Goal: Communication & Community: Share content

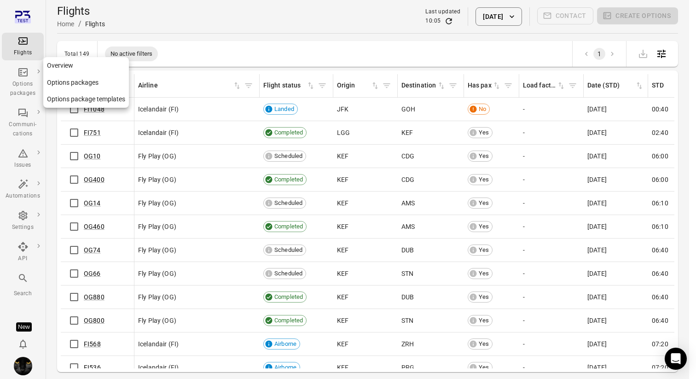
click at [18, 76] on icon "Main navigation" at bounding box center [22, 72] width 11 height 11
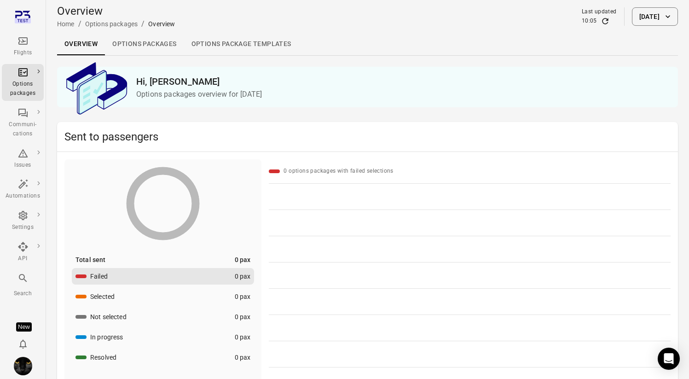
click at [637, 18] on button "[DATE]" at bounding box center [655, 16] width 46 height 18
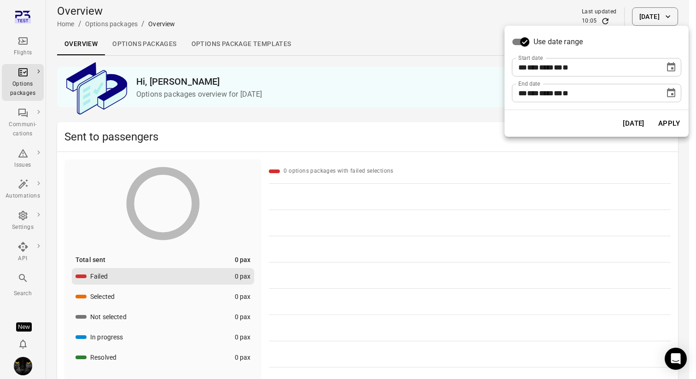
click at [679, 69] on button "Choose date, selected date is Sep 3, 2025" at bounding box center [671, 67] width 18 height 18
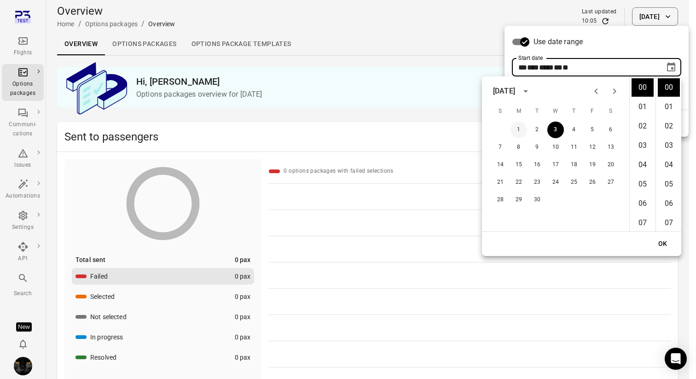
click at [515, 133] on button "1" at bounding box center [518, 129] width 17 height 17
type input "**********"
click at [675, 241] on button "OK" at bounding box center [662, 243] width 29 height 17
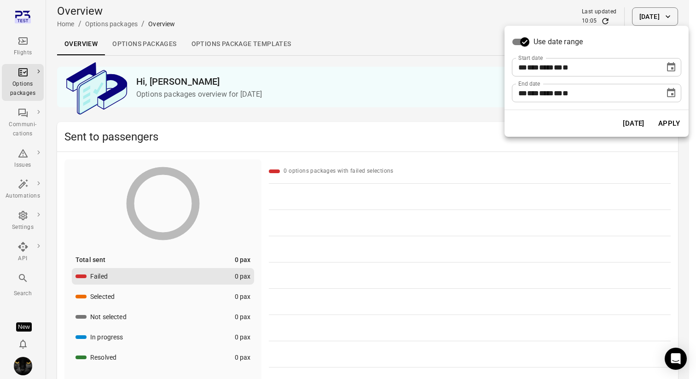
click at [675, 116] on button "Apply" at bounding box center [669, 123] width 32 height 19
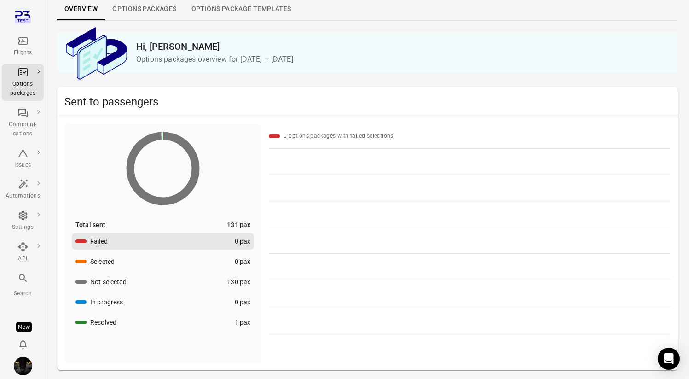
scroll to position [63, 0]
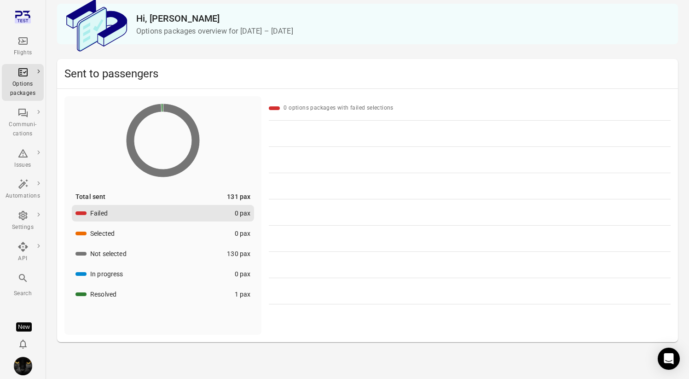
click at [131, 215] on button "Failed 0 pax" at bounding box center [163, 213] width 182 height 17
click at [31, 364] on img "Iris" at bounding box center [23, 366] width 18 height 18
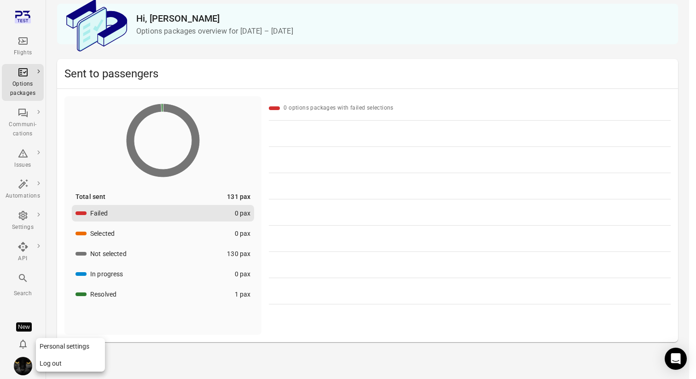
click at [69, 363] on button "Log out" at bounding box center [70, 363] width 69 height 17
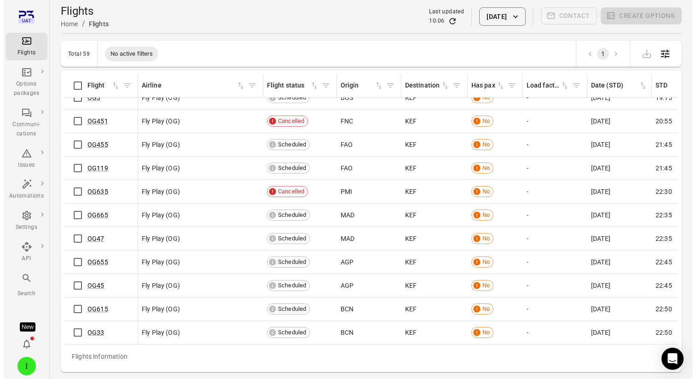
scroll to position [1123, 0]
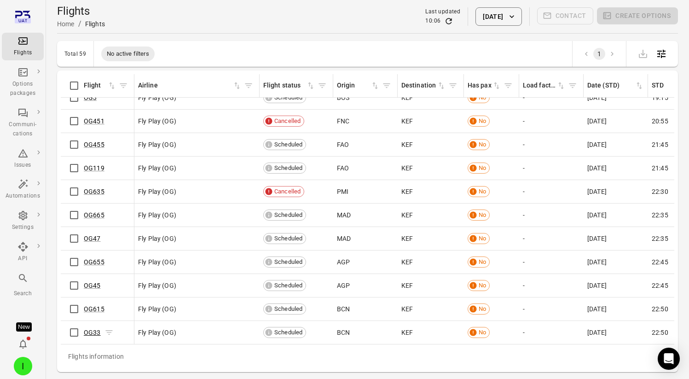
click at [86, 329] on link "OG33" at bounding box center [92, 332] width 17 height 7
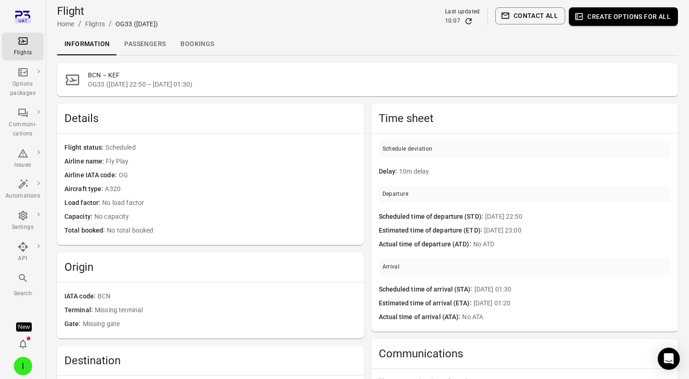
click at [140, 51] on link "Passengers" at bounding box center [145, 44] width 56 height 22
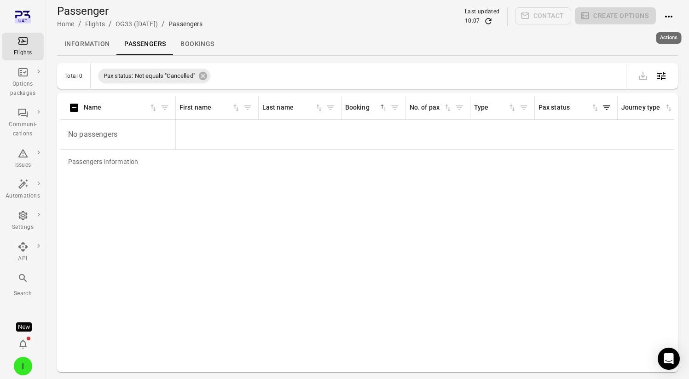
click at [669, 17] on icon "Actions" at bounding box center [668, 16] width 11 height 11
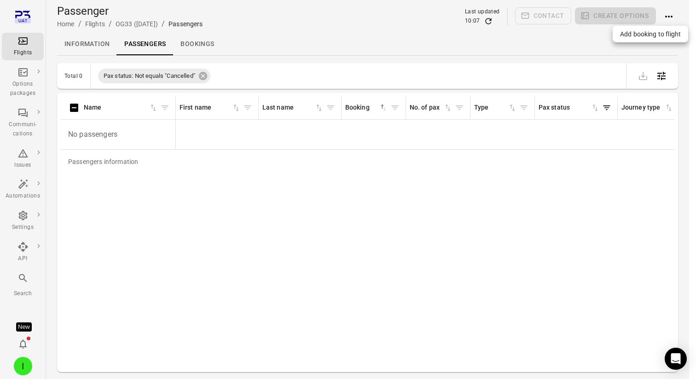
click at [645, 35] on span "Add booking to flight" at bounding box center [650, 33] width 61 height 9
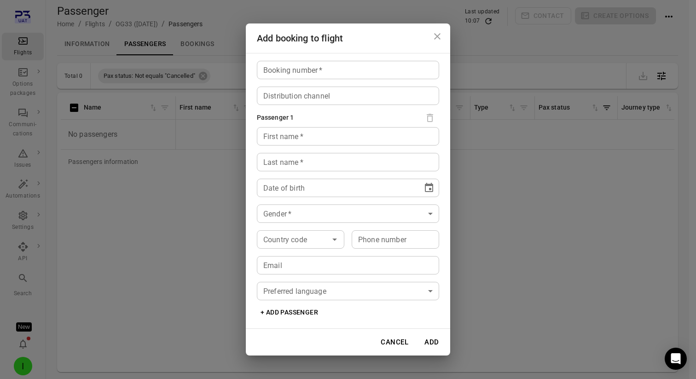
click at [340, 75] on input "Booking number   *" at bounding box center [348, 70] width 182 height 18
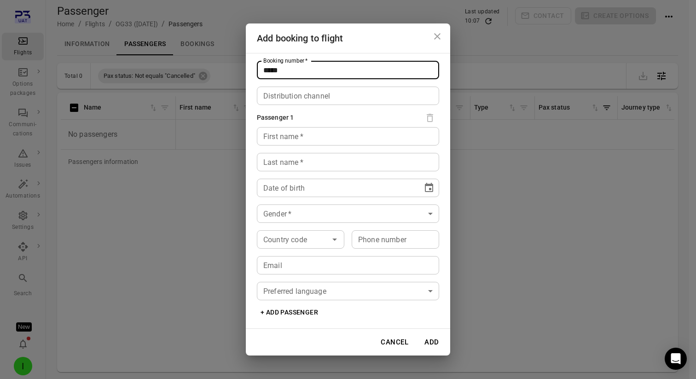
type input "*****"
click at [315, 129] on input "First name   *" at bounding box center [348, 136] width 182 height 18
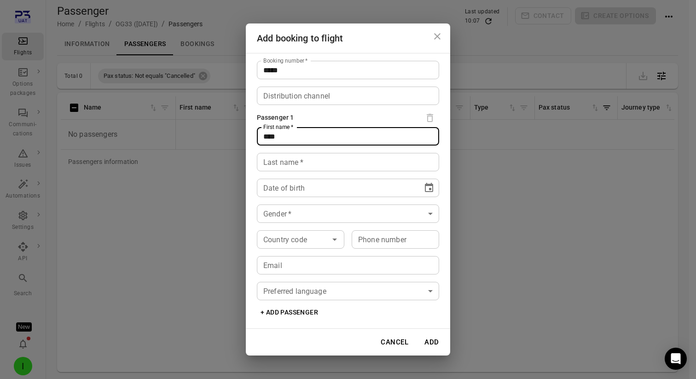
type input "****"
click at [278, 165] on div "Last name   * Last name   *" at bounding box center [348, 162] width 182 height 18
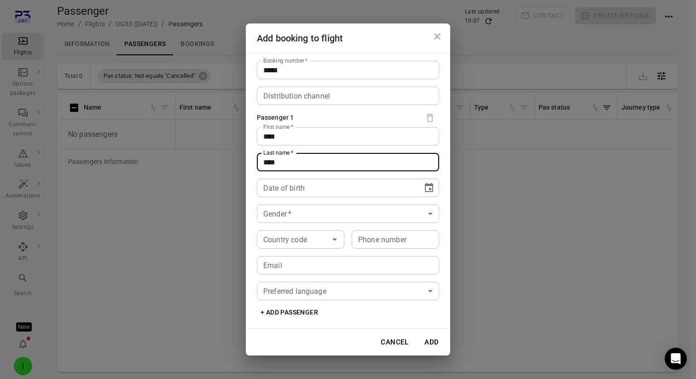
type input "****"
click at [424, 187] on icon "Choose date" at bounding box center [428, 187] width 11 height 11
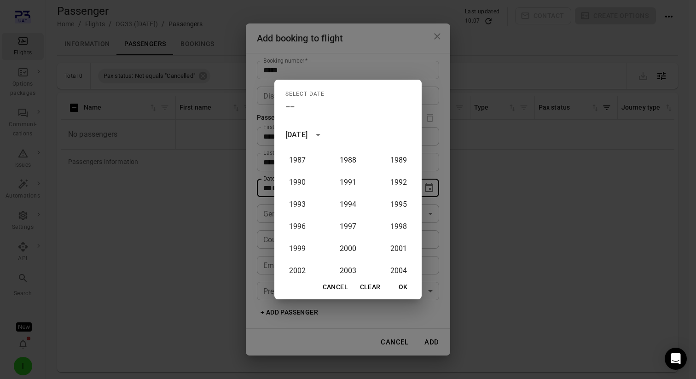
scroll to position [606, 0]
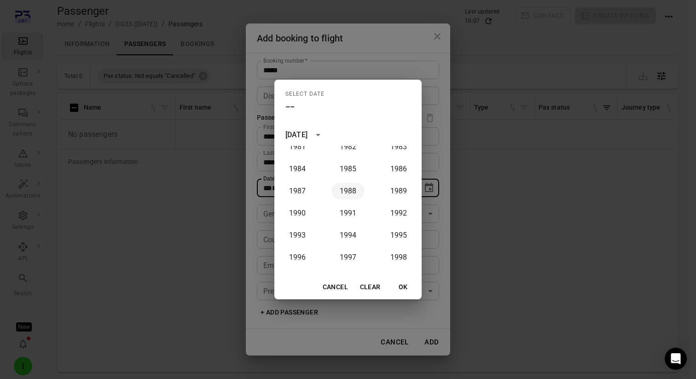
click at [349, 188] on button "1988" at bounding box center [347, 191] width 33 height 17
type input "**********"
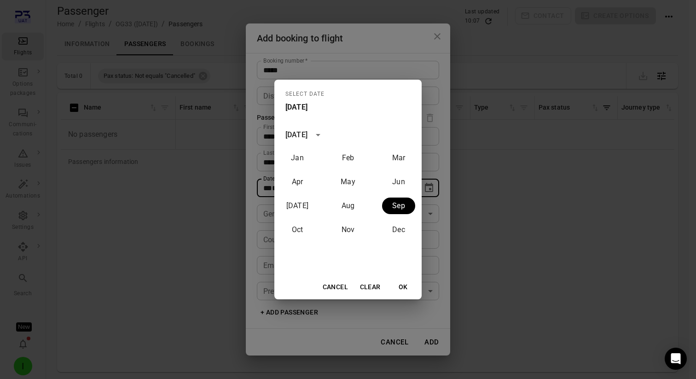
click at [404, 288] on button "OK" at bounding box center [402, 286] width 29 height 17
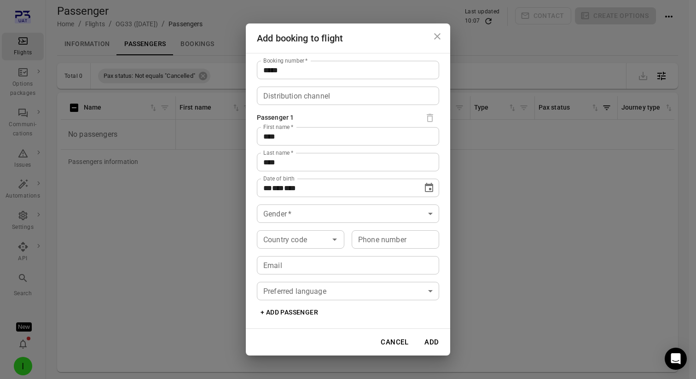
click at [372, 213] on body "**********" at bounding box center [348, 204] width 696 height 409
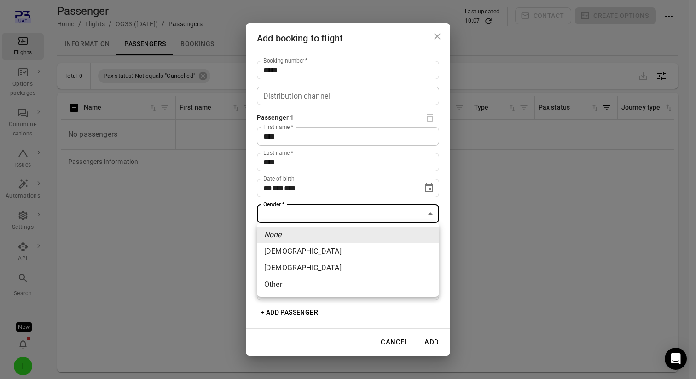
click at [351, 249] on li "Female" at bounding box center [348, 251] width 182 height 17
type input "******"
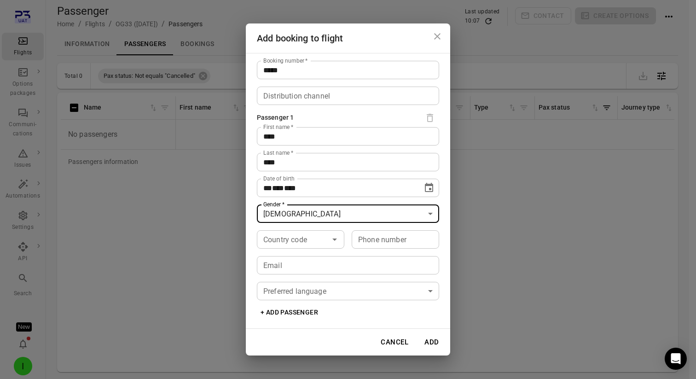
click at [431, 340] on button "Add" at bounding box center [431, 341] width 29 height 19
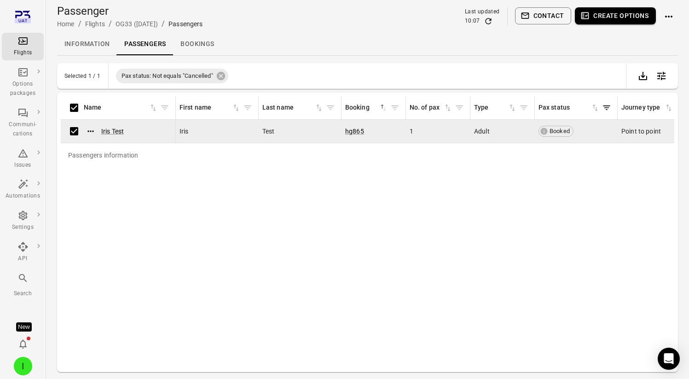
click at [640, 17] on button "Create options" at bounding box center [615, 15] width 81 height 17
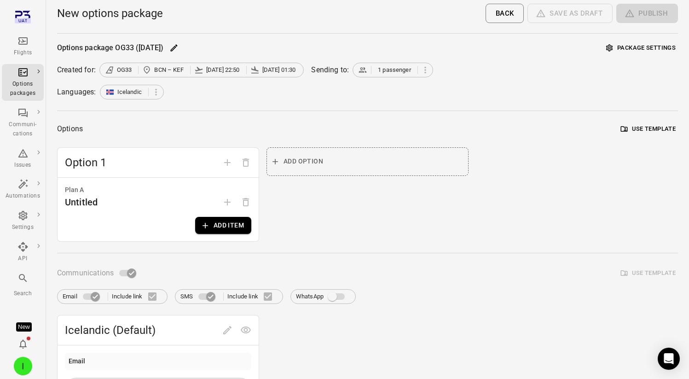
click at [230, 218] on button "Add item" at bounding box center [223, 225] width 56 height 17
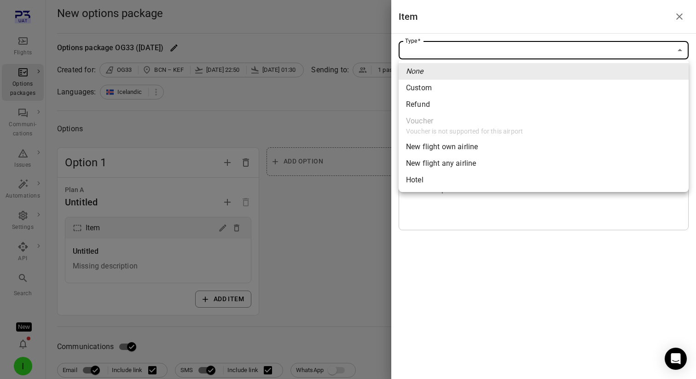
click at [477, 148] on span "New flight own airline" at bounding box center [543, 146] width 275 height 11
type input "**********"
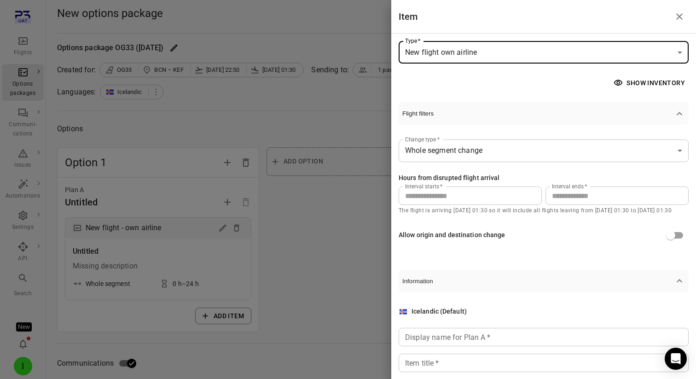
click at [555, 199] on input "**" at bounding box center [616, 195] width 143 height 18
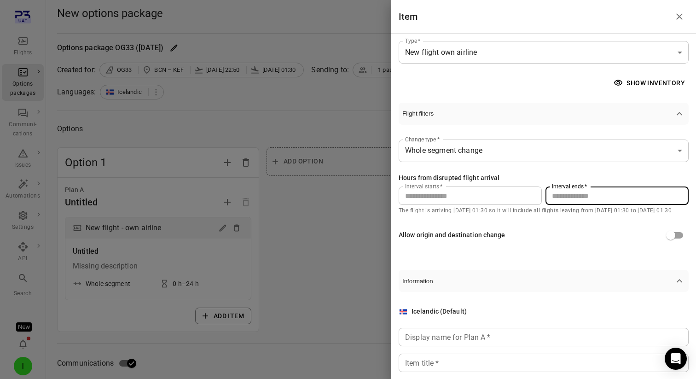
click at [555, 199] on input "**" at bounding box center [616, 195] width 143 height 18
type input "**"
click at [501, 329] on input "Display name for Plan A   *" at bounding box center [543, 337] width 290 height 18
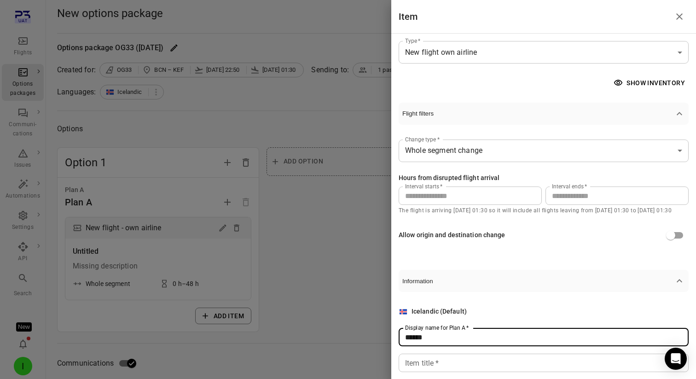
type input "******"
click at [491, 359] on input "Item title   *" at bounding box center [543, 362] width 290 height 18
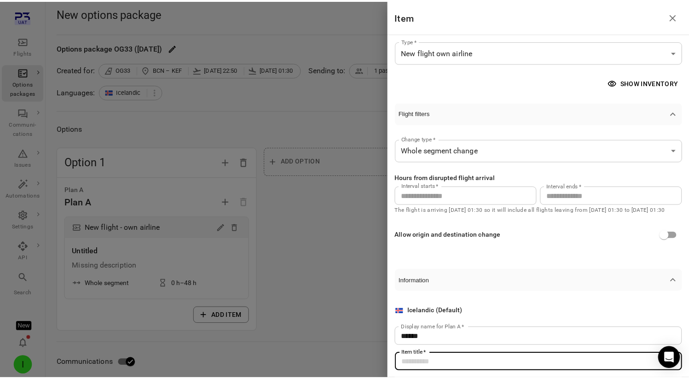
scroll to position [73, 0]
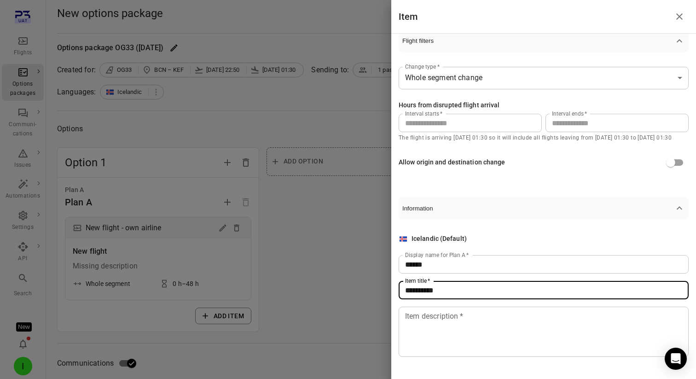
type input "**********"
click at [484, 329] on textarea "Item description   *" at bounding box center [543, 332] width 277 height 42
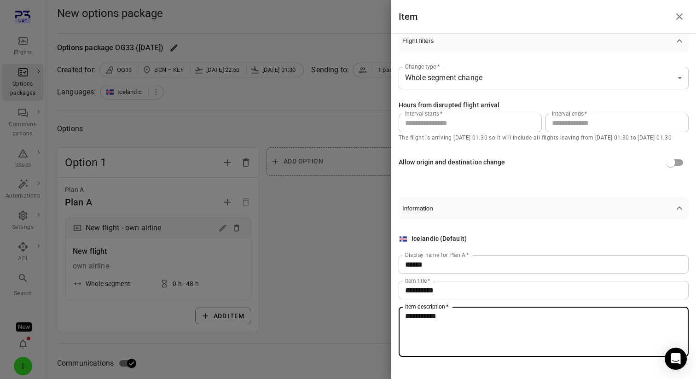
type textarea "**********"
click at [554, 118] on input "**" at bounding box center [616, 123] width 143 height 18
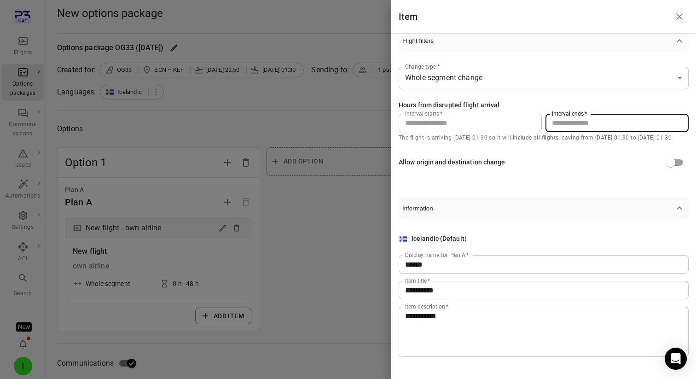
click at [554, 118] on input "**" at bounding box center [616, 123] width 143 height 18
type input "***"
click at [343, 201] on div at bounding box center [348, 189] width 696 height 379
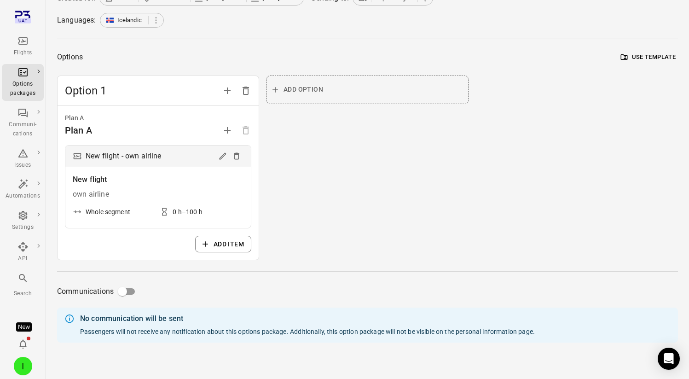
scroll to position [0, 0]
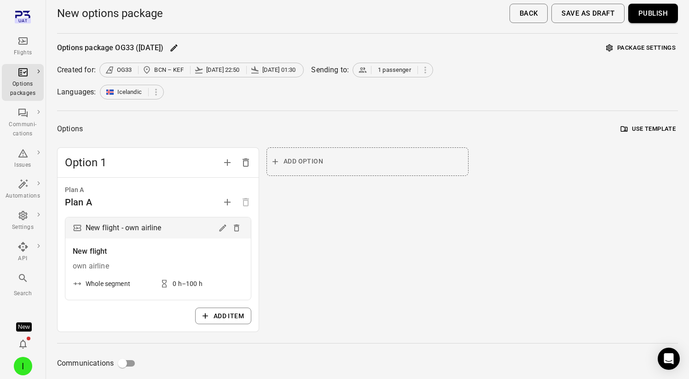
click at [661, 11] on button "Publish" at bounding box center [653, 13] width 50 height 19
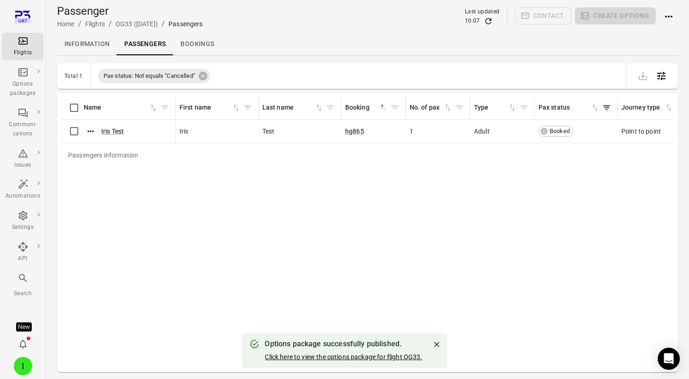
click at [317, 356] on link "Click here to view the options package for flight OG33." at bounding box center [343, 356] width 157 height 7
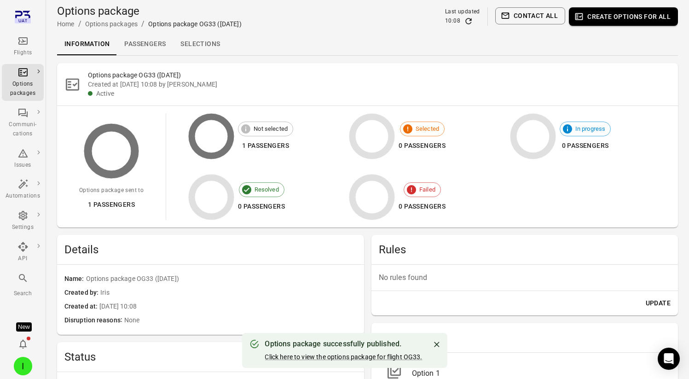
click at [207, 54] on link "Selections" at bounding box center [200, 44] width 54 height 22
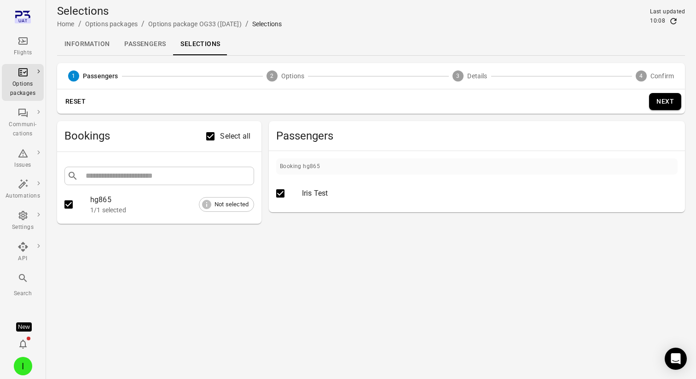
click at [659, 102] on button "Next" at bounding box center [665, 101] width 32 height 17
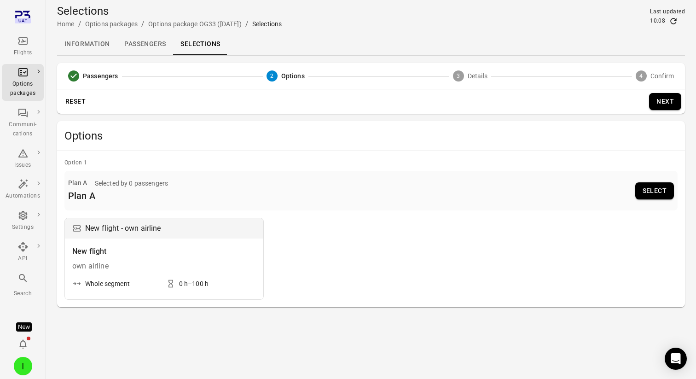
click at [652, 196] on button "Select" at bounding box center [654, 190] width 39 height 17
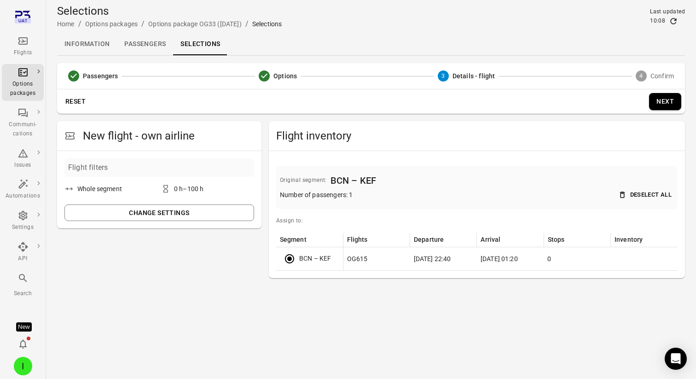
click at [666, 97] on button "Next" at bounding box center [665, 101] width 32 height 17
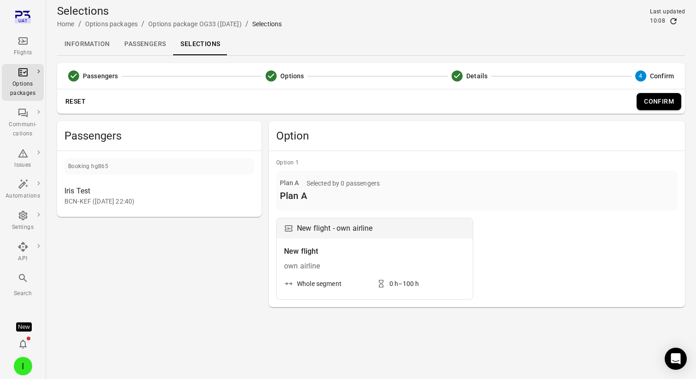
click at [650, 102] on button "Confirm" at bounding box center [658, 101] width 45 height 17
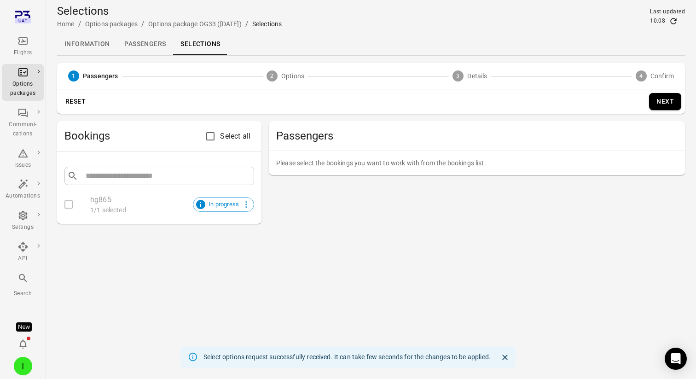
click at [142, 46] on link "Passengers" at bounding box center [145, 44] width 56 height 22
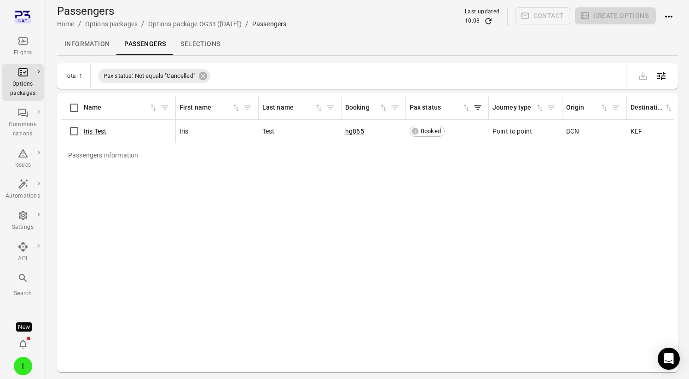
click at [342, 200] on div "Passengers information Name First name Last name Booking Pax status Journey typ…" at bounding box center [367, 232] width 613 height 272
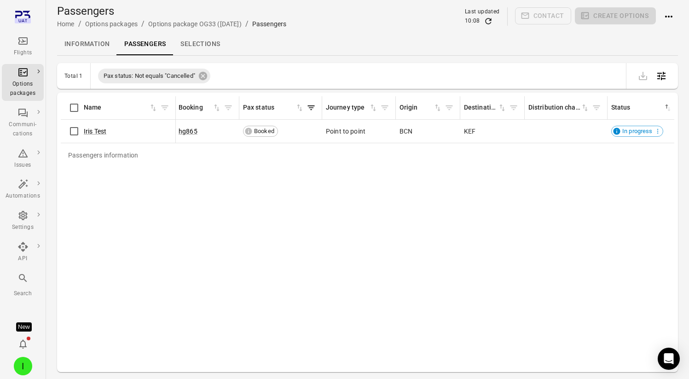
scroll to position [0, 176]
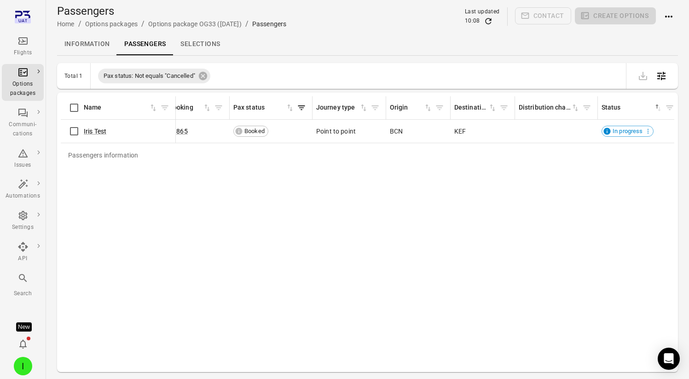
click at [489, 21] on icon "Refresh data" at bounding box center [488, 21] width 9 height 9
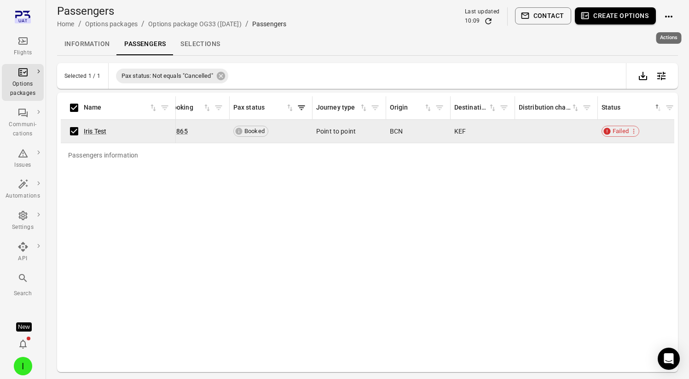
click at [664, 16] on icon "Actions" at bounding box center [668, 16] width 11 height 11
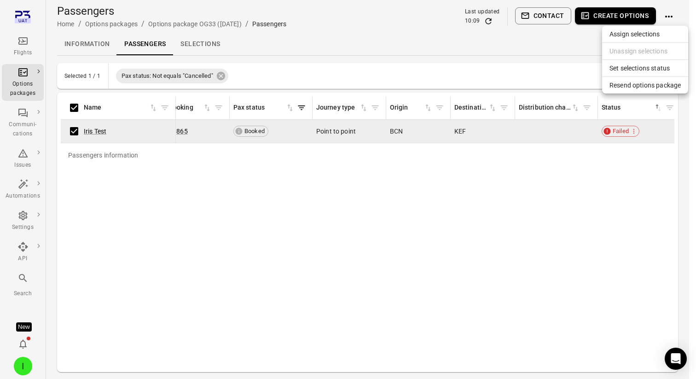
click at [644, 83] on span "Resend options package" at bounding box center [644, 85] width 71 height 9
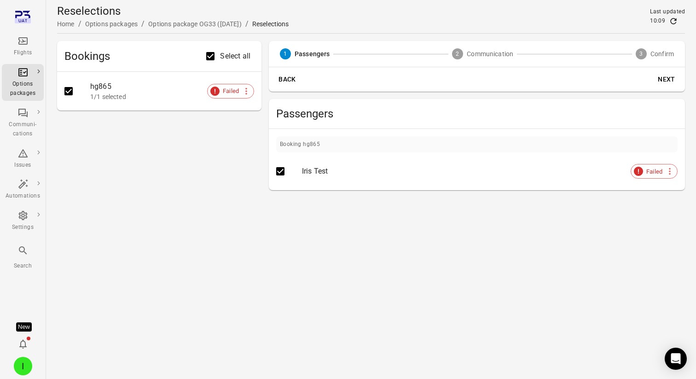
click at [390, 214] on main "Reselections Home / Options packages / Options package OG33 (3 Sep) / Reselecti…" at bounding box center [371, 189] width 650 height 379
click at [358, 238] on main "Reselections Home / Options packages / Options package OG33 (3 Sep) / Reselecti…" at bounding box center [371, 189] width 650 height 379
click at [228, 257] on main "Reselections Home / Options packages / Options package OG33 (3 Sep) / Reselecti…" at bounding box center [371, 189] width 650 height 379
click at [176, 168] on div "Bookings Select all hg865 1/1 selected Failed" at bounding box center [159, 115] width 204 height 149
click at [208, 253] on main "Reselections Home / Options packages / Options package OG33 (3 Sep) / Reselecti…" at bounding box center [371, 189] width 650 height 379
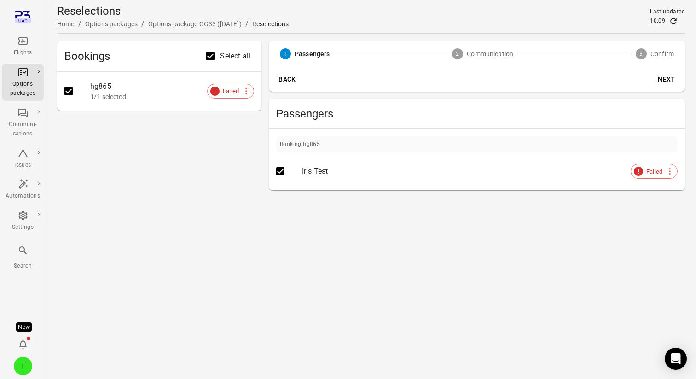
click at [357, 246] on main "Reselections Home / Options packages / Options package OG33 (3 Sep) / Reselecti…" at bounding box center [371, 189] width 650 height 379
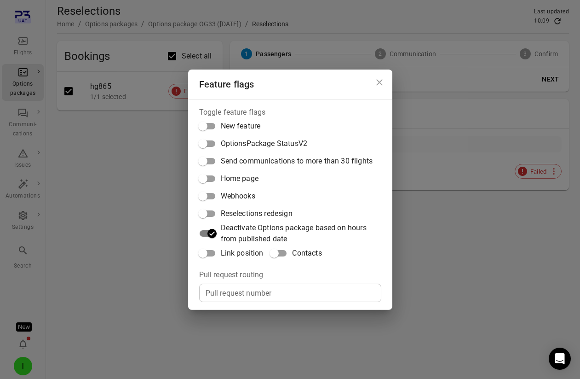
click at [271, 217] on span "Reselections redesign" at bounding box center [257, 213] width 72 height 11
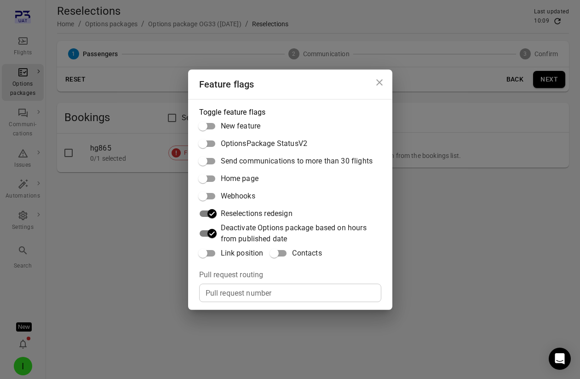
click at [478, 276] on div "Feature flags Toggle feature flags New feature OptionsPackage StatusV2 Send com…" at bounding box center [290, 189] width 580 height 379
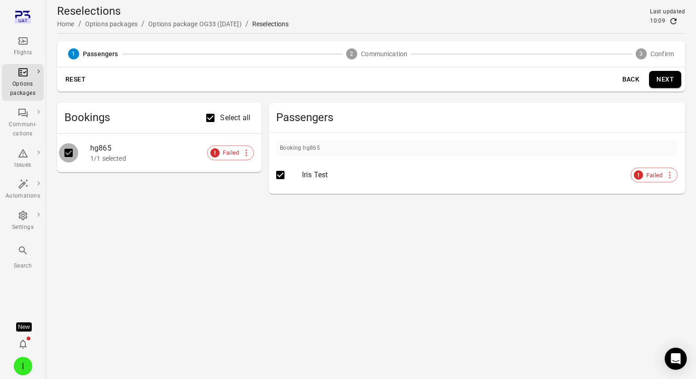
click at [643, 138] on div "Booking hg865 Iris Test Failed" at bounding box center [477, 164] width 416 height 62
click at [665, 81] on button "Next" at bounding box center [665, 79] width 32 height 17
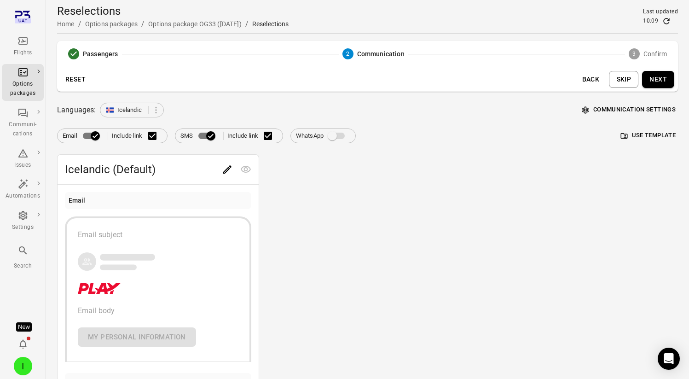
click at [620, 81] on button "Skip" at bounding box center [623, 79] width 29 height 17
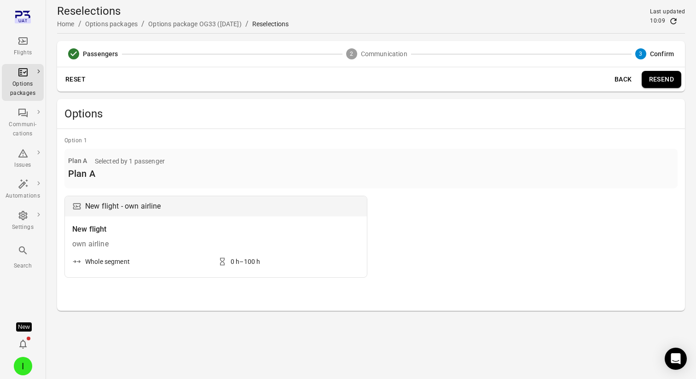
click at [658, 77] on button "Resend" at bounding box center [661, 79] width 40 height 17
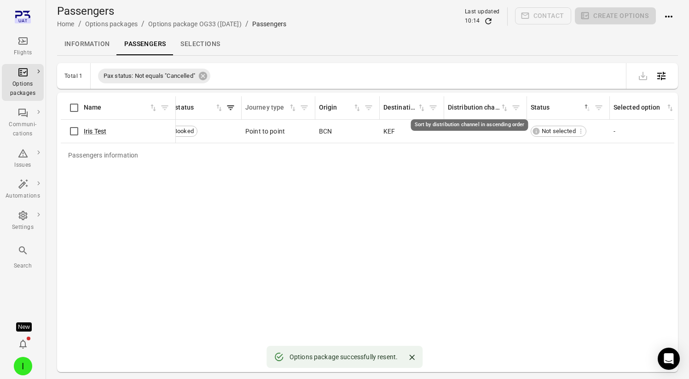
scroll to position [0, 268]
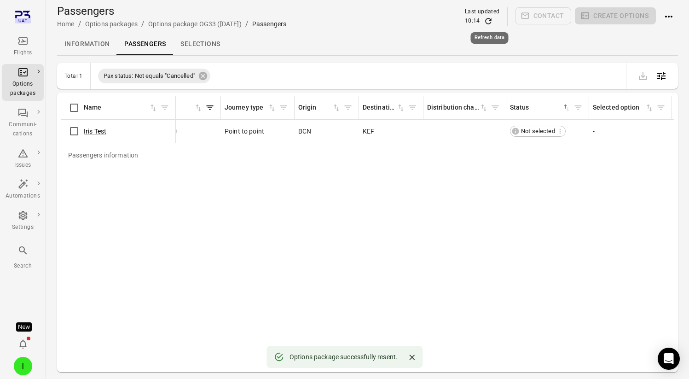
click at [486, 18] on icon "Refresh data" at bounding box center [488, 21] width 9 height 9
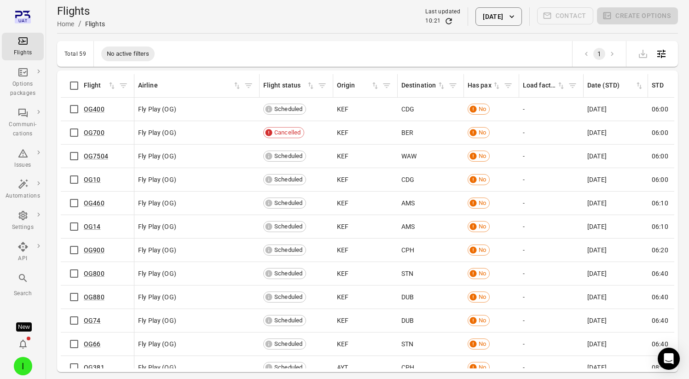
click at [196, 35] on main "Flights Home / Flights Last updated 10:21 3 Sep 2025 Contact Create options Tot…" at bounding box center [367, 204] width 643 height 409
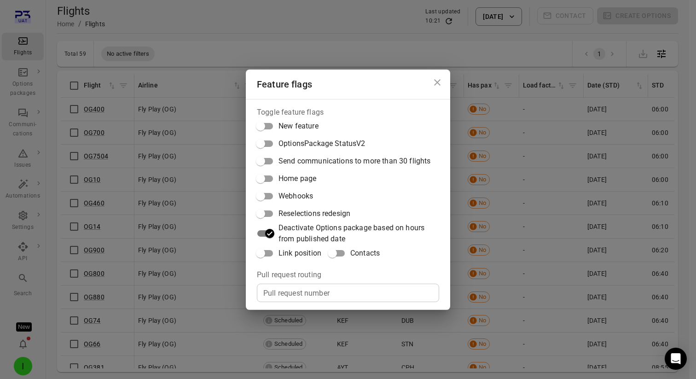
click at [306, 254] on span "Link position" at bounding box center [299, 253] width 43 height 11
click at [302, 22] on div "Feature flags Toggle feature flags New feature OptionsPackage StatusV2 Send com…" at bounding box center [348, 189] width 696 height 379
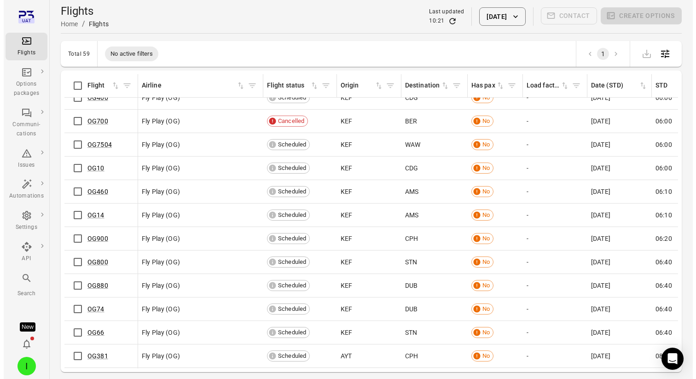
scroll to position [13, 0]
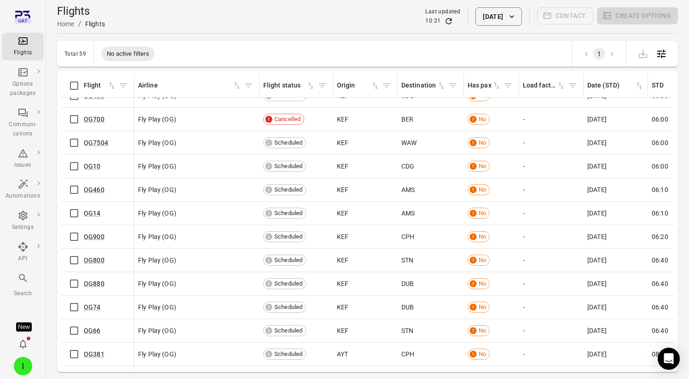
click at [228, 17] on div "Flights Home / Flights Last updated 10:21 3 Sep 2025 Contact Create options" at bounding box center [367, 17] width 621 height 26
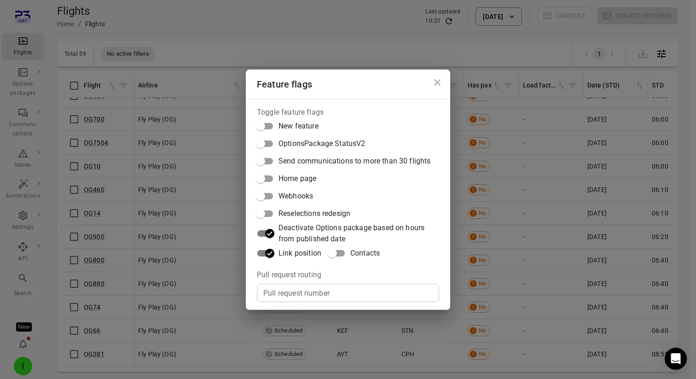
click at [282, 217] on span "Reselections redesign" at bounding box center [314, 213] width 72 height 11
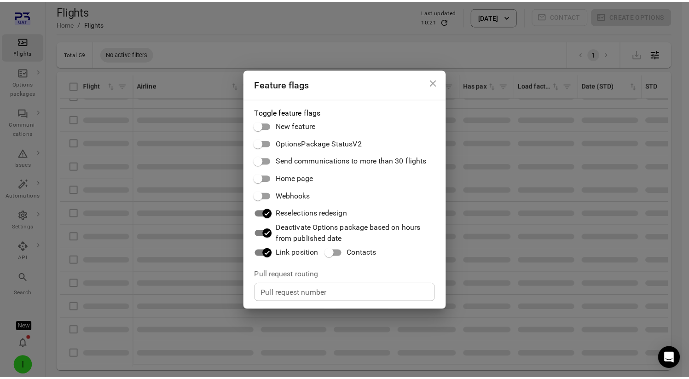
scroll to position [0, 0]
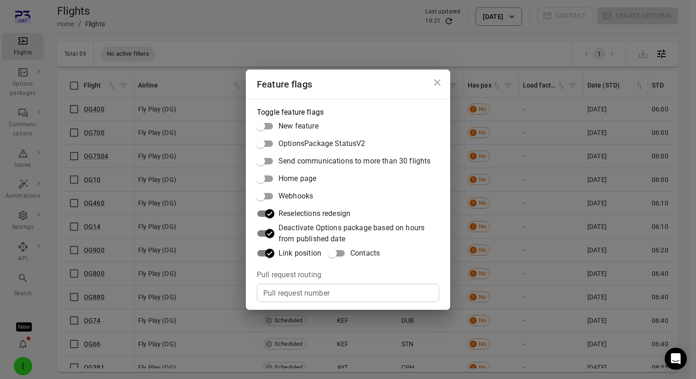
click at [226, 36] on div "Feature flags Toggle feature flags New feature OptionsPackage StatusV2 Send com…" at bounding box center [348, 189] width 696 height 379
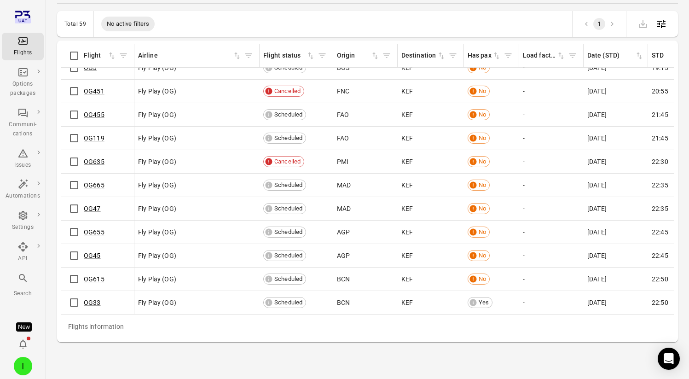
scroll to position [1123, 0]
click at [92, 299] on link "OG33" at bounding box center [92, 302] width 17 height 7
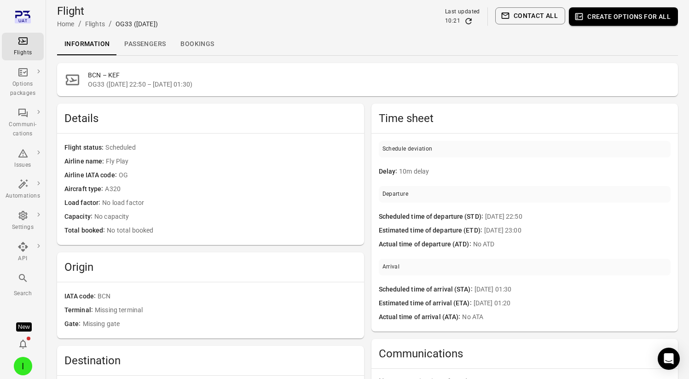
click at [148, 44] on link "Passengers" at bounding box center [145, 44] width 56 height 22
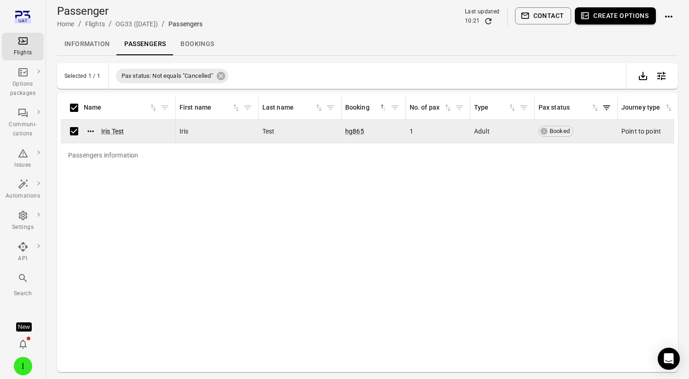
click at [615, 12] on button "Create options" at bounding box center [615, 15] width 81 height 17
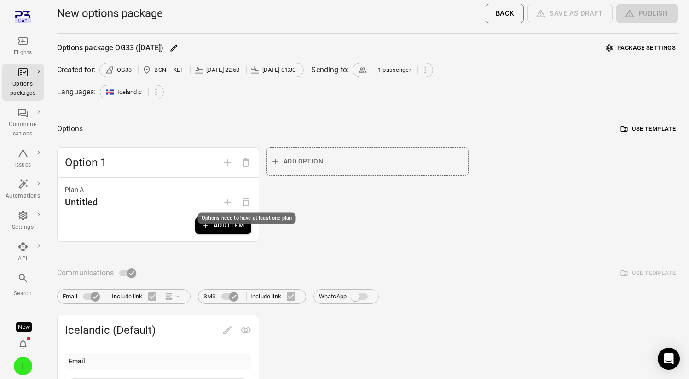
click at [227, 224] on div "Options need to have at least one plan" at bounding box center [247, 215] width 100 height 19
click at [222, 229] on button "Add item" at bounding box center [223, 225] width 56 height 17
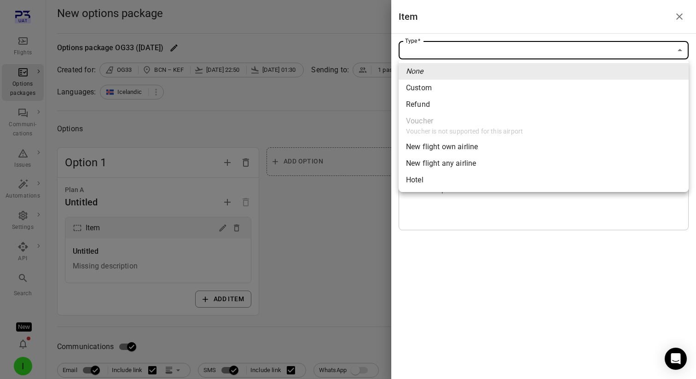
click at [477, 89] on span "Custom" at bounding box center [543, 87] width 275 height 11
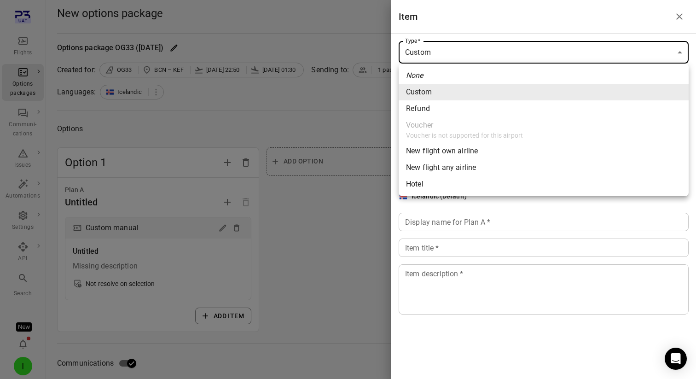
click at [466, 155] on span "New flight own airline" at bounding box center [543, 150] width 275 height 11
type input "**********"
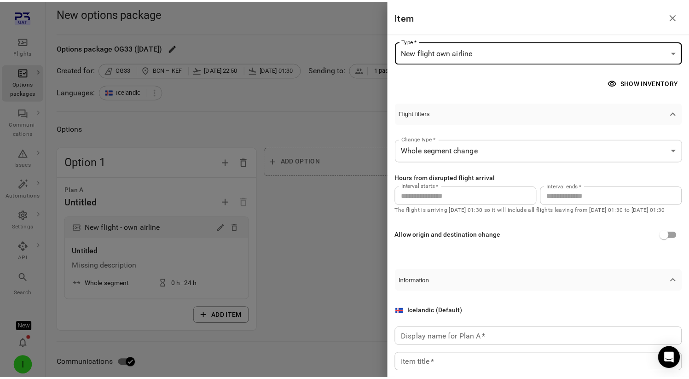
scroll to position [73, 0]
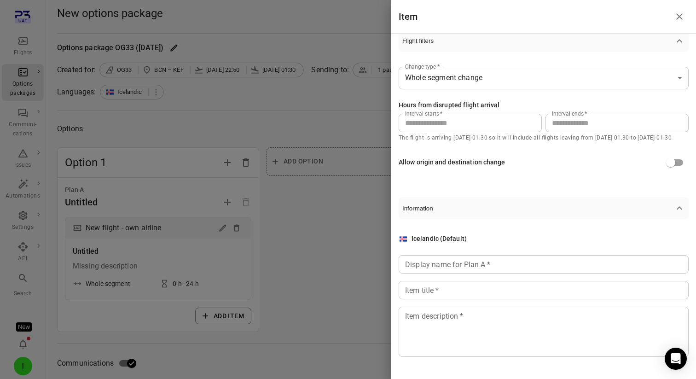
click at [571, 125] on input "**" at bounding box center [616, 123] width 143 height 18
type input "**"
click at [486, 264] on div "Display name for Plan A   * Display name for Plan A   *" at bounding box center [543, 264] width 290 height 18
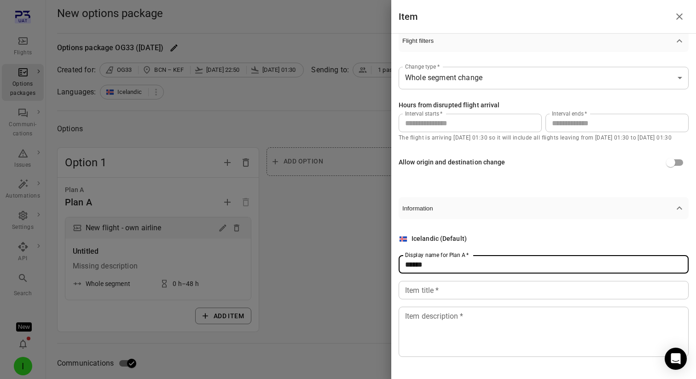
type input "******"
click at [456, 298] on input "Item title   *" at bounding box center [543, 290] width 290 height 18
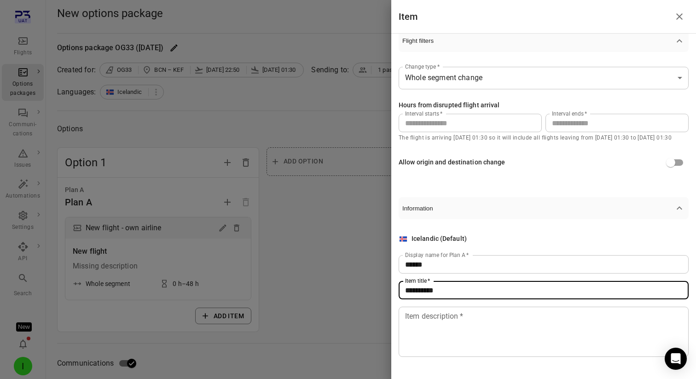
type input "**********"
click at [457, 318] on textarea "Item description   *" at bounding box center [543, 332] width 277 height 42
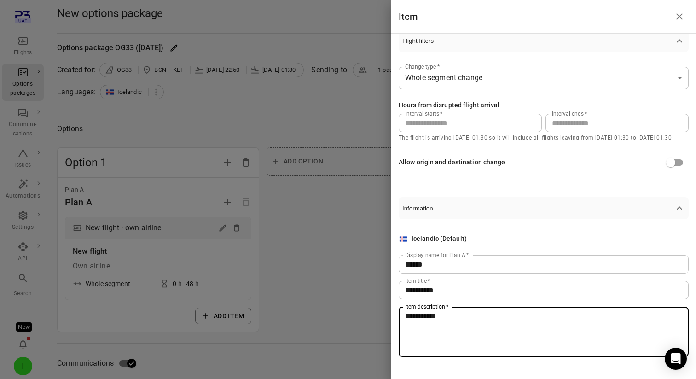
type textarea "**********"
click at [342, 300] on div at bounding box center [348, 189] width 696 height 379
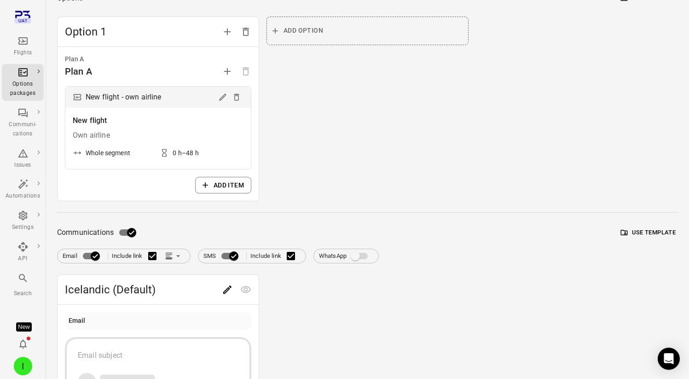
scroll to position [205, 0]
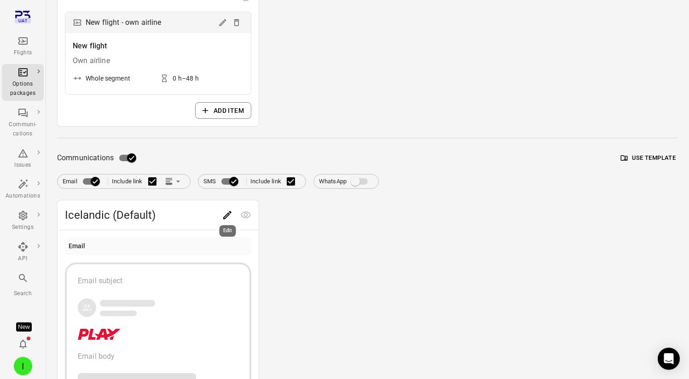
click at [224, 210] on icon "Edit" at bounding box center [227, 214] width 11 height 11
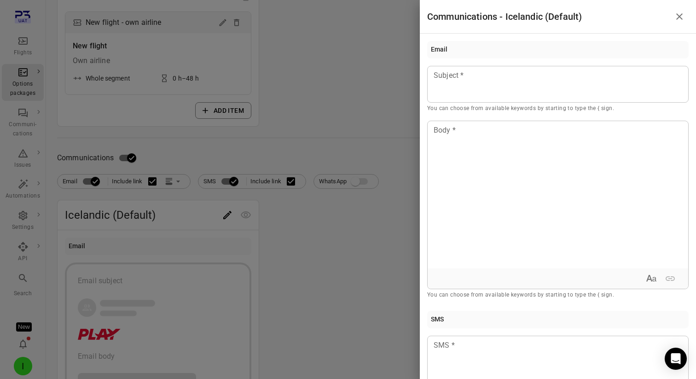
click at [169, 180] on div at bounding box center [348, 189] width 696 height 379
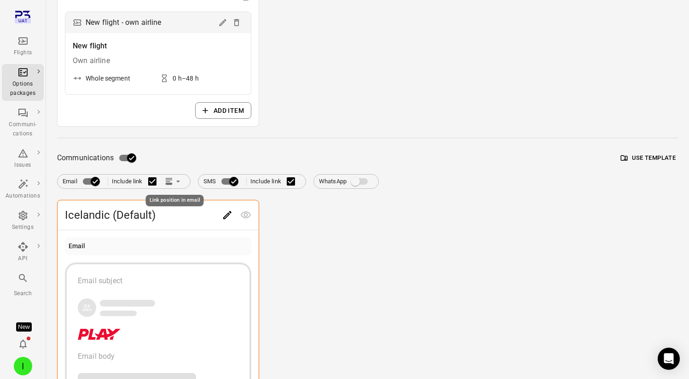
click at [172, 181] on icon "Link position in email" at bounding box center [168, 181] width 9 height 9
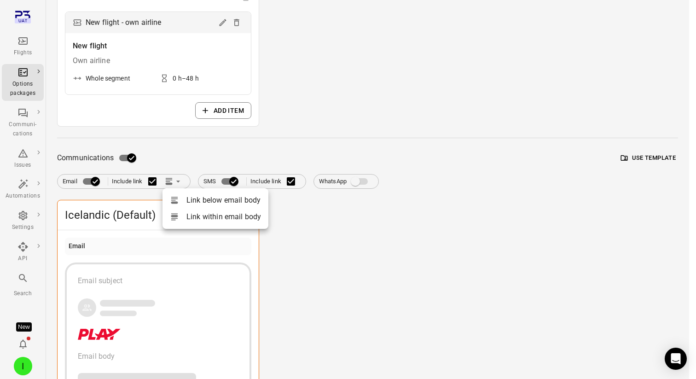
click at [190, 198] on li "Link below email body" at bounding box center [215, 200] width 106 height 17
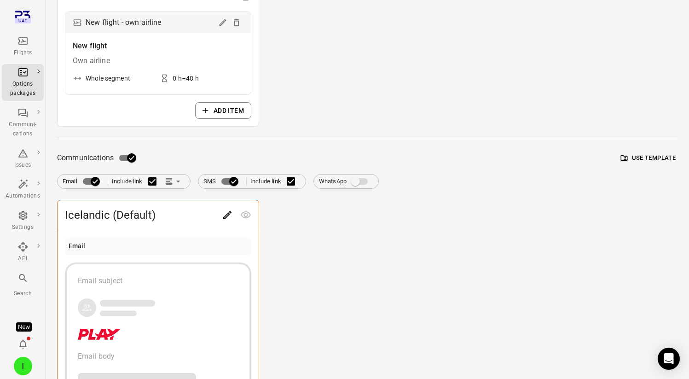
click at [179, 188] on span "Email Include link" at bounding box center [124, 181] width 122 height 19
click at [177, 178] on icon "Link position in email" at bounding box center [177, 181] width 9 height 9
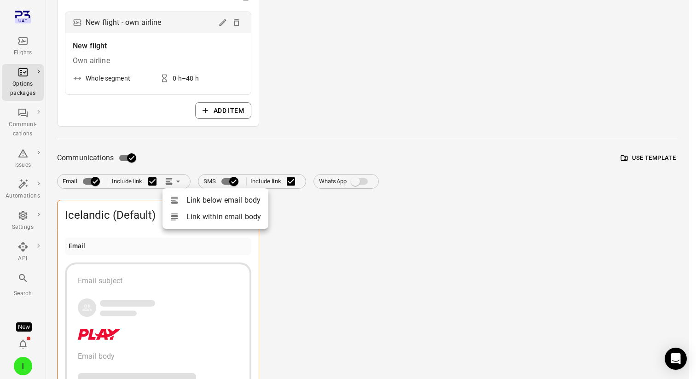
click at [189, 214] on li "Link within email body" at bounding box center [215, 216] width 106 height 17
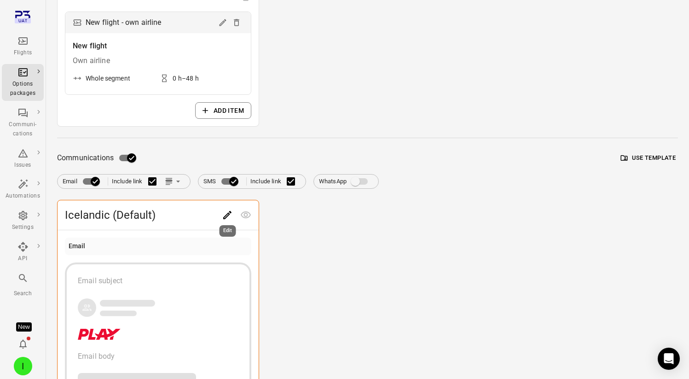
click at [230, 220] on div "Edit" at bounding box center [228, 228] width 18 height 19
click at [220, 214] on button "Edit" at bounding box center [227, 215] width 18 height 18
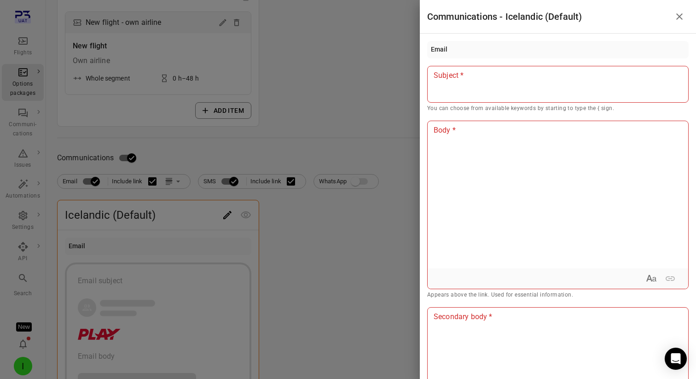
click at [190, 158] on div at bounding box center [348, 189] width 696 height 379
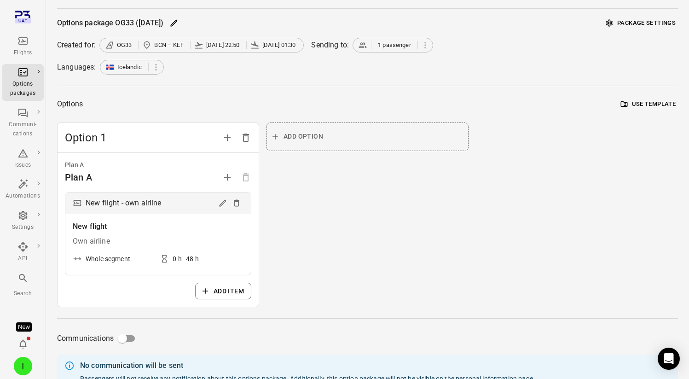
scroll to position [0, 0]
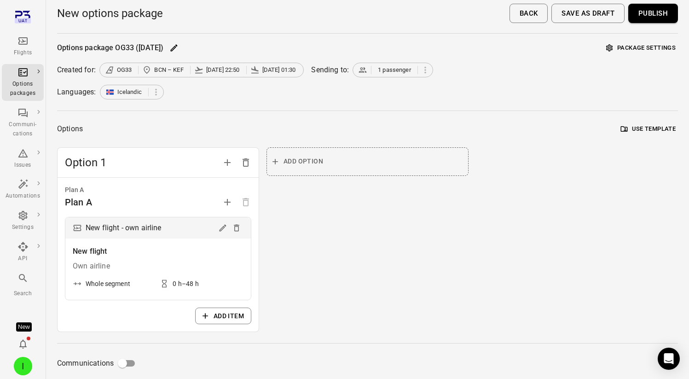
click at [658, 16] on button "Publish" at bounding box center [653, 13] width 50 height 19
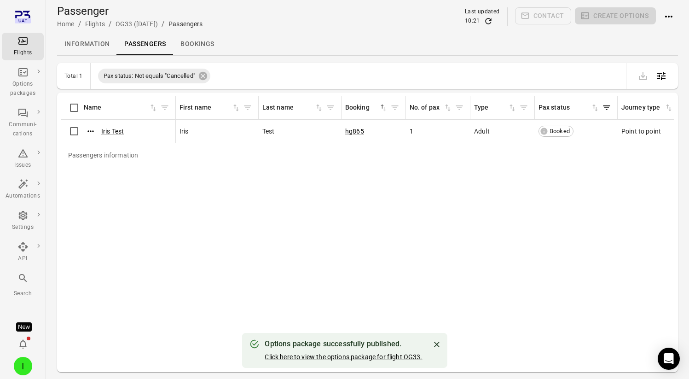
click at [347, 357] on link "Click here to view the options package for flight OG33." at bounding box center [343, 356] width 157 height 7
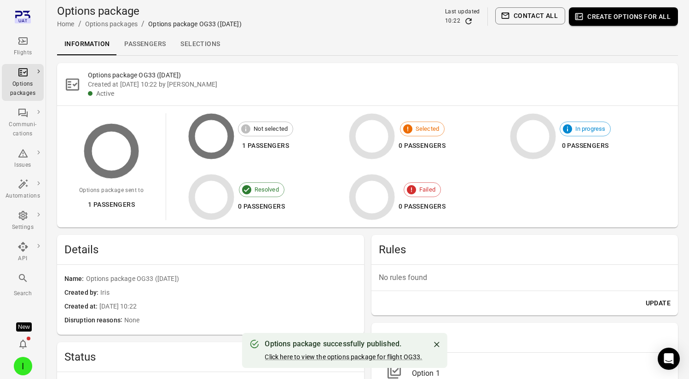
click at [201, 38] on link "Selections" at bounding box center [200, 44] width 54 height 22
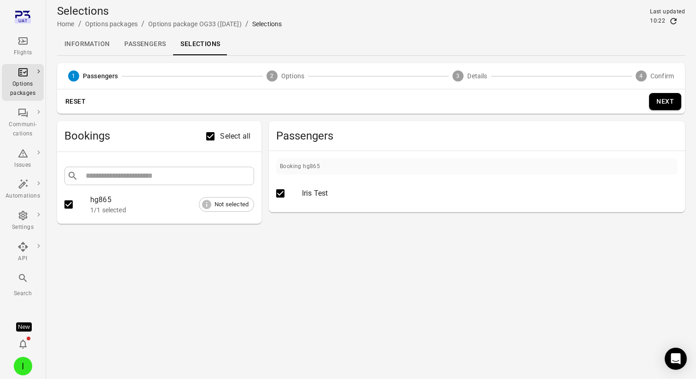
click at [658, 98] on button "Next" at bounding box center [665, 101] width 32 height 17
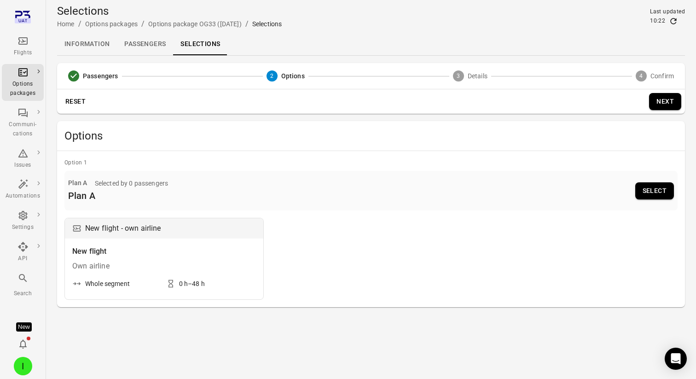
click at [655, 192] on button "Select" at bounding box center [654, 190] width 39 height 17
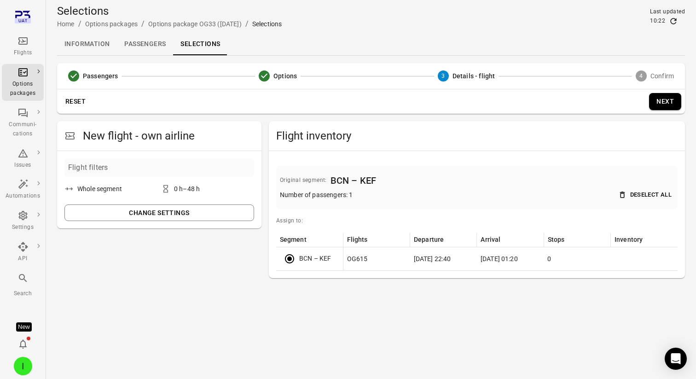
click at [656, 100] on button "Next" at bounding box center [665, 101] width 32 height 17
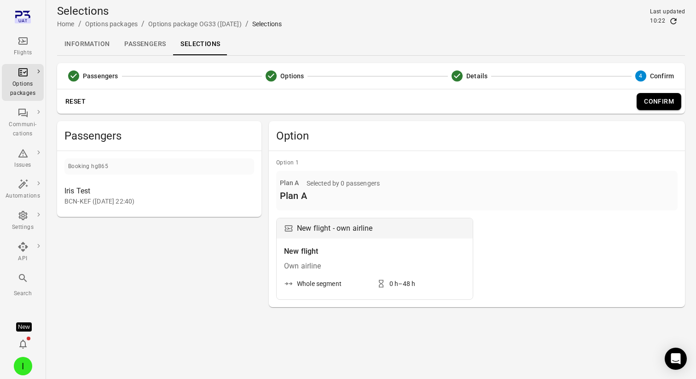
click at [652, 106] on button "Confirm" at bounding box center [658, 101] width 45 height 17
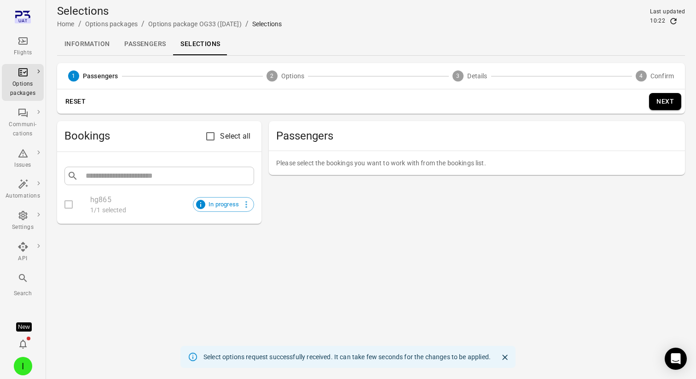
click at [149, 36] on link "Passengers" at bounding box center [145, 44] width 56 height 22
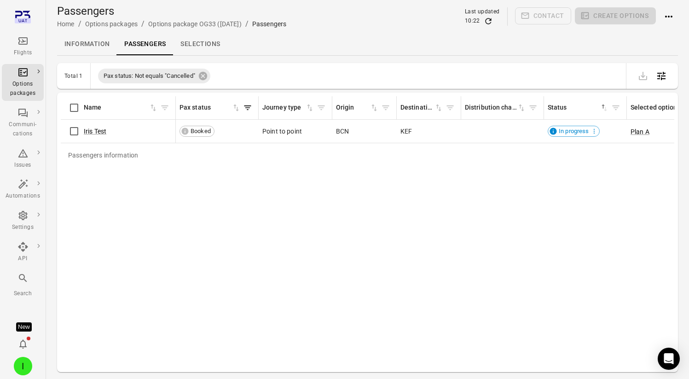
scroll to position [0, 410]
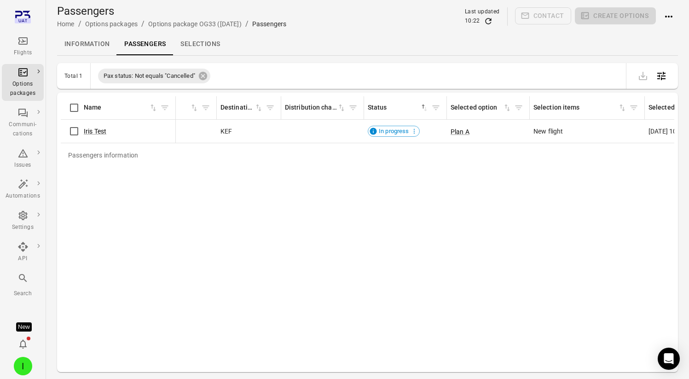
click at [487, 21] on icon "Refresh data" at bounding box center [488, 21] width 9 height 9
click at [668, 18] on icon "Actions" at bounding box center [668, 16] width 11 height 11
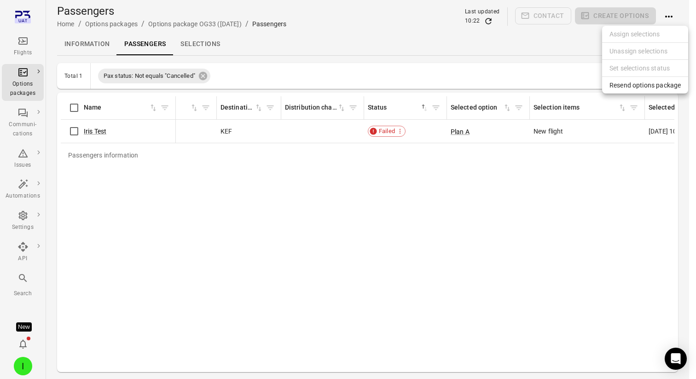
click at [653, 87] on span "Resend options package" at bounding box center [644, 85] width 71 height 9
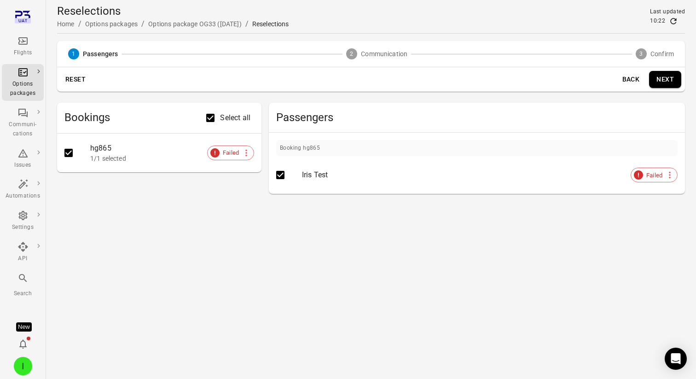
click at [675, 83] on button "Next" at bounding box center [665, 79] width 32 height 17
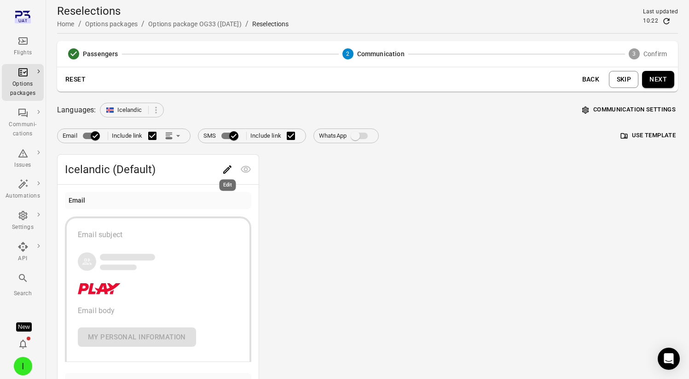
click at [226, 171] on icon "Edit" at bounding box center [227, 169] width 8 height 8
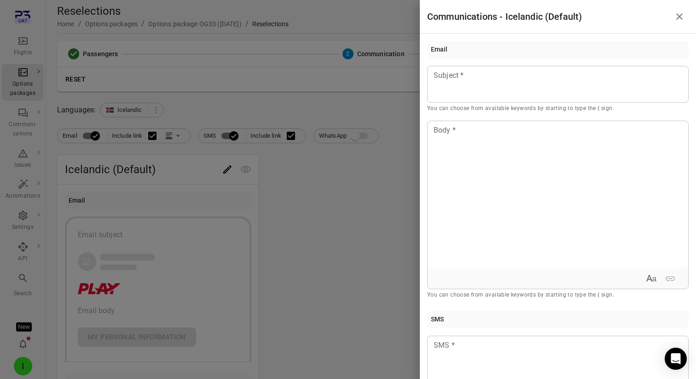
scroll to position [121, 0]
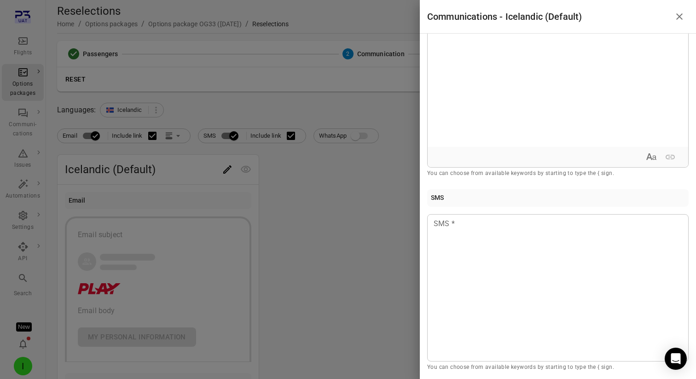
click at [162, 139] on div at bounding box center [348, 189] width 696 height 379
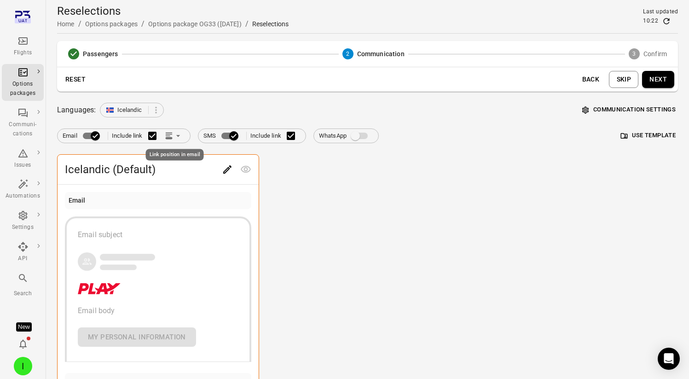
click at [175, 136] on icon "Link position in email" at bounding box center [177, 135] width 9 height 9
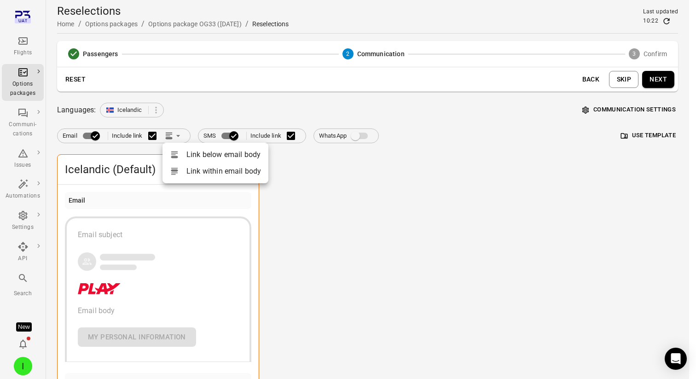
click at [180, 168] on div at bounding box center [178, 171] width 17 height 9
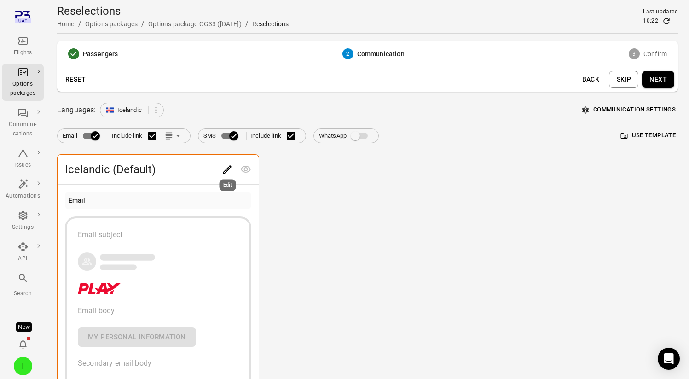
click at [225, 166] on icon "Edit" at bounding box center [227, 169] width 11 height 11
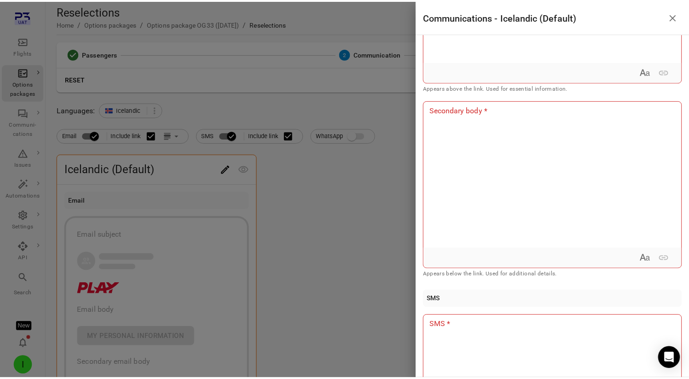
scroll to position [220, 0]
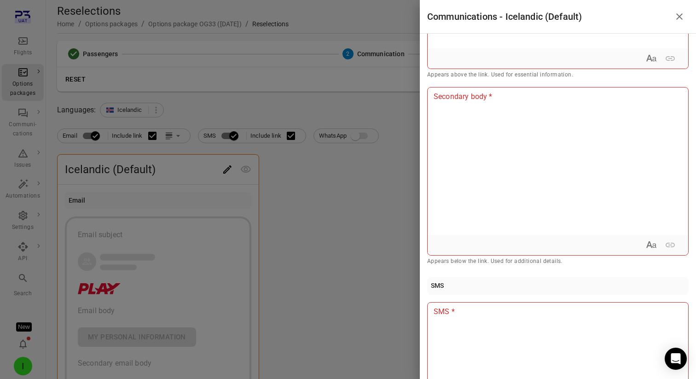
click at [225, 140] on div at bounding box center [348, 189] width 696 height 379
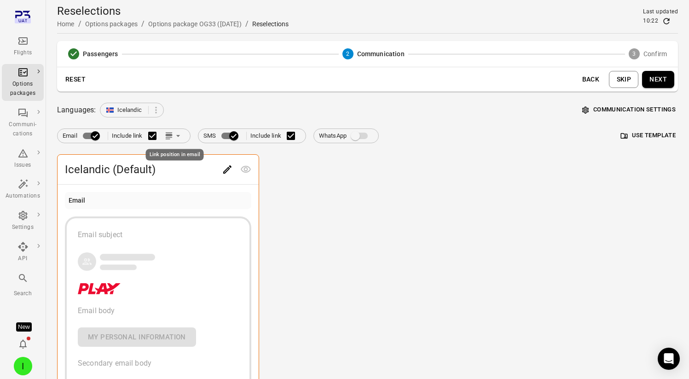
click at [181, 136] on icon "Link position in email" at bounding box center [177, 135] width 9 height 9
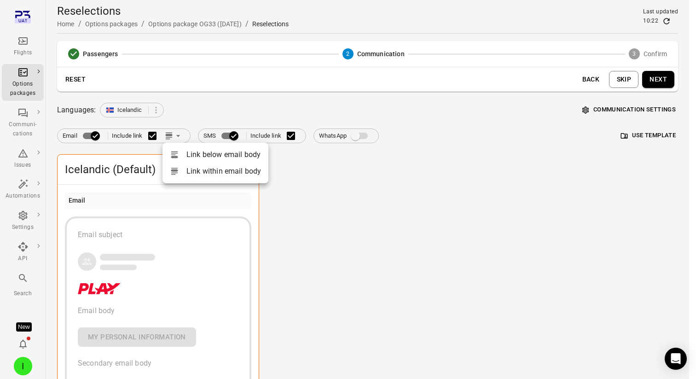
click at [186, 151] on li "Link below email body" at bounding box center [215, 154] width 106 height 17
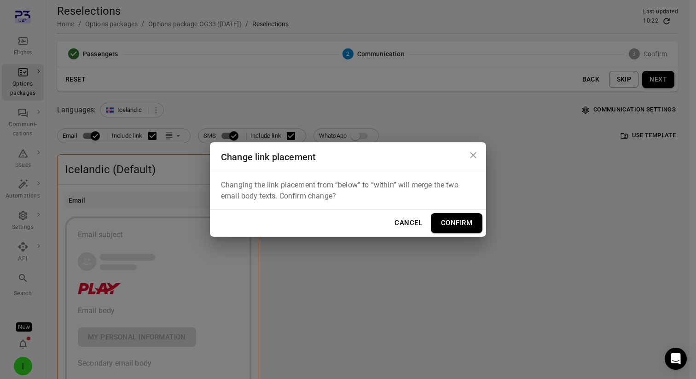
click at [460, 221] on button "Confirm" at bounding box center [457, 222] width 52 height 19
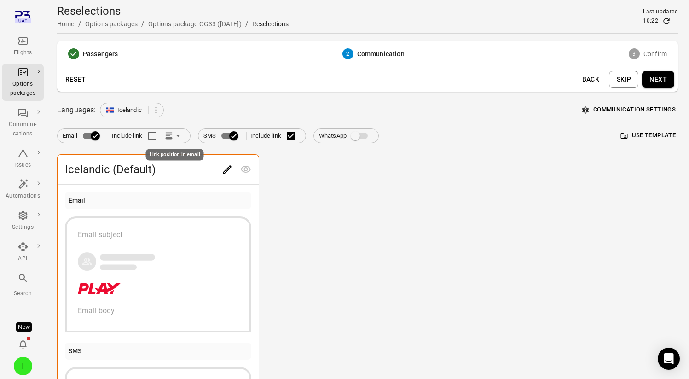
click at [170, 140] on icon "Link position in email" at bounding box center [168, 135] width 9 height 9
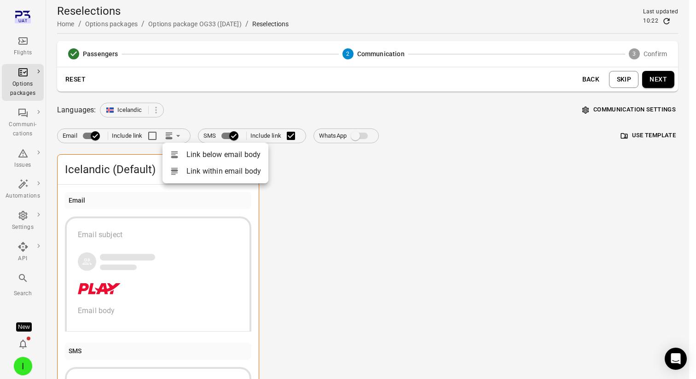
click at [153, 137] on div at bounding box center [348, 189] width 696 height 379
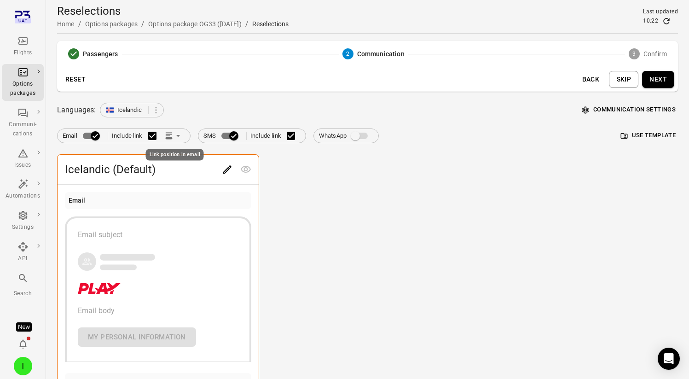
click at [169, 139] on icon "Link position in email" at bounding box center [168, 138] width 7 height 2
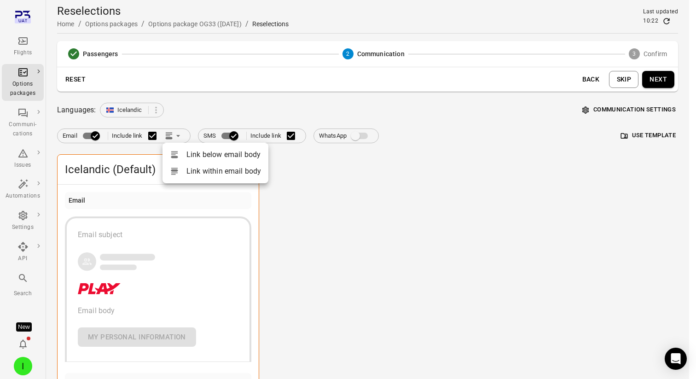
click at [185, 174] on div at bounding box center [178, 171] width 17 height 9
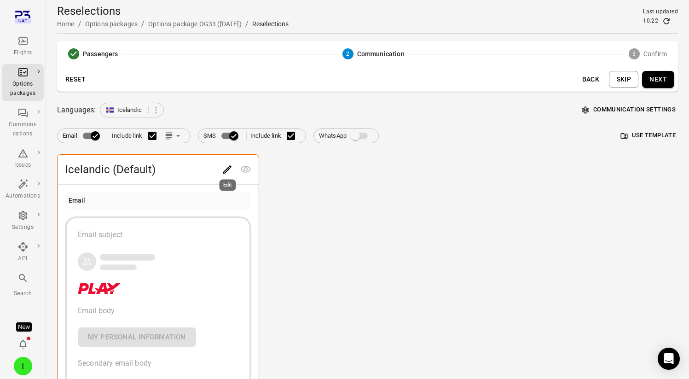
click at [231, 171] on icon "Edit" at bounding box center [227, 169] width 11 height 11
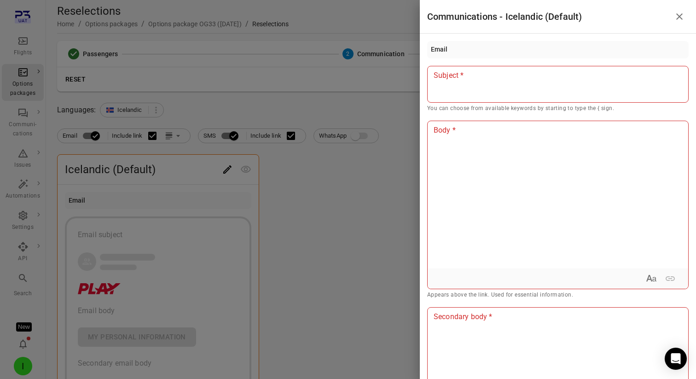
click at [234, 138] on div at bounding box center [348, 189] width 696 height 379
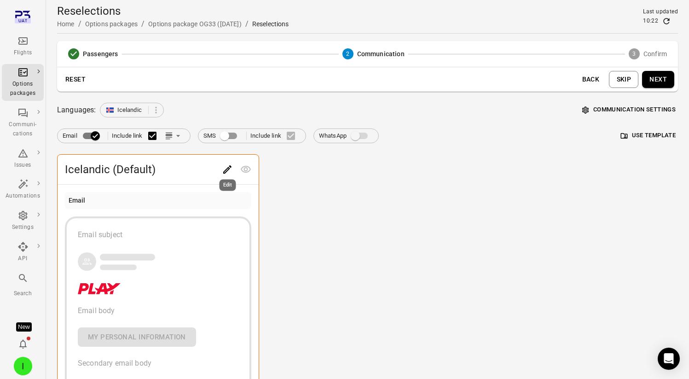
click at [226, 167] on icon "Edit" at bounding box center [227, 169] width 11 height 11
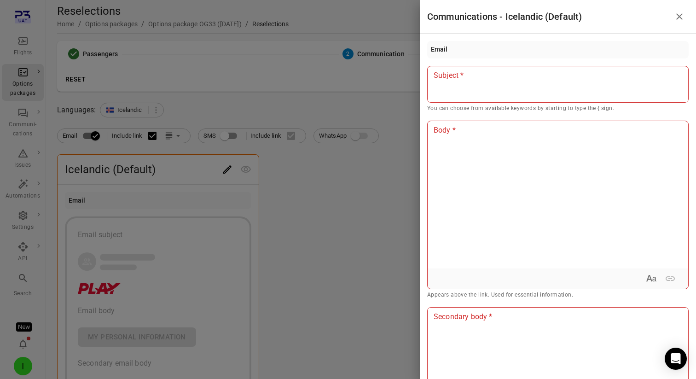
click at [525, 82] on div at bounding box center [557, 84] width 261 height 37
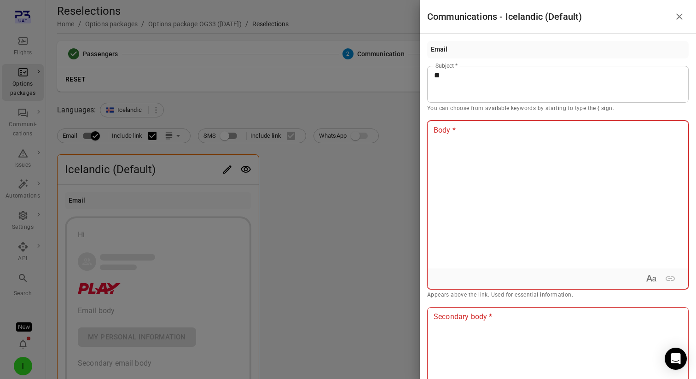
click at [513, 169] on div at bounding box center [557, 194] width 260 height 147
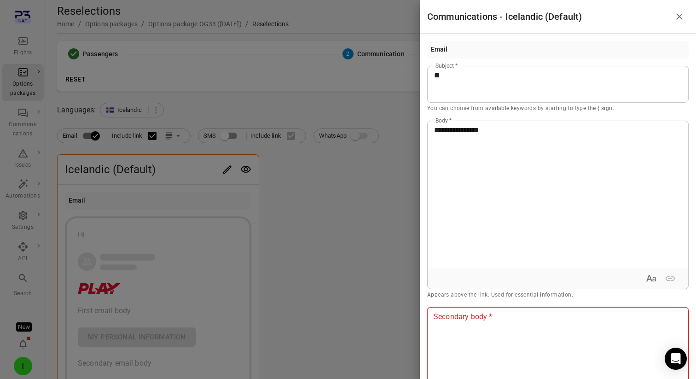
drag, startPoint x: 492, startPoint y: 315, endPoint x: 494, endPoint y: 307, distance: 8.0
click at [492, 315] on p at bounding box center [558, 316] width 248 height 11
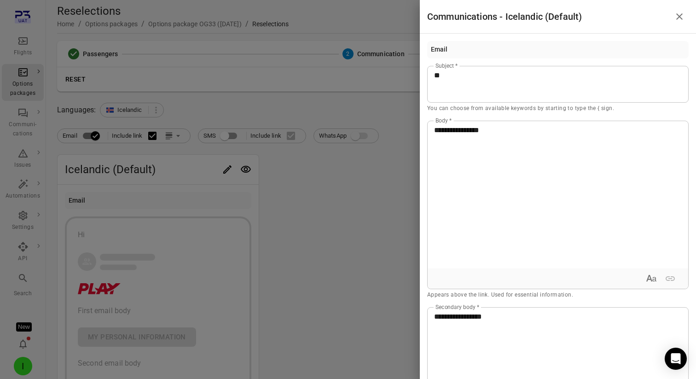
click at [353, 224] on div at bounding box center [348, 189] width 696 height 379
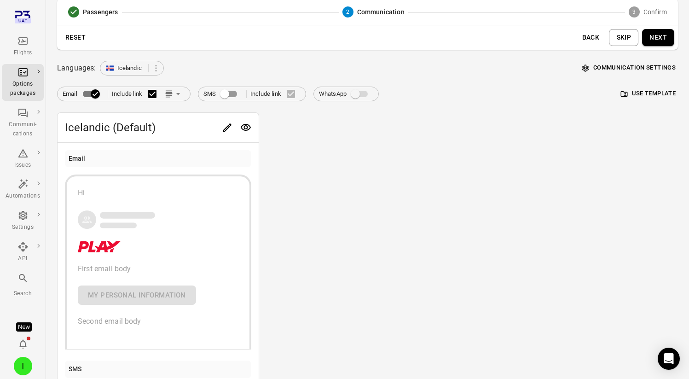
scroll to position [0, 0]
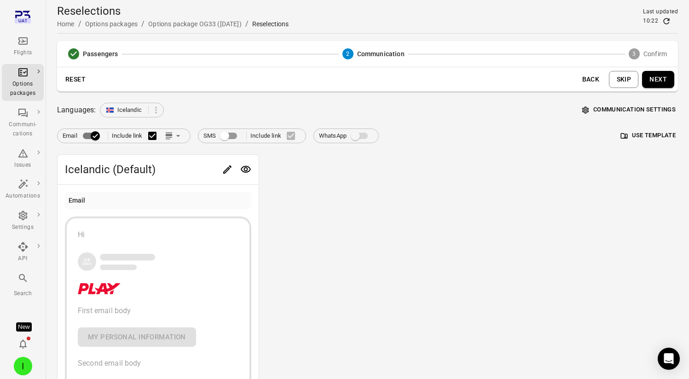
click at [661, 79] on button "Next" at bounding box center [658, 79] width 32 height 17
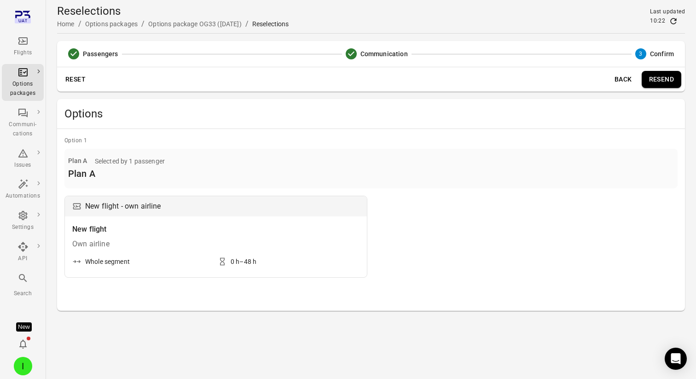
click at [675, 73] on button "Resend" at bounding box center [661, 79] width 40 height 17
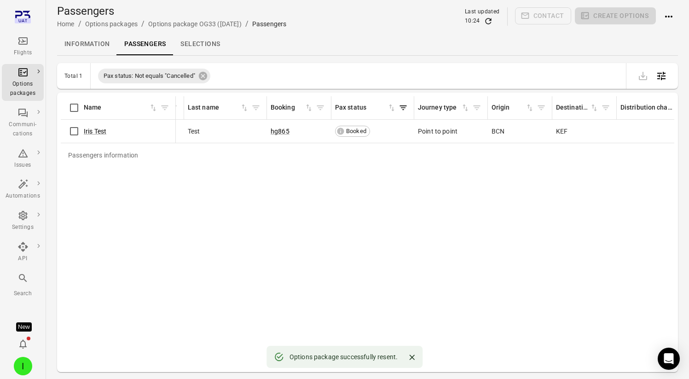
scroll to position [0, 93]
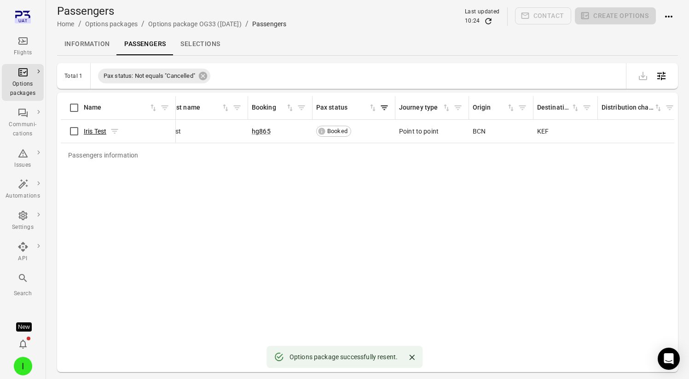
click at [92, 132] on link "Iris Test" at bounding box center [95, 130] width 23 height 7
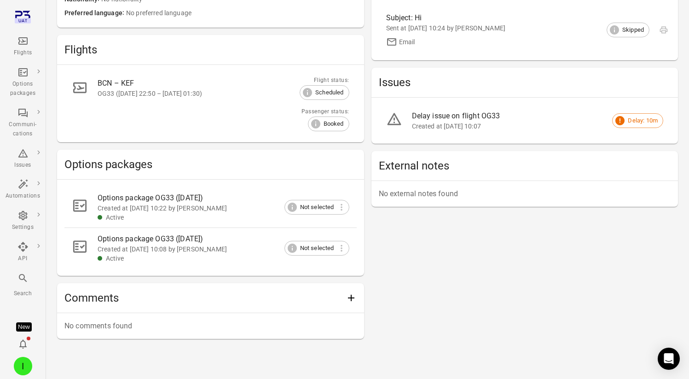
scroll to position [203, 0]
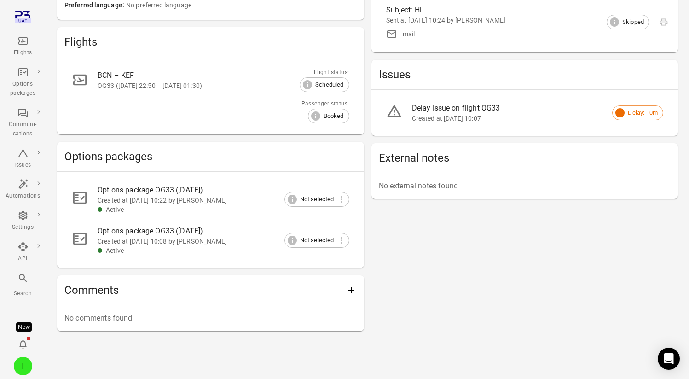
click at [144, 208] on div "Active" at bounding box center [220, 209] width 229 height 9
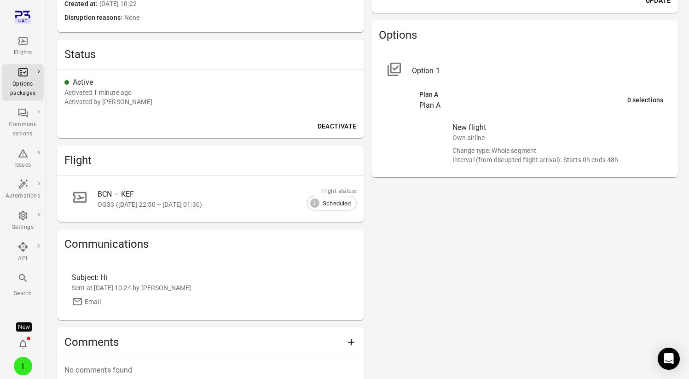
scroll to position [358, 0]
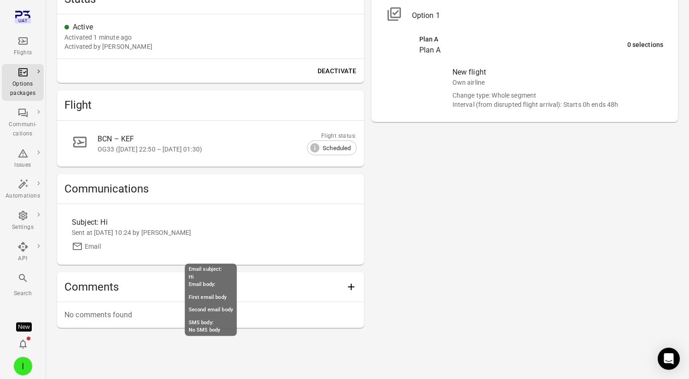
click at [212, 236] on div "Sent at 3 Sep 2025 10:24 by Iris" at bounding box center [210, 232] width 277 height 9
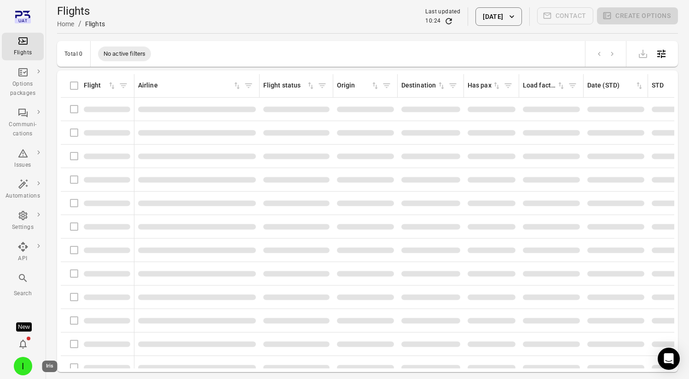
click at [15, 360] on div "I" at bounding box center [23, 366] width 18 height 18
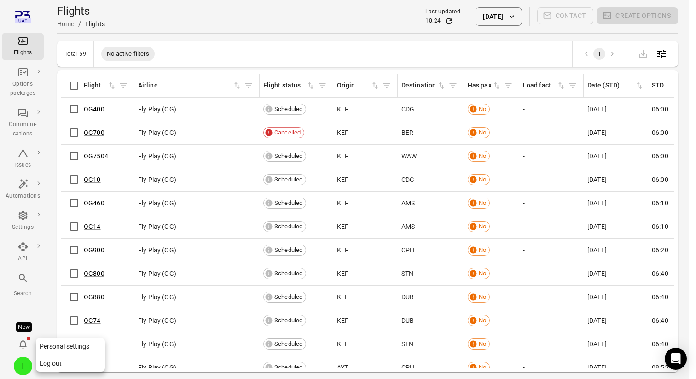
click at [55, 360] on button "Log out" at bounding box center [70, 363] width 69 height 17
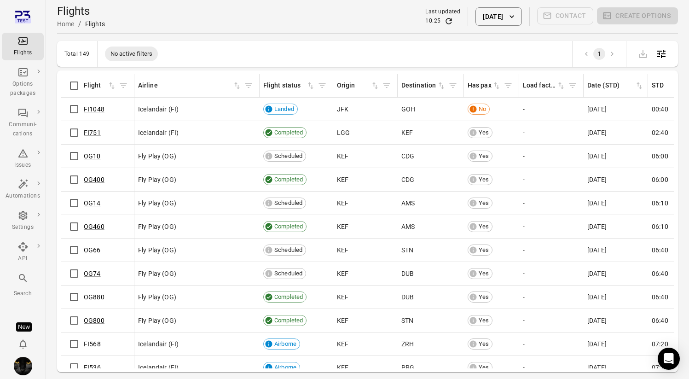
click at [211, 14] on div "Flights Home / Flights Last updated 10:25 [DATE] Contact Create options" at bounding box center [367, 17] width 621 height 26
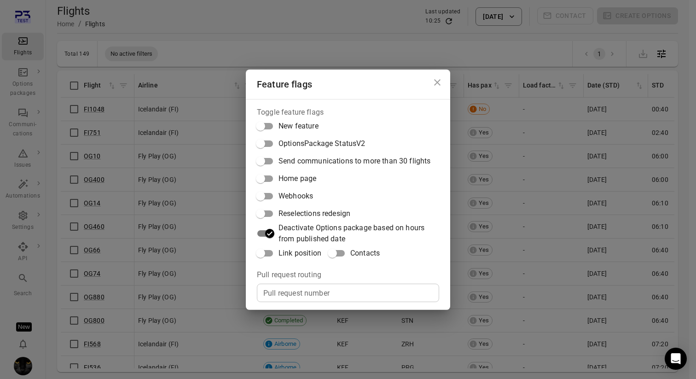
click at [283, 251] on span "Link position" at bounding box center [299, 253] width 43 height 11
click at [201, 44] on div "Feature flags Toggle feature flags New feature OptionsPackage StatusV2 Send com…" at bounding box center [348, 189] width 696 height 379
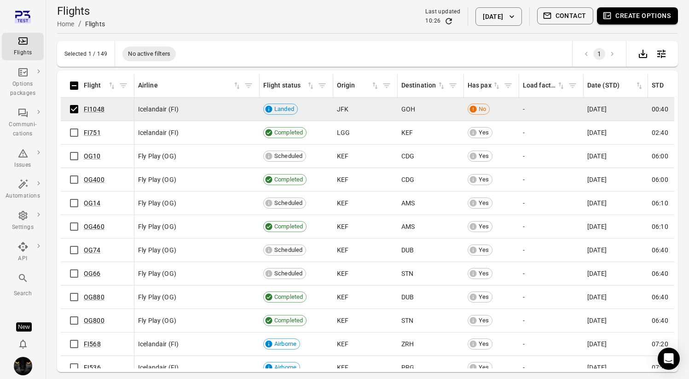
click at [570, 17] on button "Contact" at bounding box center [565, 15] width 57 height 17
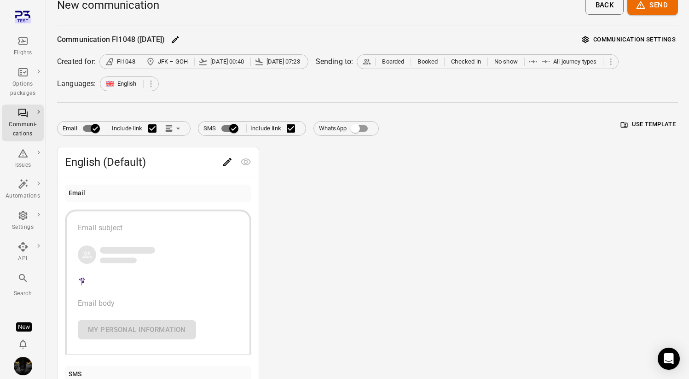
scroll to position [3, 0]
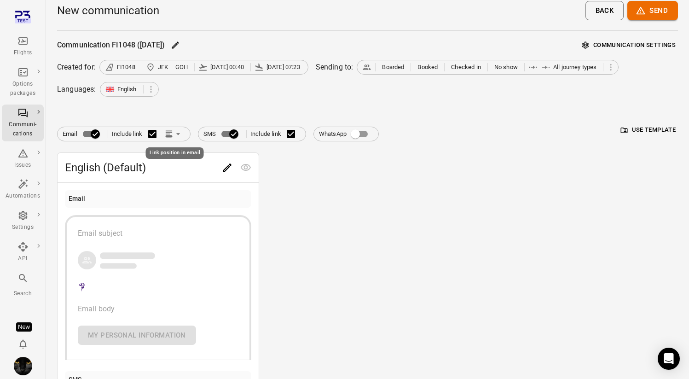
click at [168, 135] on icon "Link position in email" at bounding box center [168, 136] width 7 height 2
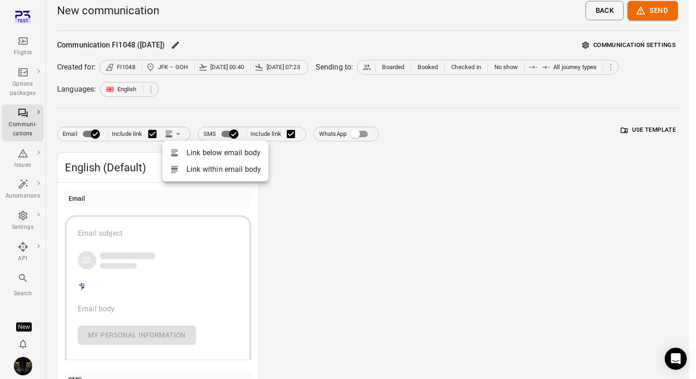
click at [168, 135] on div at bounding box center [348, 189] width 696 height 379
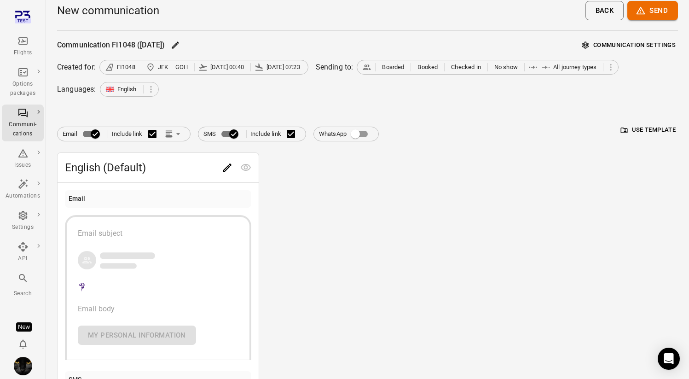
click at [22, 37] on icon "Main navigation" at bounding box center [22, 40] width 9 height 7
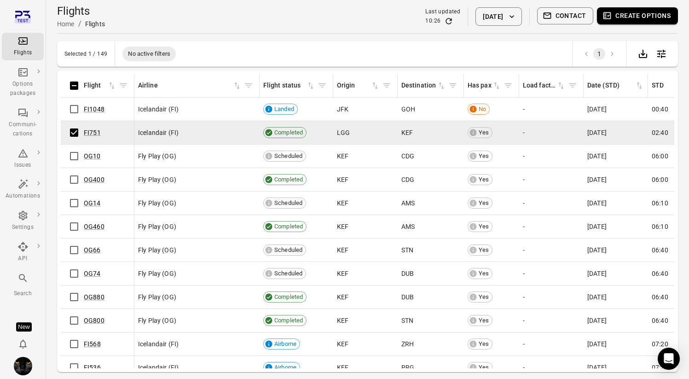
click at [634, 11] on button "Create options" at bounding box center [637, 15] width 81 height 17
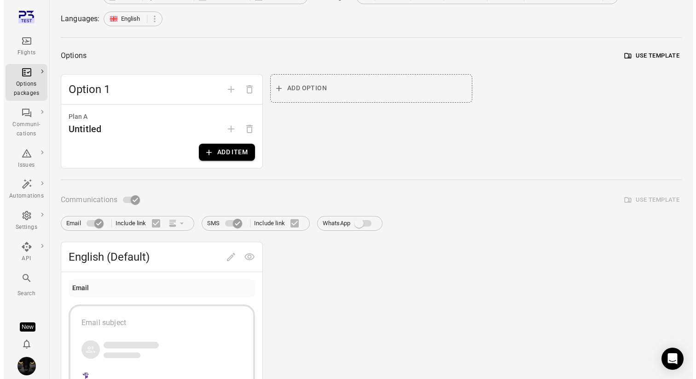
scroll to position [90, 0]
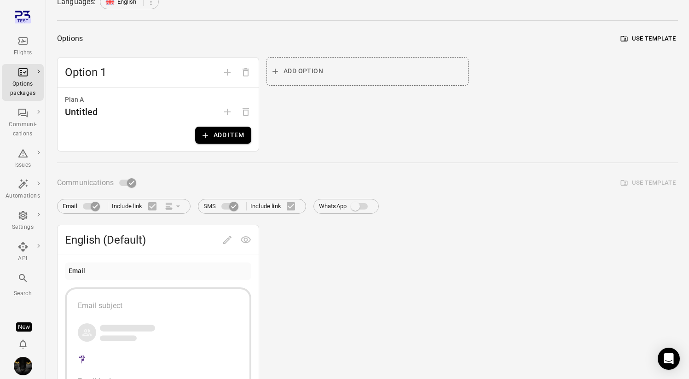
click at [170, 208] on span "Email Include link" at bounding box center [124, 205] width 122 height 19
click at [232, 139] on button "Add item" at bounding box center [223, 135] width 56 height 17
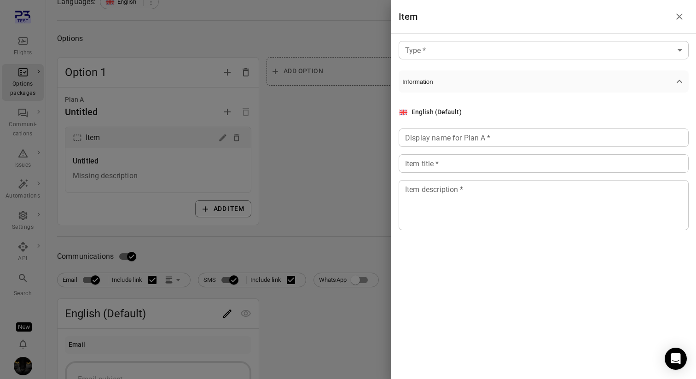
click at [364, 118] on div at bounding box center [348, 189] width 696 height 379
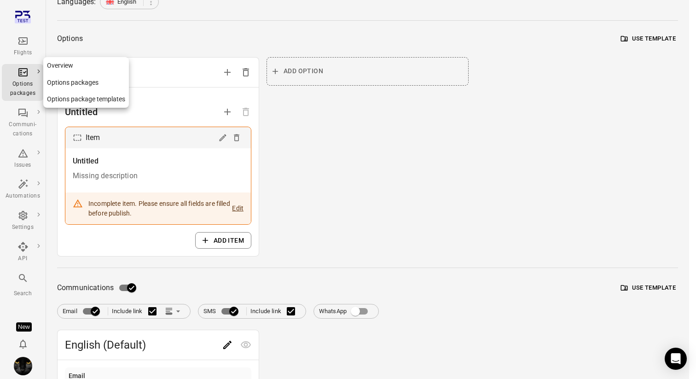
click at [23, 78] on div "Options packages" at bounding box center [23, 82] width 35 height 31
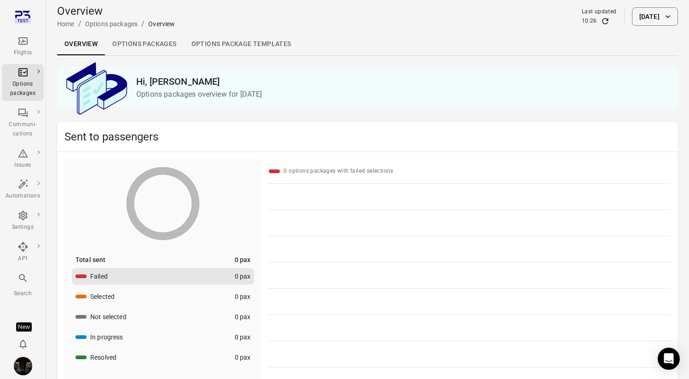
click at [12, 42] on div "Flights" at bounding box center [23, 46] width 35 height 22
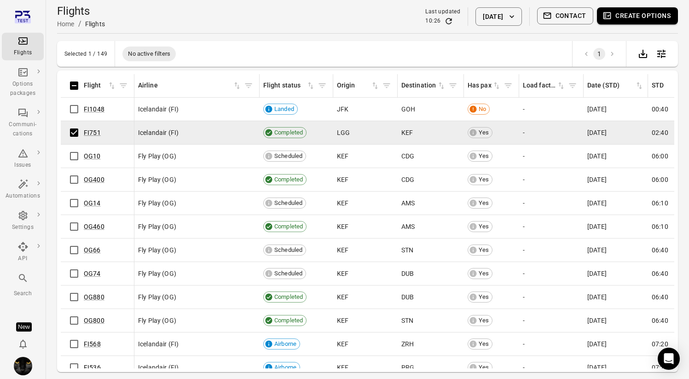
click at [623, 23] on button "Create options" at bounding box center [637, 15] width 81 height 17
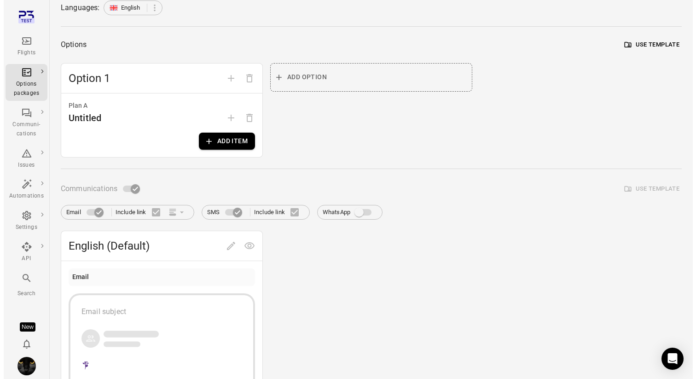
scroll to position [124, 0]
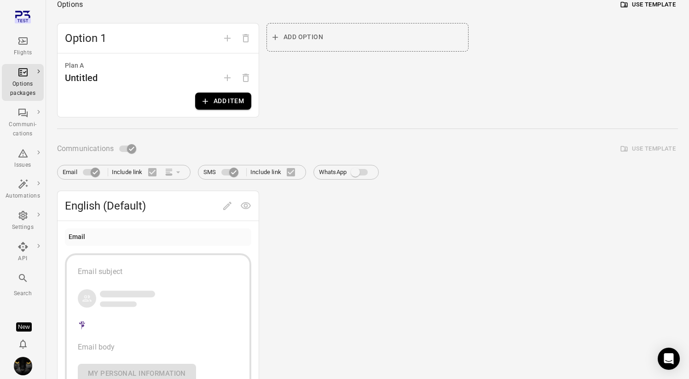
click at [167, 172] on span "Email Include link" at bounding box center [124, 171] width 122 height 19
click at [145, 172] on label "Include link" at bounding box center [137, 171] width 50 height 19
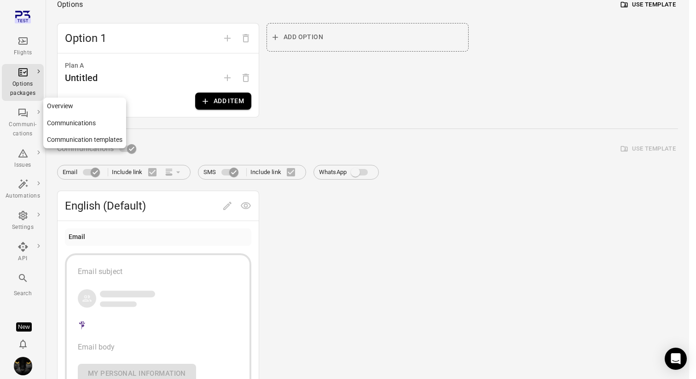
click at [27, 129] on div "Communi-cations" at bounding box center [23, 129] width 35 height 18
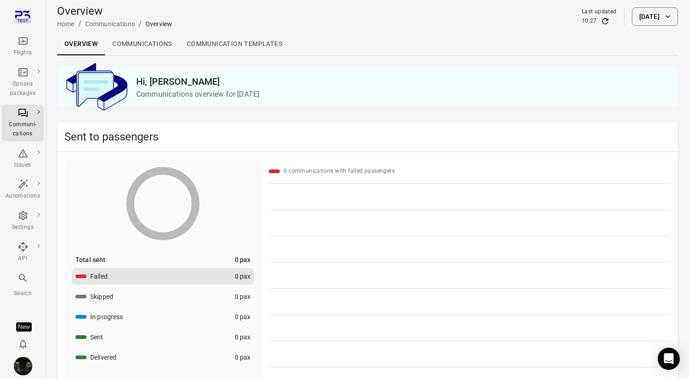
click at [232, 49] on link "Communication templates" at bounding box center [234, 44] width 110 height 22
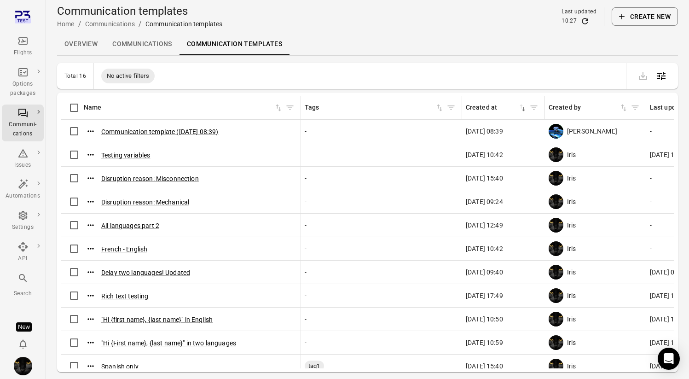
click at [647, 21] on button "Create new" at bounding box center [645, 16] width 66 height 18
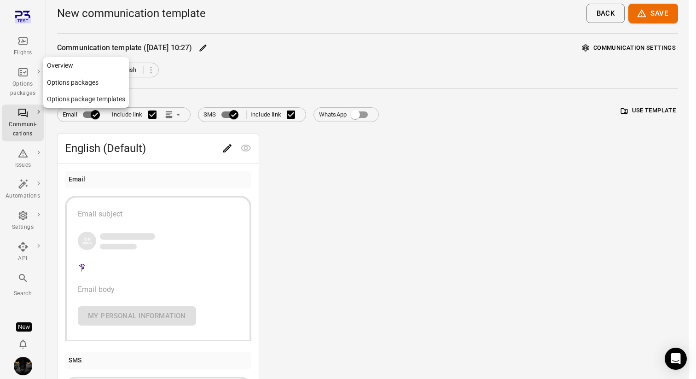
click at [21, 85] on div "Options packages" at bounding box center [23, 89] width 35 height 18
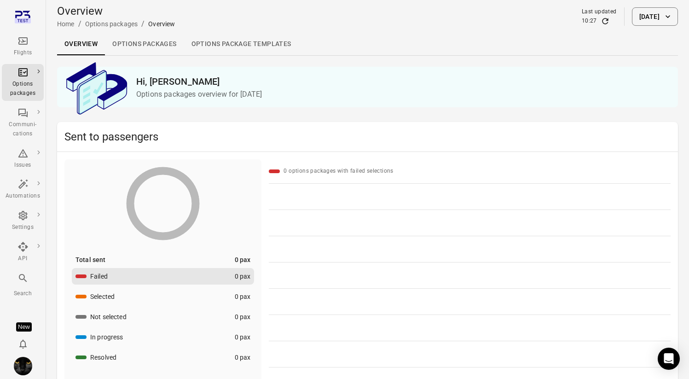
click at [158, 52] on link "Options packages" at bounding box center [144, 44] width 79 height 22
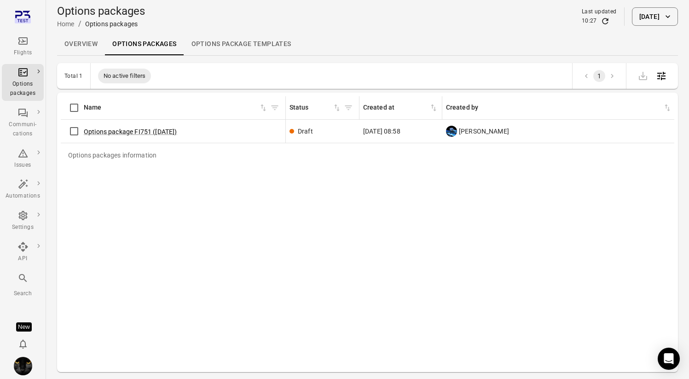
click at [223, 46] on link "Options package Templates" at bounding box center [241, 44] width 115 height 22
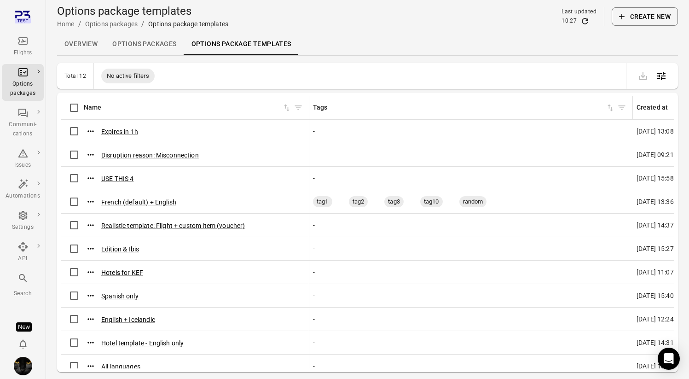
click at [644, 9] on button "Create new" at bounding box center [645, 16] width 66 height 18
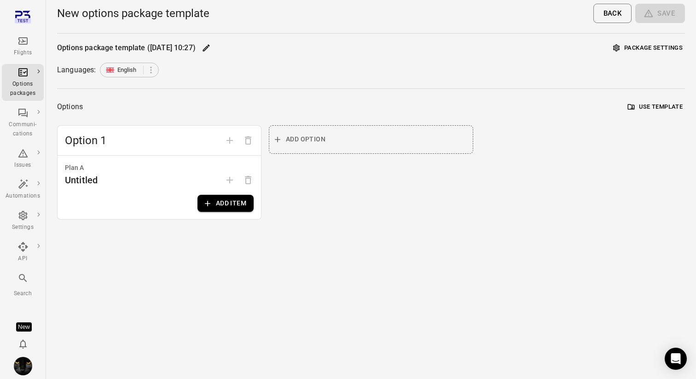
click at [20, 35] on icon "Main navigation" at bounding box center [22, 40] width 11 height 11
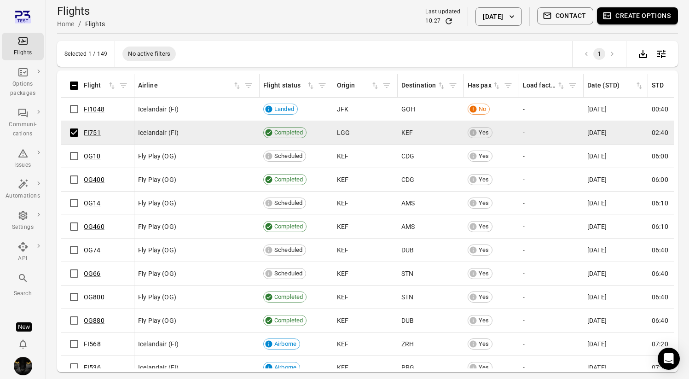
click at [634, 13] on button "Create options" at bounding box center [637, 15] width 81 height 17
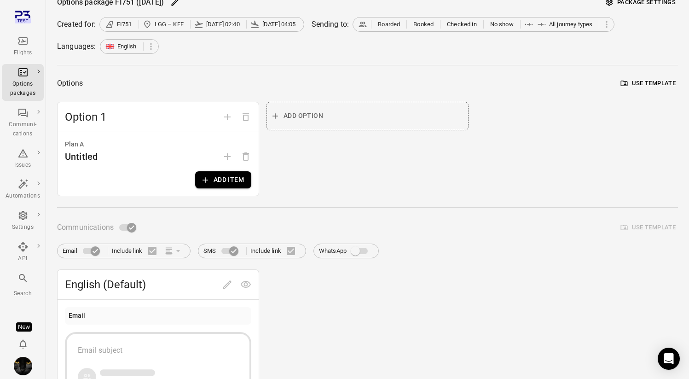
scroll to position [81, 0]
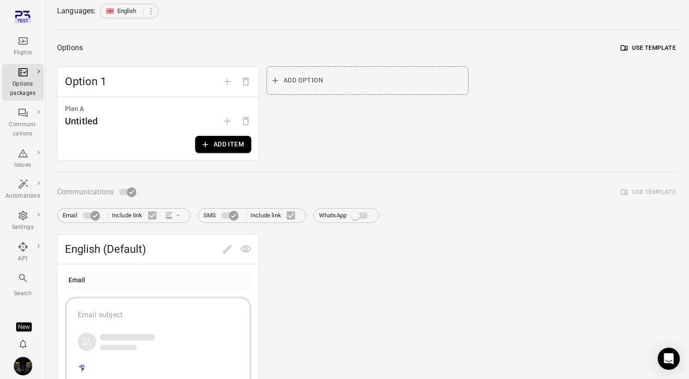
click at [227, 136] on button "Add item" at bounding box center [223, 144] width 56 height 17
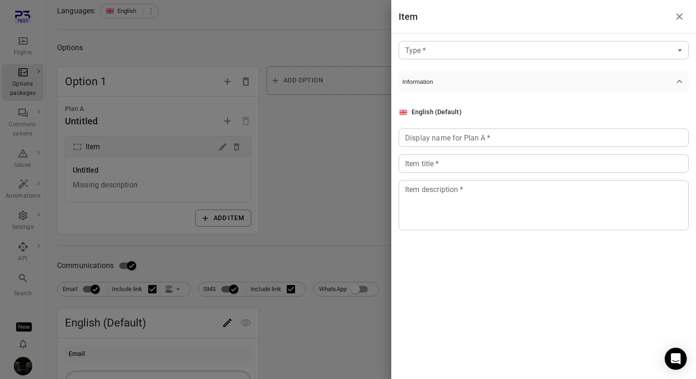
click at [317, 137] on div at bounding box center [348, 189] width 696 height 379
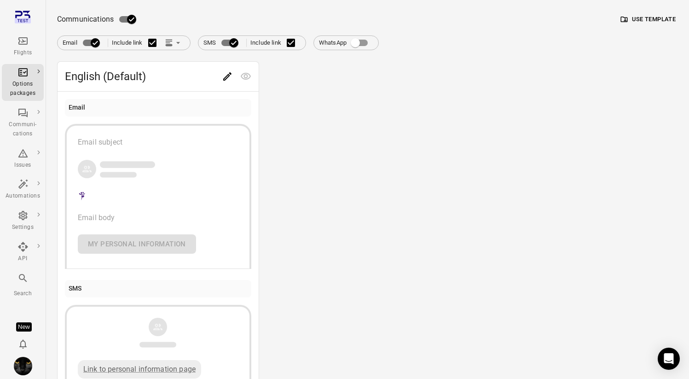
scroll to position [324, 0]
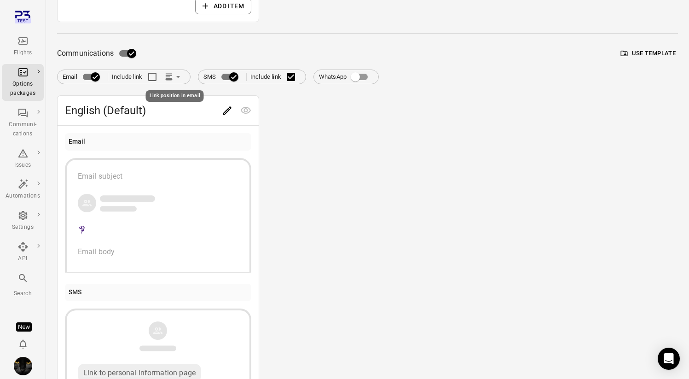
click at [171, 76] on icon "Link position in email" at bounding box center [168, 76] width 9 height 9
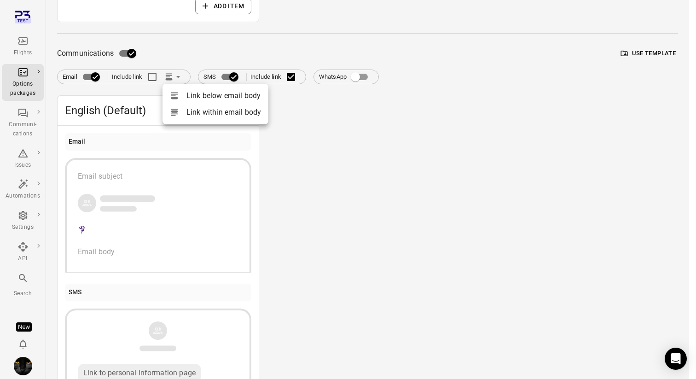
click at [171, 76] on div at bounding box center [348, 189] width 696 height 379
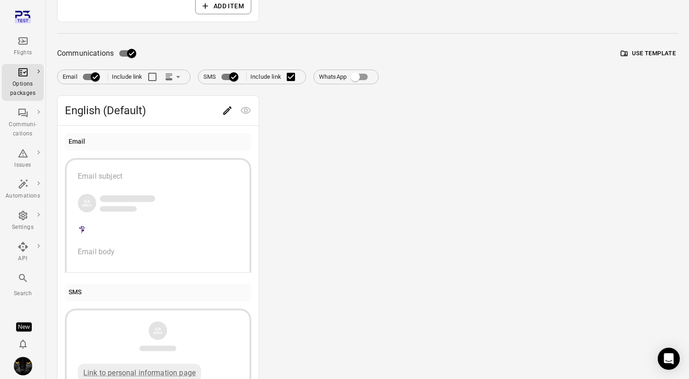
click at [178, 47] on div "Communications Use template" at bounding box center [367, 53] width 621 height 17
click at [179, 75] on icon "Link position in email" at bounding box center [177, 76] width 9 height 9
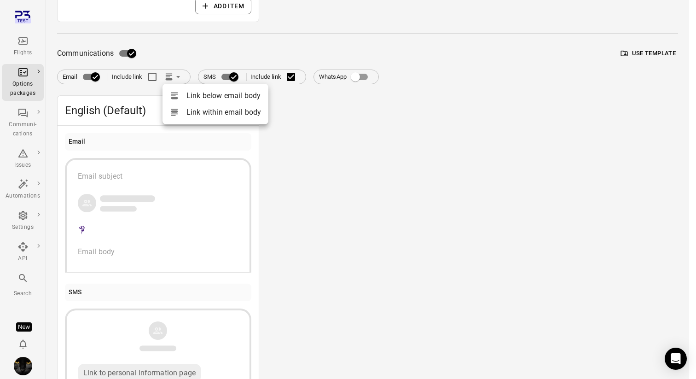
click at [184, 56] on div at bounding box center [348, 189] width 696 height 379
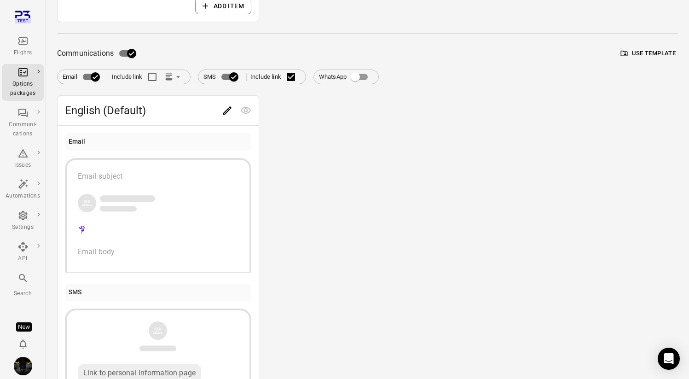
click at [25, 43] on icon "Main navigation" at bounding box center [22, 40] width 11 height 11
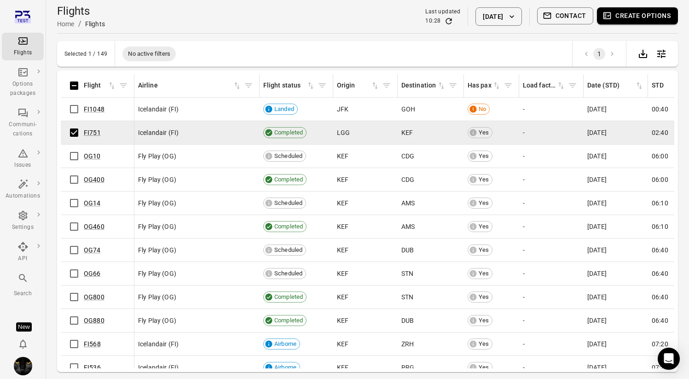
click at [643, 24] on button "Create options" at bounding box center [637, 15] width 81 height 17
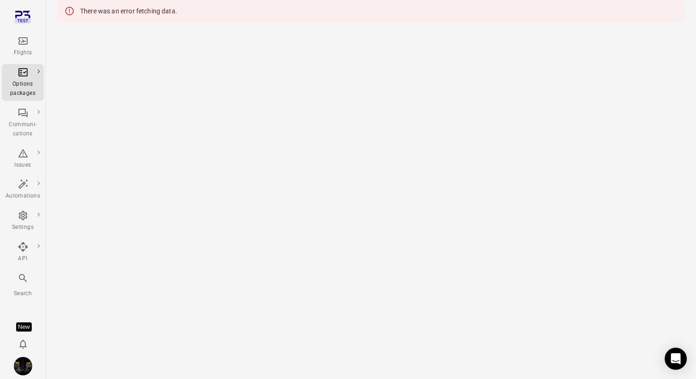
click at [285, 106] on main "There was an error fetching data." at bounding box center [371, 189] width 650 height 379
click at [17, 46] on div "Flights" at bounding box center [23, 46] width 35 height 22
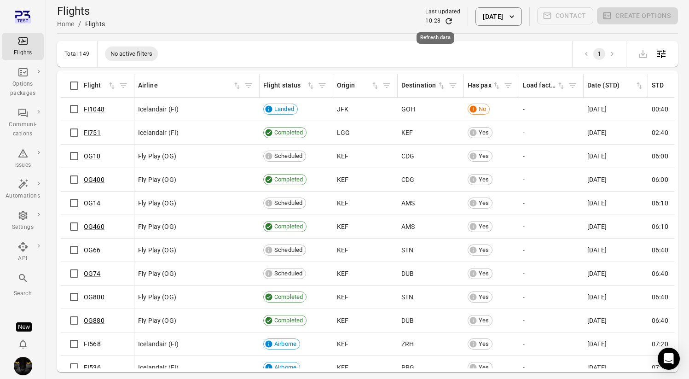
click at [444, 20] on icon "Refresh data" at bounding box center [448, 21] width 9 height 9
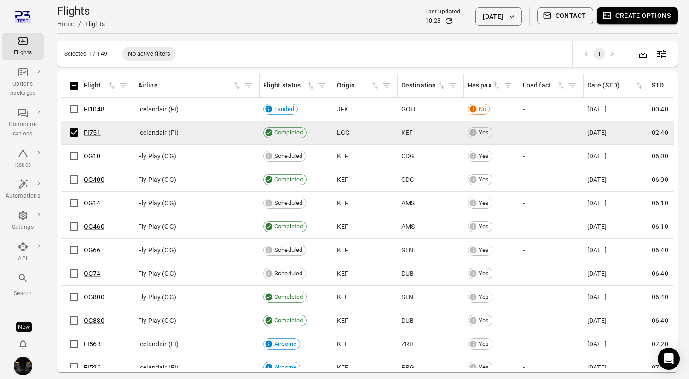
click at [659, 20] on button "Create options" at bounding box center [637, 15] width 81 height 17
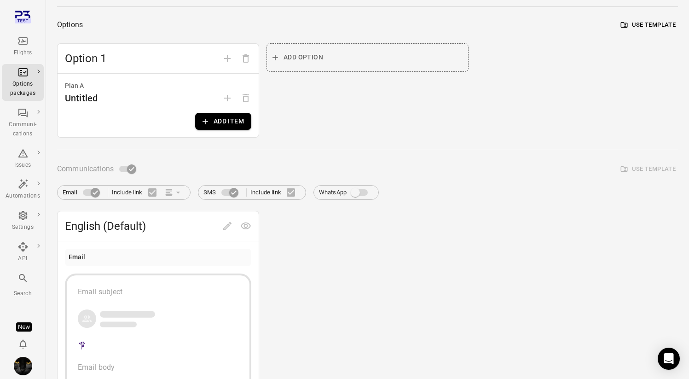
scroll to position [126, 0]
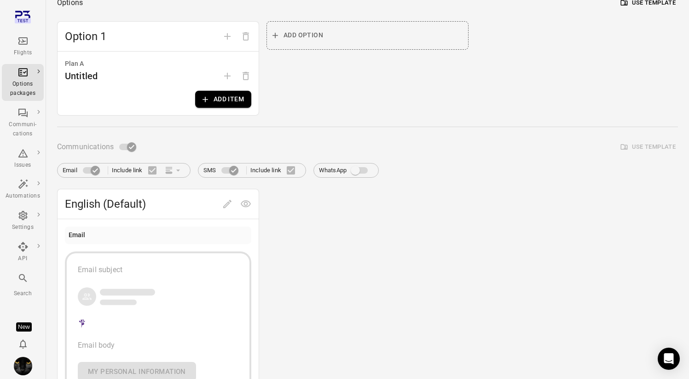
click at [219, 102] on button "Add item" at bounding box center [223, 99] width 56 height 17
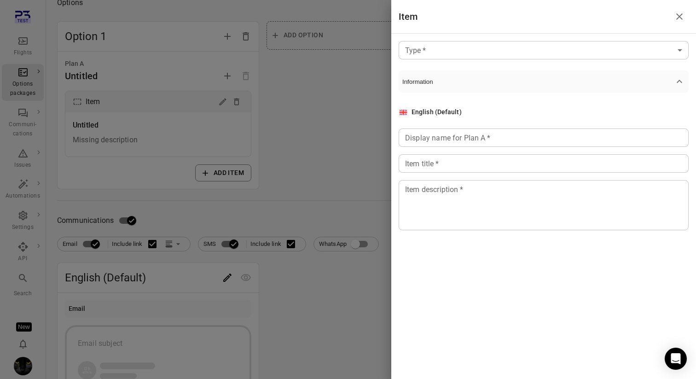
click at [297, 146] on div at bounding box center [348, 189] width 696 height 379
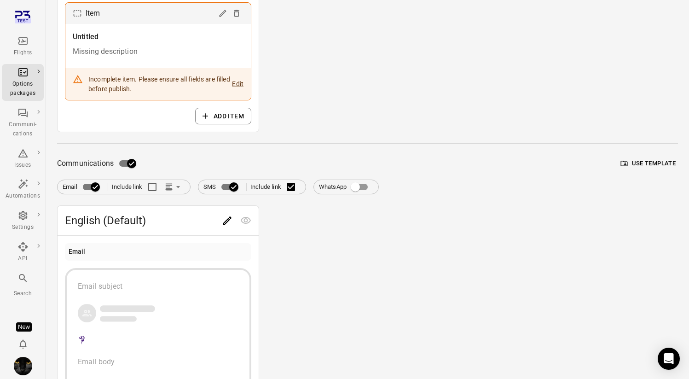
scroll to position [277, 0]
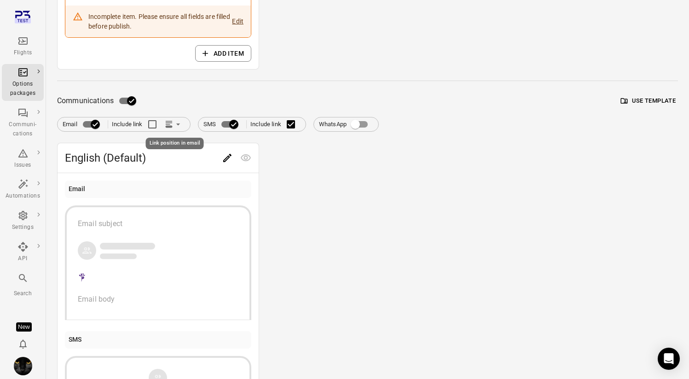
click at [168, 128] on icon "Link position in email" at bounding box center [168, 124] width 9 height 9
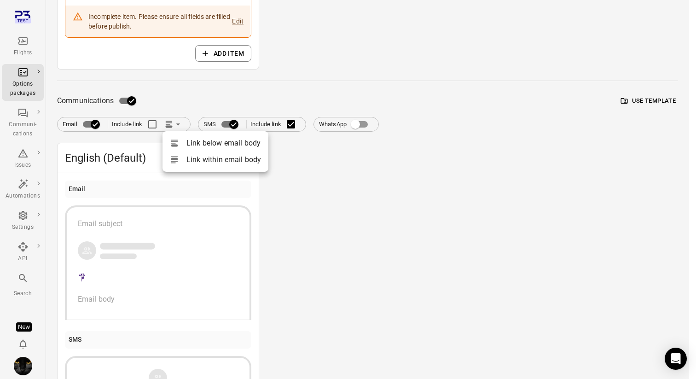
click at [184, 91] on div at bounding box center [348, 189] width 696 height 379
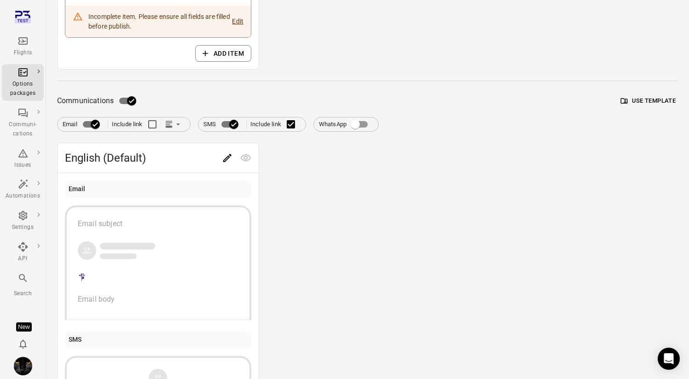
click at [25, 21] on icon "Main navigation" at bounding box center [23, 20] width 16 height 5
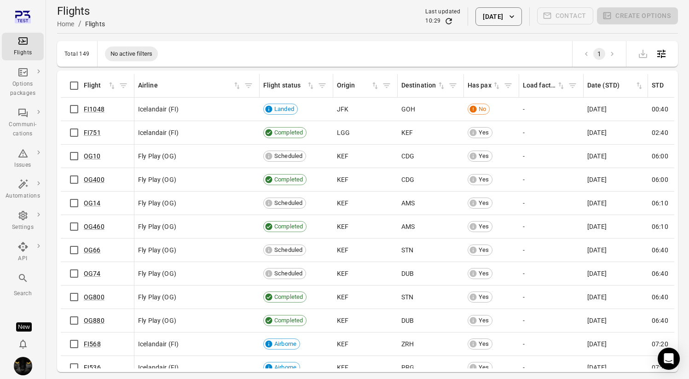
click at [55, 47] on main "Flights Home / Flights Last updated 10:29 [DATE] Contact Create options Total 1…" at bounding box center [367, 204] width 643 height 409
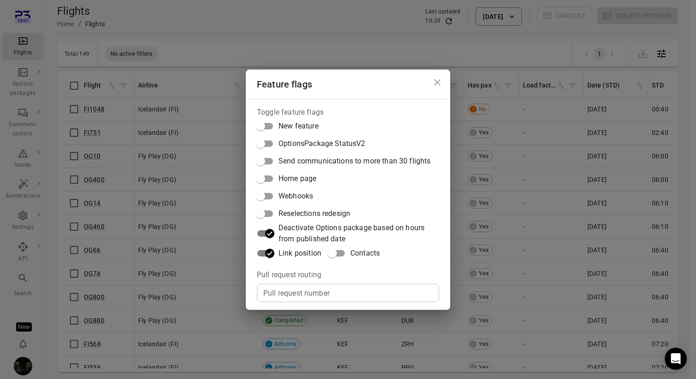
click at [173, 54] on div "Feature flags Toggle feature flags New feature OptionsPackage StatusV2 Send com…" at bounding box center [348, 189] width 696 height 379
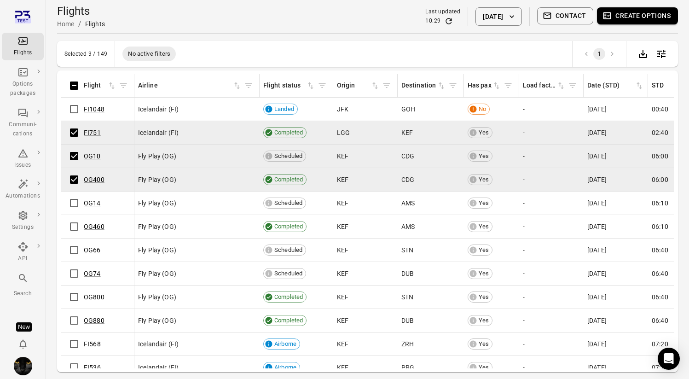
click at [651, 12] on button "Create options" at bounding box center [637, 15] width 81 height 17
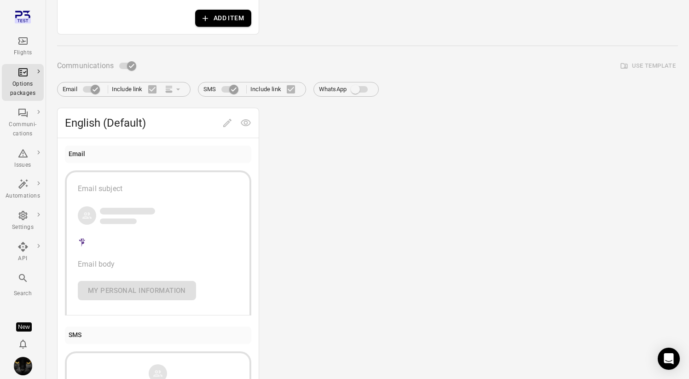
scroll to position [176, 0]
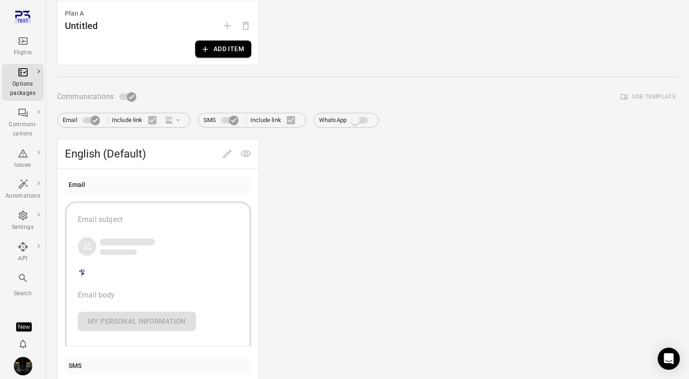
click at [232, 49] on button "Add item" at bounding box center [223, 48] width 56 height 17
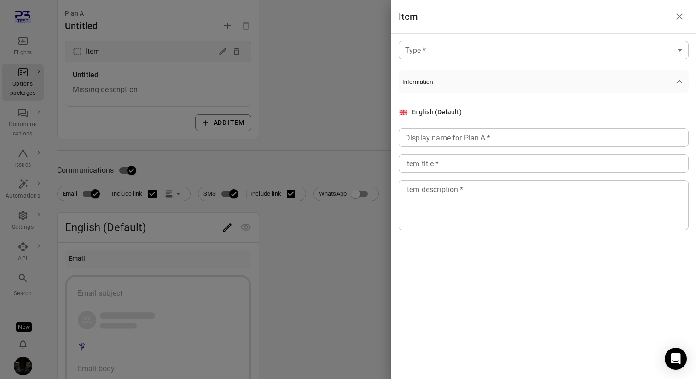
click at [302, 68] on div at bounding box center [348, 189] width 696 height 379
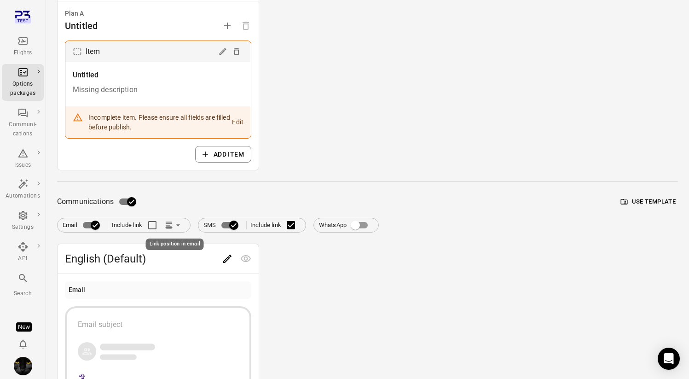
click at [172, 227] on icon "Link position in email" at bounding box center [168, 227] width 7 height 2
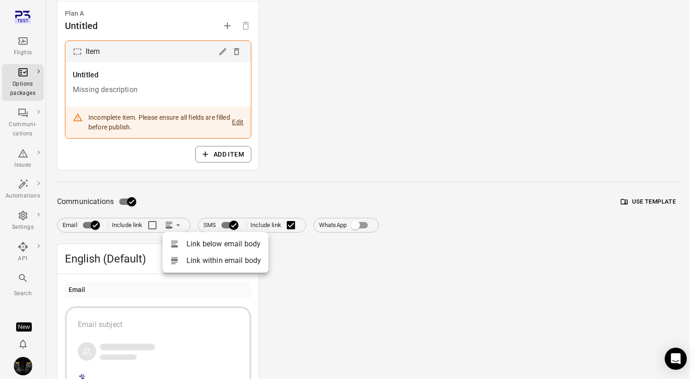
click at [180, 191] on div at bounding box center [348, 189] width 696 height 379
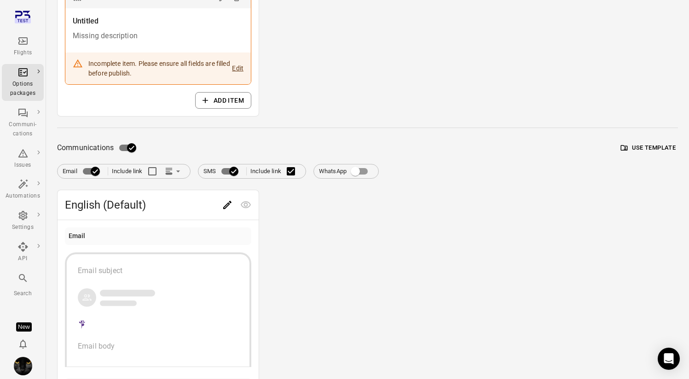
scroll to position [259, 0]
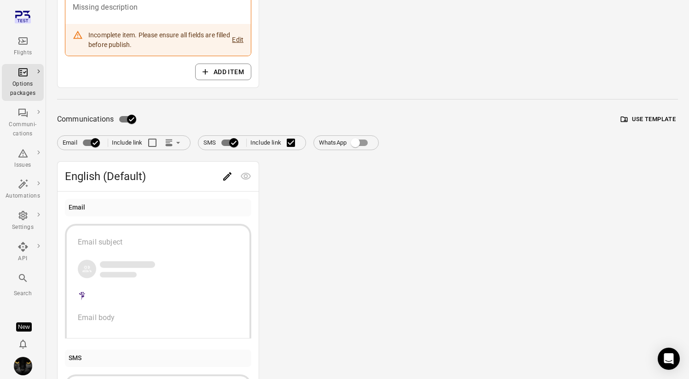
click at [173, 147] on icon "Link position in email" at bounding box center [168, 142] width 9 height 9
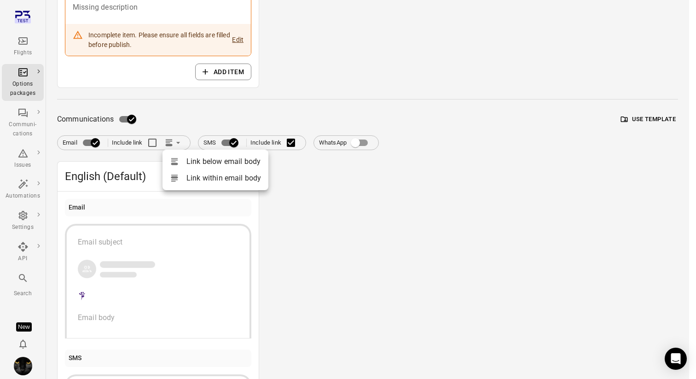
click at [176, 174] on icon at bounding box center [174, 177] width 9 height 9
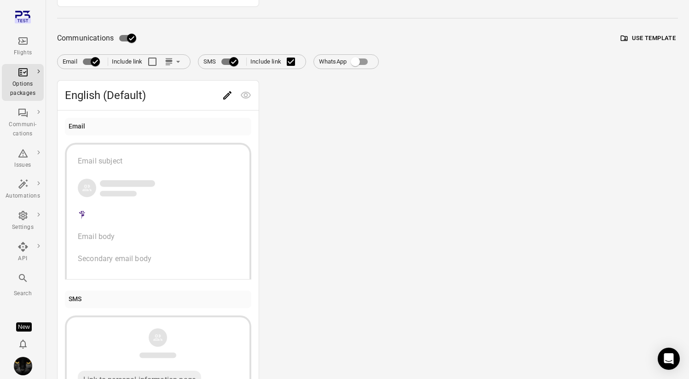
scroll to position [354, 0]
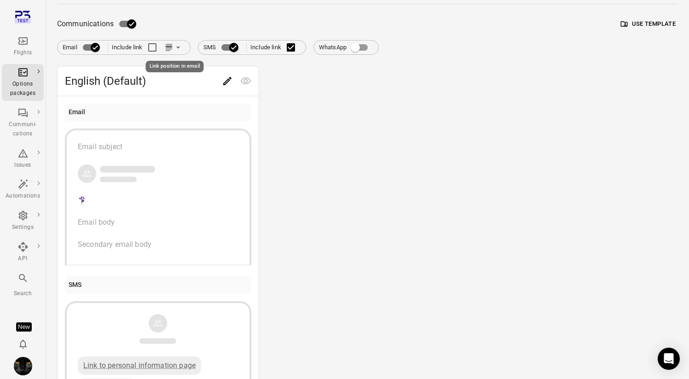
click at [179, 45] on icon "Link position in email" at bounding box center [177, 47] width 9 height 9
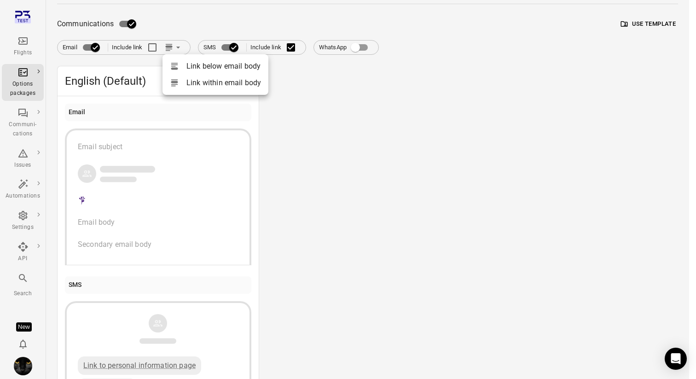
click at [182, 65] on div at bounding box center [178, 66] width 17 height 9
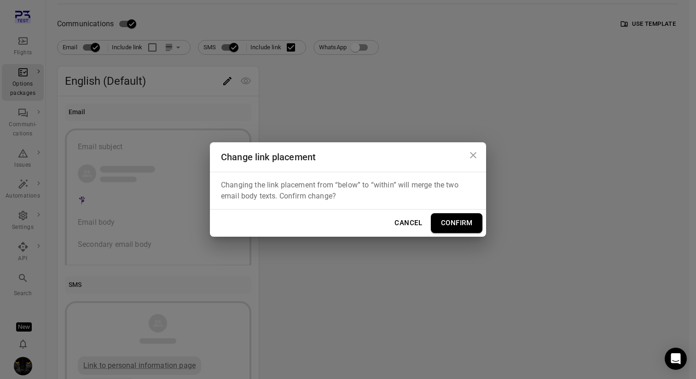
click at [451, 231] on button "Confirm" at bounding box center [457, 222] width 52 height 19
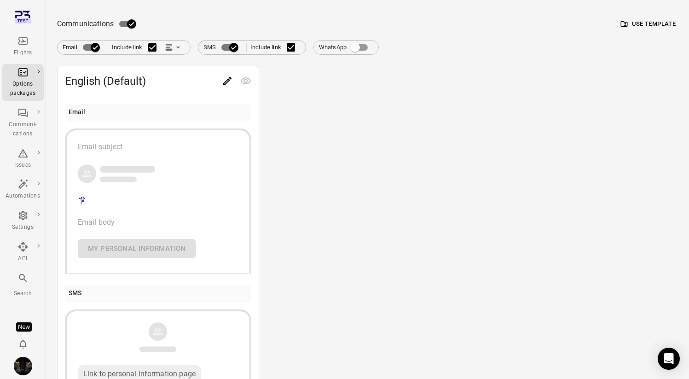
click at [106, 19] on span "Communications" at bounding box center [85, 23] width 57 height 13
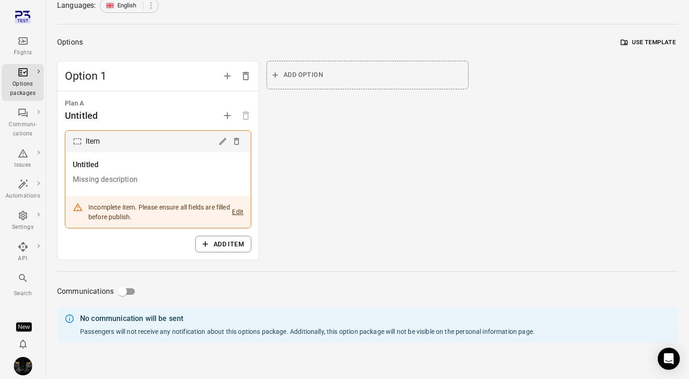
click at [14, 47] on div "Flights" at bounding box center [23, 46] width 35 height 22
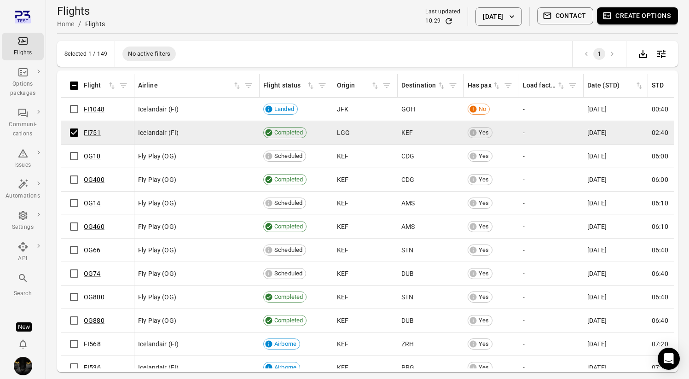
click at [576, 16] on button "Contact" at bounding box center [565, 15] width 57 height 17
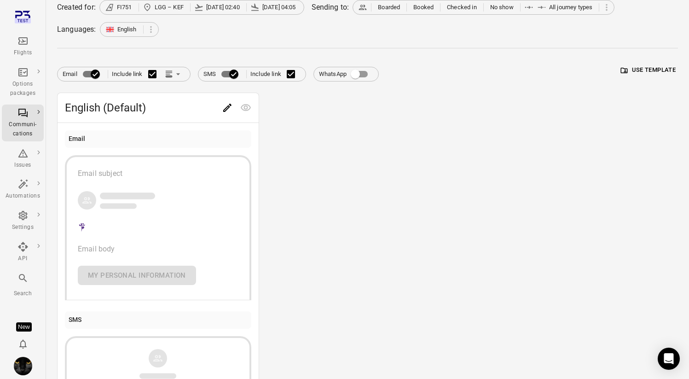
scroll to position [49, 0]
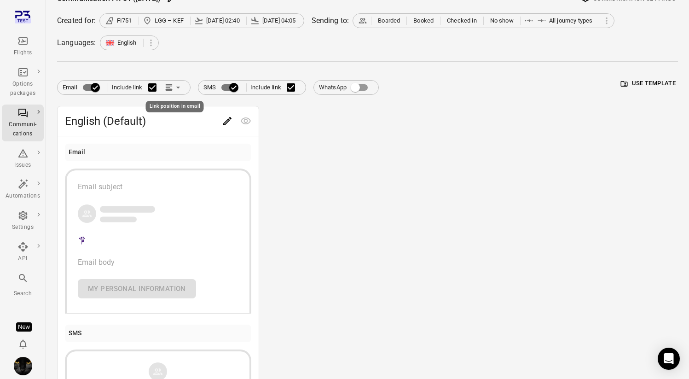
click at [179, 88] on icon "Link position in email" at bounding box center [177, 87] width 9 height 9
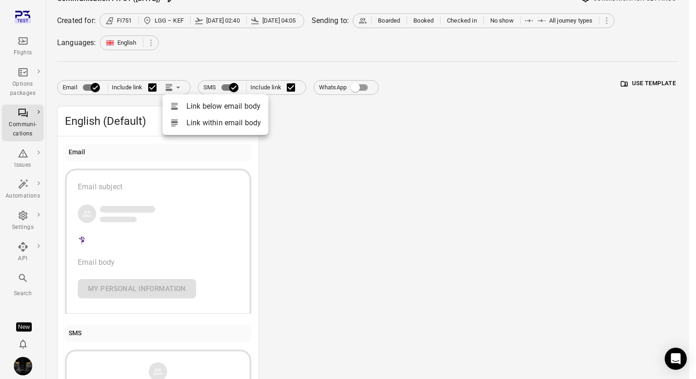
click at [186, 119] on div at bounding box center [178, 122] width 17 height 9
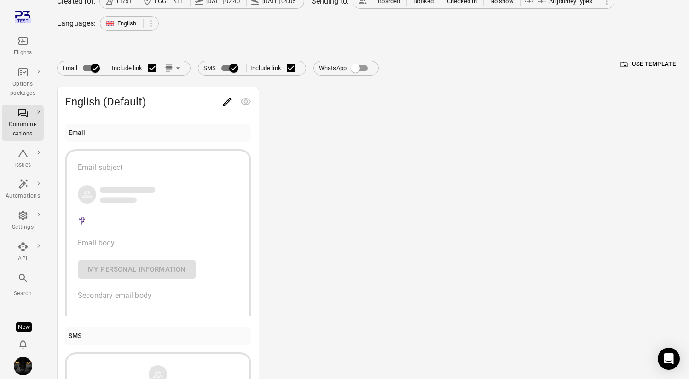
scroll to position [52, 0]
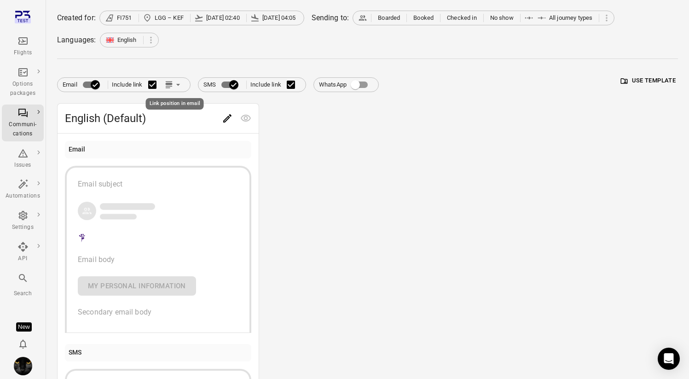
click at [172, 87] on icon "Link position in email" at bounding box center [168, 84] width 9 height 9
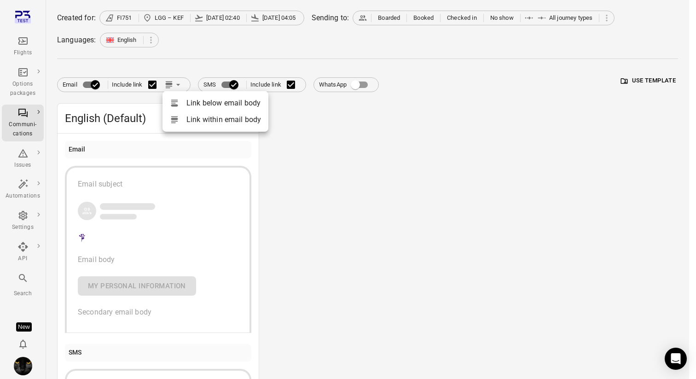
click at [182, 104] on div at bounding box center [178, 102] width 17 height 9
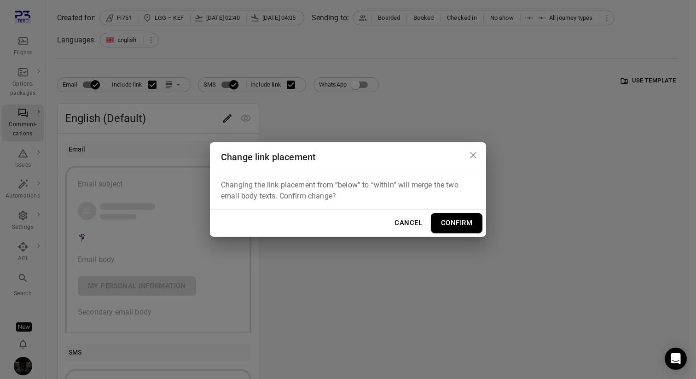
click at [479, 152] on button "Close dialog" at bounding box center [473, 155] width 18 height 18
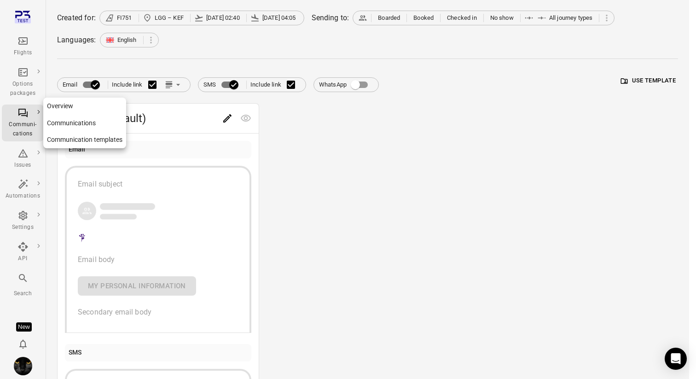
click at [66, 139] on link "Communication templates" at bounding box center [84, 139] width 83 height 17
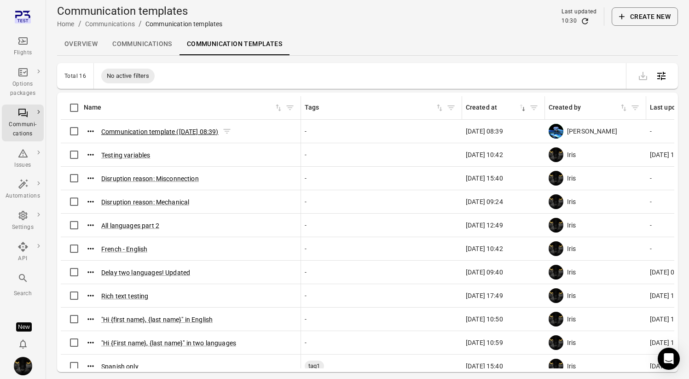
click at [194, 134] on button "Communication template (3 Sep 2025 08:39)" at bounding box center [159, 131] width 117 height 9
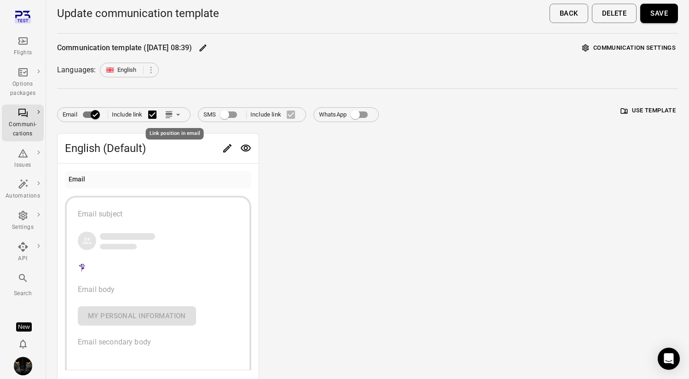
click at [174, 115] on icon "Link position in email" at bounding box center [177, 114] width 9 height 9
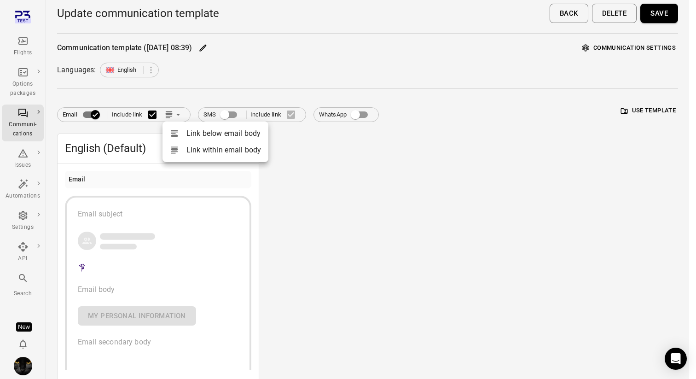
click at [193, 148] on li "Link within email body" at bounding box center [215, 150] width 106 height 17
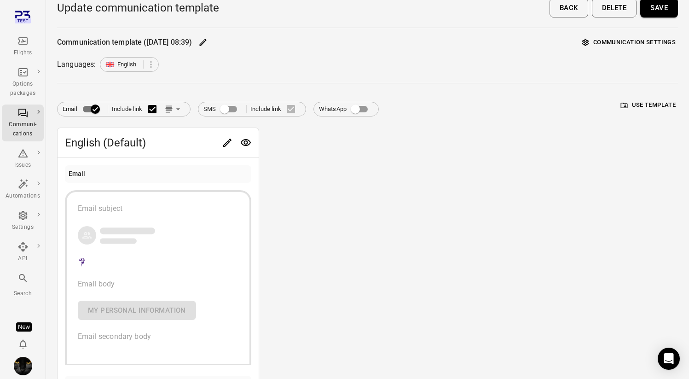
scroll to position [5, 0]
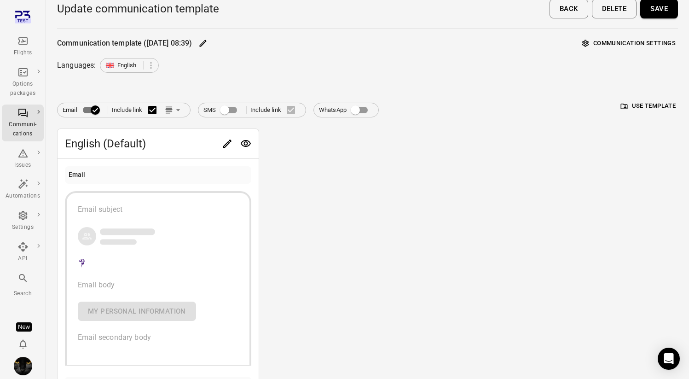
click at [13, 43] on div "Flights" at bounding box center [23, 46] width 35 height 22
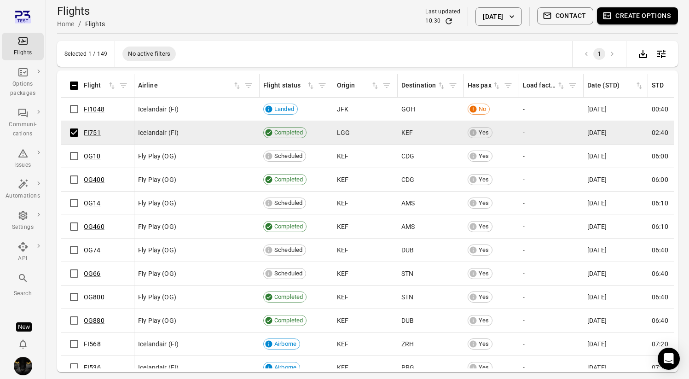
click at [569, 15] on button "Contact" at bounding box center [565, 15] width 57 height 17
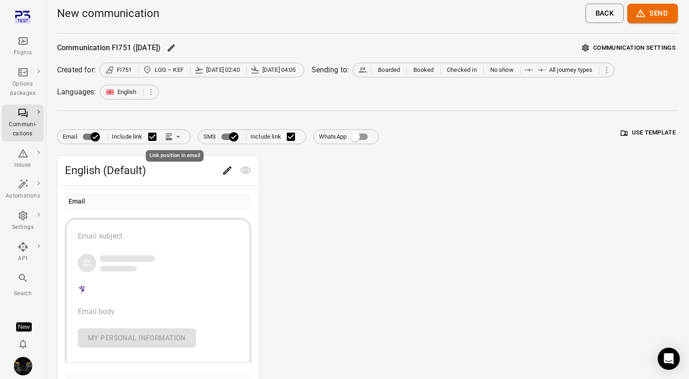
click at [167, 136] on icon "Link position in email" at bounding box center [168, 136] width 9 height 9
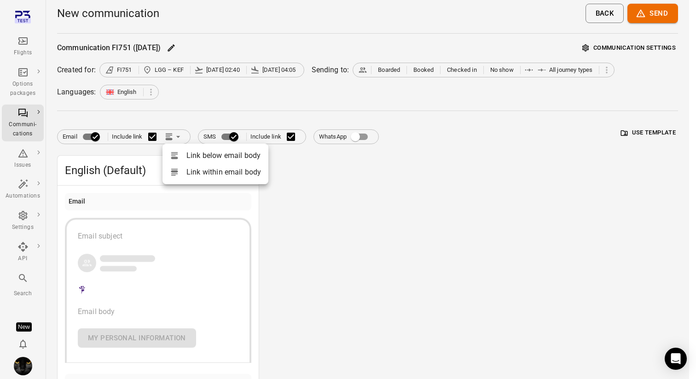
click at [180, 173] on div at bounding box center [178, 171] width 17 height 9
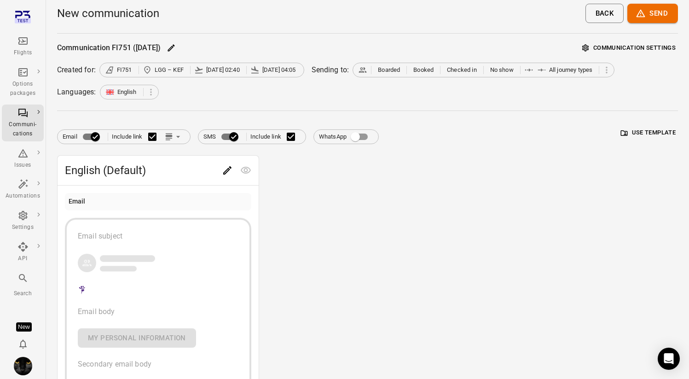
click at [14, 52] on div "Flights" at bounding box center [23, 52] width 35 height 9
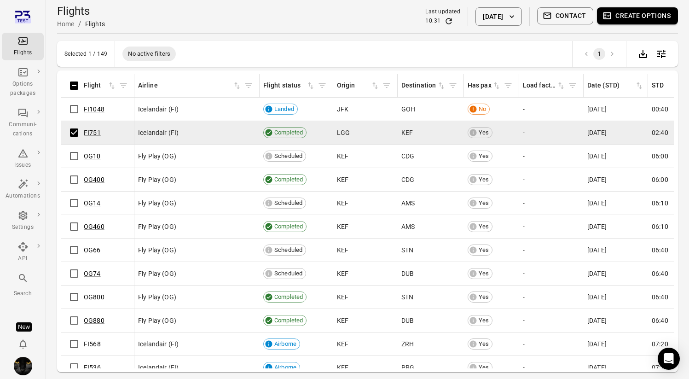
click at [576, 12] on button "Contact" at bounding box center [565, 15] width 57 height 17
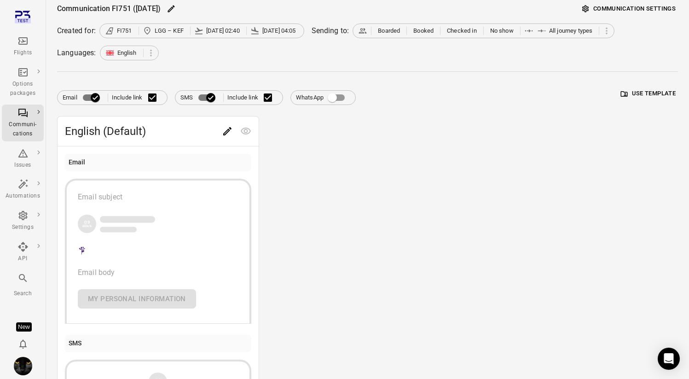
scroll to position [40, 0]
click at [329, 166] on div "English (Default) Email Email subject Email body My personal information SMS Li…" at bounding box center [367, 296] width 621 height 362
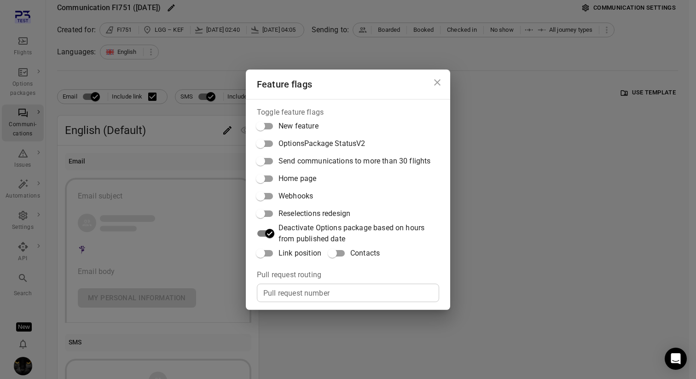
click at [286, 254] on span "Link position" at bounding box center [299, 253] width 43 height 11
click at [175, 102] on div "Feature flags Toggle feature flags New feature OptionsPackage StatusV2 Send com…" at bounding box center [348, 189] width 696 height 379
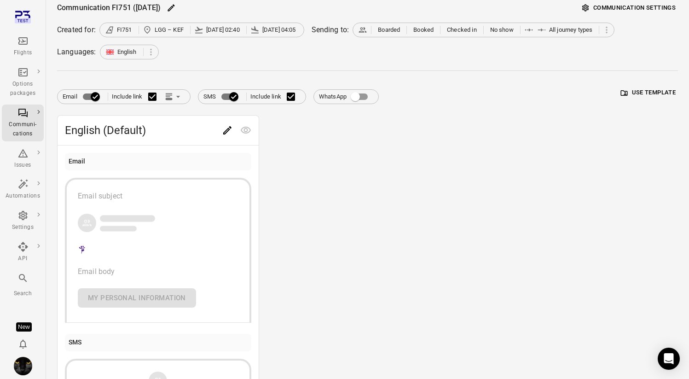
click at [171, 98] on icon "Link position in email" at bounding box center [168, 96] width 9 height 9
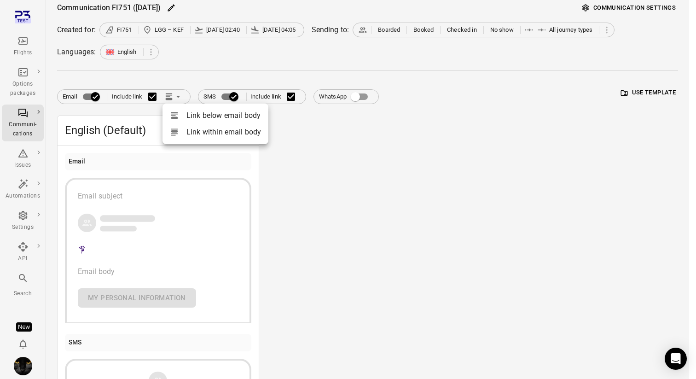
click at [184, 125] on li "Link within email body" at bounding box center [215, 132] width 106 height 17
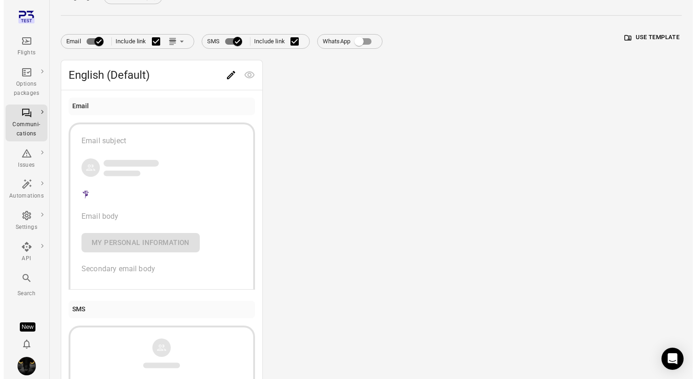
scroll to position [105, 0]
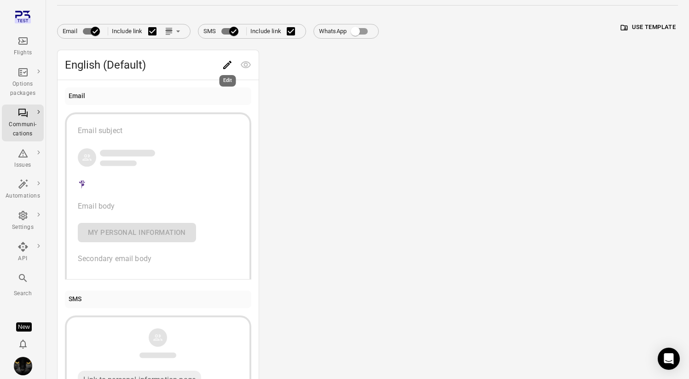
click at [226, 67] on icon "Edit" at bounding box center [227, 65] width 8 height 8
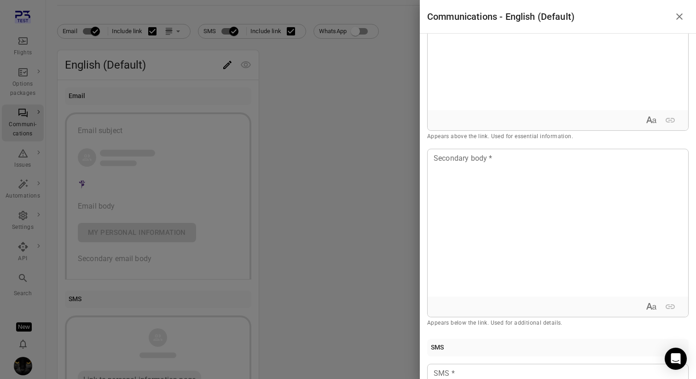
scroll to position [206, 0]
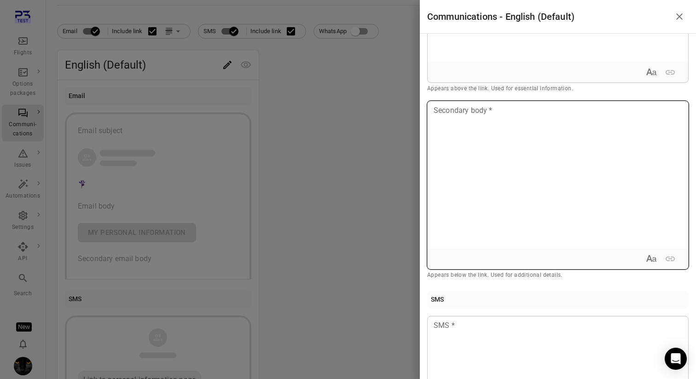
click at [476, 138] on div at bounding box center [557, 174] width 260 height 147
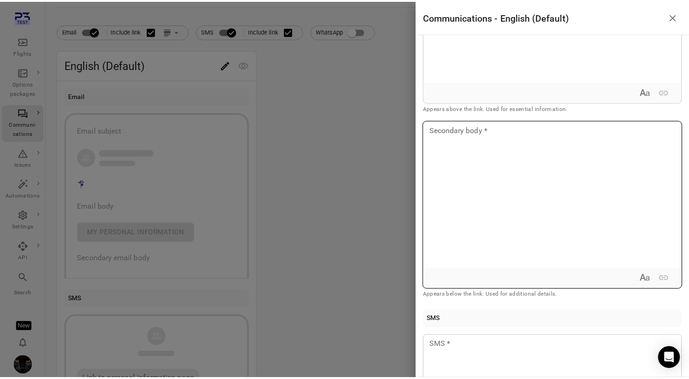
scroll to position [180, 0]
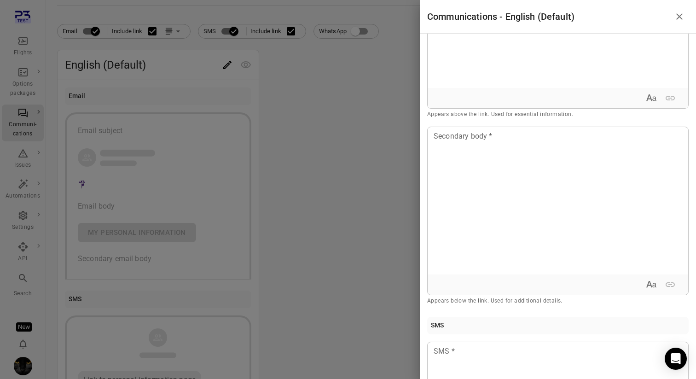
click at [342, 117] on div at bounding box center [348, 189] width 696 height 379
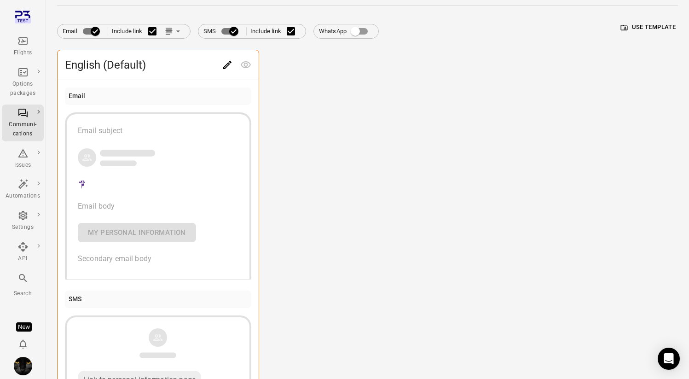
click at [21, 41] on icon "Main navigation" at bounding box center [22, 40] width 11 height 11
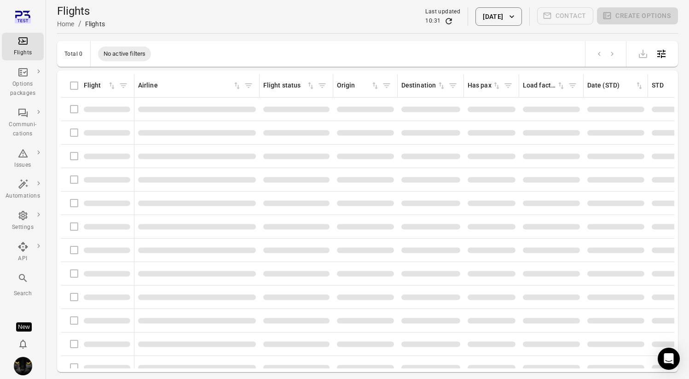
click at [74, 155] on div "Flights information" at bounding box center [97, 155] width 66 height 19
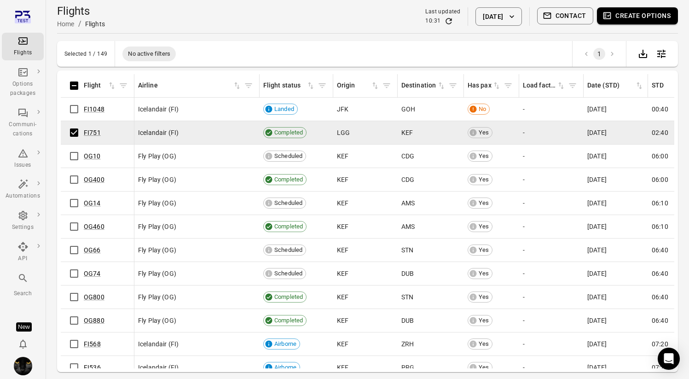
click at [648, 23] on button "Create options" at bounding box center [637, 15] width 81 height 17
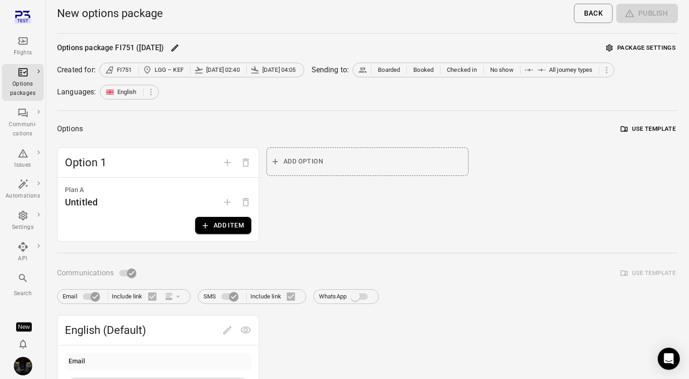
click at [225, 225] on button "Add item" at bounding box center [223, 225] width 56 height 17
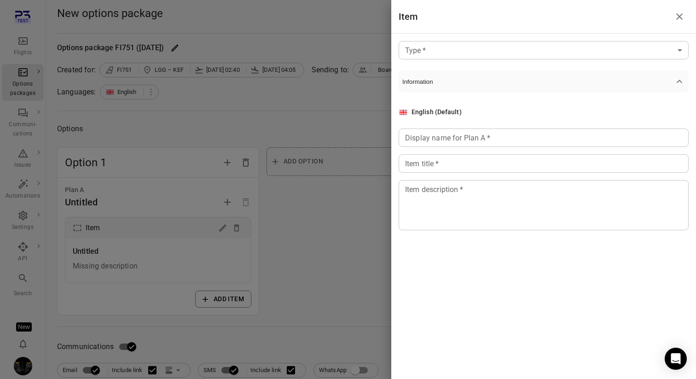
click at [283, 222] on div at bounding box center [348, 189] width 696 height 379
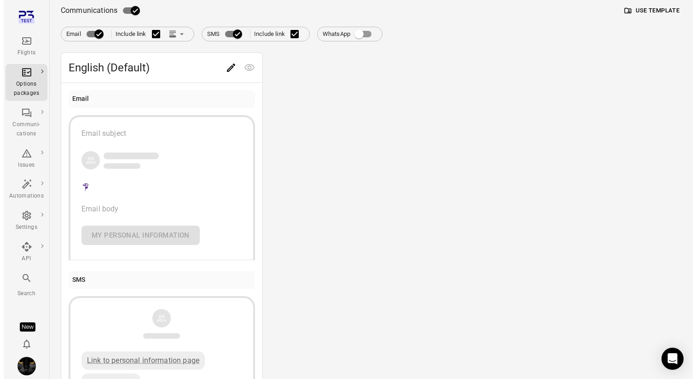
scroll to position [378, 0]
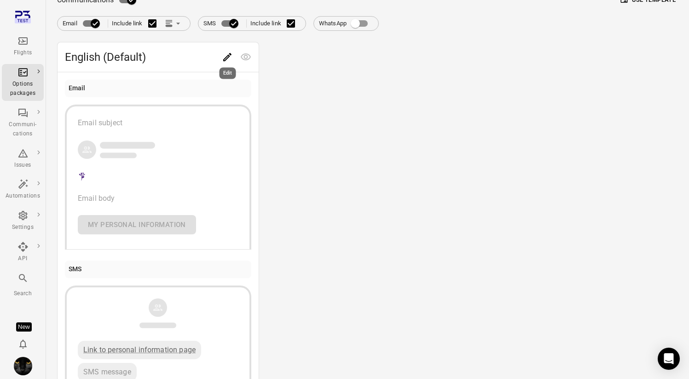
click at [228, 60] on icon "Edit" at bounding box center [227, 57] width 11 height 11
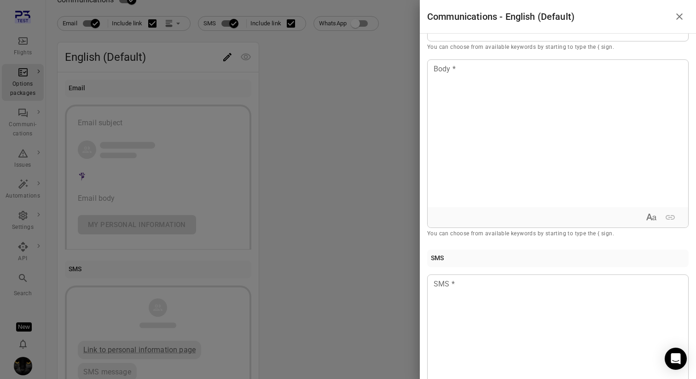
scroll to position [98, 0]
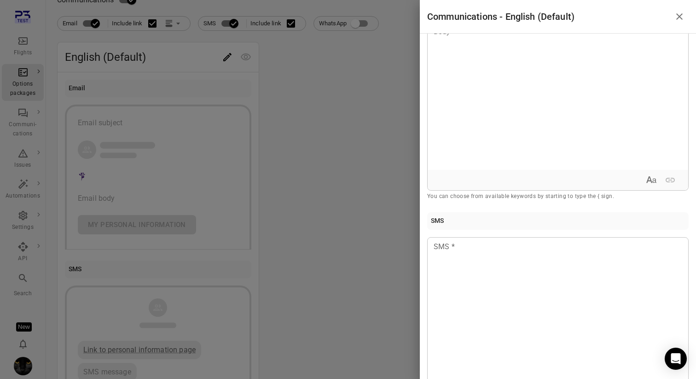
click at [329, 158] on div at bounding box center [348, 189] width 696 height 379
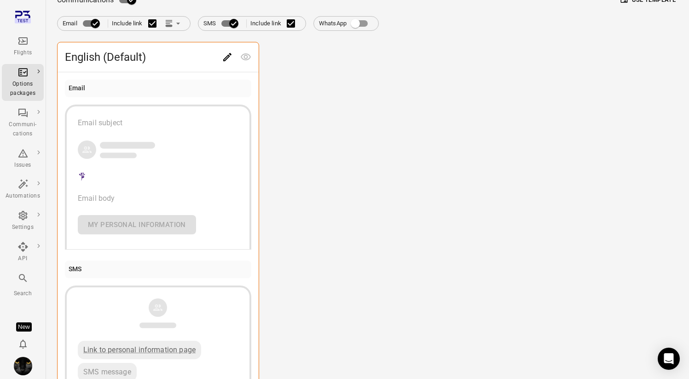
click at [166, 22] on icon "Link position in email" at bounding box center [168, 23] width 9 height 9
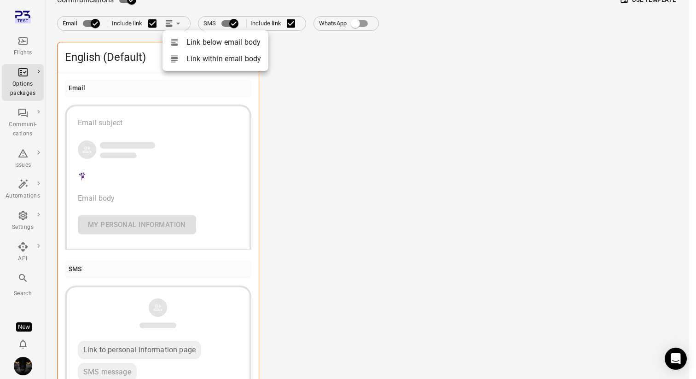
click at [181, 58] on div at bounding box center [178, 58] width 17 height 9
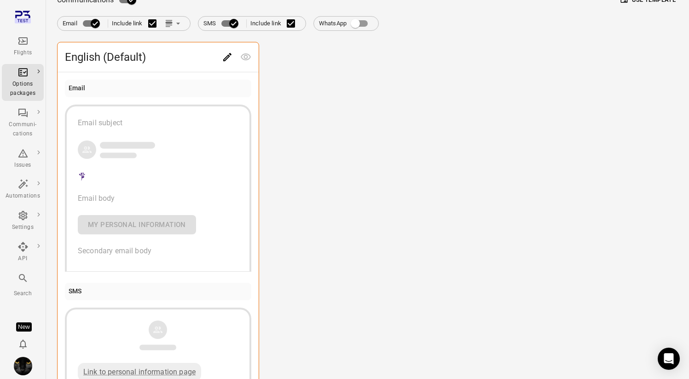
click at [221, 55] on button "Edit" at bounding box center [227, 57] width 18 height 18
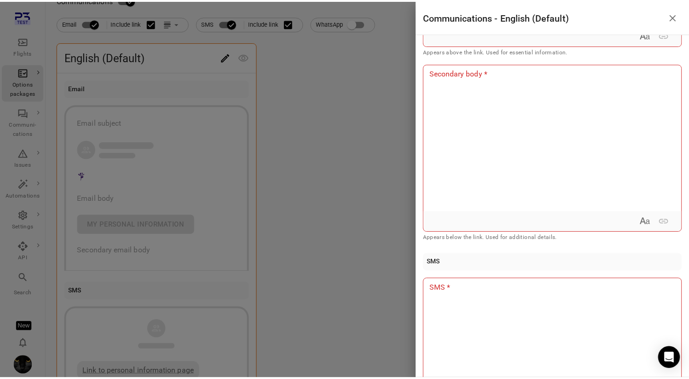
scroll to position [246, 0]
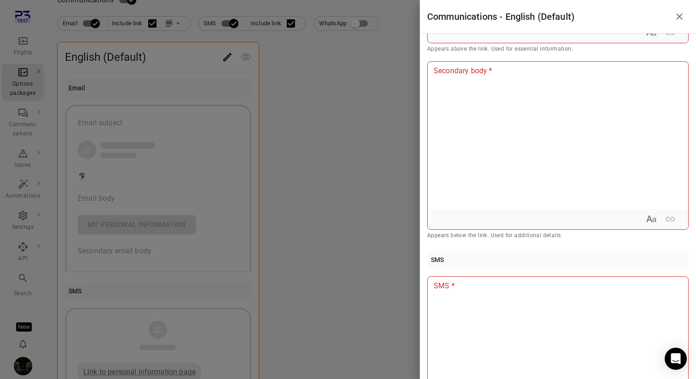
click at [24, 96] on div at bounding box center [348, 189] width 696 height 379
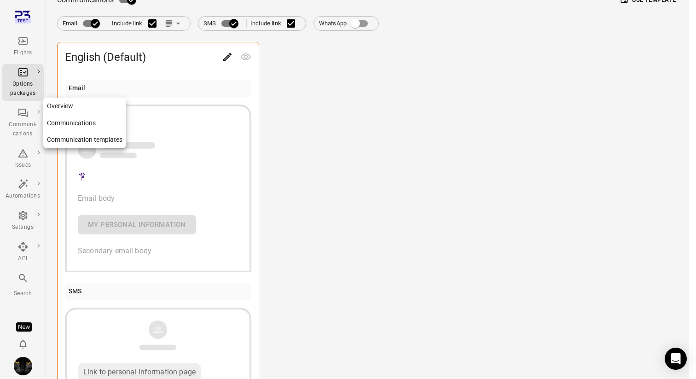
click at [66, 140] on link "Communication templates" at bounding box center [84, 139] width 83 height 17
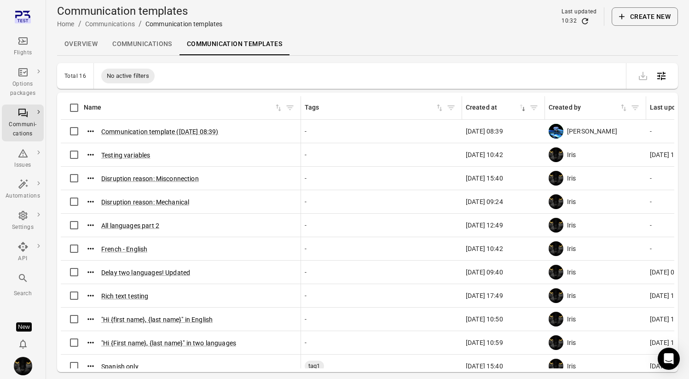
click at [652, 11] on button "Create new" at bounding box center [645, 16] width 66 height 18
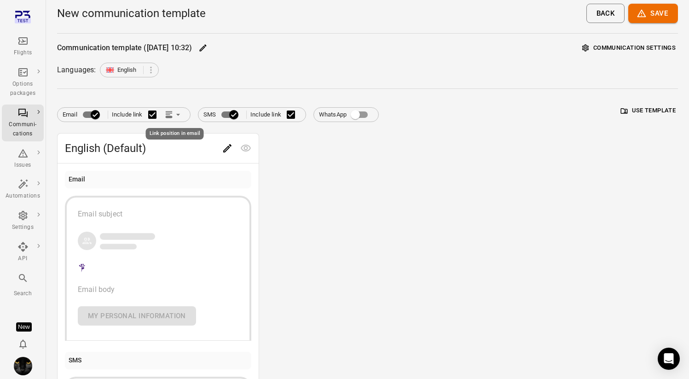
click at [170, 115] on icon "Link position in email" at bounding box center [168, 116] width 7 height 2
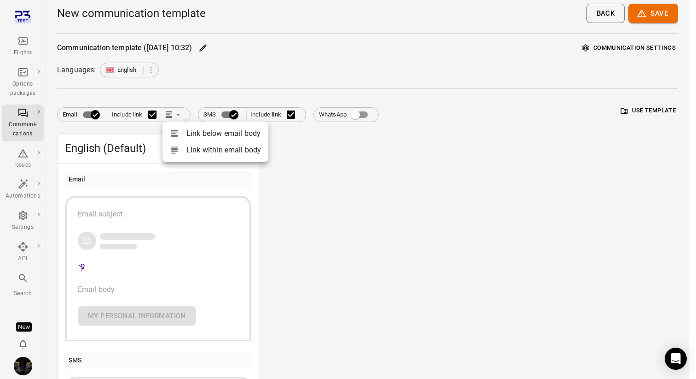
click at [317, 166] on div at bounding box center [348, 189] width 696 height 379
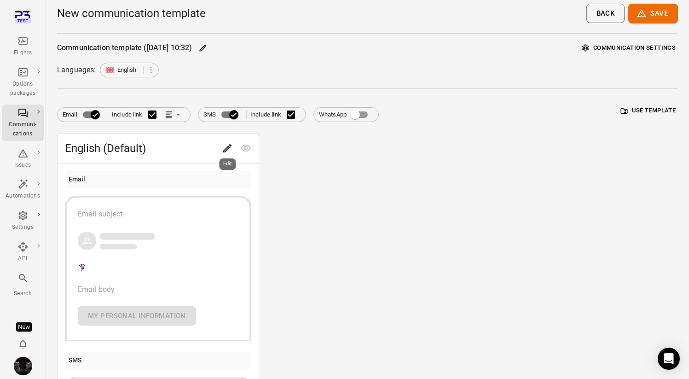
click at [219, 147] on button "Edit" at bounding box center [227, 148] width 18 height 18
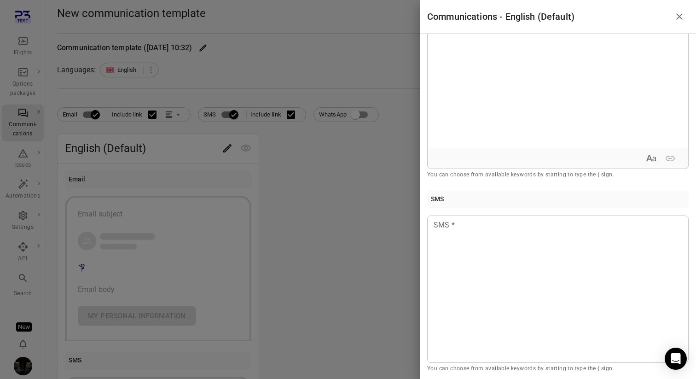
scroll to position [121, 0]
click at [253, 132] on div at bounding box center [348, 189] width 696 height 379
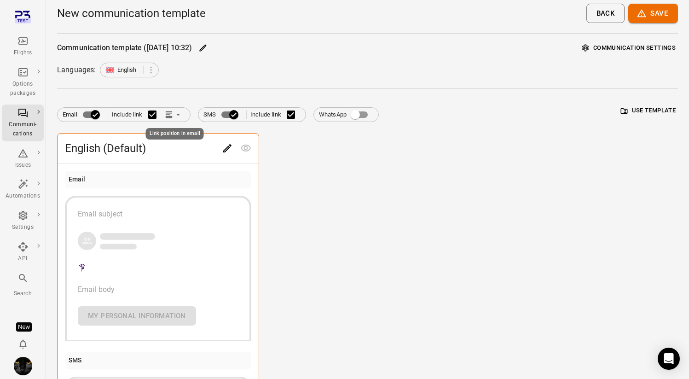
click at [164, 115] on button "Link position in email" at bounding box center [173, 115] width 23 height 14
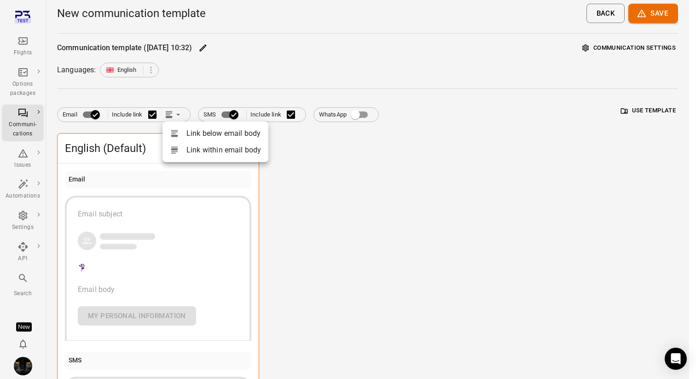
click at [196, 147] on li "Link within email body" at bounding box center [215, 150] width 106 height 17
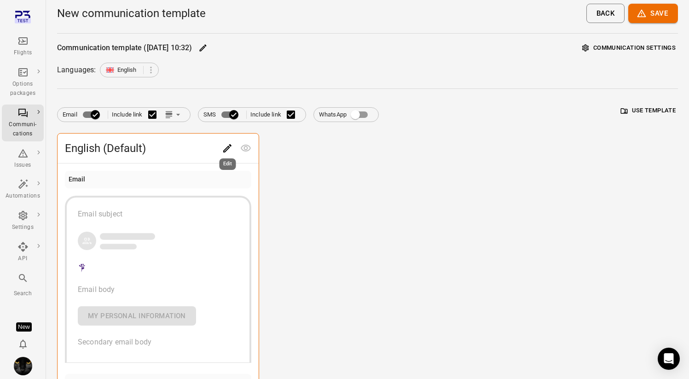
click at [222, 152] on div "Edit" at bounding box center [228, 161] width 18 height 19
click at [226, 150] on icon "Edit" at bounding box center [227, 148] width 8 height 8
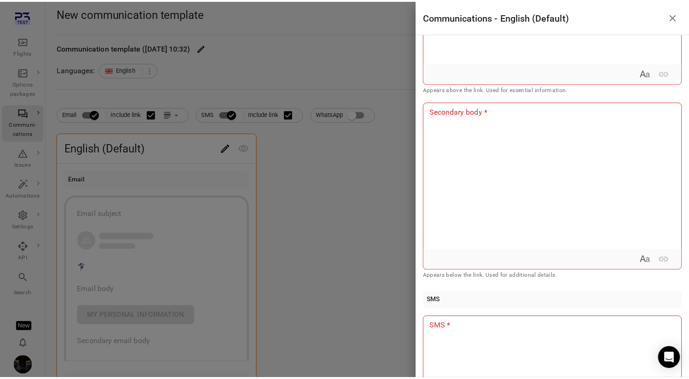
scroll to position [211, 0]
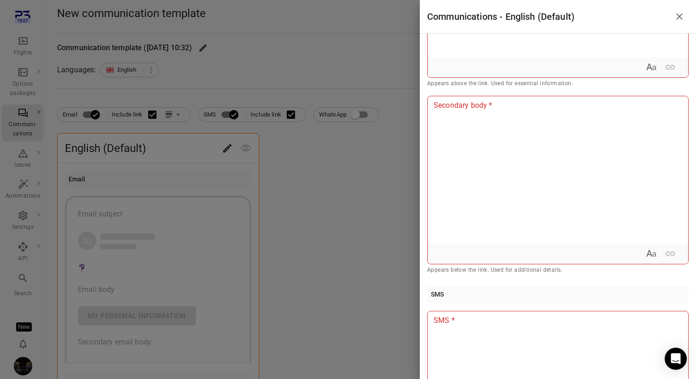
click at [298, 212] on div at bounding box center [348, 189] width 696 height 379
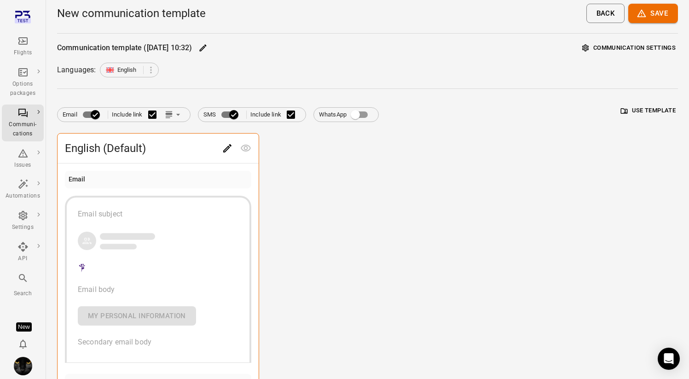
click at [17, 39] on icon "Main navigation" at bounding box center [22, 40] width 11 height 11
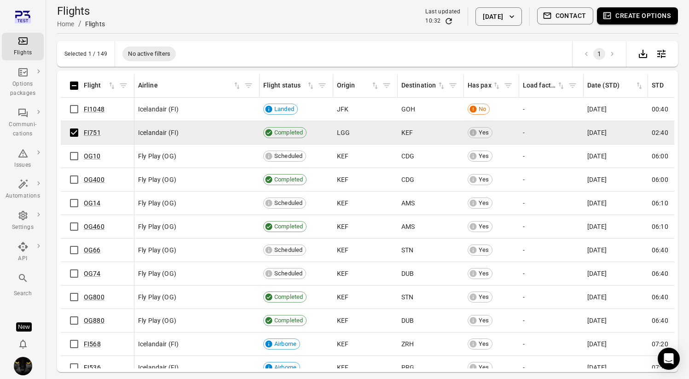
click at [563, 9] on button "Contact" at bounding box center [565, 15] width 57 height 17
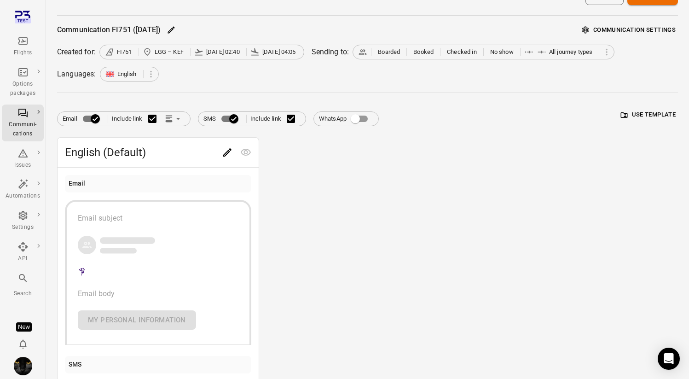
scroll to position [19, 0]
click at [19, 40] on icon "Main navigation" at bounding box center [22, 40] width 9 height 7
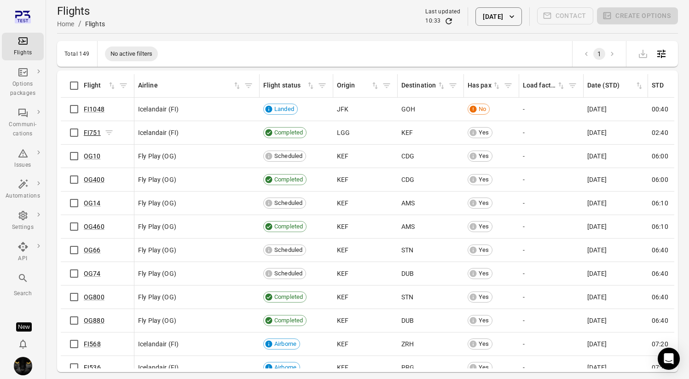
click at [94, 134] on link "FI751" at bounding box center [92, 132] width 17 height 7
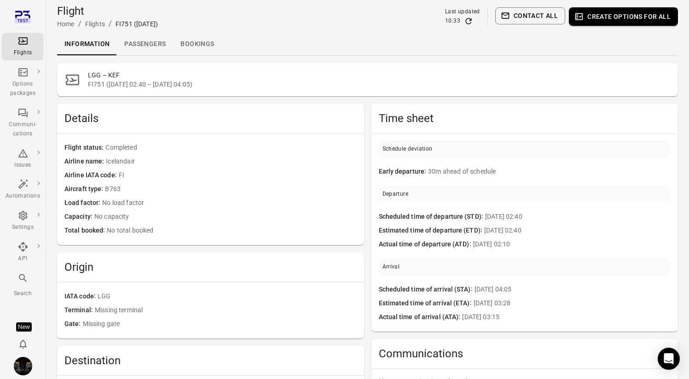
click at [140, 44] on link "Passengers" at bounding box center [145, 44] width 56 height 22
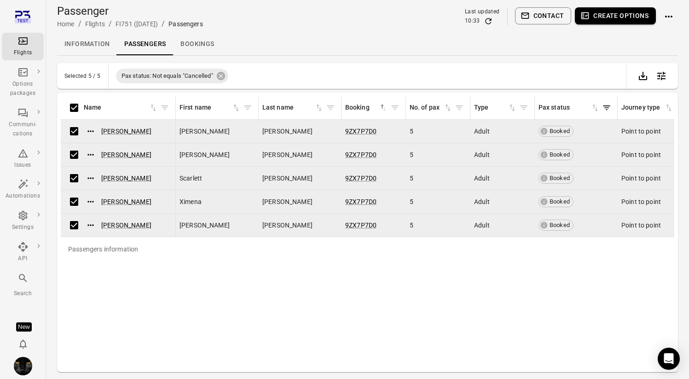
click at [636, 17] on button "Create options" at bounding box center [615, 15] width 81 height 17
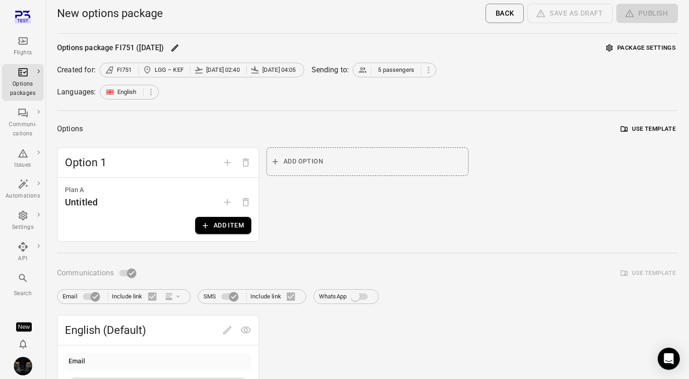
click at [477, 66] on div "Created for: FI751 LGG – KEF 3 Sep 02:40 3 Sep 04:05 Sending to: 5 passengers" at bounding box center [367, 70] width 621 height 15
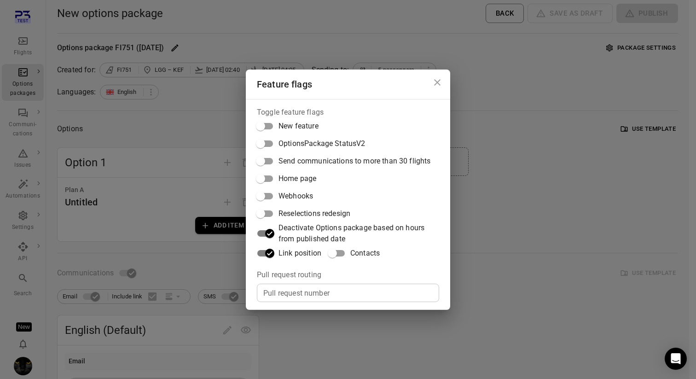
click at [523, 78] on div "Feature flags Toggle feature flags New feature OptionsPackage StatusV2 Send com…" at bounding box center [348, 189] width 696 height 379
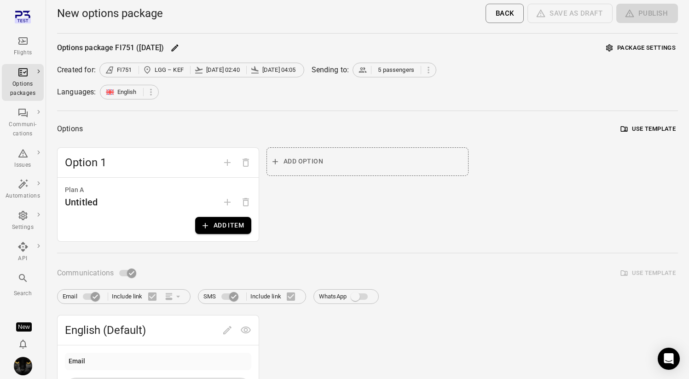
click at [234, 221] on button "Add item" at bounding box center [223, 225] width 56 height 17
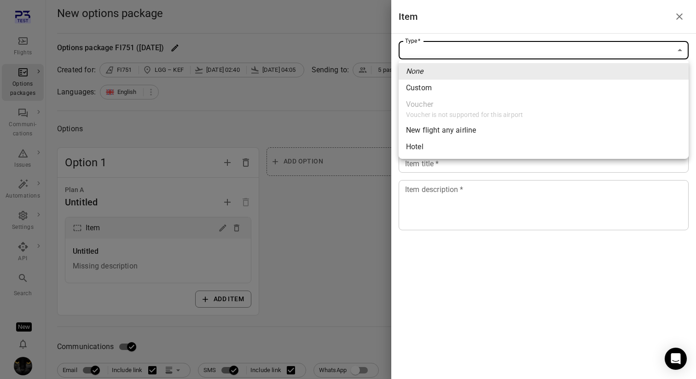
click at [453, 91] on span "Custom" at bounding box center [543, 87] width 275 height 11
type input "******"
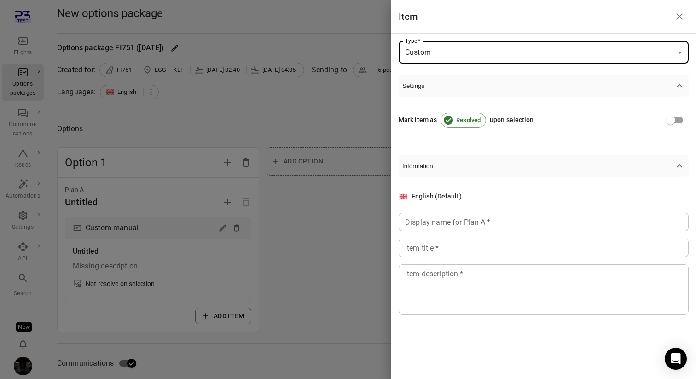
click at [444, 231] on div "English (Default) Display name for Plan A   * Display name for Plan A   * Item …" at bounding box center [543, 252] width 290 height 123
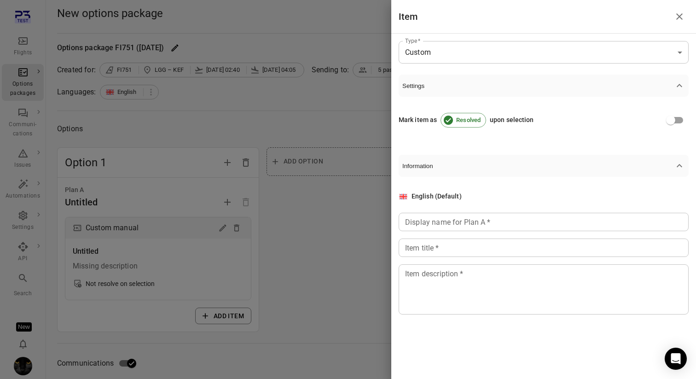
click at [445, 219] on div "Display name for Plan A   * Display name for Plan A   *" at bounding box center [543, 222] width 290 height 18
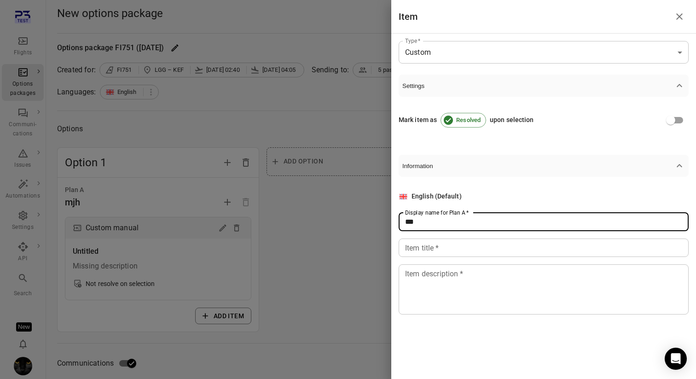
type input "***"
click at [442, 248] on input "Item title   *" at bounding box center [543, 247] width 290 height 18
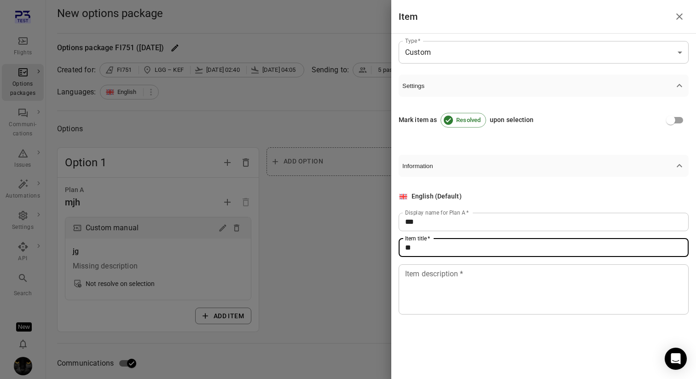
type input "**"
click at [443, 295] on textarea "Item description   *" at bounding box center [543, 289] width 277 height 42
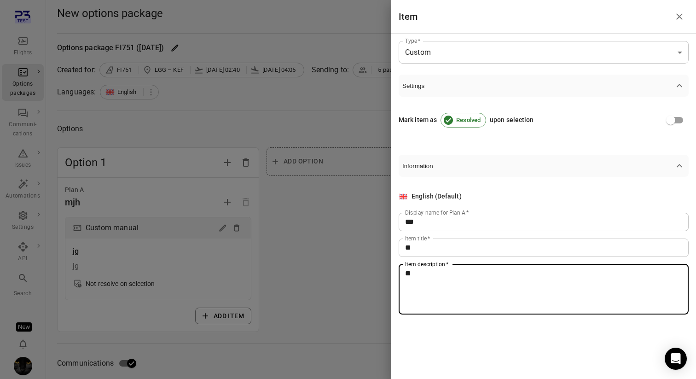
type textarea "**"
click at [344, 291] on div at bounding box center [348, 189] width 696 height 379
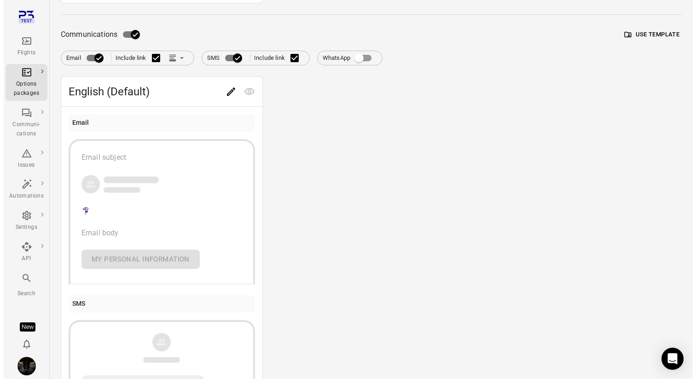
scroll to position [294, 0]
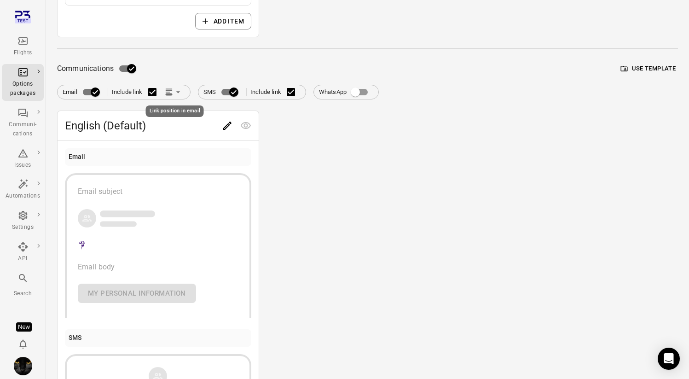
click at [167, 90] on icon "Link position in email" at bounding box center [168, 90] width 6 height 2
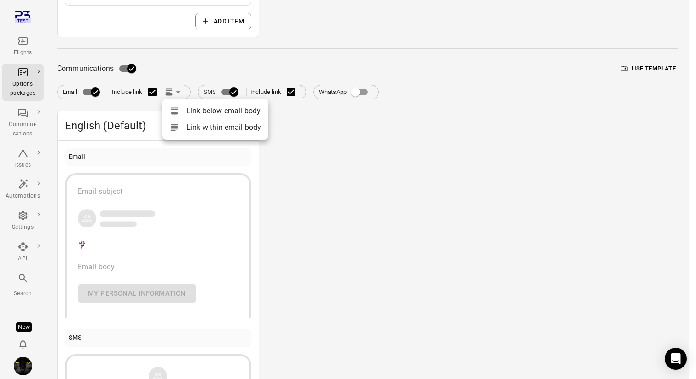
click at [194, 129] on li "Link within email body" at bounding box center [215, 127] width 106 height 17
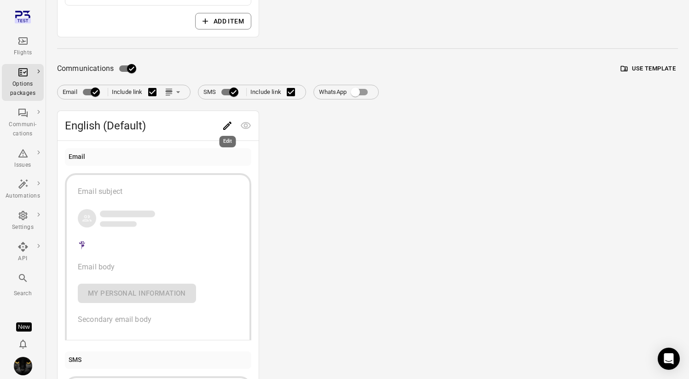
click at [225, 131] on div "Edit" at bounding box center [228, 138] width 18 height 19
click at [227, 127] on icon "Edit" at bounding box center [227, 125] width 8 height 8
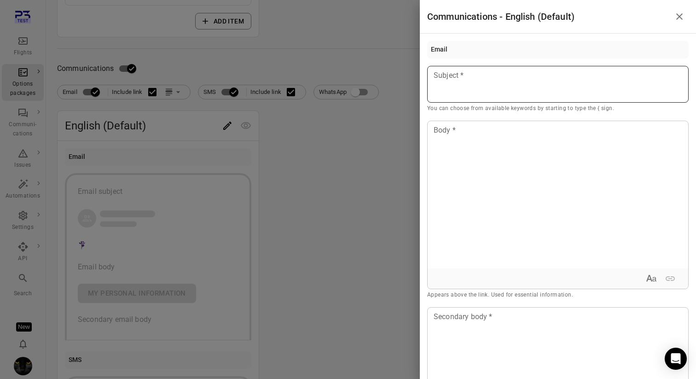
click at [474, 91] on div at bounding box center [557, 84] width 261 height 37
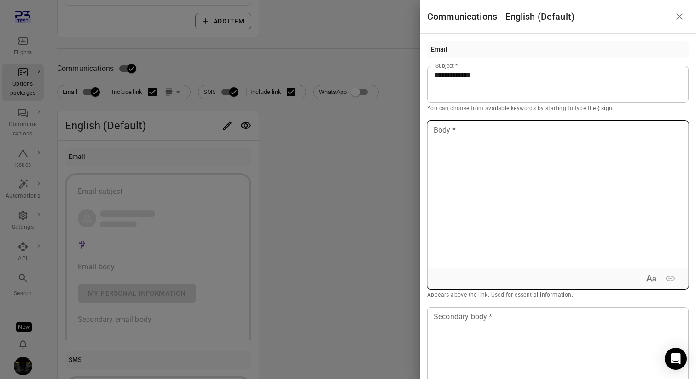
click at [495, 159] on div at bounding box center [557, 194] width 260 height 147
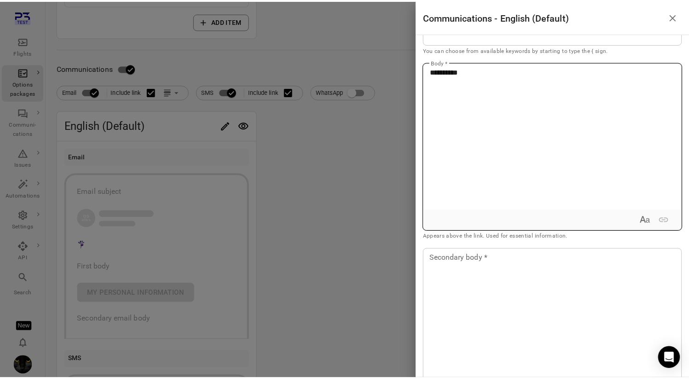
scroll to position [155, 0]
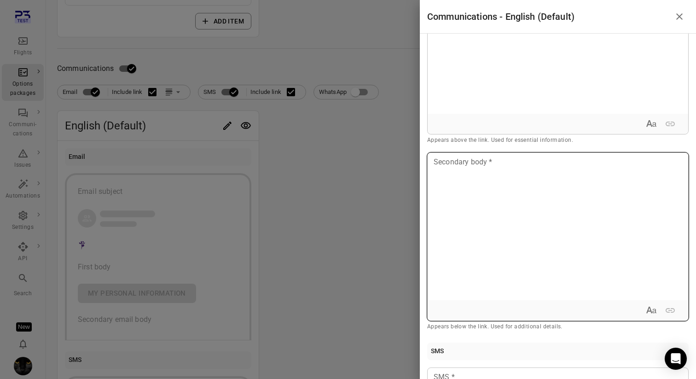
click at [508, 281] on div at bounding box center [557, 226] width 260 height 147
click at [361, 253] on div at bounding box center [348, 189] width 696 height 379
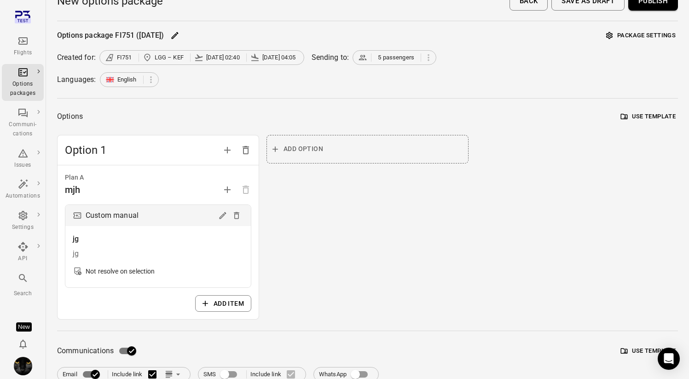
scroll to position [0, 0]
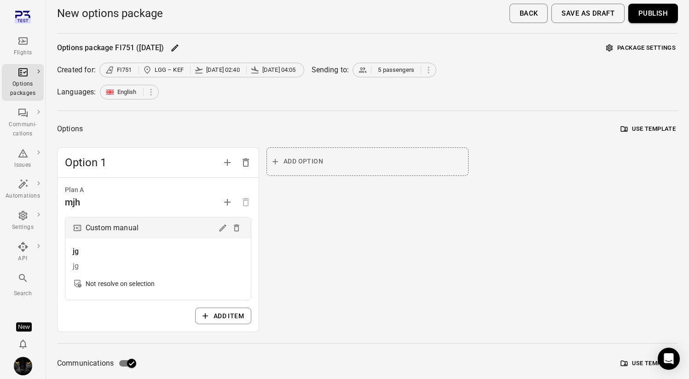
click at [662, 23] on div "New options package Back Save as draft Publish" at bounding box center [367, 16] width 621 height 33
click at [661, 11] on button "Publish" at bounding box center [653, 13] width 50 height 19
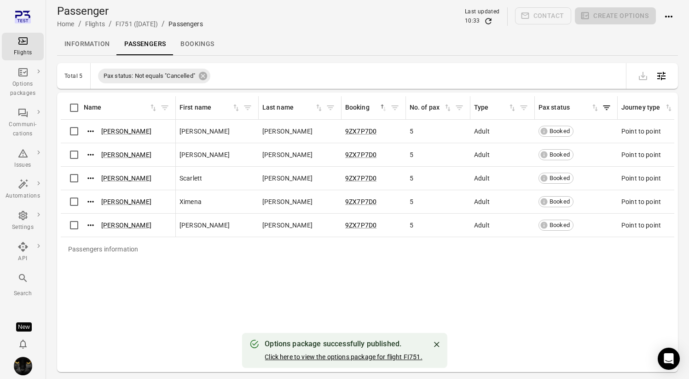
click at [314, 356] on link "Click here to view the options package for flight FI751." at bounding box center [343, 356] width 157 height 7
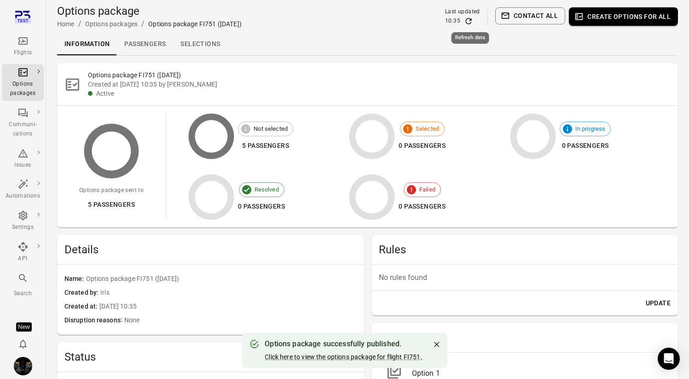
click at [467, 18] on icon "Refresh data" at bounding box center [468, 21] width 9 height 9
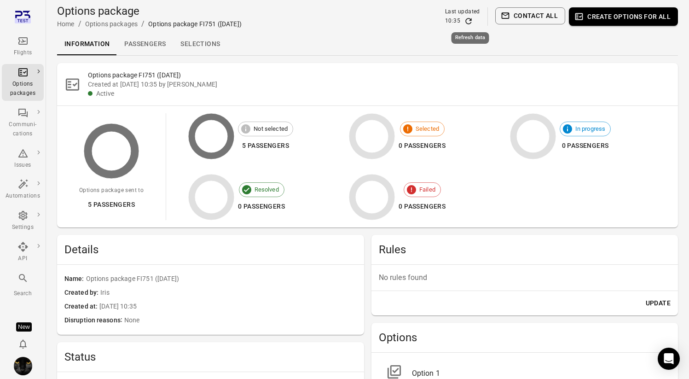
click at [470, 19] on icon "Refresh data" at bounding box center [468, 21] width 9 height 9
click at [145, 40] on link "Passengers" at bounding box center [145, 44] width 56 height 22
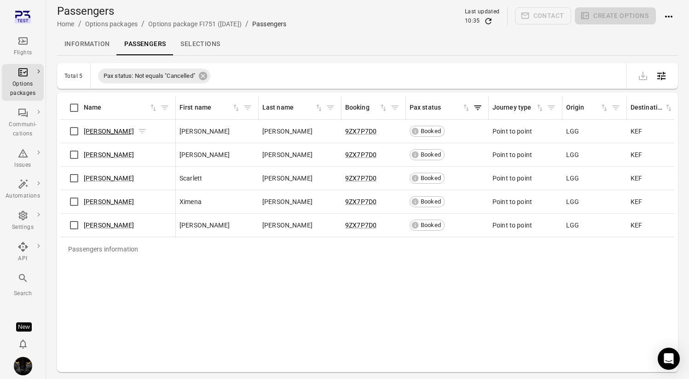
click at [108, 132] on link "Saoirse Jackson" at bounding box center [109, 130] width 50 height 7
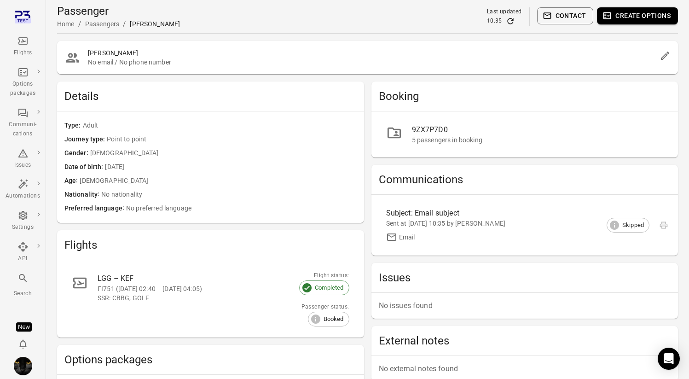
scroll to position [2, 0]
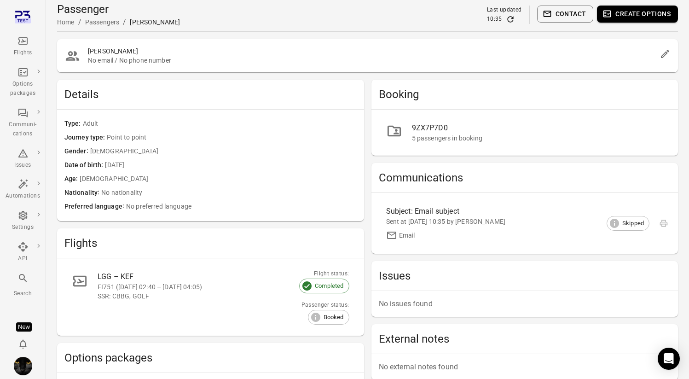
click at [442, 143] on link "9ZX7P7D0 5 passengers in booking" at bounding box center [525, 132] width 292 height 31
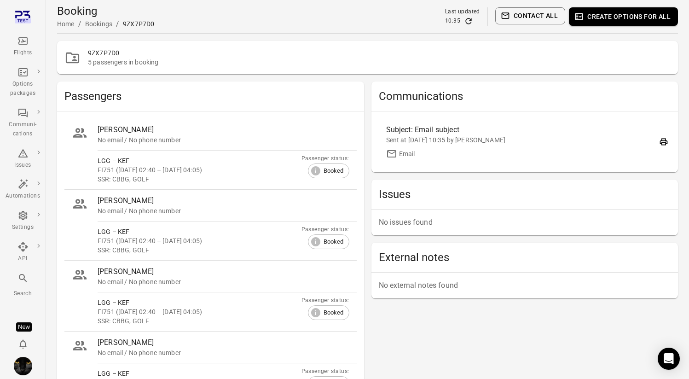
click at [14, 41] on div "Flights" at bounding box center [23, 46] width 35 height 22
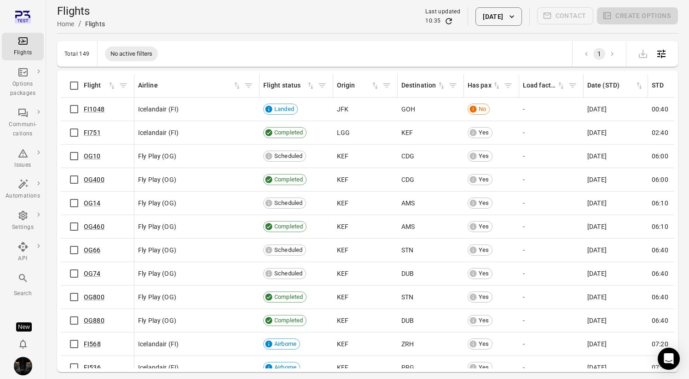
click at [486, 21] on button "[DATE]" at bounding box center [498, 16] width 46 height 18
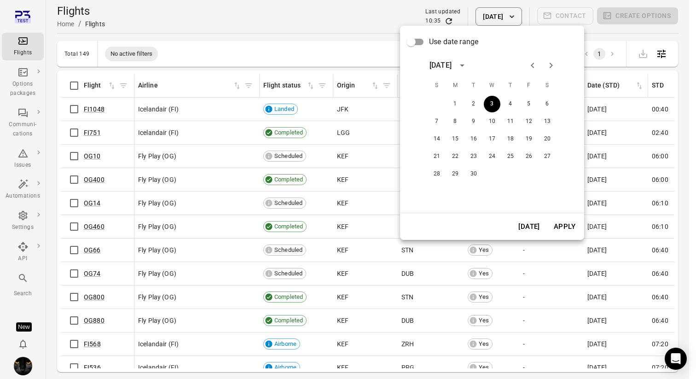
click at [537, 230] on button "Today" at bounding box center [529, 226] width 32 height 19
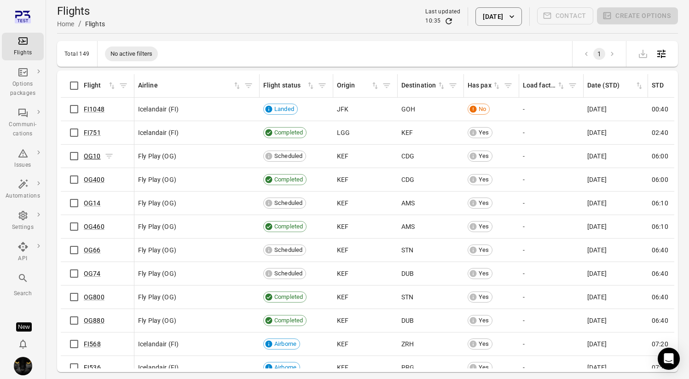
click at [92, 154] on link "OG10" at bounding box center [92, 155] width 17 height 7
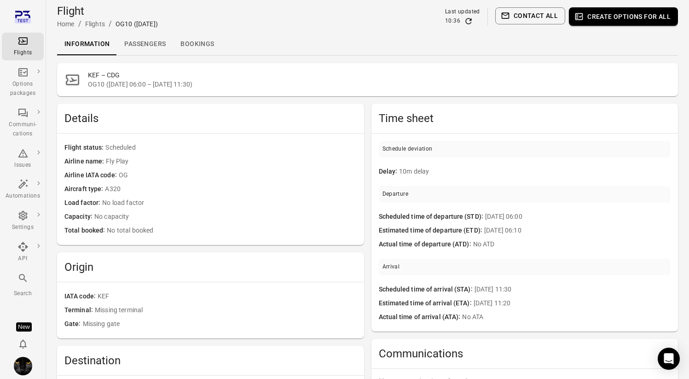
click at [153, 37] on link "Passengers" at bounding box center [145, 44] width 56 height 22
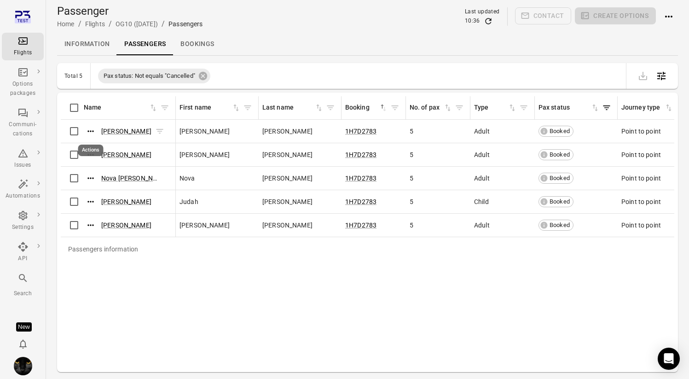
click at [90, 133] on icon "Actions" at bounding box center [90, 131] width 9 height 9
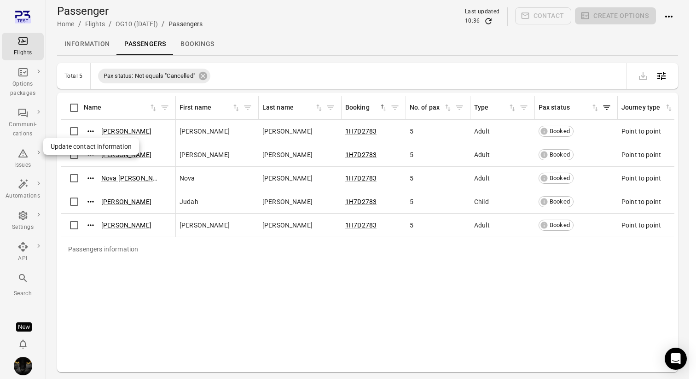
click at [94, 149] on span "Update contact information" at bounding box center [91, 146] width 81 height 9
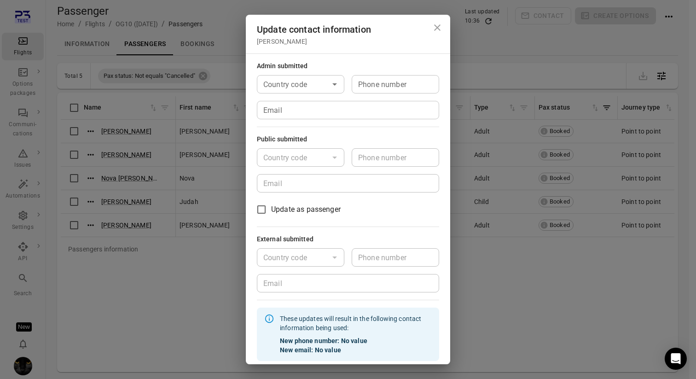
click at [301, 115] on input "Email" at bounding box center [348, 110] width 182 height 18
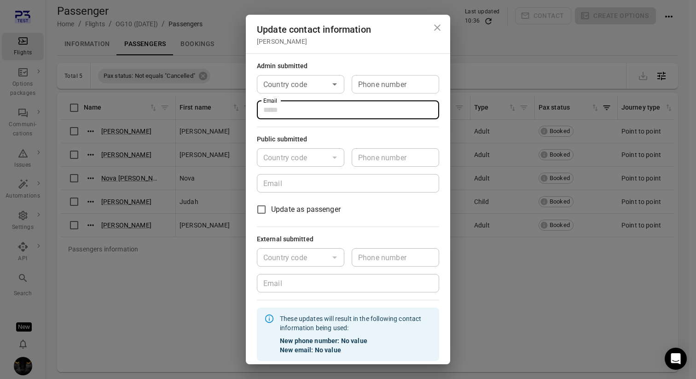
type input "**********"
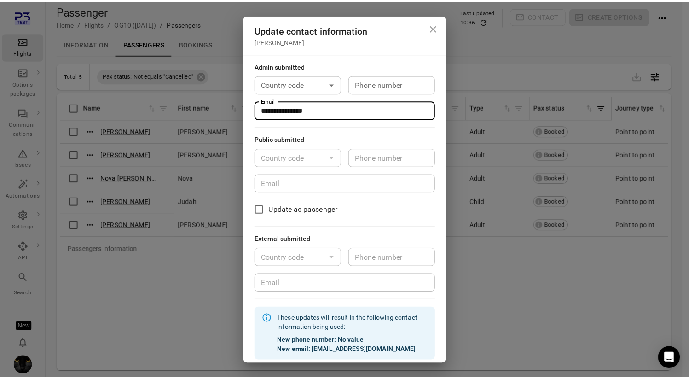
scroll to position [31, 0]
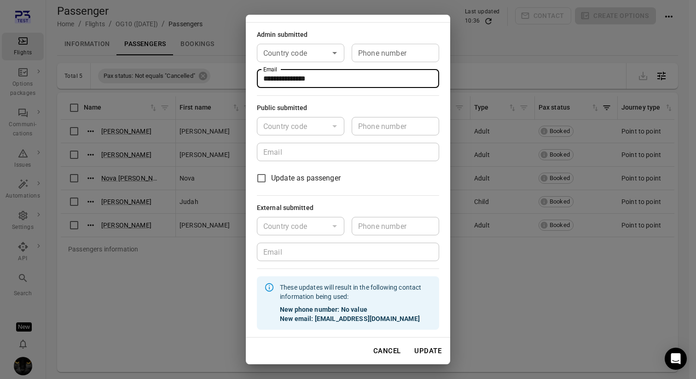
click at [421, 351] on button "Update" at bounding box center [427, 350] width 37 height 19
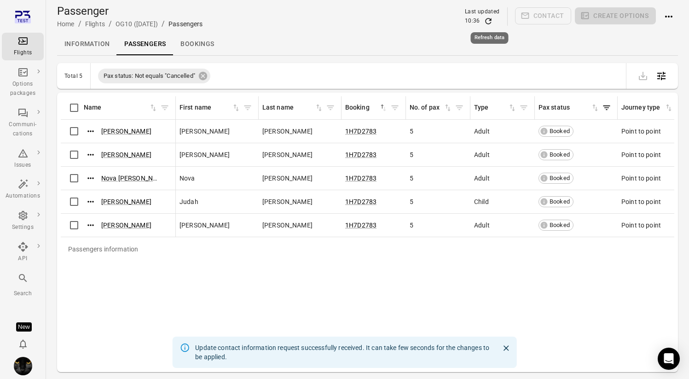
click at [489, 22] on icon "Refresh data" at bounding box center [488, 21] width 9 height 9
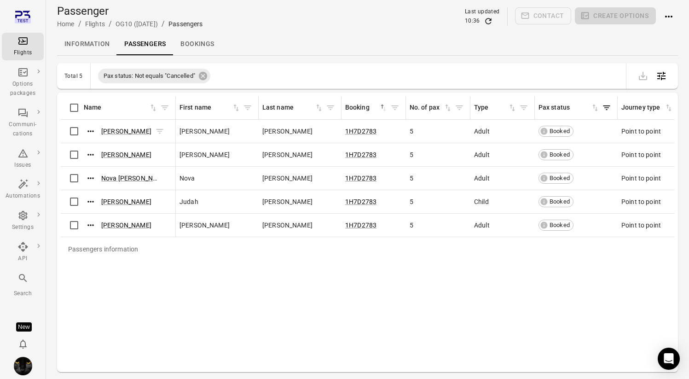
click at [113, 127] on span "Kaylani Shannon" at bounding box center [126, 131] width 50 height 9
click at [115, 131] on link "Kaylani Shannon" at bounding box center [126, 130] width 50 height 7
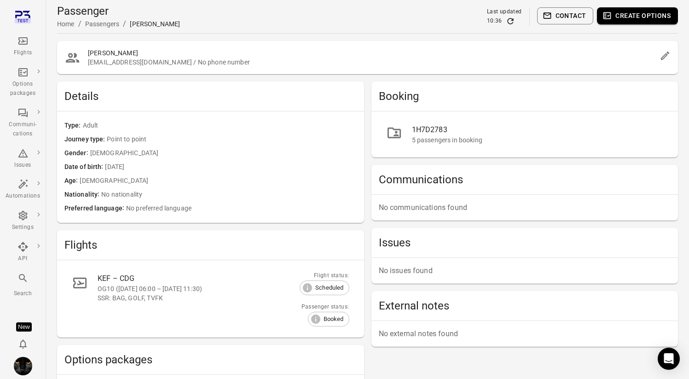
click at [631, 20] on button "Create options" at bounding box center [637, 15] width 81 height 17
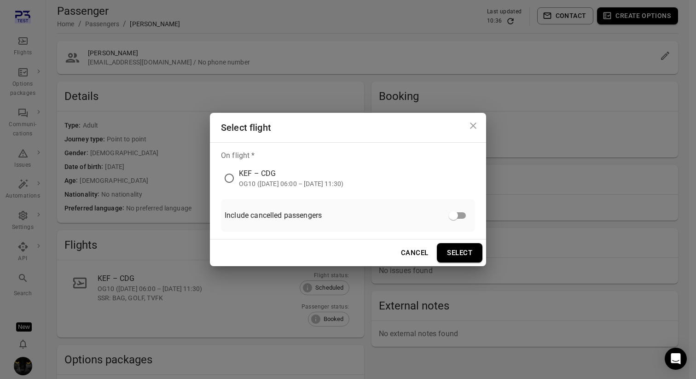
click at [282, 184] on div "OG10 (3 Sep 2025 06:00 – 3 Sep 2025 11:30)" at bounding box center [291, 183] width 104 height 9
click at [473, 254] on button "Select" at bounding box center [460, 252] width 46 height 19
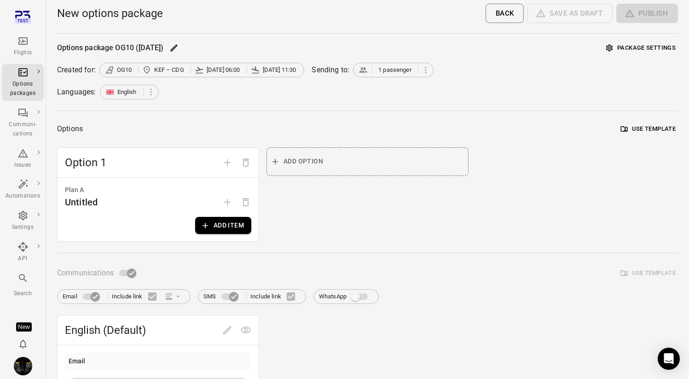
click at [215, 222] on button "Add item" at bounding box center [223, 225] width 56 height 17
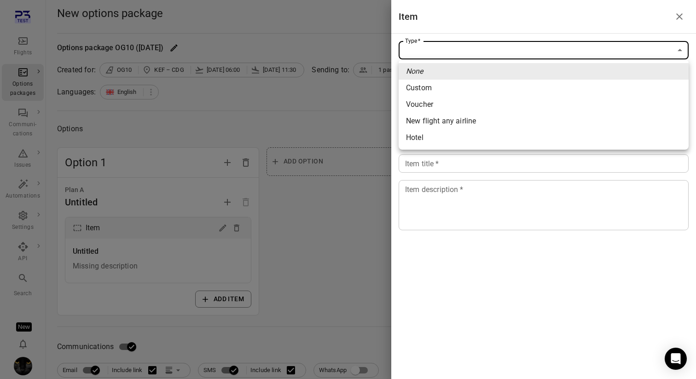
click at [451, 89] on span "Custom" at bounding box center [543, 87] width 275 height 11
type input "******"
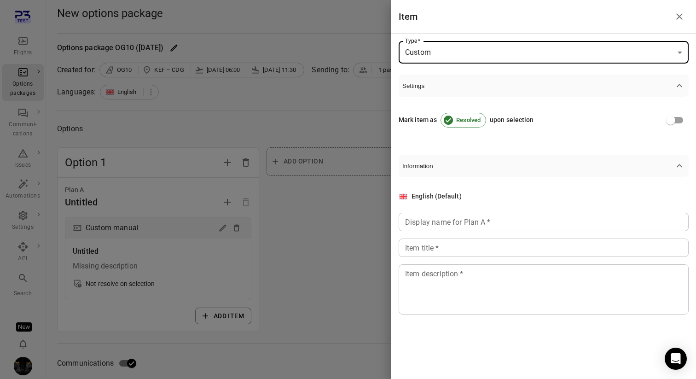
click at [443, 221] on div "Display name for Plan A   * Display name for Plan A   *" at bounding box center [543, 222] width 290 height 18
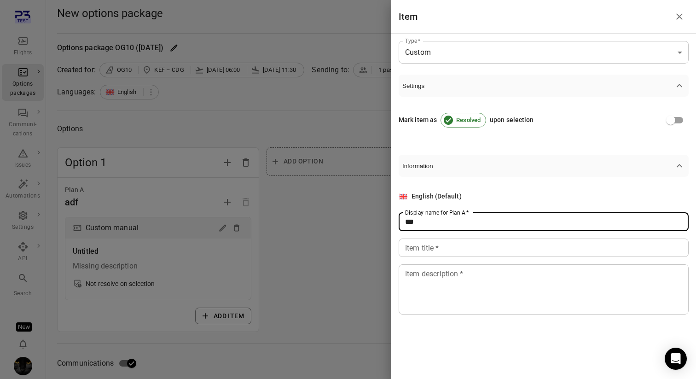
type input "***"
click at [433, 256] on input "Item title   *" at bounding box center [543, 247] width 290 height 18
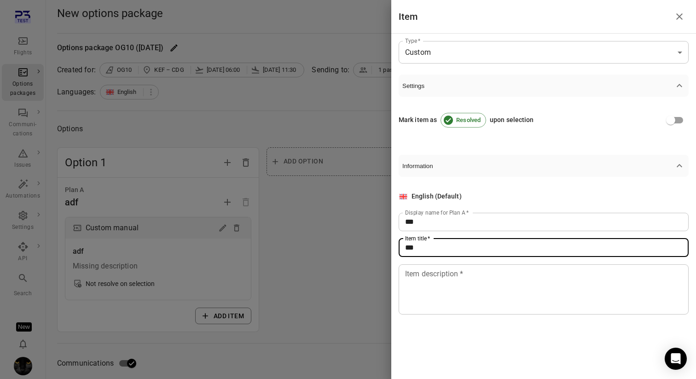
type input "***"
click at [430, 291] on textarea "Item description   *" at bounding box center [543, 289] width 277 height 42
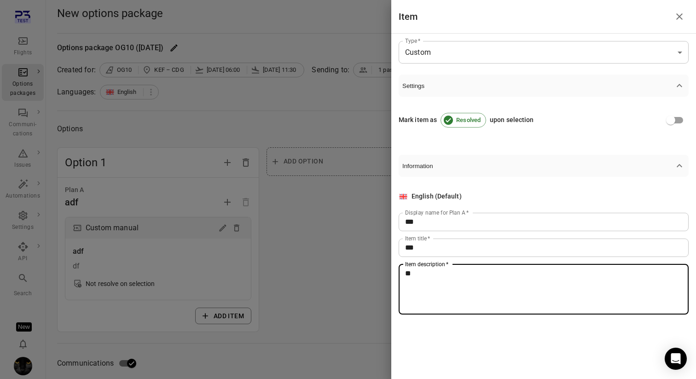
type textarea "**"
click at [323, 282] on div at bounding box center [348, 189] width 696 height 379
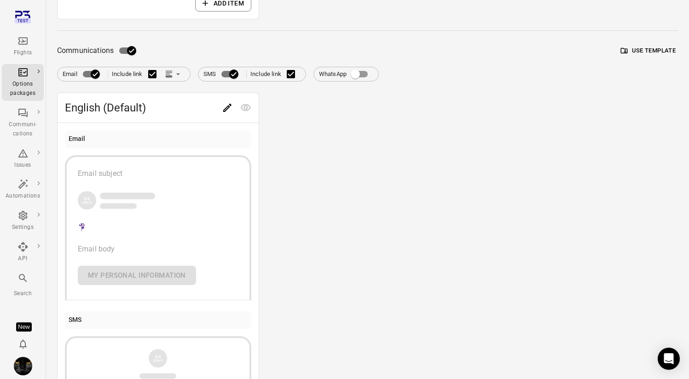
scroll to position [321, 0]
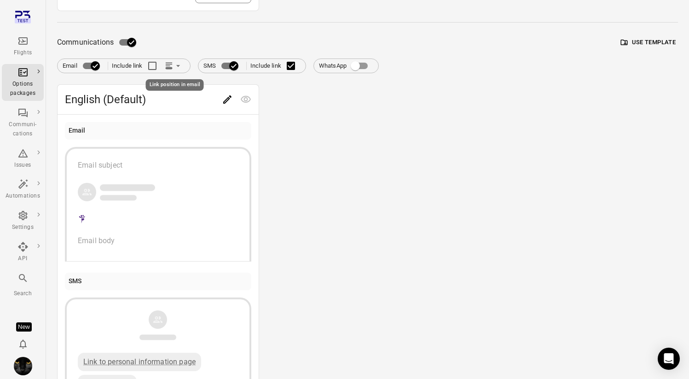
click at [173, 65] on icon "Link position in email" at bounding box center [168, 65] width 9 height 9
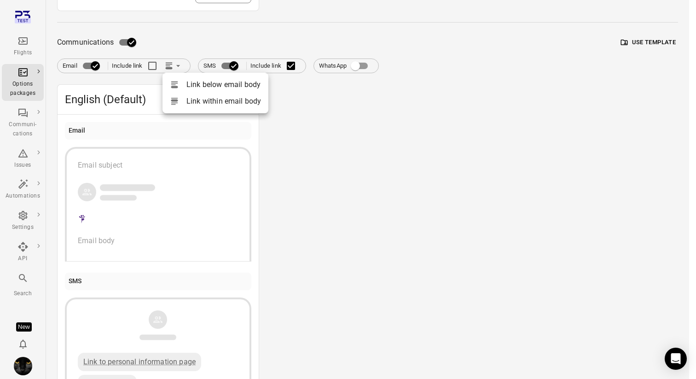
click at [173, 65] on div at bounding box center [348, 189] width 696 height 379
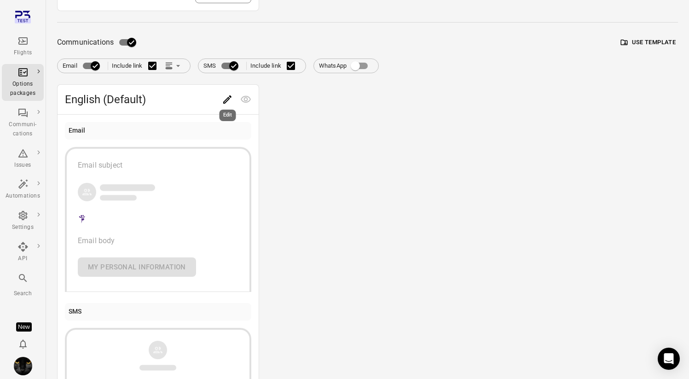
click at [227, 105] on div "Edit" at bounding box center [228, 112] width 18 height 19
click at [226, 98] on icon "Edit" at bounding box center [227, 99] width 11 height 11
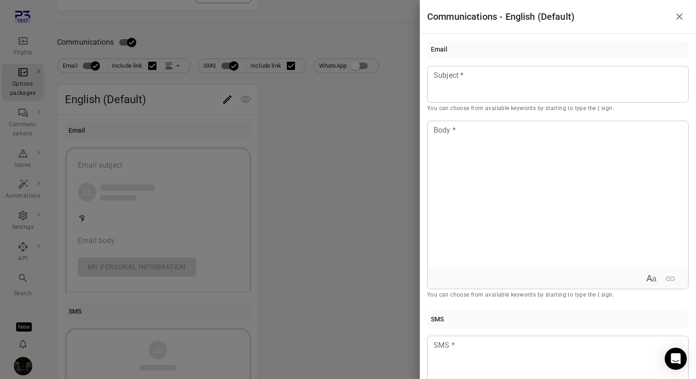
click at [312, 142] on div at bounding box center [348, 189] width 696 height 379
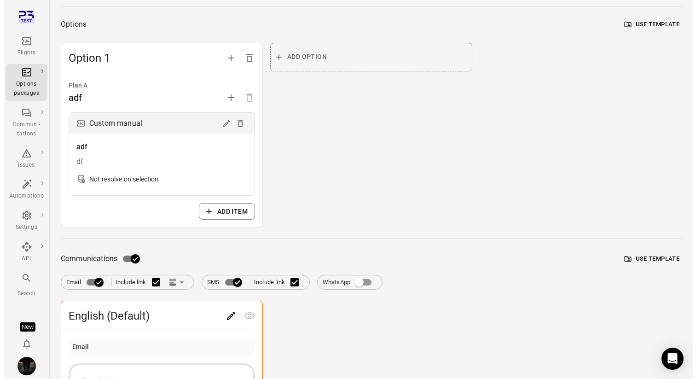
scroll to position [0, 0]
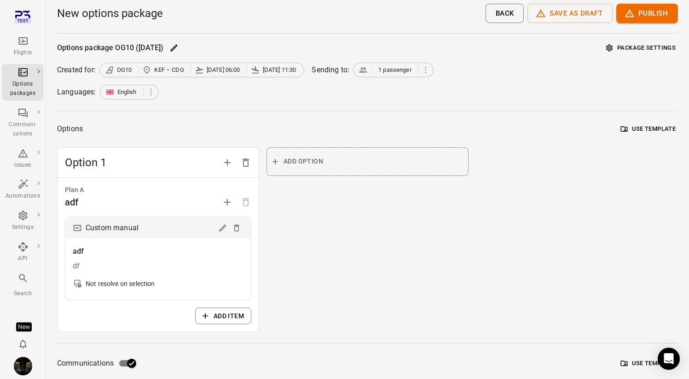
click at [667, 48] on button "Package settings" at bounding box center [641, 48] width 74 height 14
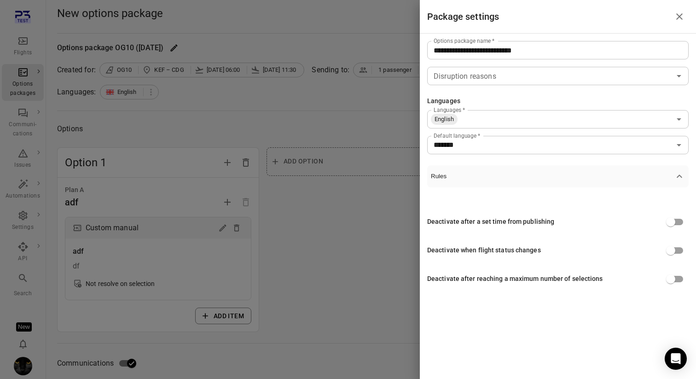
click at [353, 140] on div at bounding box center [348, 189] width 696 height 379
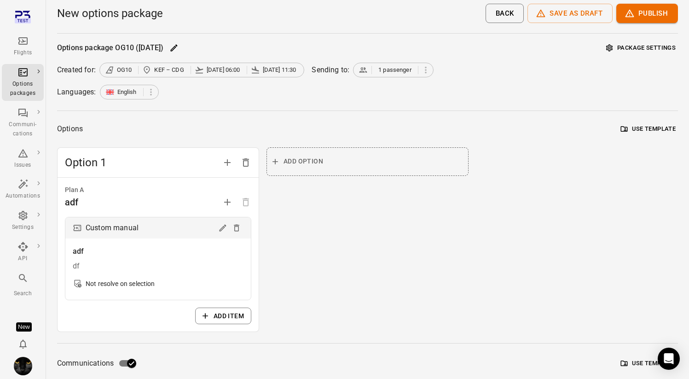
click at [24, 52] on div "Flights" at bounding box center [23, 52] width 35 height 9
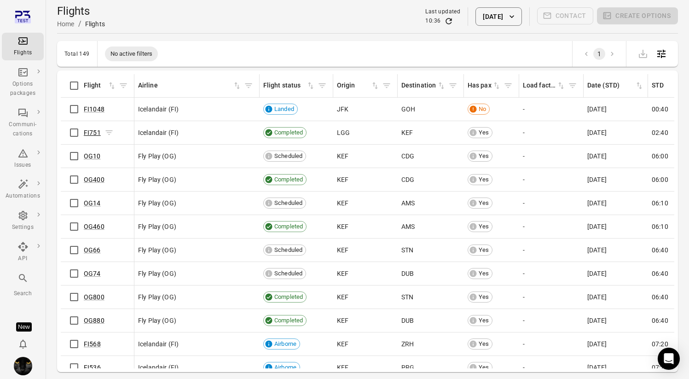
click at [95, 134] on link "FI751" at bounding box center [92, 132] width 17 height 7
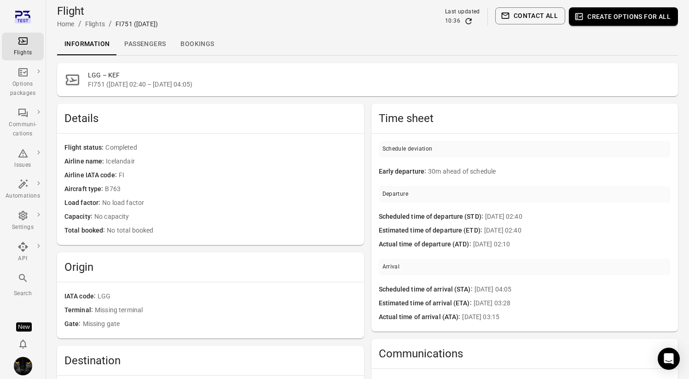
click at [148, 38] on link "Passengers" at bounding box center [145, 44] width 56 height 22
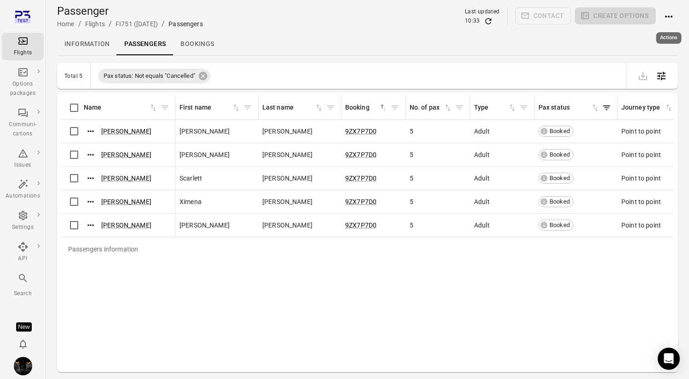
click at [668, 14] on icon "Actions" at bounding box center [668, 16] width 11 height 11
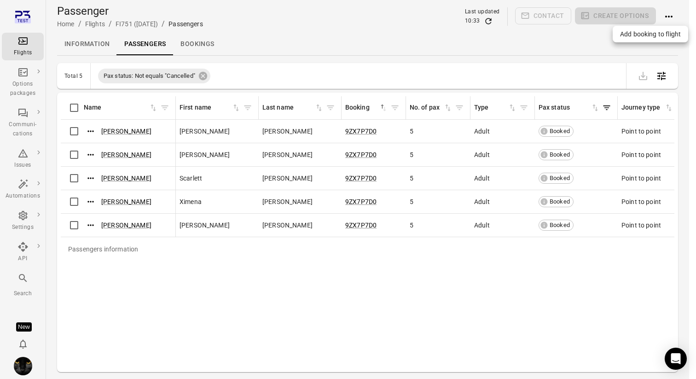
click at [640, 37] on span "Add booking to flight" at bounding box center [650, 33] width 61 height 9
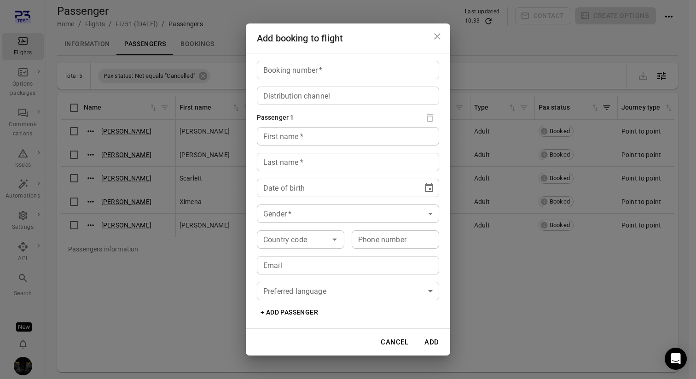
click at [326, 64] on input "Booking number   *" at bounding box center [348, 70] width 182 height 18
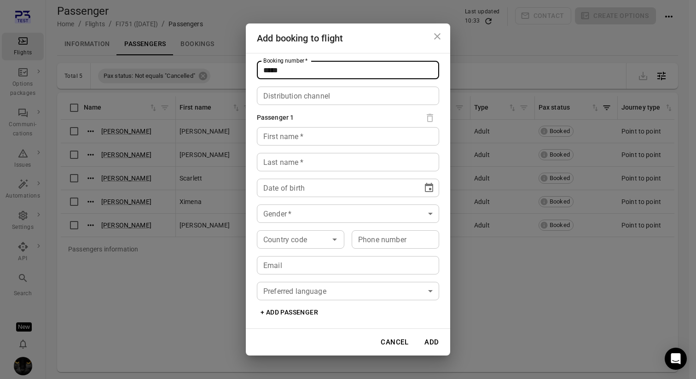
type input "*****"
click at [301, 144] on input "First name   *" at bounding box center [348, 136] width 182 height 18
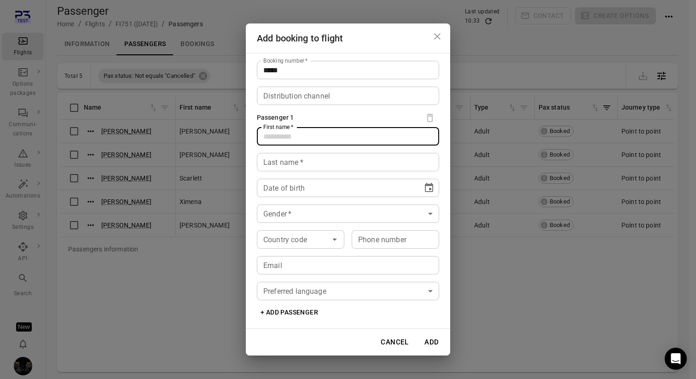
type input "*"
type input "****"
click at [283, 160] on div "Last name   * Last name   *" at bounding box center [348, 162] width 182 height 18
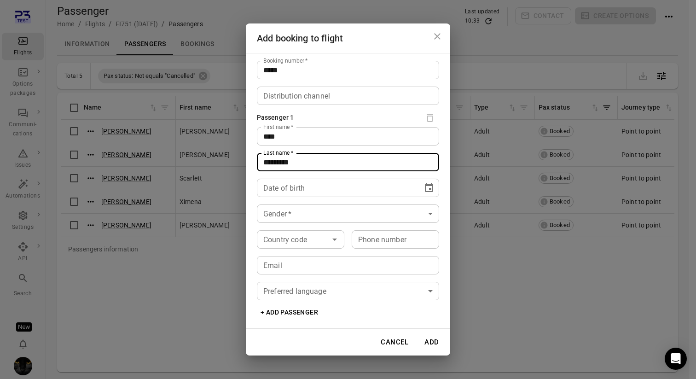
type input "*********"
click at [277, 184] on div "Date of birth ** **** **** Date of birth" at bounding box center [348, 188] width 182 height 18
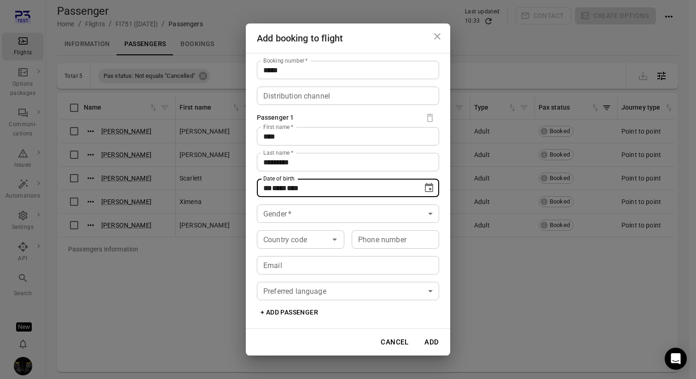
click at [424, 190] on icon "Choose date" at bounding box center [428, 187] width 11 height 11
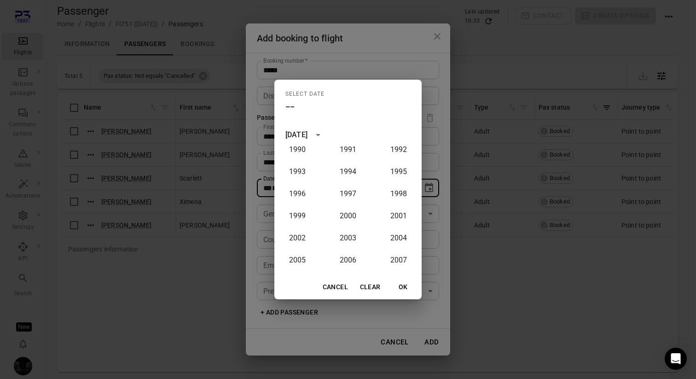
scroll to position [564, 0]
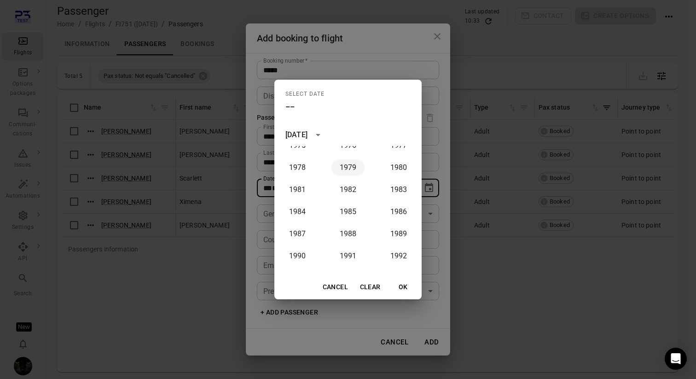
click at [334, 170] on button "1979" at bounding box center [347, 167] width 33 height 17
type input "**********"
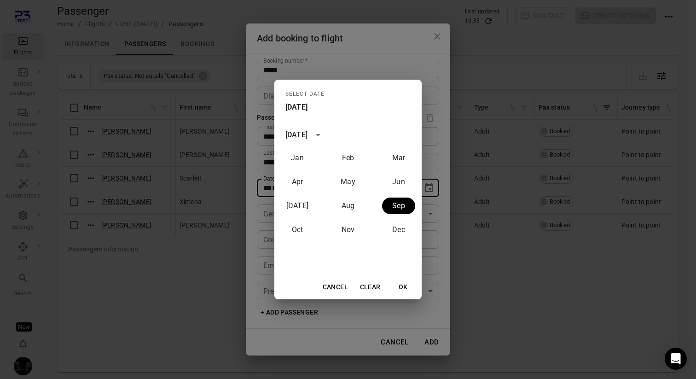
click at [405, 287] on button "OK" at bounding box center [402, 286] width 29 height 17
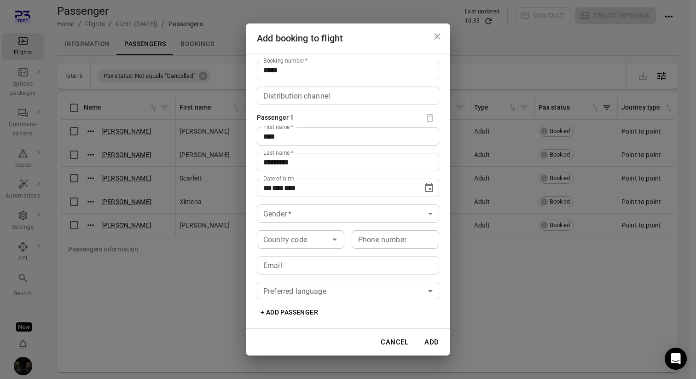
click at [354, 209] on body "Flights Options packages Communi-cations Issues Automations Settings API Search…" at bounding box center [348, 204] width 696 height 409
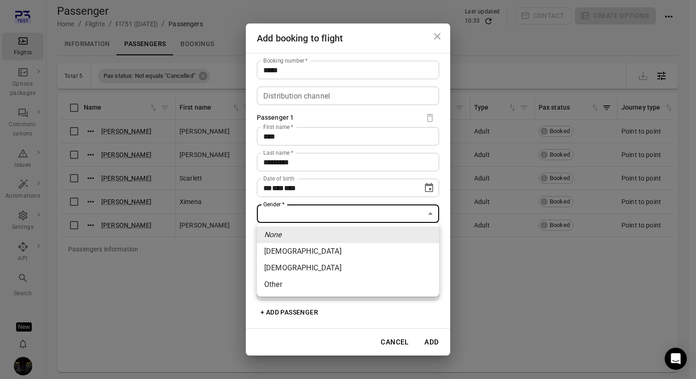
click at [337, 242] on li "None" at bounding box center [348, 234] width 182 height 17
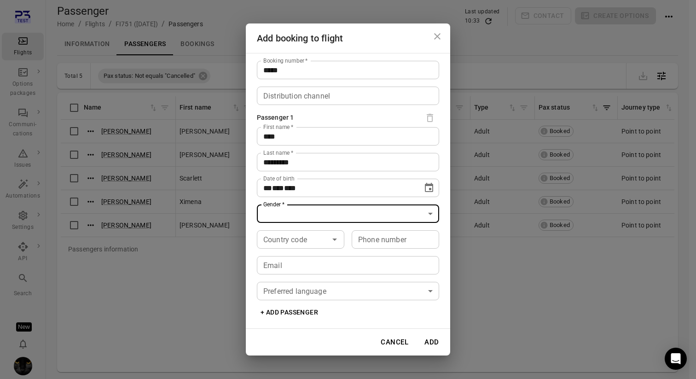
click at [329, 217] on body "Flights Options packages Communi-cations Issues Automations Settings API Search…" at bounding box center [348, 204] width 696 height 409
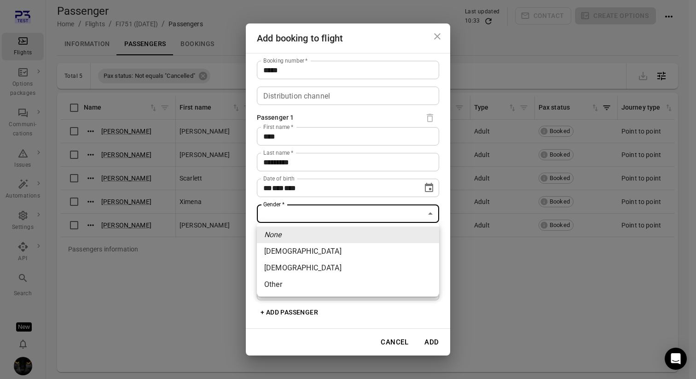
click at [328, 251] on li "Female" at bounding box center [348, 251] width 182 height 17
type input "******"
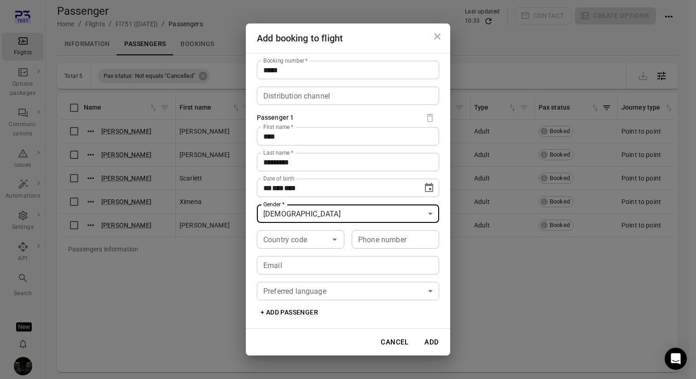
click at [314, 264] on input "Email" at bounding box center [348, 265] width 182 height 18
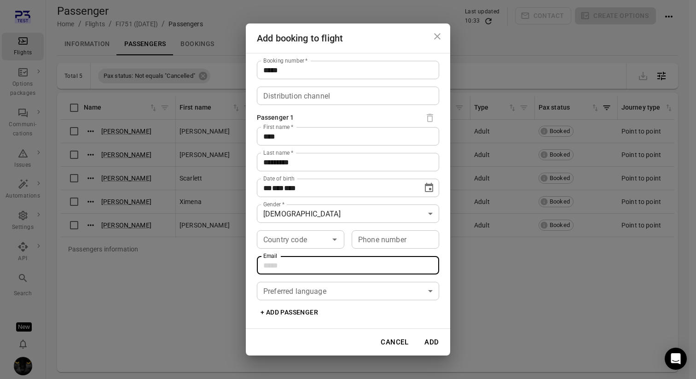
type input "**********"
click at [313, 290] on body "Flights Options packages Communi-cations Issues Automations Settings API Search…" at bounding box center [348, 204] width 696 height 409
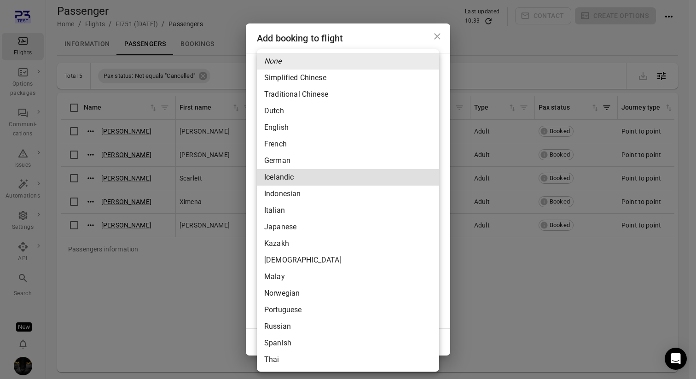
click at [297, 181] on li "Icelandic" at bounding box center [348, 177] width 182 height 17
type input "*********"
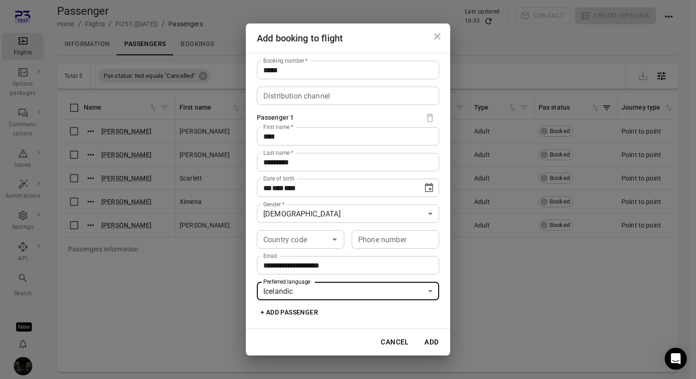
click at [299, 273] on input "**********" at bounding box center [348, 265] width 182 height 18
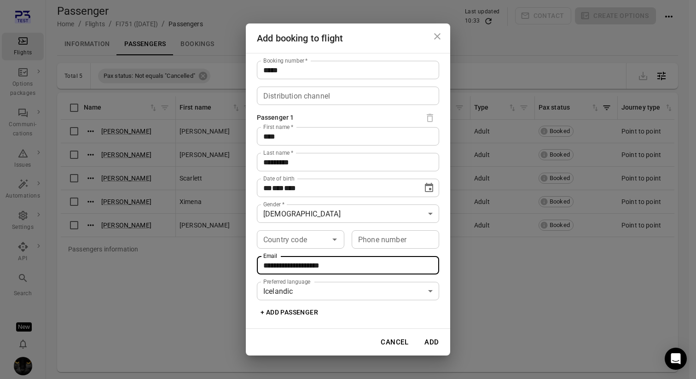
click at [299, 273] on input "**********" at bounding box center [348, 265] width 182 height 18
type input "**********"
click at [435, 339] on button "Add" at bounding box center [431, 341] width 29 height 19
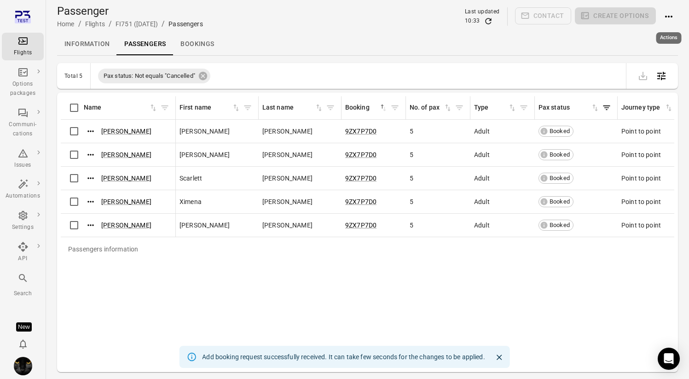
click at [670, 14] on icon "Actions" at bounding box center [668, 16] width 11 height 11
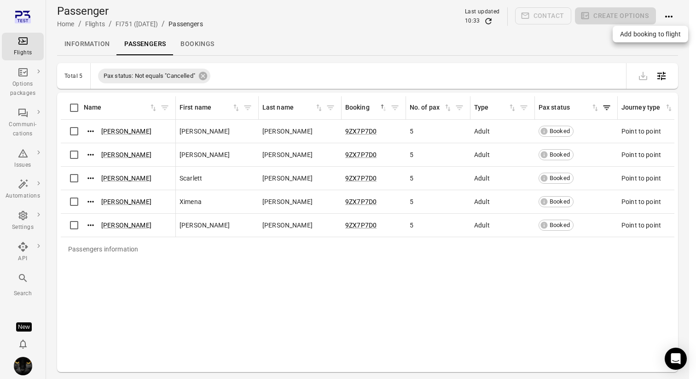
click at [644, 29] on div "Add booking to flight" at bounding box center [649, 34] width 75 height 17
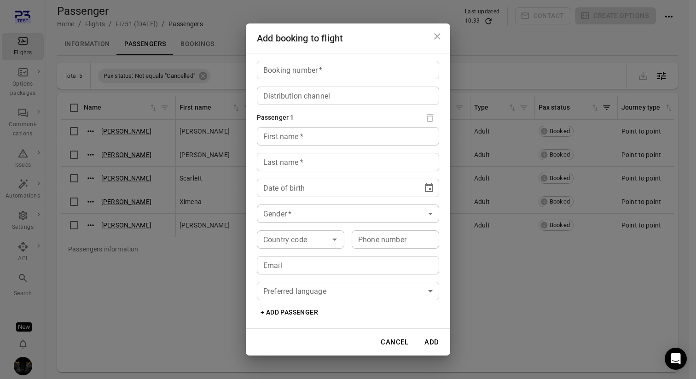
click at [302, 72] on div "Booking number   * Booking number   *" at bounding box center [348, 70] width 182 height 18
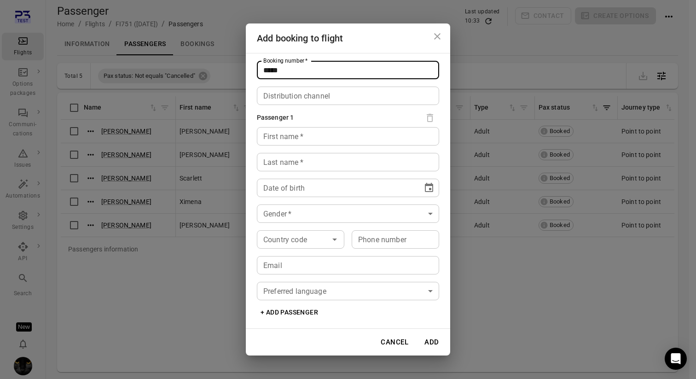
type input "*****"
click at [283, 137] on div "First name   * First name   *" at bounding box center [348, 136] width 182 height 18
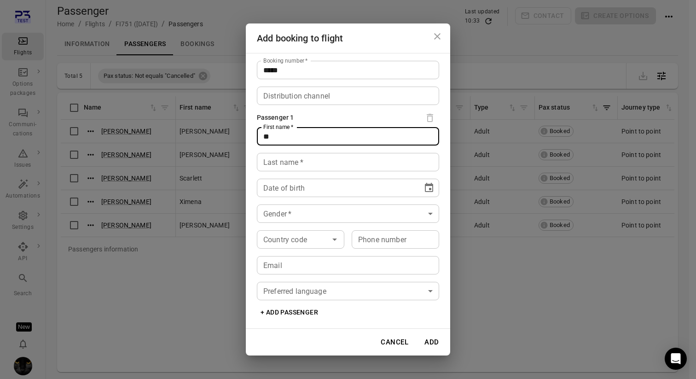
type input "*"
type input "****"
click at [269, 158] on div "Last name   * Last name   *" at bounding box center [348, 162] width 182 height 18
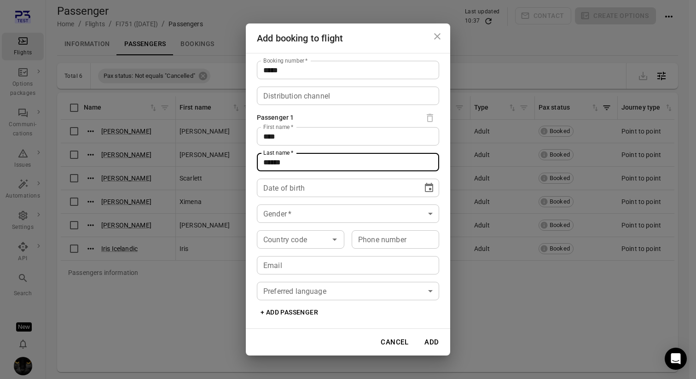
type input "******"
click at [342, 186] on div "** **** ****" at bounding box center [339, 188] width 153 height 18
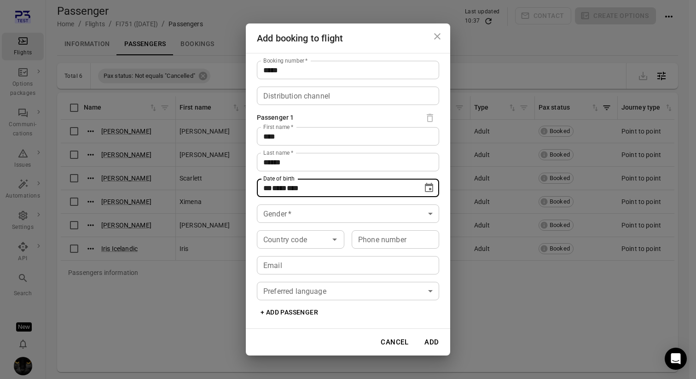
click at [432, 185] on icon "Choose date" at bounding box center [429, 187] width 8 height 9
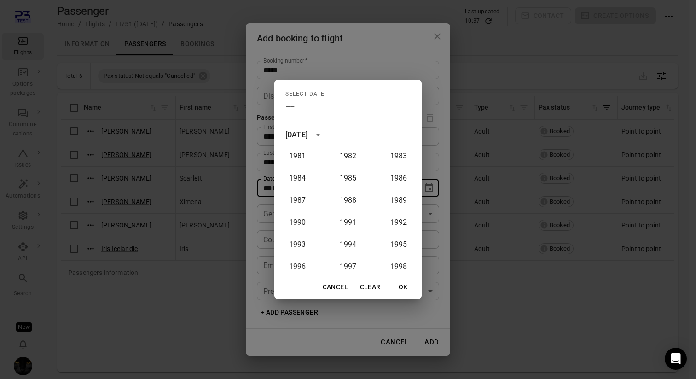
scroll to position [464, 0]
click at [343, 176] on button "1967" at bounding box center [347, 178] width 33 height 17
type input "**********"
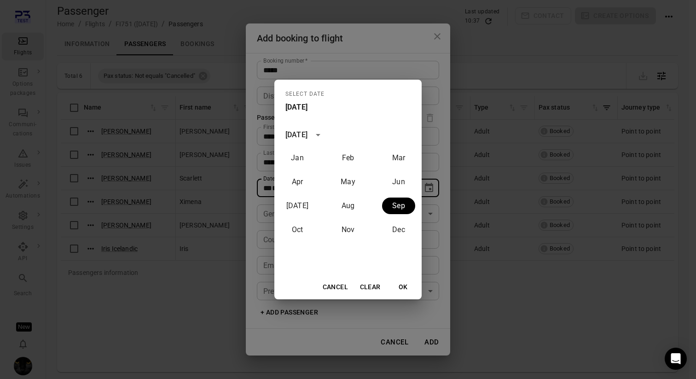
click at [398, 290] on button "OK" at bounding box center [402, 286] width 29 height 17
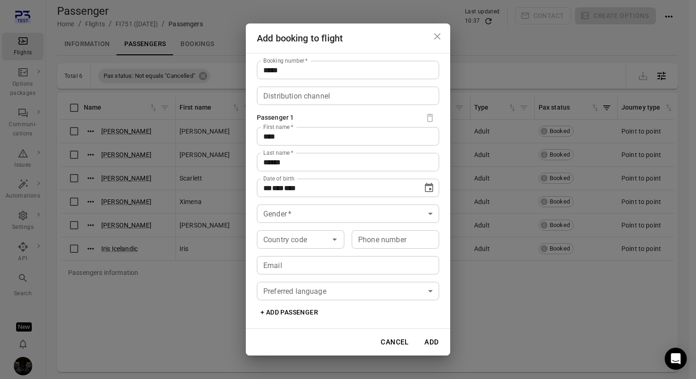
click at [332, 211] on body "Flights Options packages Communi-cations Issues Automations Settings API Search…" at bounding box center [348, 204] width 696 height 409
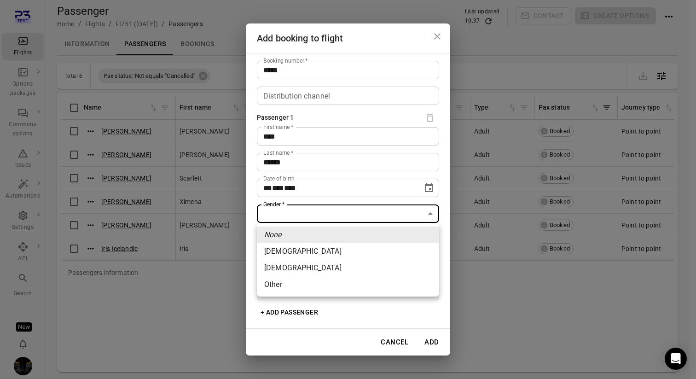
click at [326, 254] on li "Female" at bounding box center [348, 251] width 182 height 17
type input "******"
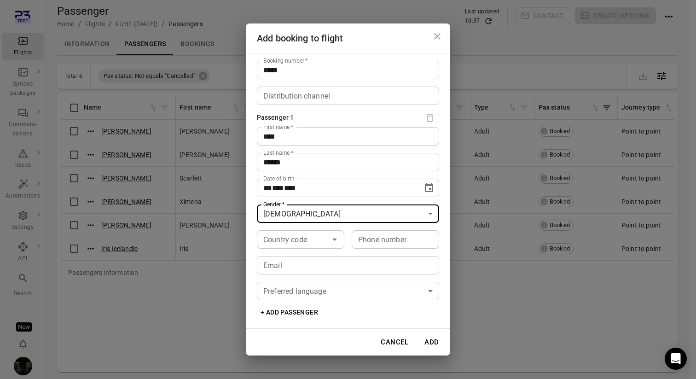
click at [304, 264] on input "Email" at bounding box center [348, 265] width 182 height 18
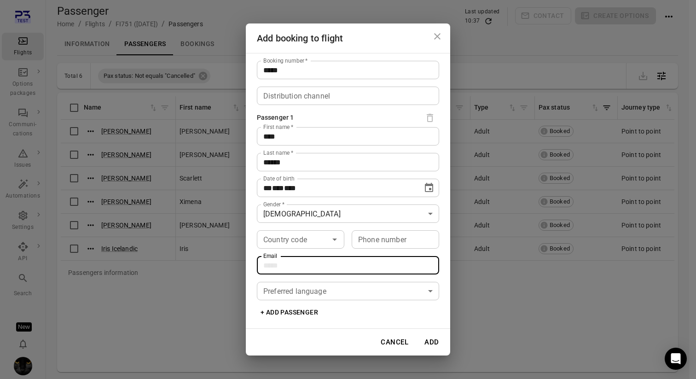
type input "**********"
click at [325, 286] on body "Flights Options packages Communi-cations Issues Automations Settings API Search…" at bounding box center [348, 204] width 696 height 409
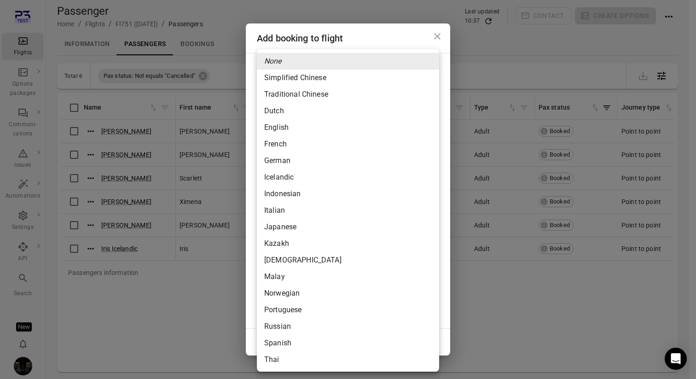
click at [306, 158] on li "German" at bounding box center [348, 160] width 182 height 17
type input "******"
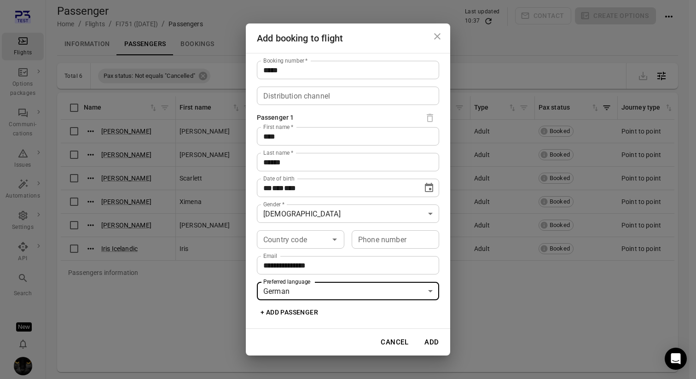
click at [428, 335] on button "Add" at bounding box center [431, 341] width 29 height 19
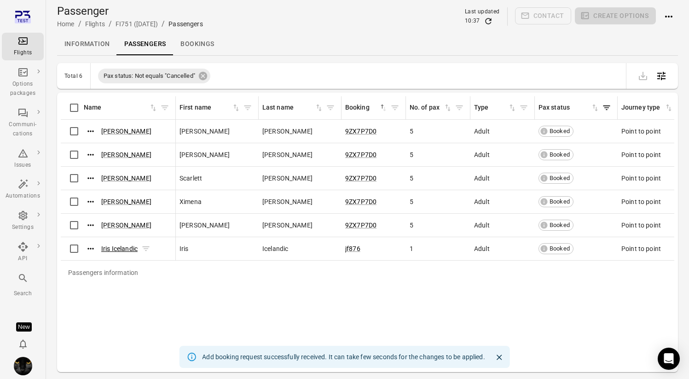
click at [120, 246] on link "Iris Icelandic" at bounding box center [119, 248] width 36 height 7
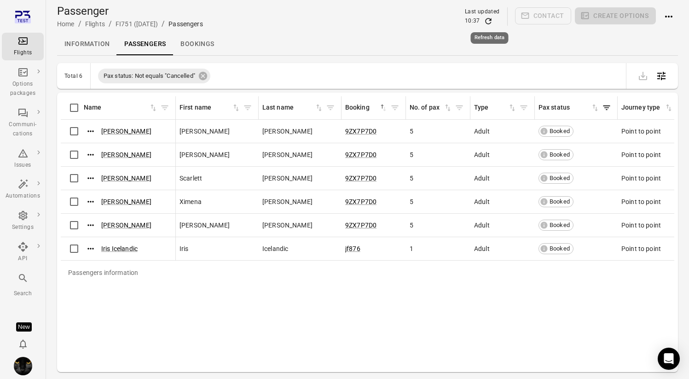
click at [490, 20] on icon "Refresh data" at bounding box center [488, 21] width 6 height 6
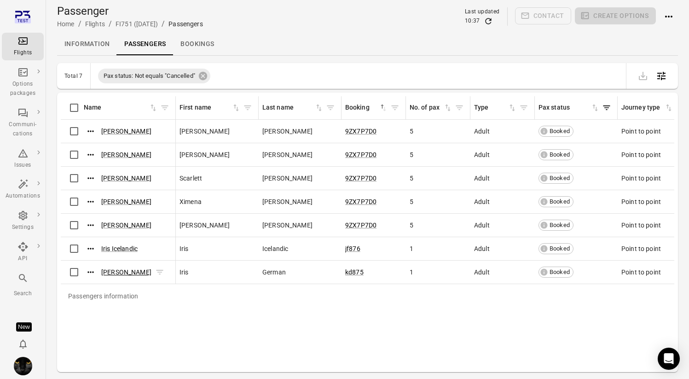
click at [111, 273] on link "Iris German" at bounding box center [126, 271] width 50 height 7
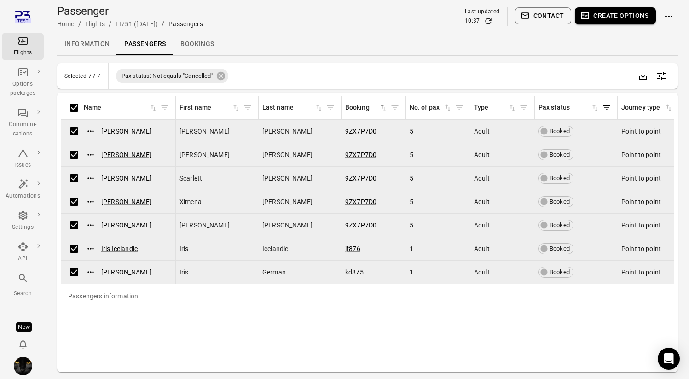
click at [603, 23] on button "Create options" at bounding box center [615, 15] width 81 height 17
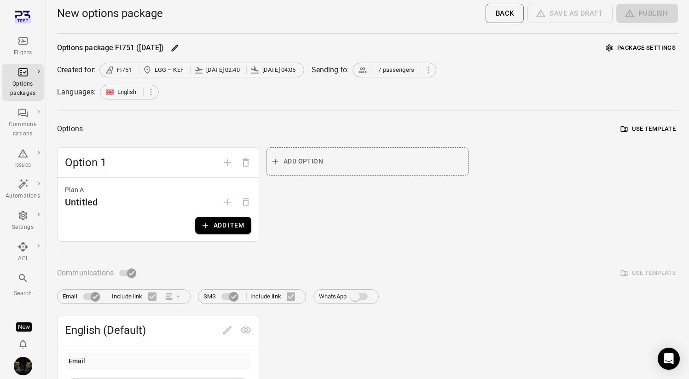
click at [226, 227] on button "Add item" at bounding box center [223, 225] width 56 height 17
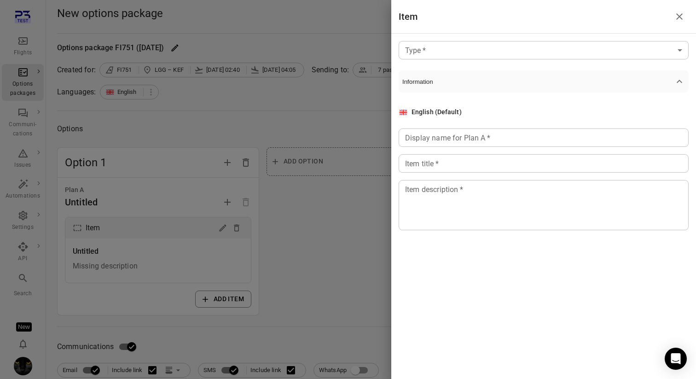
click at [348, 108] on div at bounding box center [348, 189] width 696 height 379
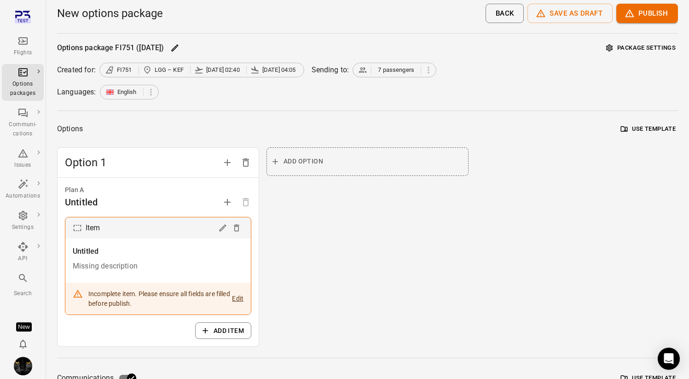
click at [626, 52] on button "Package settings" at bounding box center [641, 48] width 74 height 14
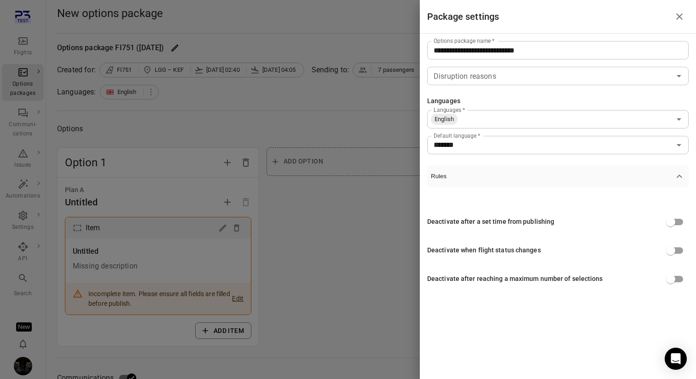
click at [531, 150] on input "*******" at bounding box center [550, 145] width 241 height 13
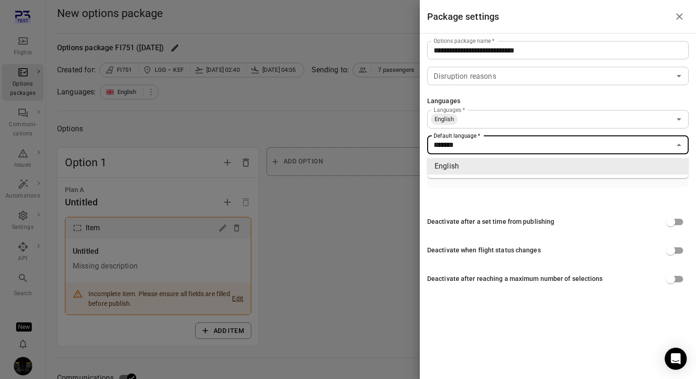
click at [525, 115] on input "Languages   *" at bounding box center [564, 119] width 212 height 13
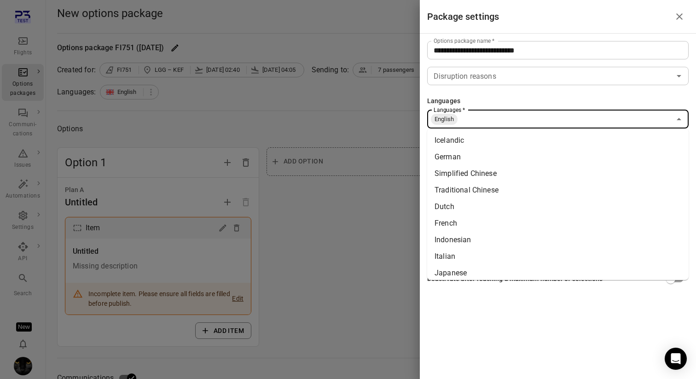
click at [508, 141] on li "Icelandic" at bounding box center [557, 140] width 261 height 17
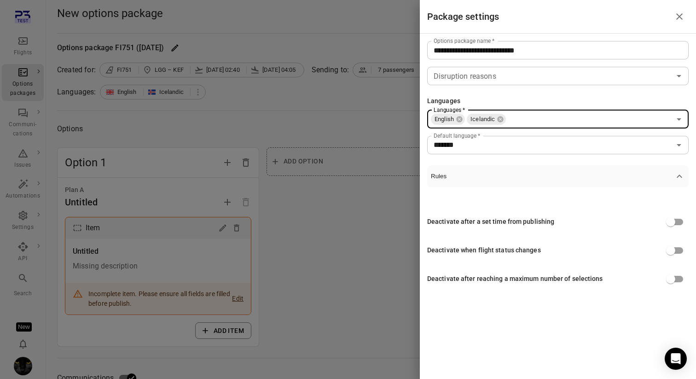
click at [530, 123] on input "Languages   *" at bounding box center [589, 119] width 164 height 13
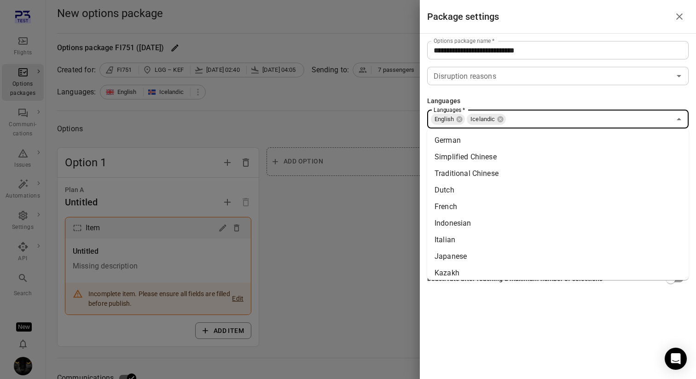
click at [525, 144] on li "German" at bounding box center [557, 140] width 261 height 17
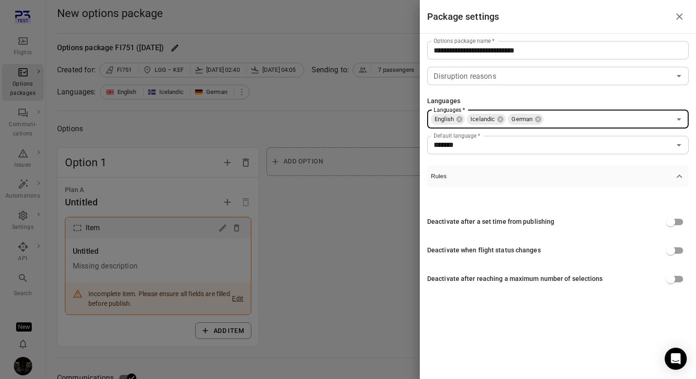
click at [334, 146] on div at bounding box center [348, 189] width 696 height 379
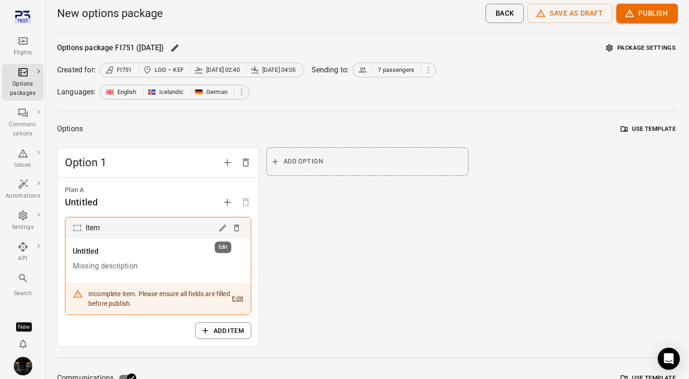
click at [222, 227] on icon "Edit" at bounding box center [222, 227] width 9 height 9
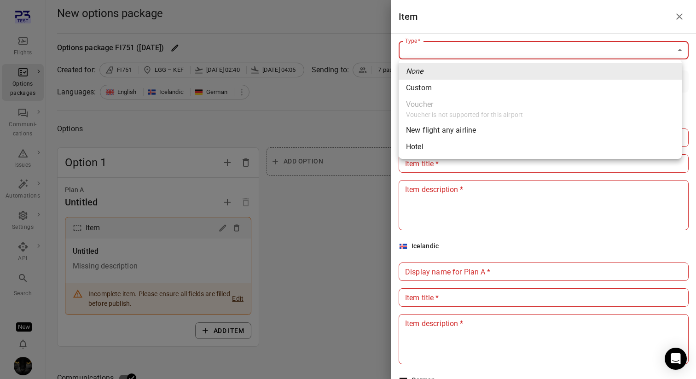
click at [467, 91] on span "Custom" at bounding box center [540, 87] width 268 height 11
type input "******"
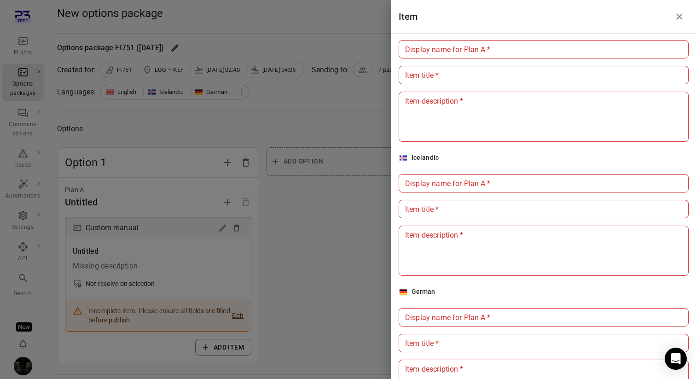
scroll to position [149, 0]
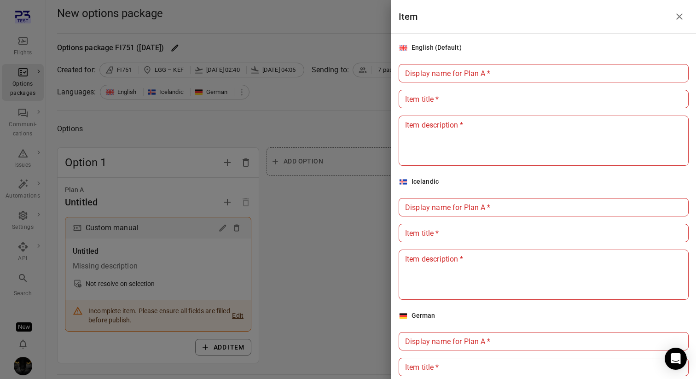
click at [450, 71] on input "Display name for Plan A   *" at bounding box center [543, 73] width 290 height 18
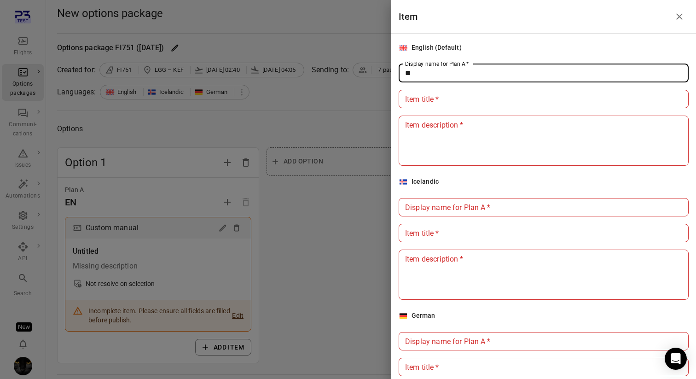
click at [450, 71] on input "**" at bounding box center [543, 73] width 290 height 18
type input "**"
click at [446, 105] on input "Item title   *" at bounding box center [543, 99] width 290 height 18
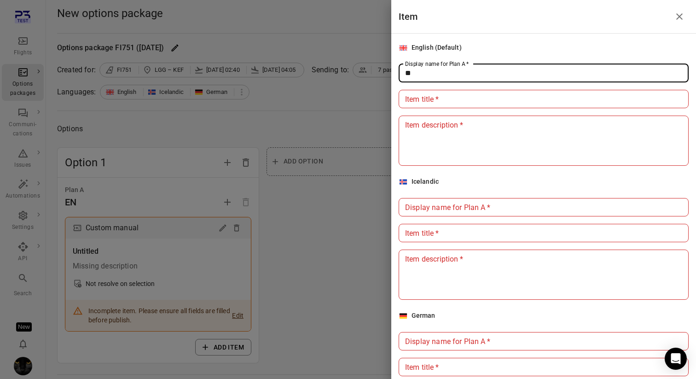
paste input "**"
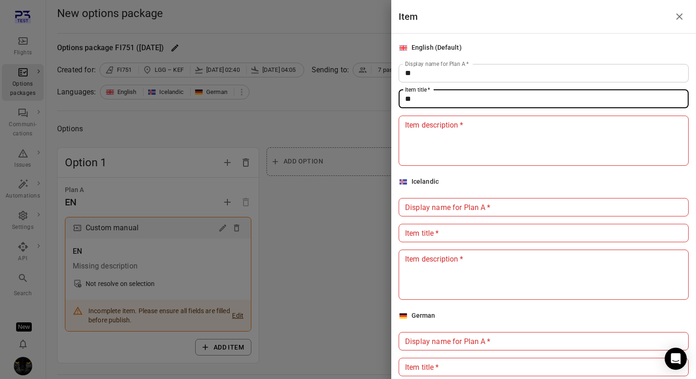
type input "**"
click at [445, 142] on textarea "Item description   *" at bounding box center [543, 140] width 277 height 42
paste textarea "**"
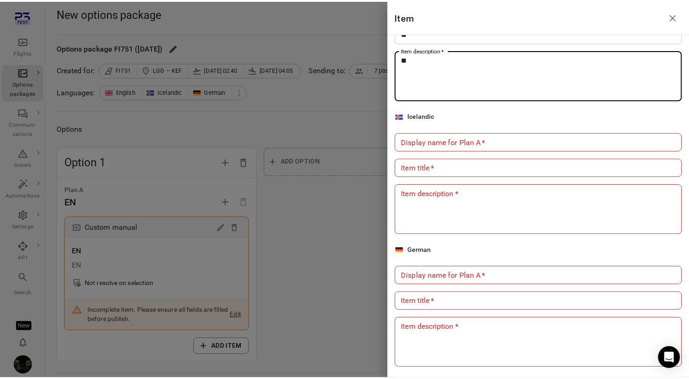
scroll to position [225, 0]
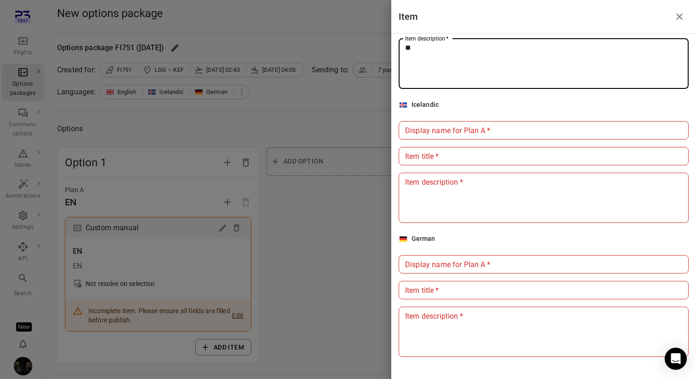
type textarea "**"
click at [440, 128] on div "Display name for Plan A   * Display name for Plan A   *" at bounding box center [543, 130] width 290 height 18
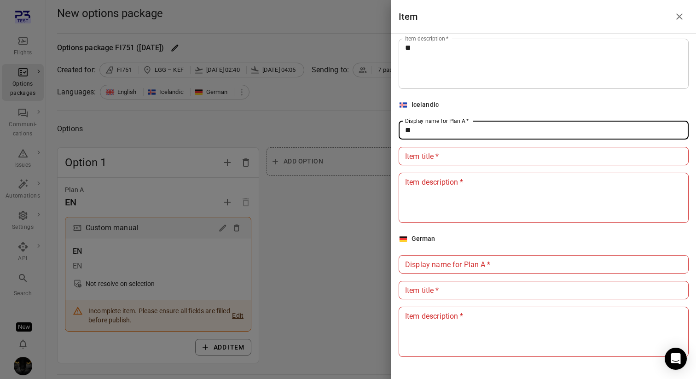
click at [440, 128] on input "**" at bounding box center [543, 130] width 290 height 18
type input "**"
click at [438, 151] on div "Item title   * Item title   *" at bounding box center [543, 156] width 290 height 18
paste input "**"
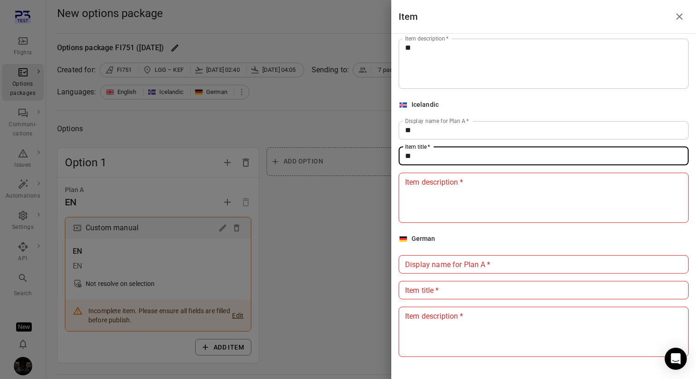
type input "**"
click at [432, 184] on div "Item description   * * Item description   *" at bounding box center [543, 198] width 290 height 50
paste textarea "**"
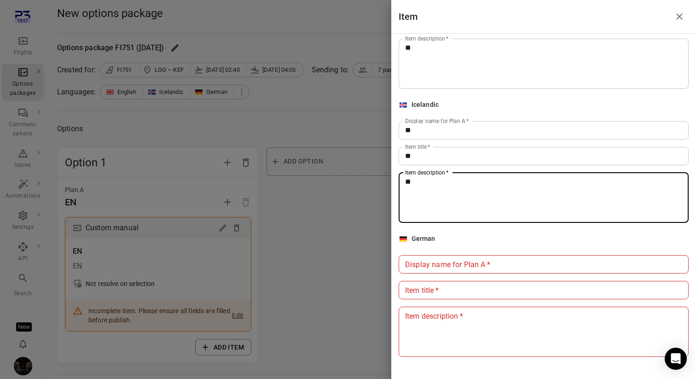
type textarea "**"
click at [426, 256] on div "Display name for Plan A   * Display name for Plan A   *" at bounding box center [543, 264] width 290 height 18
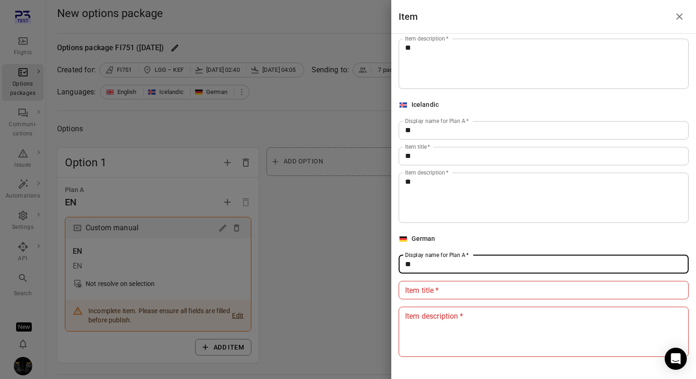
click at [428, 261] on input "**" at bounding box center [543, 264] width 290 height 18
type input "**"
click at [429, 293] on input "Item title   *" at bounding box center [543, 290] width 290 height 18
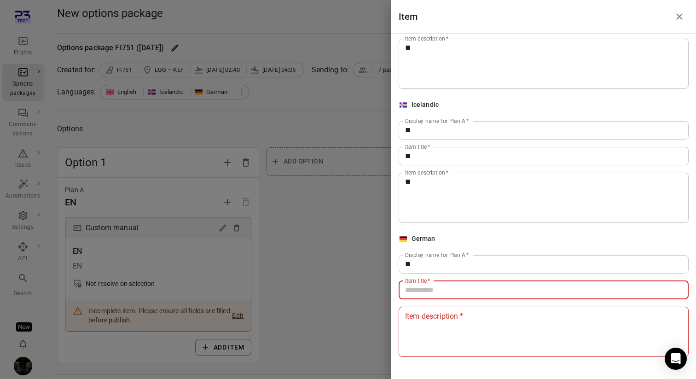
paste input "**"
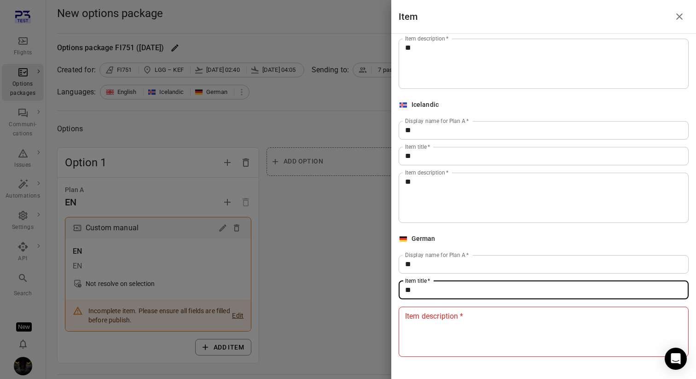
type input "**"
click at [425, 323] on textarea "Item description   *" at bounding box center [543, 331] width 277 height 42
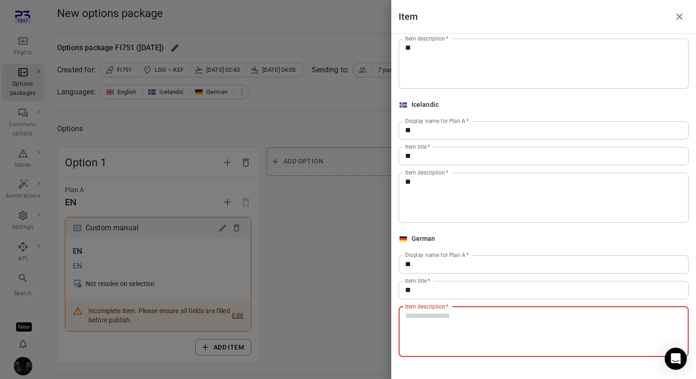
paste textarea "**"
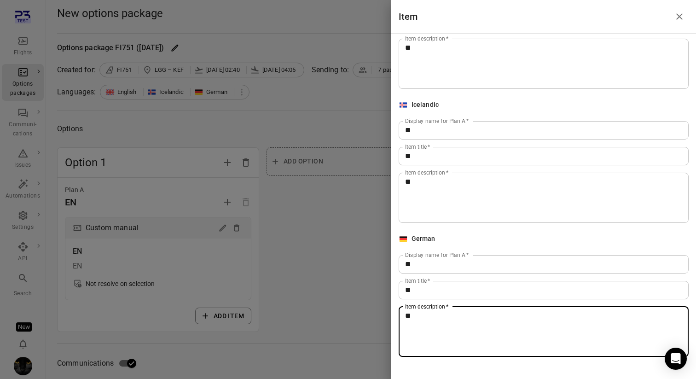
type textarea "**"
click at [317, 267] on div at bounding box center [348, 189] width 696 height 379
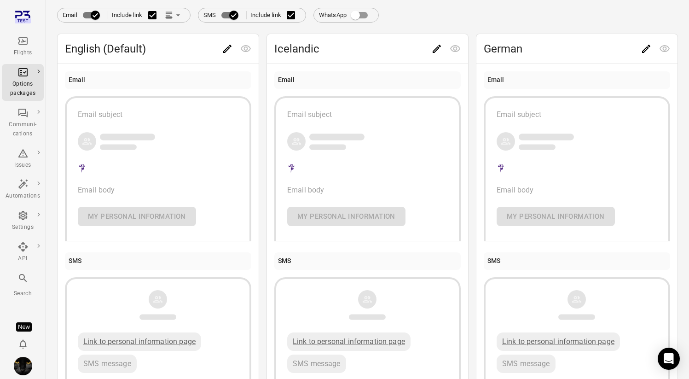
scroll to position [372, 0]
click at [173, 12] on icon "Link position in email" at bounding box center [177, 14] width 9 height 9
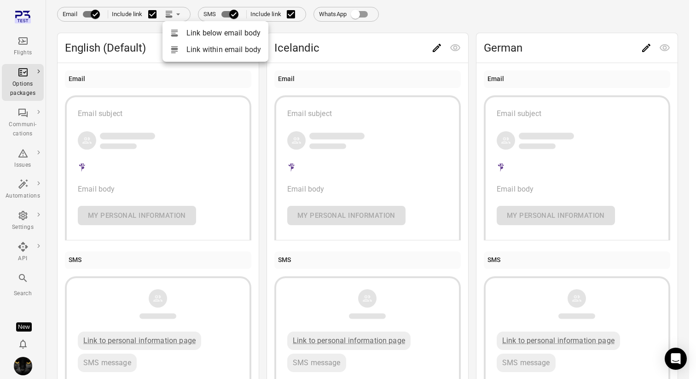
click at [186, 46] on li "Link within email body" at bounding box center [215, 49] width 106 height 17
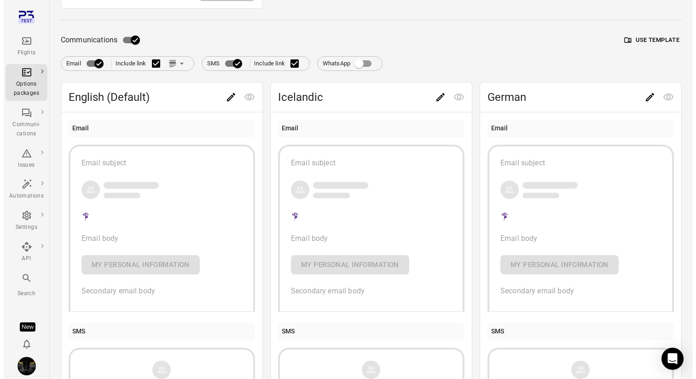
scroll to position [307, 0]
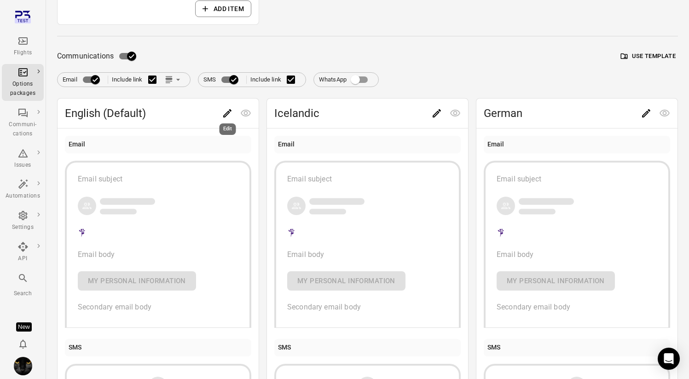
click at [229, 112] on icon "Edit" at bounding box center [227, 113] width 8 height 8
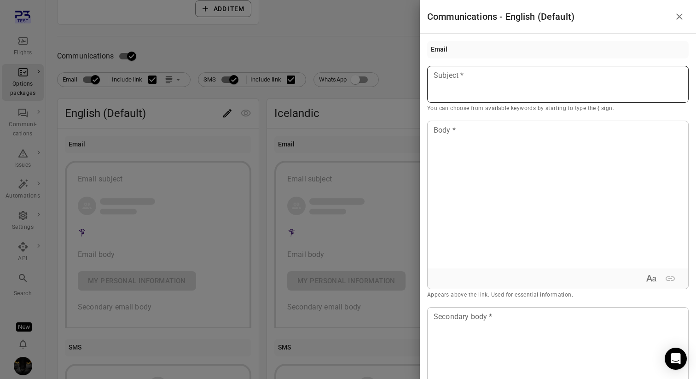
click at [444, 88] on div at bounding box center [557, 84] width 261 height 37
click at [484, 104] on div "Passenger last name" at bounding box center [494, 101] width 69 height 9
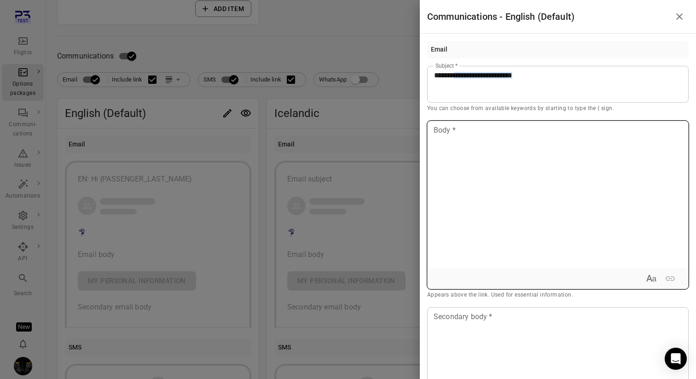
click at [471, 150] on div at bounding box center [557, 194] width 260 height 147
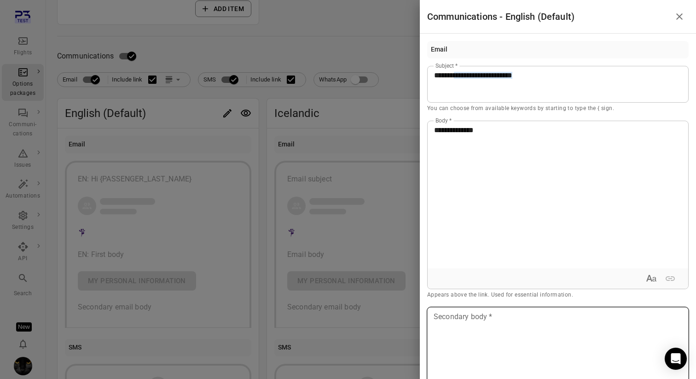
click at [375, 119] on div at bounding box center [348, 189] width 696 height 379
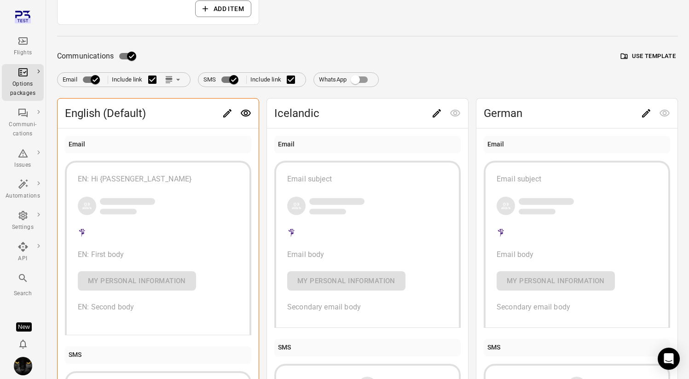
click at [436, 114] on icon "Edit" at bounding box center [436, 113] width 11 height 11
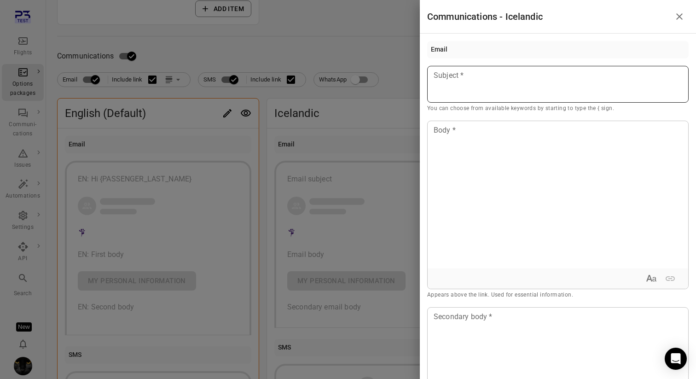
click at [467, 81] on p at bounding box center [558, 75] width 248 height 11
click at [485, 107] on div "Example: Doe" at bounding box center [485, 110] width 69 height 9
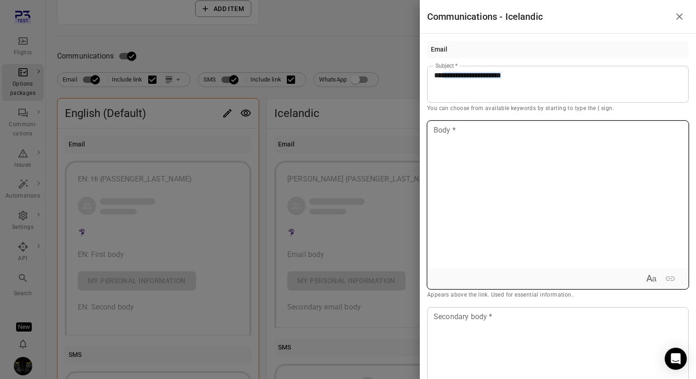
click at [466, 150] on div at bounding box center [557, 194] width 260 height 147
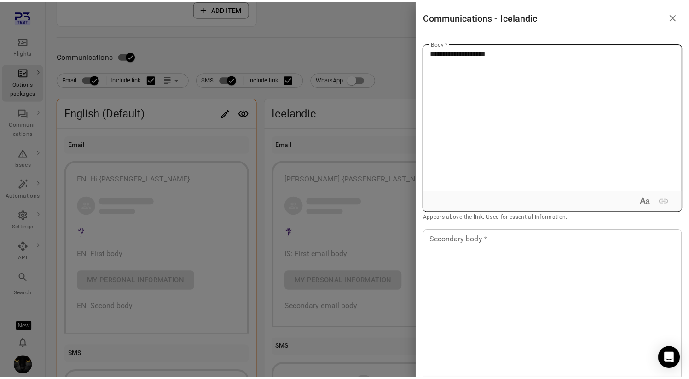
scroll to position [116, 0]
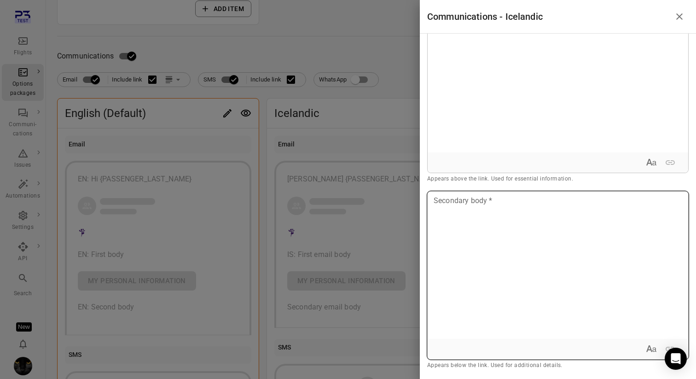
click at [467, 258] on div at bounding box center [557, 264] width 260 height 147
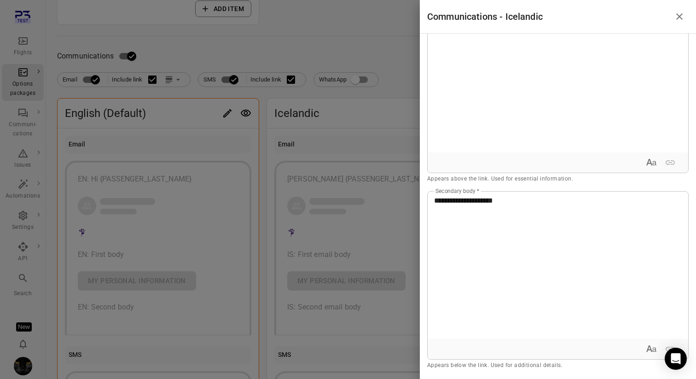
click at [365, 145] on div at bounding box center [348, 189] width 696 height 379
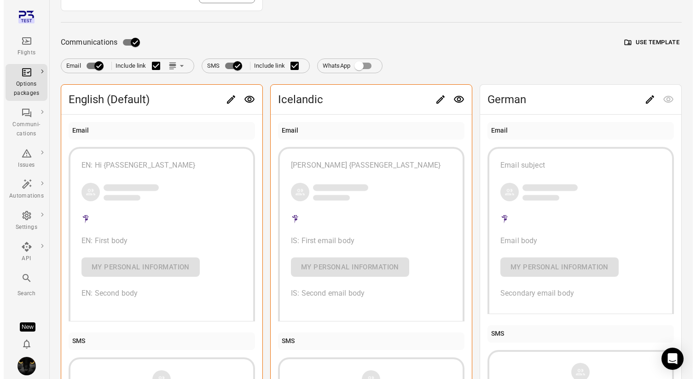
scroll to position [327, 0]
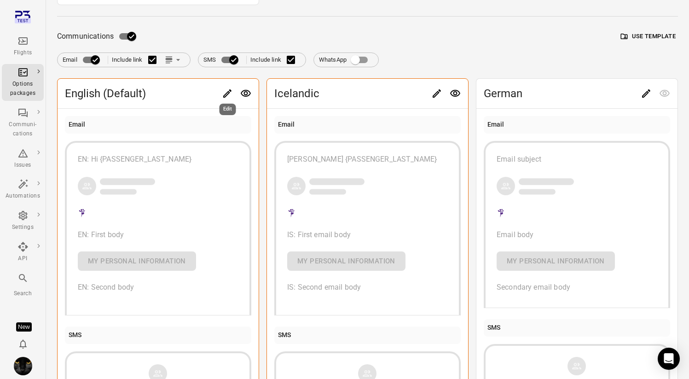
click at [228, 94] on icon "Edit" at bounding box center [227, 93] width 8 height 8
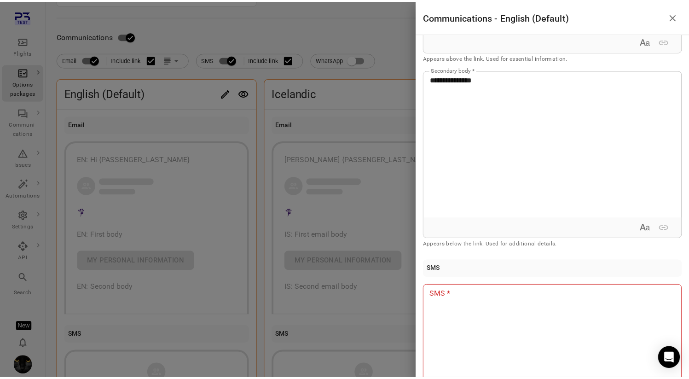
scroll to position [308, 0]
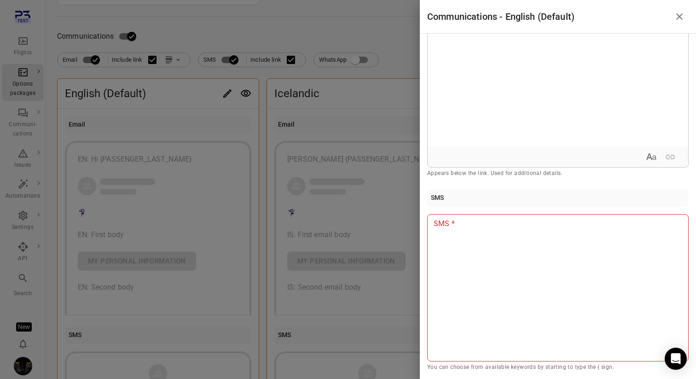
click at [244, 45] on div at bounding box center [348, 189] width 696 height 379
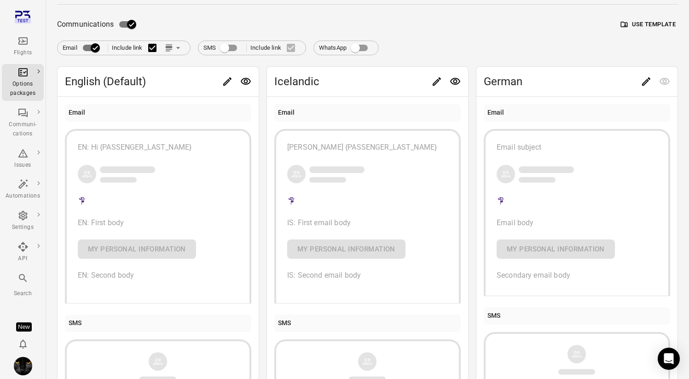
scroll to position [0, 0]
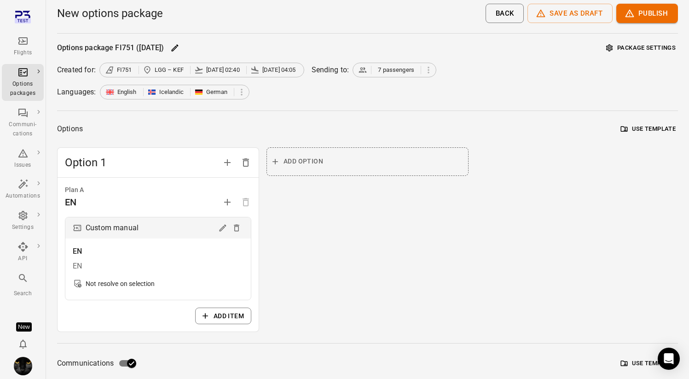
click at [646, 17] on button "Publish" at bounding box center [647, 13] width 62 height 19
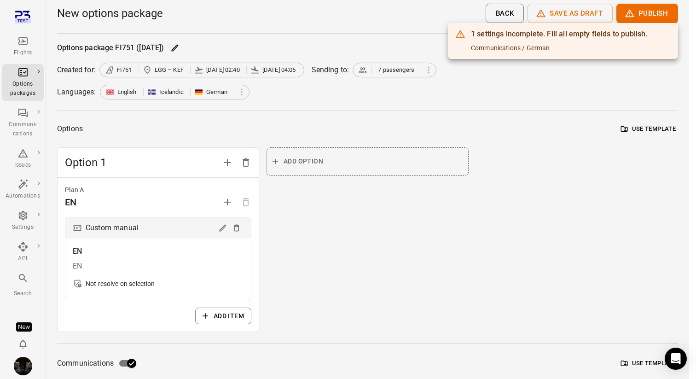
click at [558, 148] on div at bounding box center [348, 189] width 696 height 379
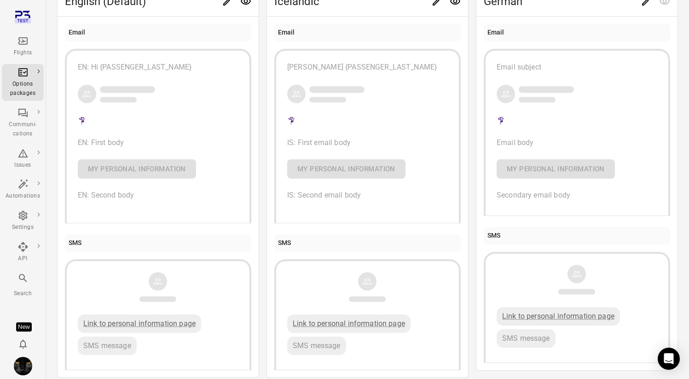
scroll to position [399, 0]
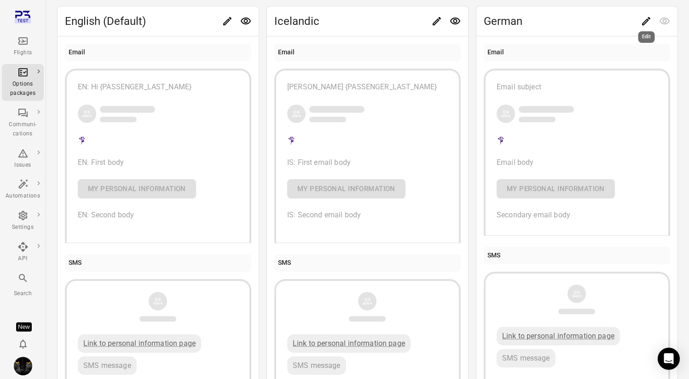
click at [644, 21] on icon "Edit" at bounding box center [646, 21] width 8 height 8
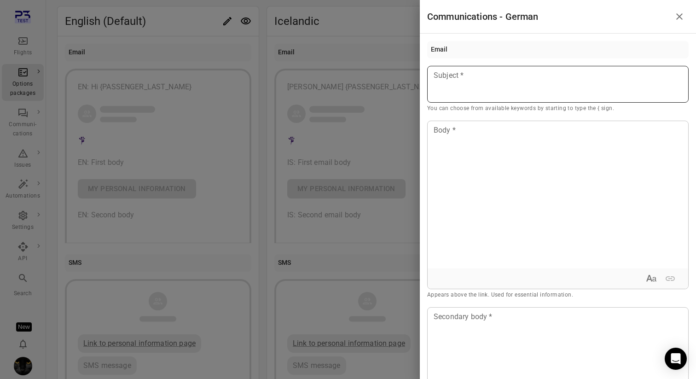
click at [571, 95] on div at bounding box center [557, 84] width 261 height 37
click at [539, 107] on li "Passenger last name Example: Doe" at bounding box center [510, 106] width 115 height 26
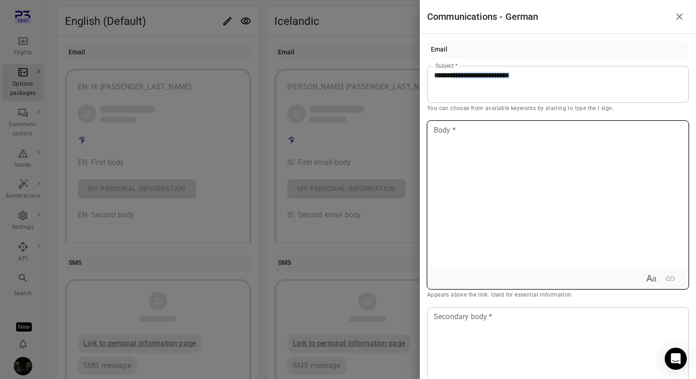
click at [511, 149] on div at bounding box center [557, 194] width 260 height 147
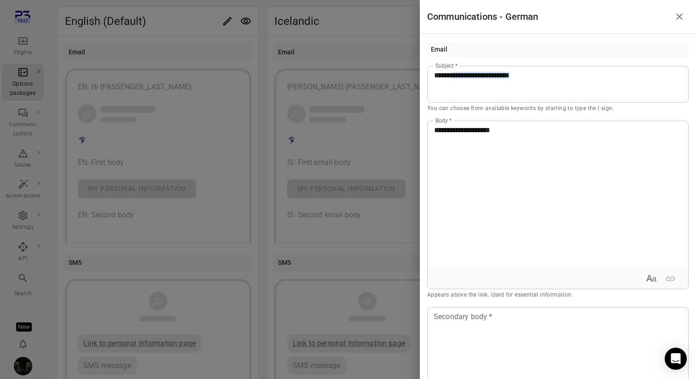
click at [319, 34] on div at bounding box center [348, 189] width 696 height 379
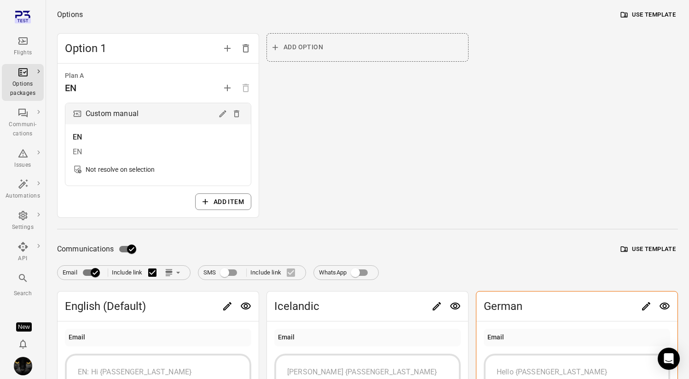
scroll to position [0, 0]
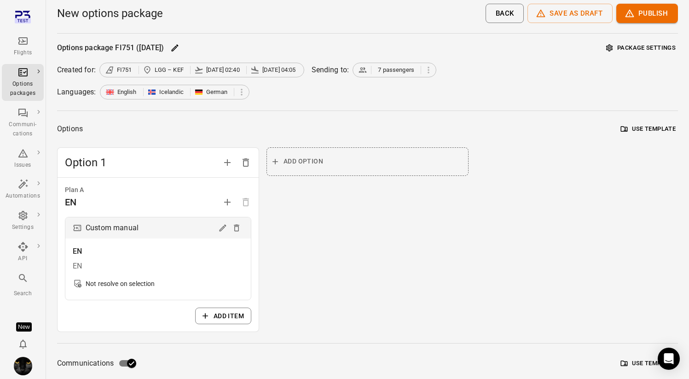
click at [646, 18] on button "Publish" at bounding box center [647, 13] width 62 height 19
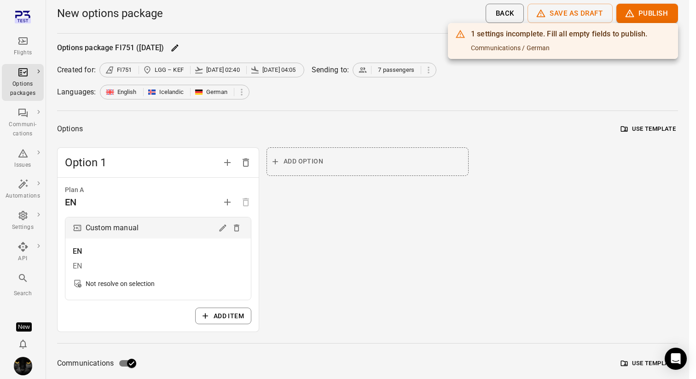
click at [587, 113] on div at bounding box center [348, 189] width 696 height 379
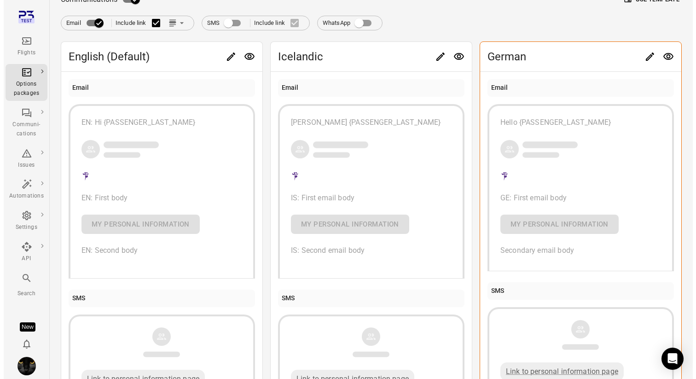
scroll to position [333, 0]
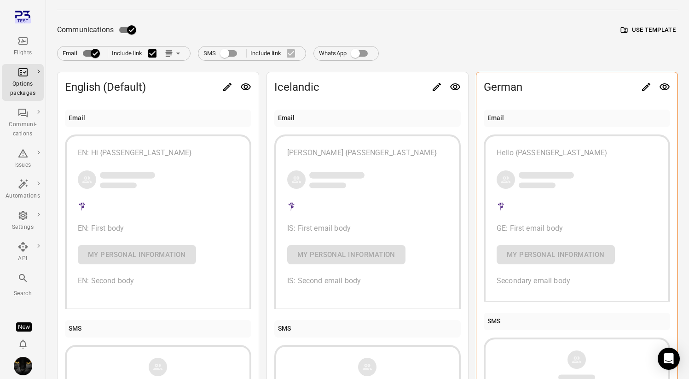
click at [644, 87] on icon "Edit" at bounding box center [646, 87] width 8 height 8
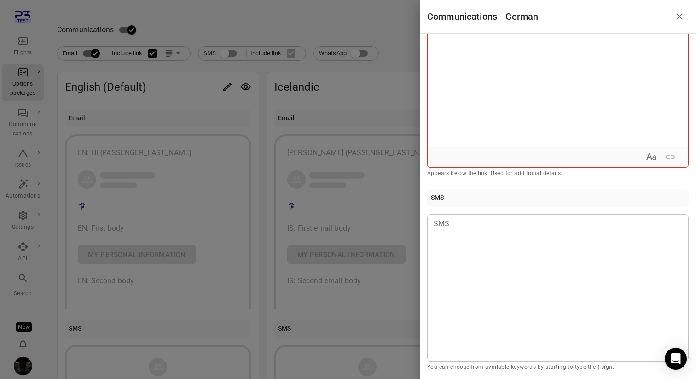
click at [544, 121] on div at bounding box center [557, 73] width 260 height 147
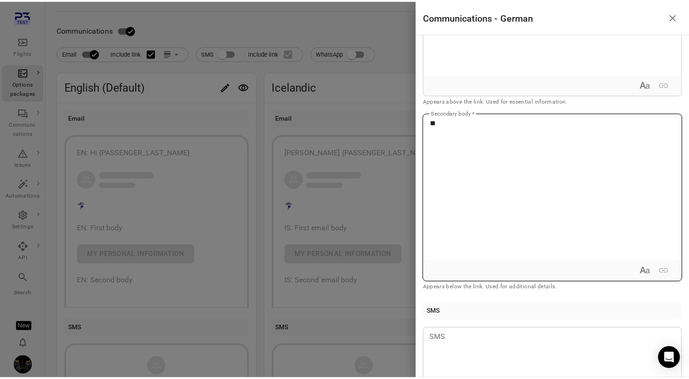
scroll to position [193, 0]
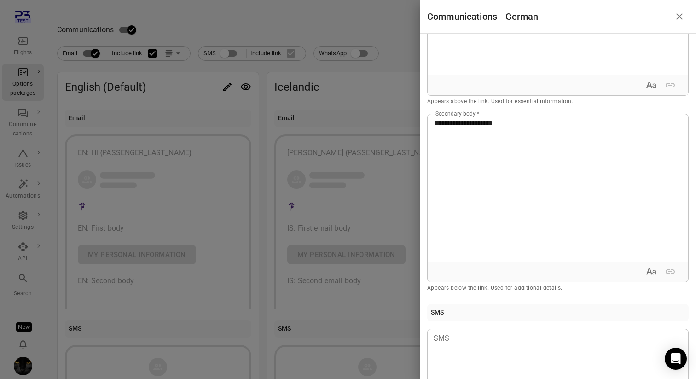
click at [362, 99] on div at bounding box center [348, 189] width 696 height 379
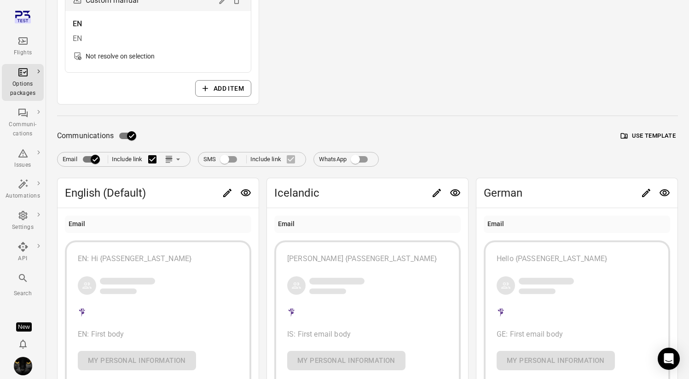
scroll to position [0, 0]
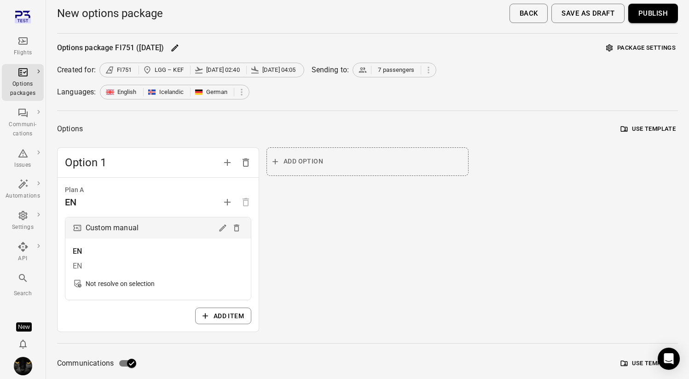
click at [662, 12] on button "Publish" at bounding box center [653, 13] width 50 height 19
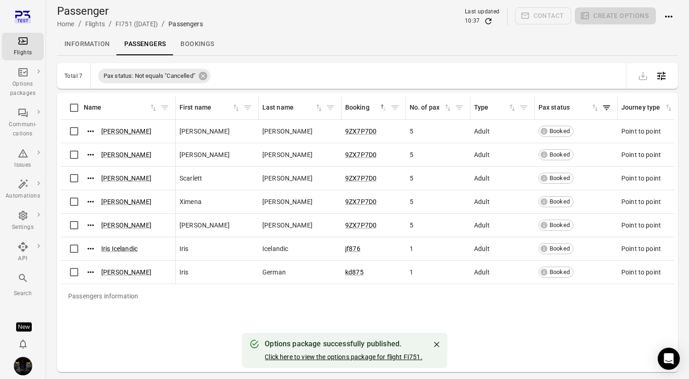
click at [302, 354] on link "Click here to view the options package for flight FI751." at bounding box center [343, 356] width 157 height 7
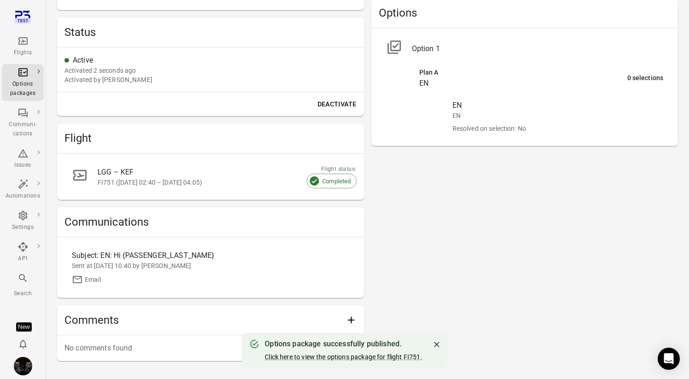
scroll to position [334, 0]
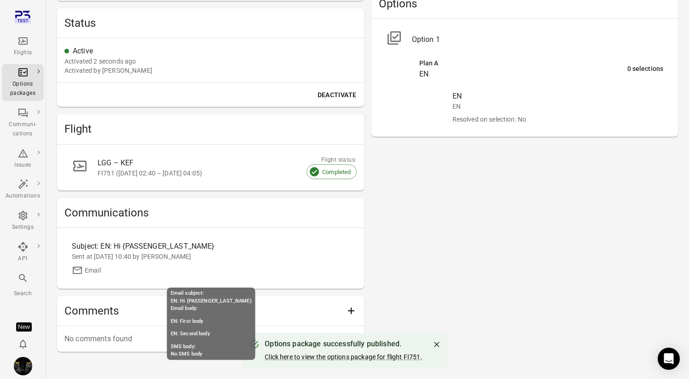
click at [220, 254] on div "Sent at 3 Sep 2025 10:40 by Iris" at bounding box center [210, 256] width 277 height 9
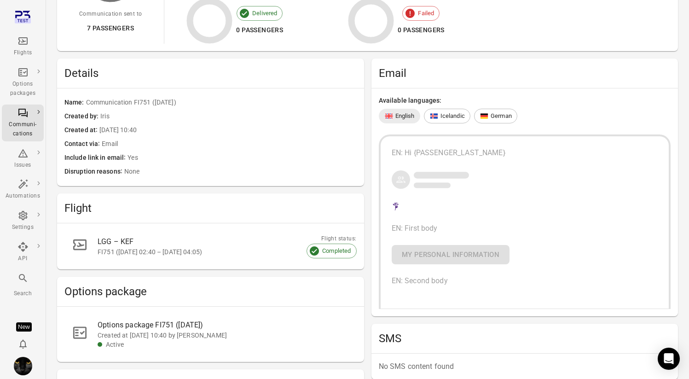
scroll to position [175, 0]
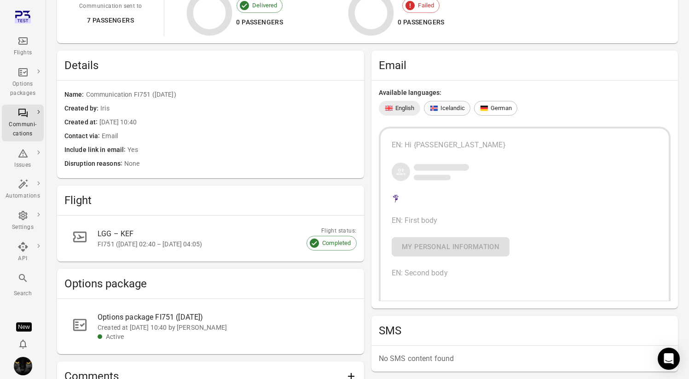
click at [444, 108] on span "Icelandic" at bounding box center [452, 108] width 24 height 9
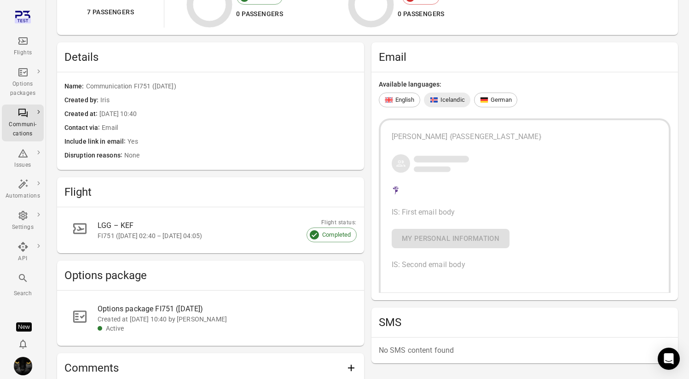
scroll to position [186, 0]
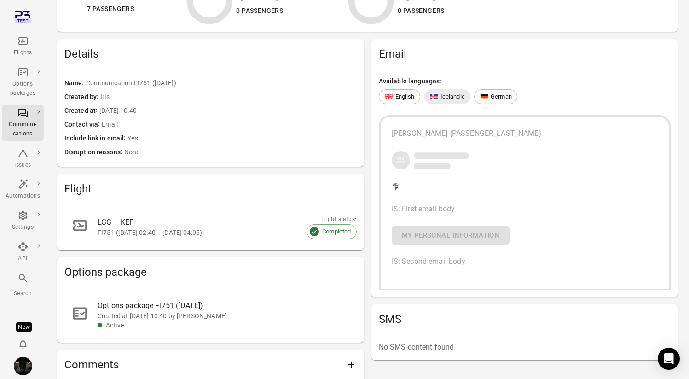
click at [494, 93] on span "German" at bounding box center [501, 96] width 21 height 9
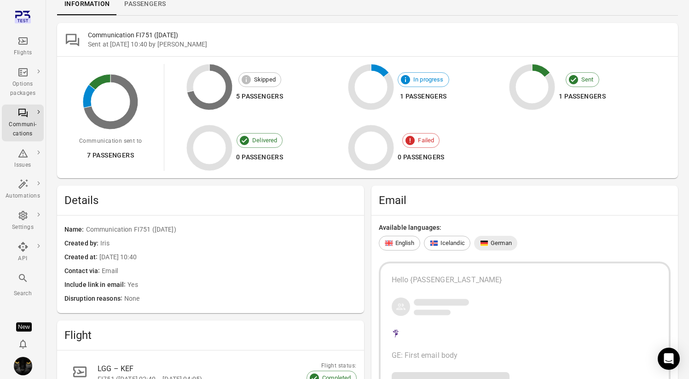
scroll to position [0, 0]
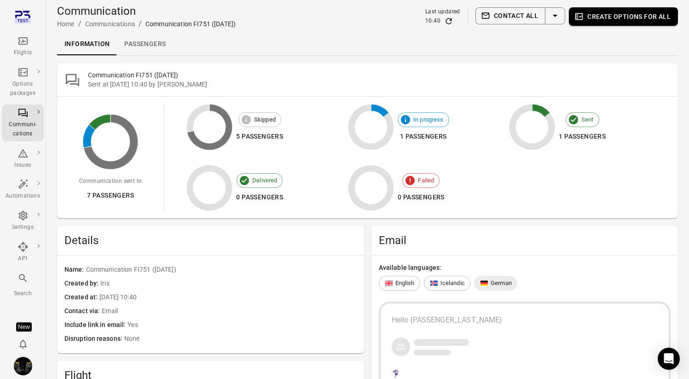
click at [147, 45] on link "Passengers" at bounding box center [145, 44] width 56 height 22
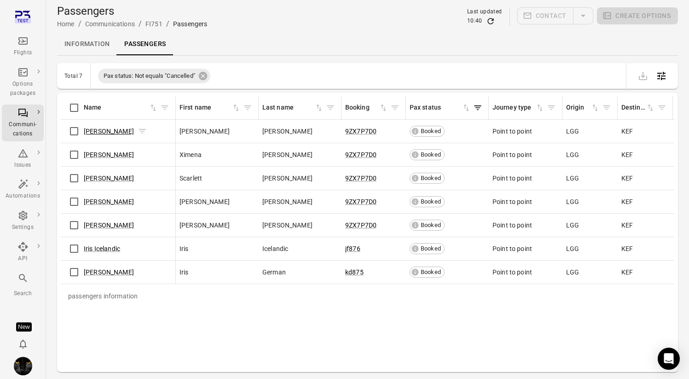
click at [114, 132] on link "Angelina Jackson" at bounding box center [109, 130] width 50 height 7
click at [103, 152] on link "Ximena Jackson" at bounding box center [109, 154] width 50 height 7
click at [98, 174] on link "Scarlett Jackson" at bounding box center [109, 177] width 50 height 7
click at [101, 201] on link "Sandra Jackson" at bounding box center [109, 201] width 50 height 7
click at [110, 229] on span "Saoirse Jackson" at bounding box center [109, 224] width 50 height 9
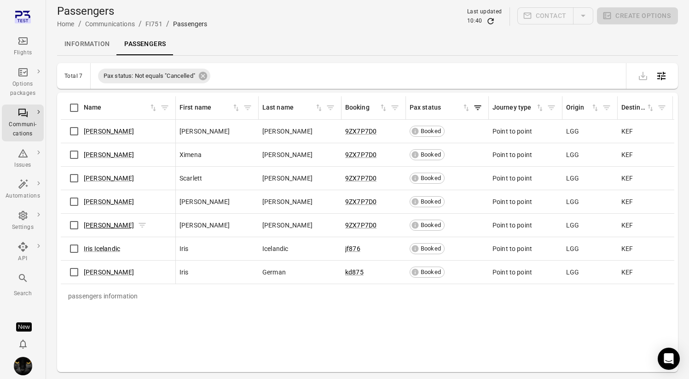
click at [111, 225] on link "Saoirse Jackson" at bounding box center [109, 224] width 50 height 7
click at [100, 250] on link "Iris Icelandic" at bounding box center [102, 248] width 36 height 7
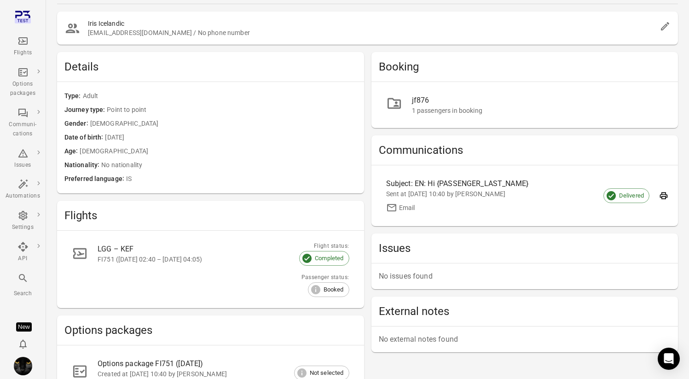
scroll to position [31, 0]
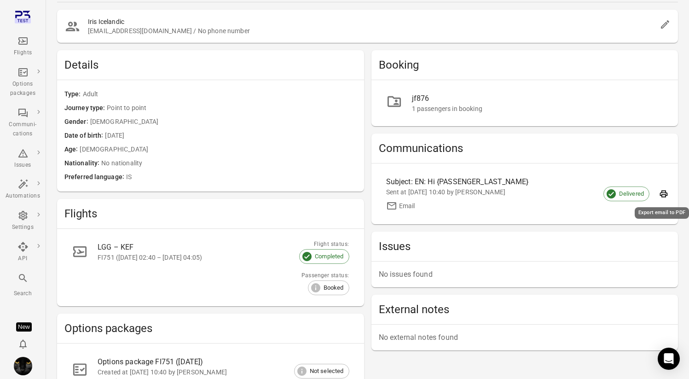
click at [664, 195] on icon "Export email to PDF" at bounding box center [663, 193] width 9 height 9
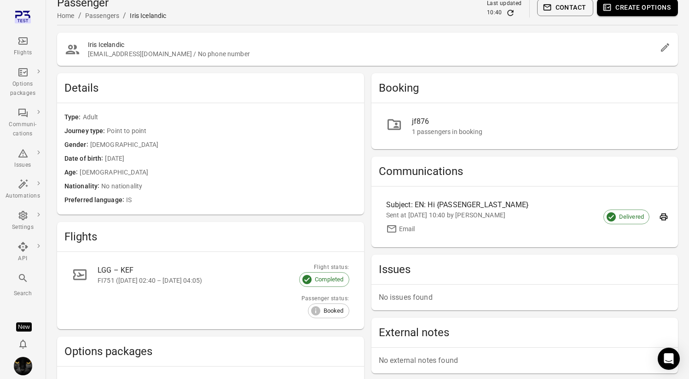
scroll to position [9, 0]
click at [662, 218] on icon "Export email to PDF" at bounding box center [663, 216] width 9 height 9
click at [386, 115] on link "jf876 1 passengers in booking" at bounding box center [525, 125] width 292 height 31
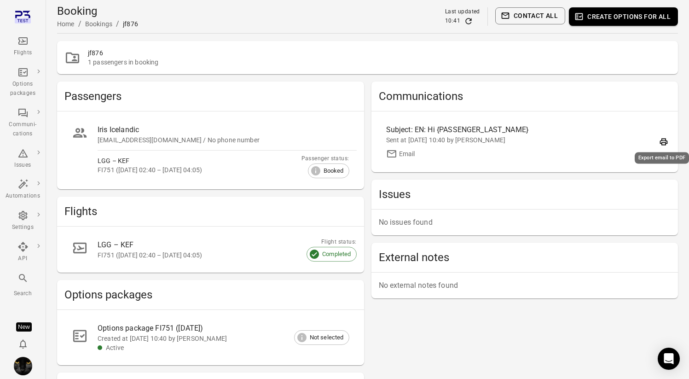
click at [662, 140] on icon "Export email to PDF" at bounding box center [664, 142] width 8 height 7
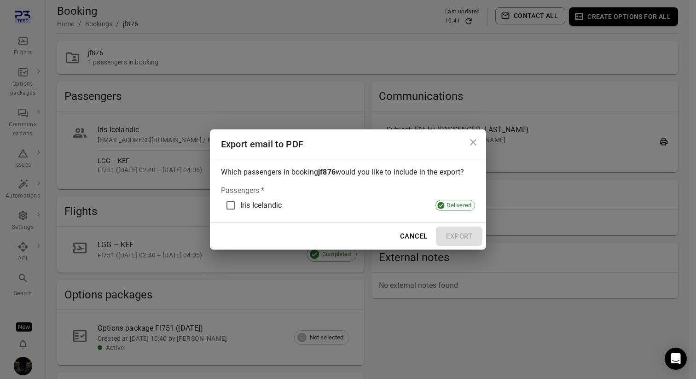
click at [257, 200] on span "Iris Icelandic" at bounding box center [260, 205] width 41 height 11
click at [454, 237] on button "Export" at bounding box center [459, 235] width 46 height 19
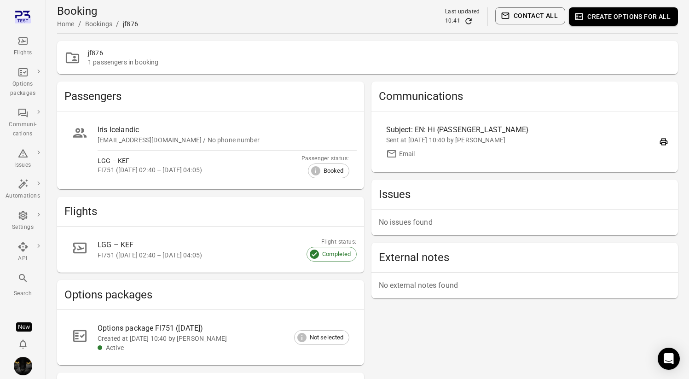
click at [125, 112] on div "Iris Icelandic iris@avilabs.is / No phone number LGG – KEF FI751 (3 Sep 2025 02…" at bounding box center [210, 150] width 307 height 78
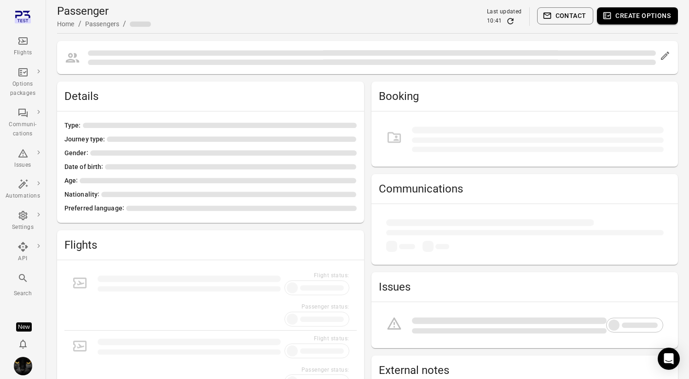
scroll to position [9, 0]
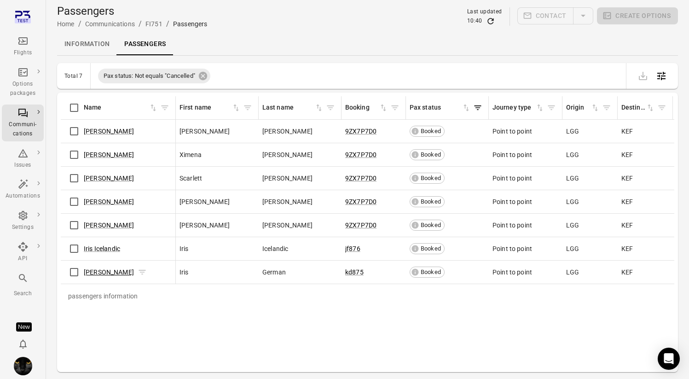
click at [104, 272] on link "Iris German" at bounding box center [109, 271] width 50 height 7
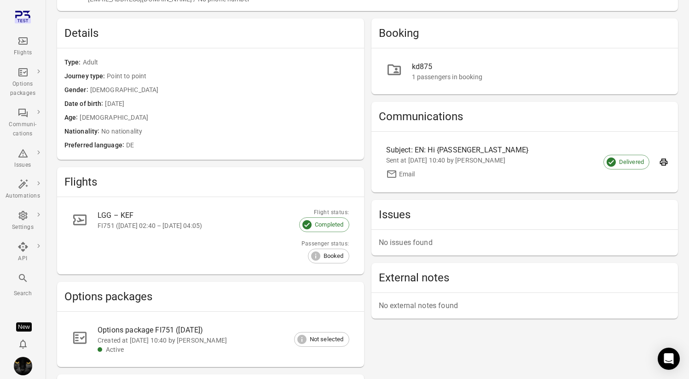
scroll to position [66, 0]
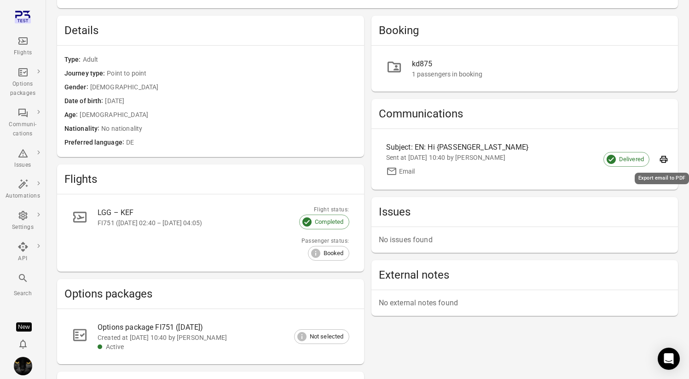
click at [668, 158] on button "Export email to PDF" at bounding box center [664, 159] width 14 height 14
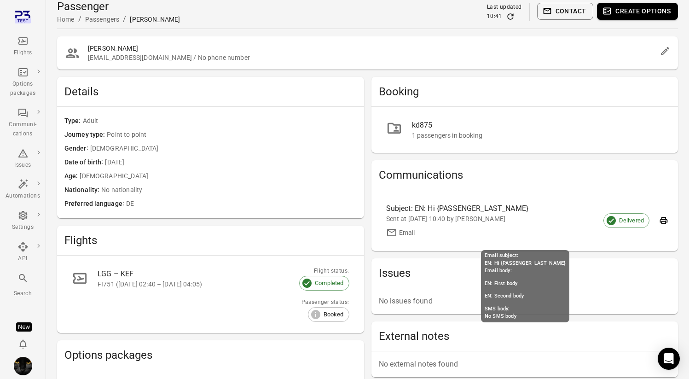
scroll to position [1, 0]
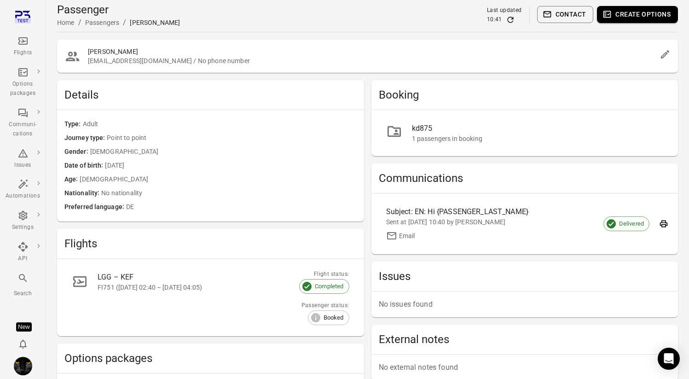
click at [17, 48] on div "Flights" at bounding box center [23, 52] width 35 height 9
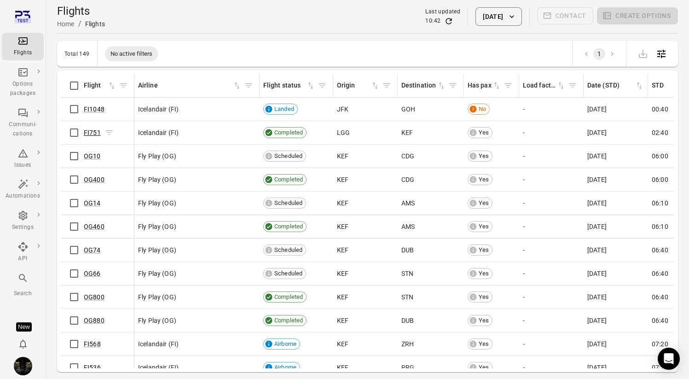
click at [92, 132] on link "FI751" at bounding box center [92, 132] width 17 height 7
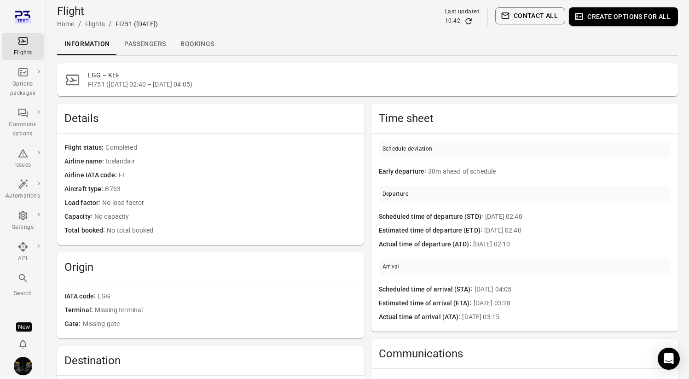
click at [157, 38] on link "Passengers" at bounding box center [145, 44] width 56 height 22
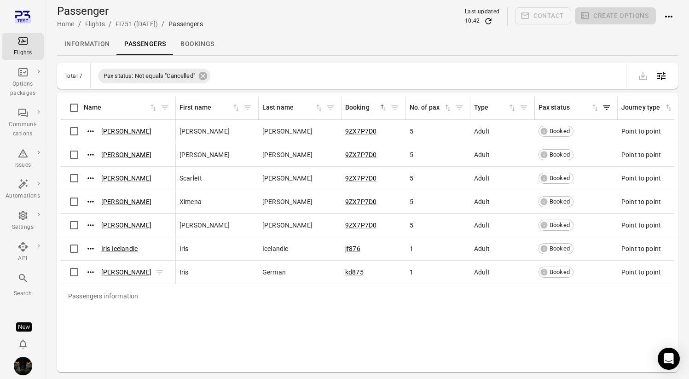
click at [123, 272] on link "[PERSON_NAME]" at bounding box center [126, 271] width 50 height 7
click at [262, 77] on div "Total 7 Pax status: Not equals "Cancelled"" at bounding box center [367, 76] width 621 height 26
click at [336, 55] on hr at bounding box center [367, 55] width 621 height 0
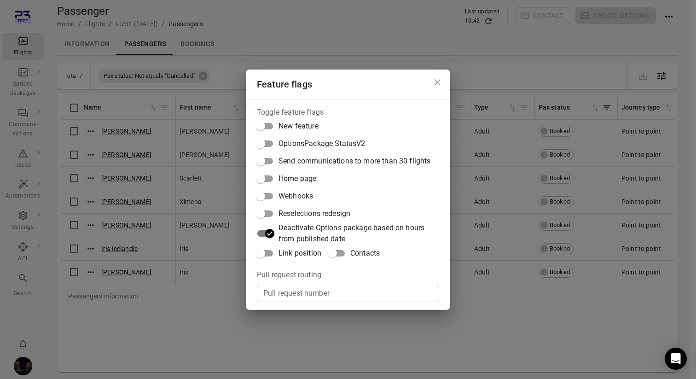
click at [336, 55] on div "Feature flags Toggle feature flags New feature OptionsPackage StatusV2 Send com…" at bounding box center [348, 189] width 696 height 379
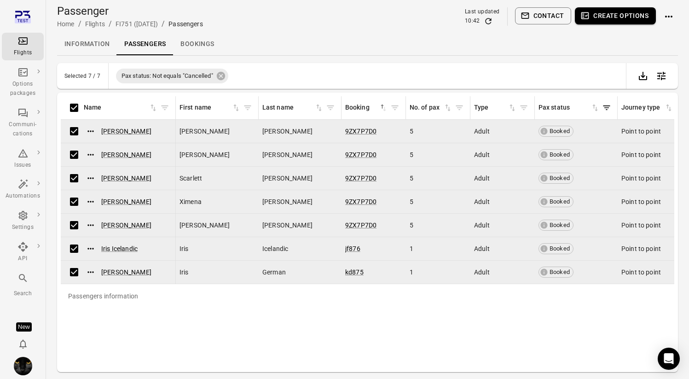
click at [625, 19] on button "Create options" at bounding box center [615, 15] width 81 height 17
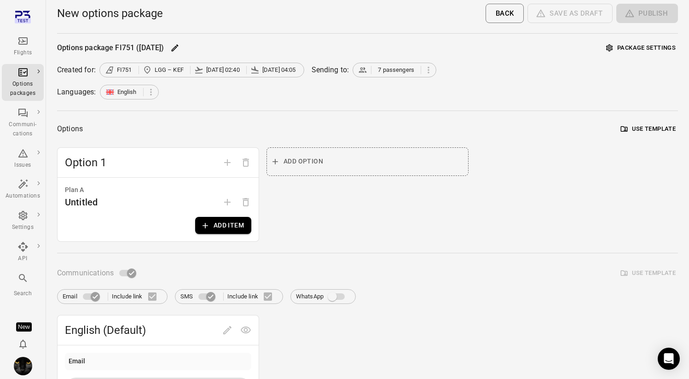
click at [639, 49] on button "Package settings" at bounding box center [641, 48] width 74 height 14
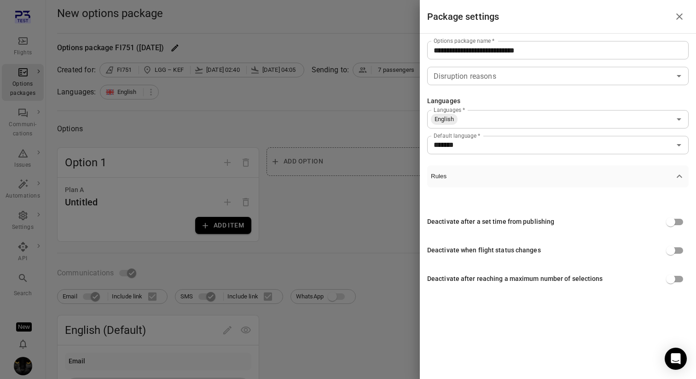
click at [556, 117] on input "Languages   *" at bounding box center [564, 119] width 212 height 13
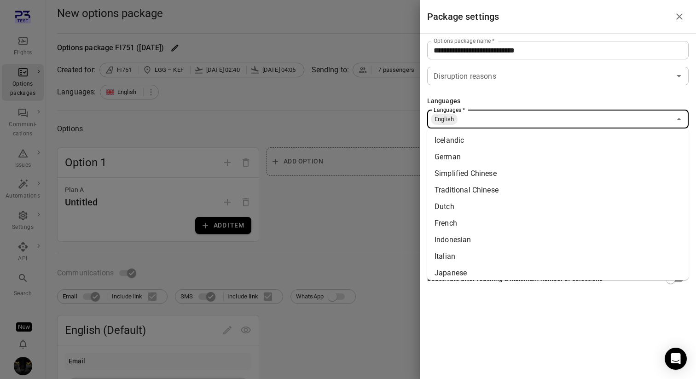
click at [552, 140] on li "Icelandic" at bounding box center [557, 140] width 261 height 17
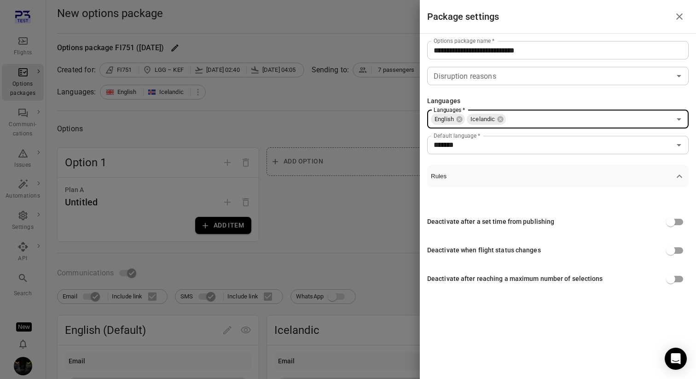
click at [554, 121] on input "Languages   *" at bounding box center [589, 119] width 164 height 13
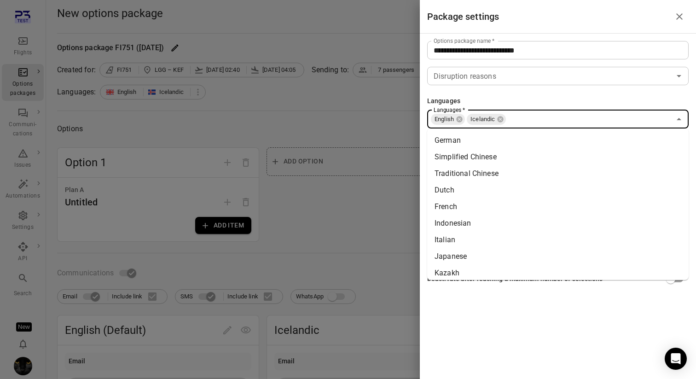
click at [545, 137] on li "German" at bounding box center [557, 140] width 261 height 17
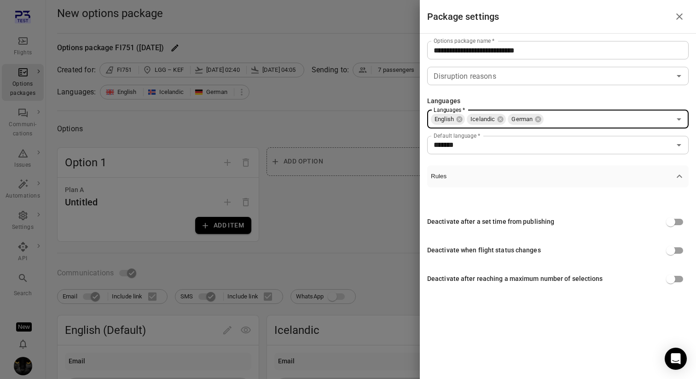
click at [338, 104] on div at bounding box center [348, 189] width 696 height 379
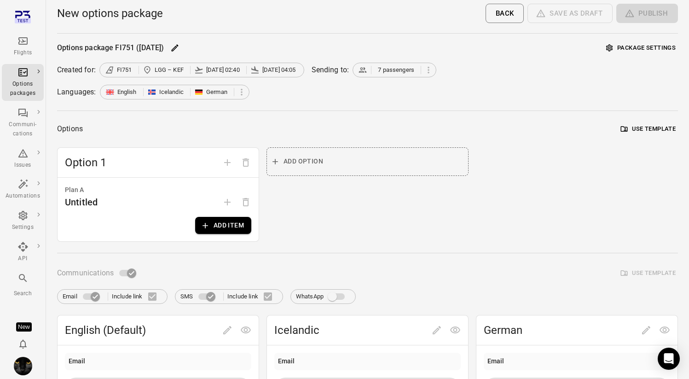
click at [218, 219] on button "Add item" at bounding box center [223, 225] width 56 height 17
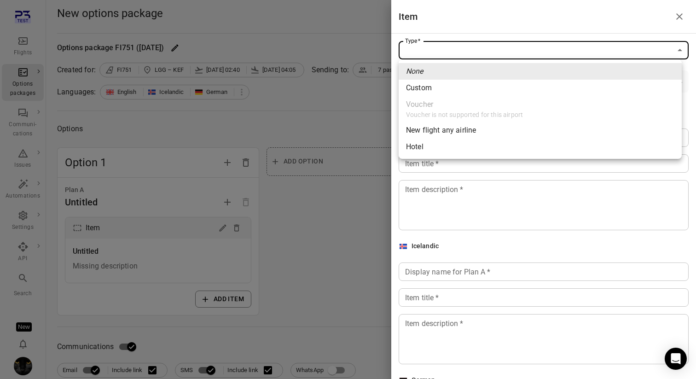
click at [464, 86] on span "Custom" at bounding box center [540, 87] width 268 height 11
type input "******"
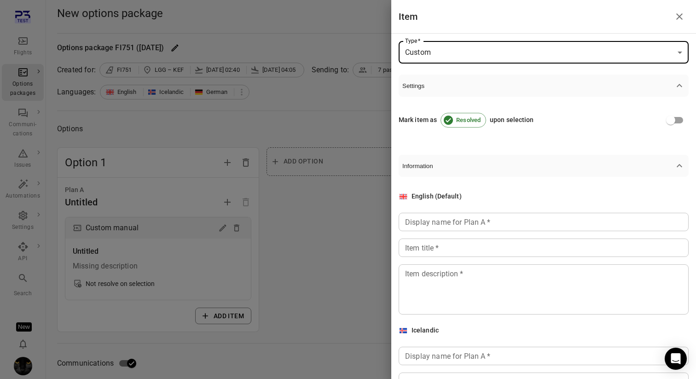
click at [455, 223] on div "Display name for Plan A   * Display name for Plan A   *" at bounding box center [543, 222] width 290 height 18
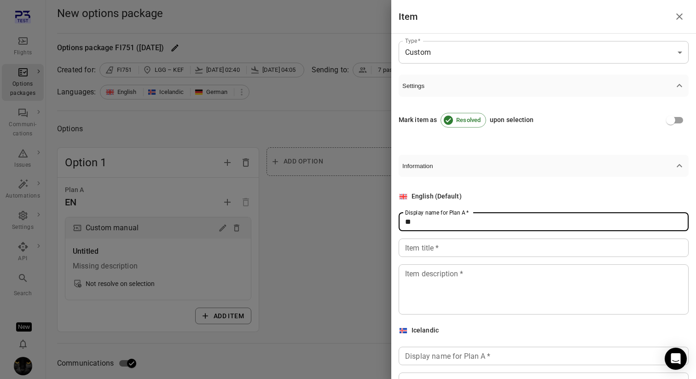
type input "**"
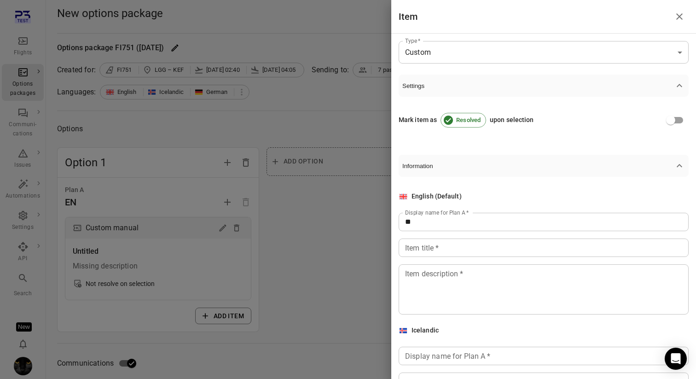
click at [450, 236] on div "English (Default) Display name for Plan A   * ** Display name for Plan A   * It…" at bounding box center [543, 252] width 290 height 123
click at [444, 258] on div "English (Default) Display name for Plan A   * ** Display name for Plan A   * It…" at bounding box center [543, 252] width 290 height 123
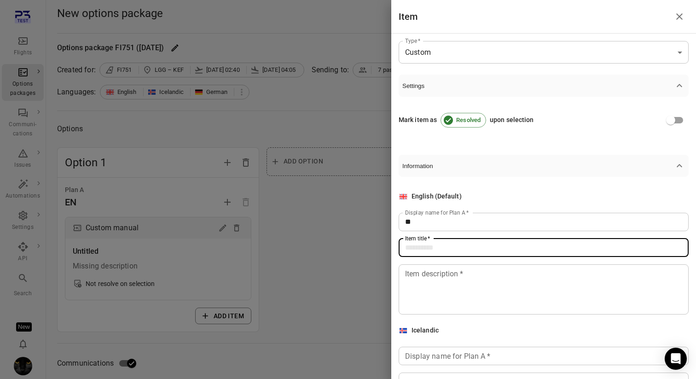
drag, startPoint x: 444, startPoint y: 249, endPoint x: 447, endPoint y: 231, distance: 18.7
click at [444, 249] on input "Item title   *" at bounding box center [543, 247] width 290 height 18
type input "**"
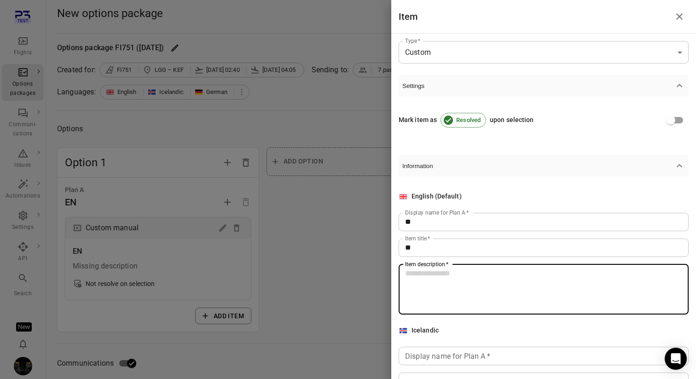
click at [430, 277] on textarea "Item description   *" at bounding box center [543, 289] width 277 height 42
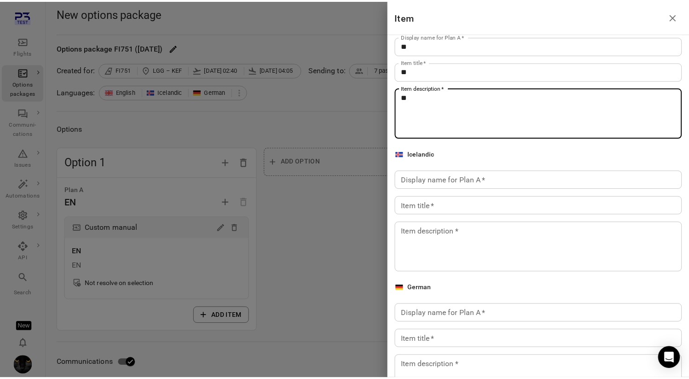
scroll to position [225, 0]
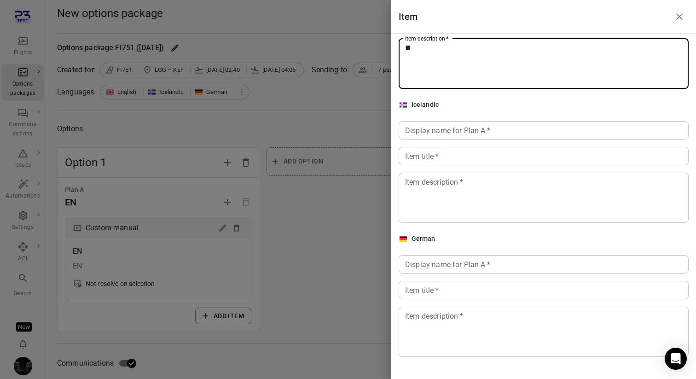
type textarea "**"
click at [435, 131] on input "Display name for Plan A   *" at bounding box center [543, 130] width 290 height 18
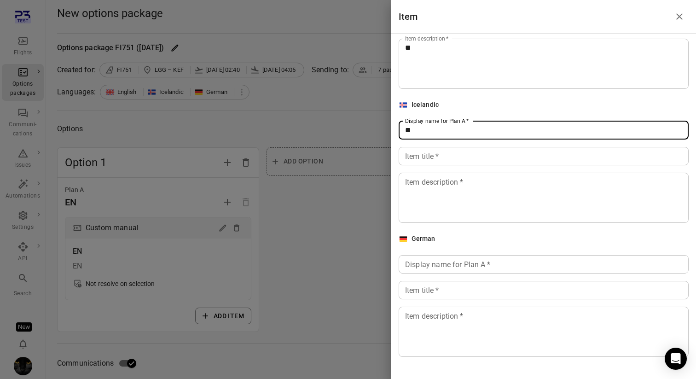
type input "**"
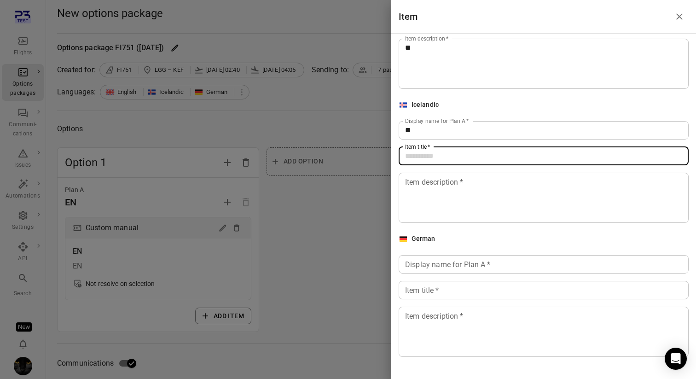
click at [430, 156] on input "Item title   *" at bounding box center [543, 156] width 290 height 18
type input "**"
click at [428, 203] on textarea "Item description   *" at bounding box center [543, 197] width 277 height 42
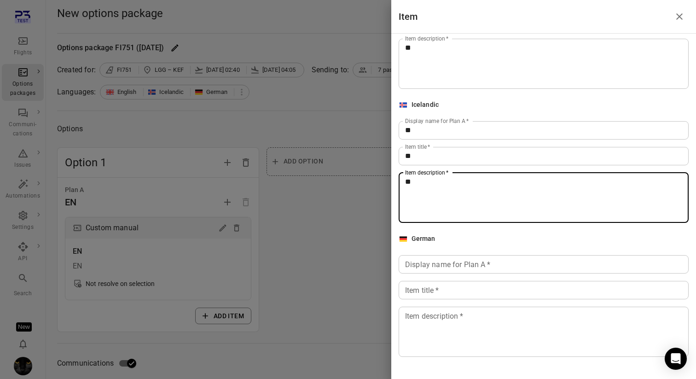
type textarea "**"
click at [430, 270] on input "Display name for Plan A   *" at bounding box center [543, 264] width 290 height 18
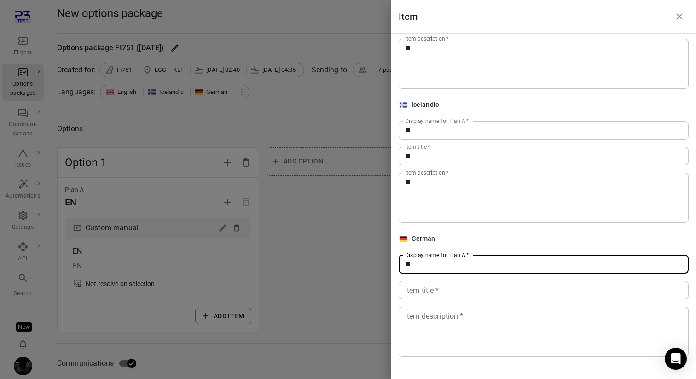
type input "**"
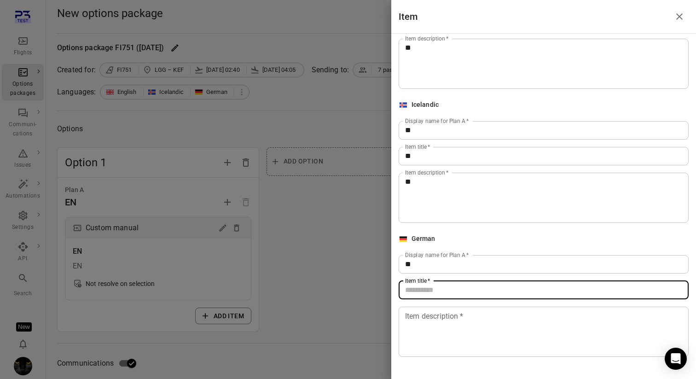
click at [424, 288] on input "Item title   *" at bounding box center [543, 290] width 290 height 18
type input "**"
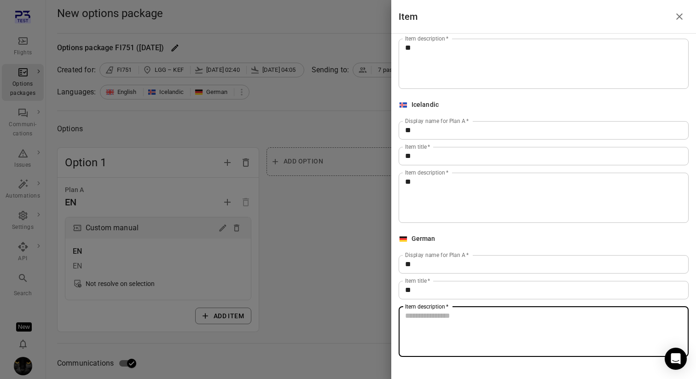
click at [429, 323] on textarea "Item description   *" at bounding box center [543, 331] width 277 height 42
type textarea "**"
click at [316, 245] on div at bounding box center [348, 189] width 696 height 379
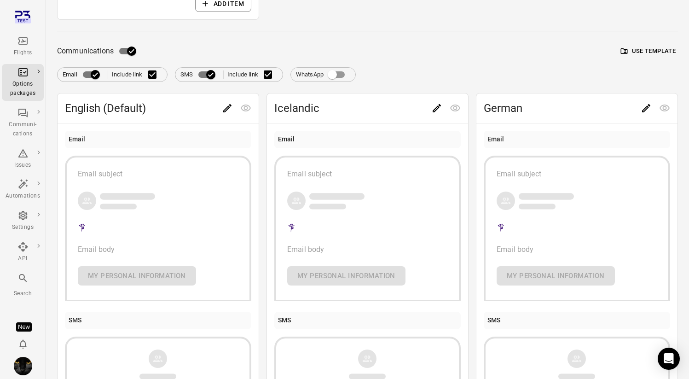
scroll to position [268, 0]
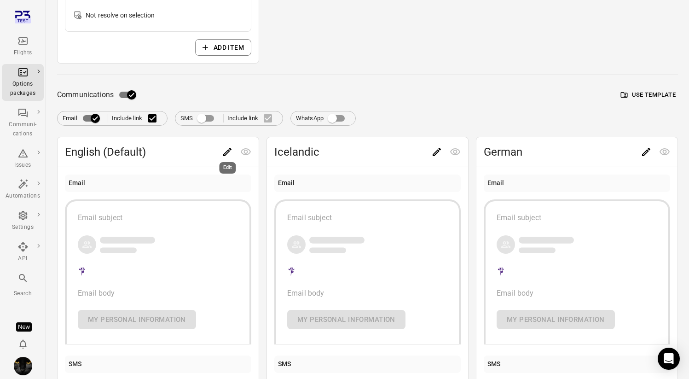
click at [224, 156] on div "Edit" at bounding box center [228, 165] width 18 height 19
click at [227, 148] on icon "Edit" at bounding box center [227, 151] width 11 height 11
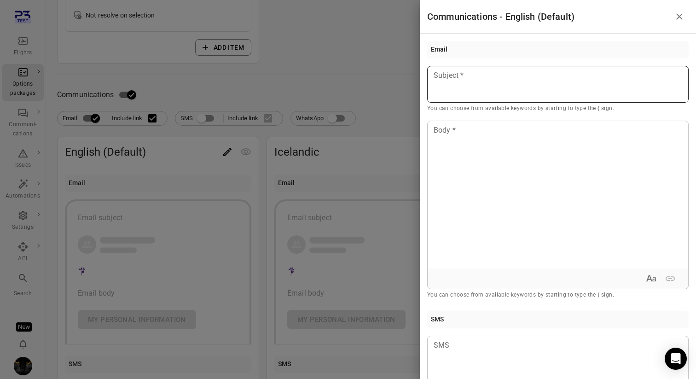
click at [476, 92] on div at bounding box center [557, 84] width 261 height 37
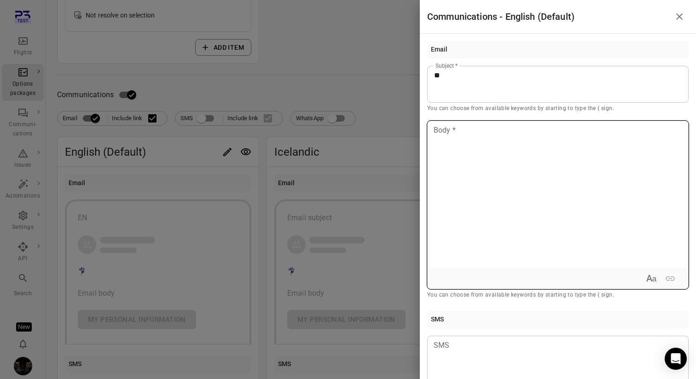
click at [476, 156] on div at bounding box center [557, 194] width 260 height 147
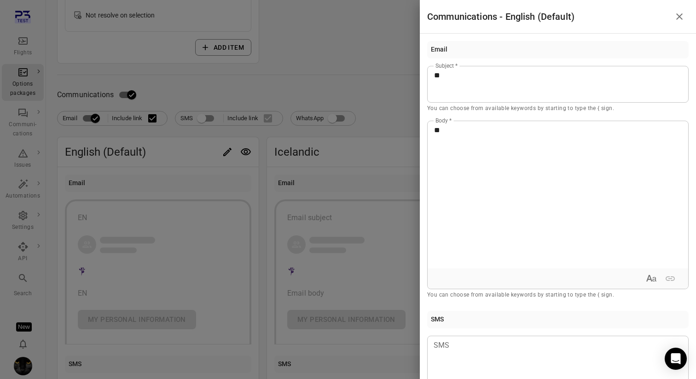
click at [344, 152] on div at bounding box center [348, 189] width 696 height 379
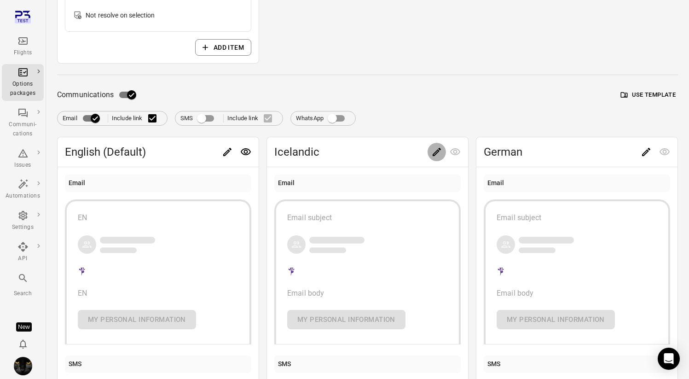
click at [437, 155] on body "Flights Options packages Communi-cations Issues Automations Settings API Search…" at bounding box center [344, 134] width 689 height 804
click at [437, 149] on icon "Edit" at bounding box center [436, 151] width 11 height 11
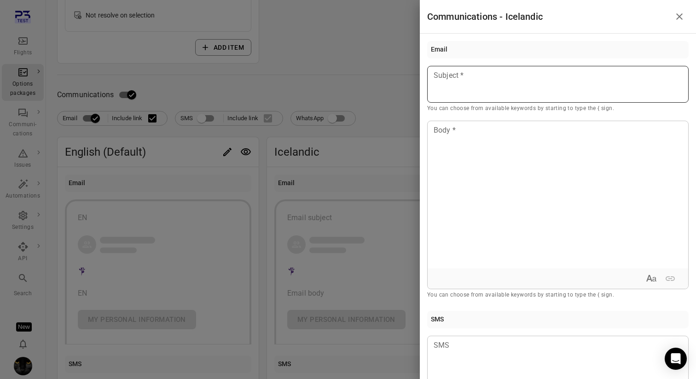
click at [453, 78] on div "Subject Subject * You can choose from available keywords by starting to type th…" at bounding box center [557, 89] width 261 height 47
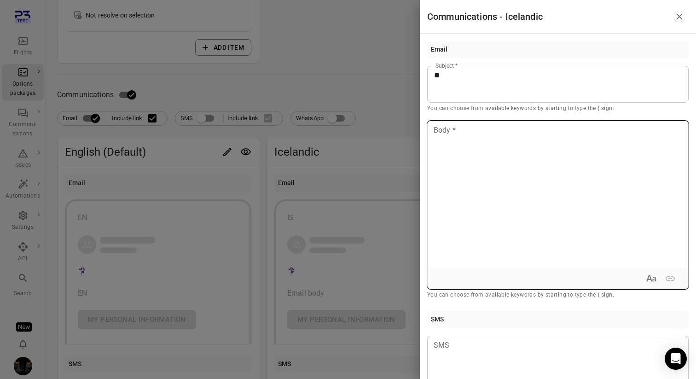
click at [443, 146] on div at bounding box center [557, 194] width 260 height 147
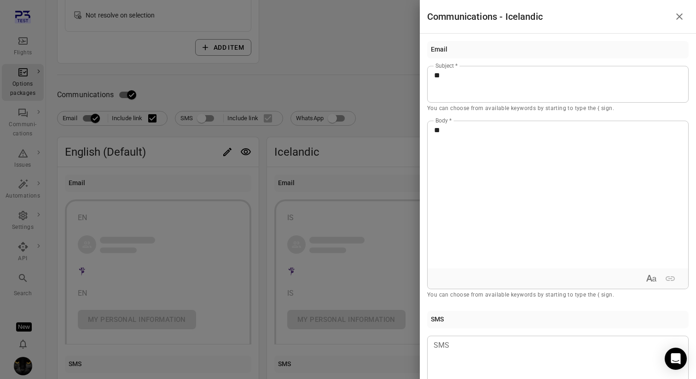
click at [403, 105] on div at bounding box center [348, 189] width 696 height 379
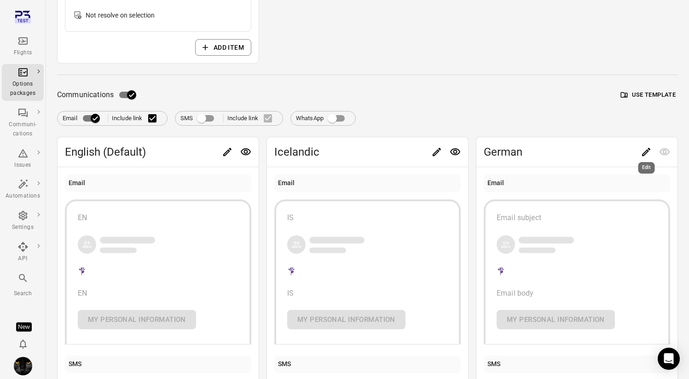
click at [641, 152] on icon "Edit" at bounding box center [646, 151] width 11 height 11
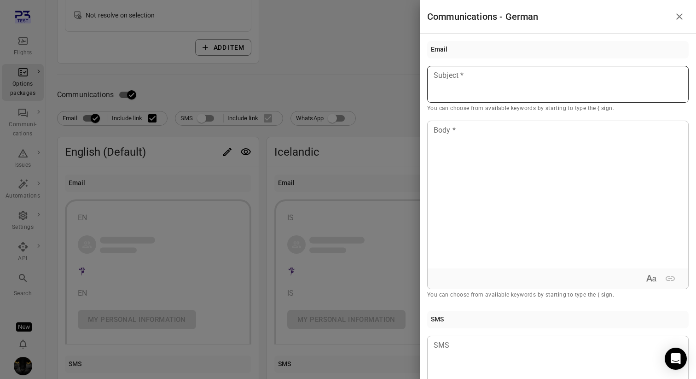
click at [539, 79] on p at bounding box center [558, 75] width 248 height 11
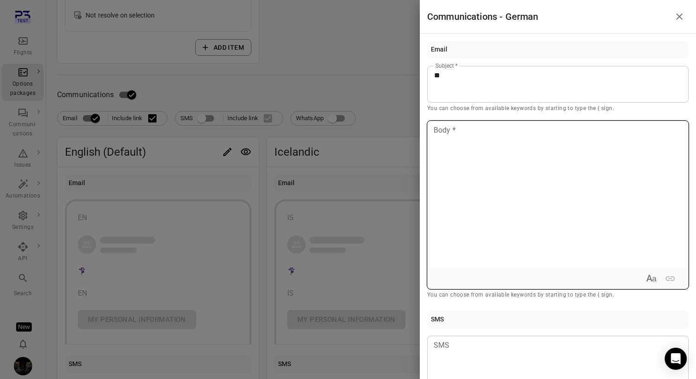
click at [521, 121] on div at bounding box center [557, 194] width 260 height 147
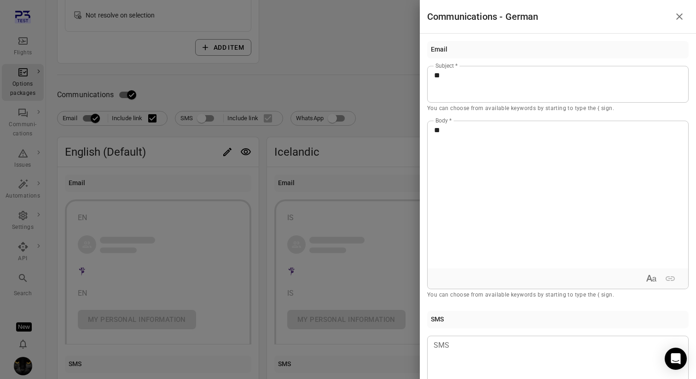
click at [398, 81] on div at bounding box center [348, 189] width 696 height 379
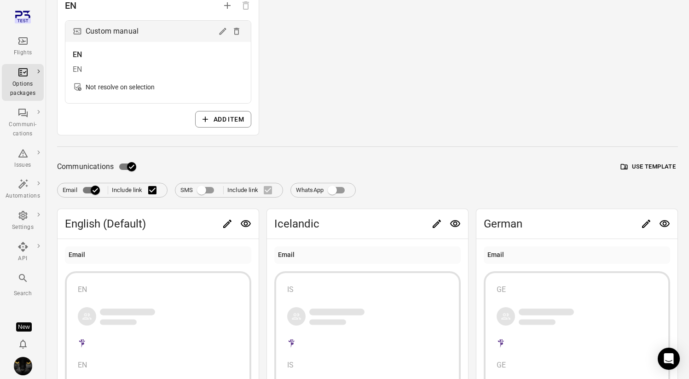
scroll to position [0, 0]
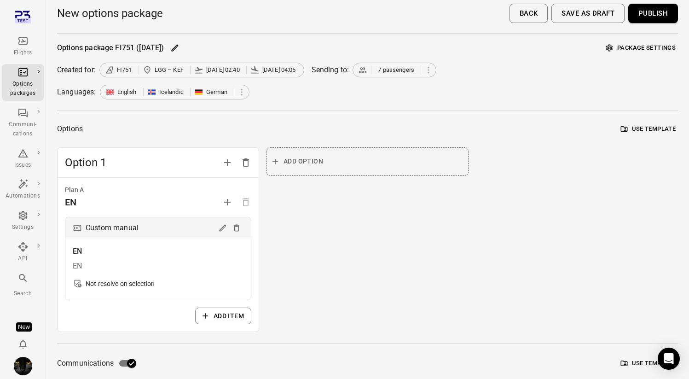
click at [662, 15] on button "Publish" at bounding box center [653, 13] width 50 height 19
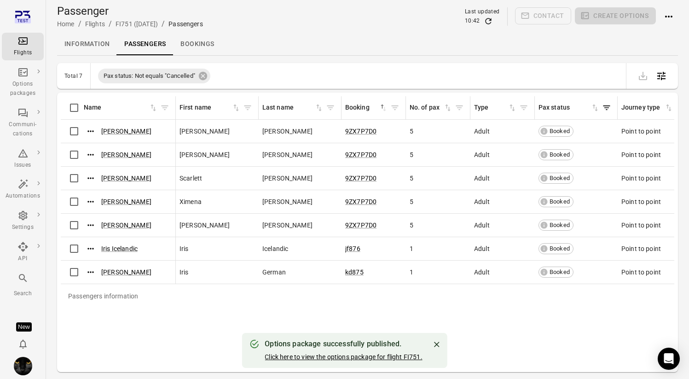
click at [285, 359] on link "Click here to view the options package for flight FI751." at bounding box center [343, 356] width 157 height 7
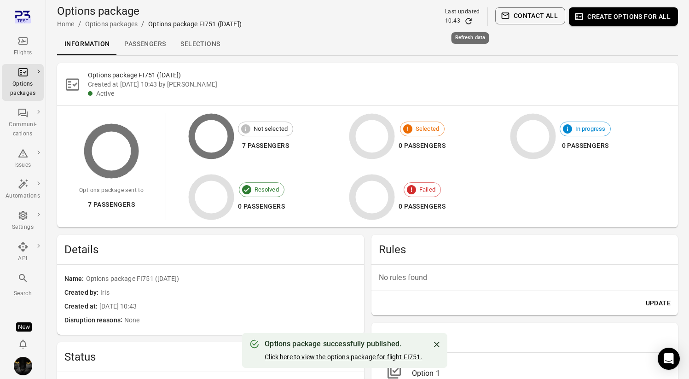
click at [473, 19] on icon "Refresh data" at bounding box center [468, 21] width 9 height 9
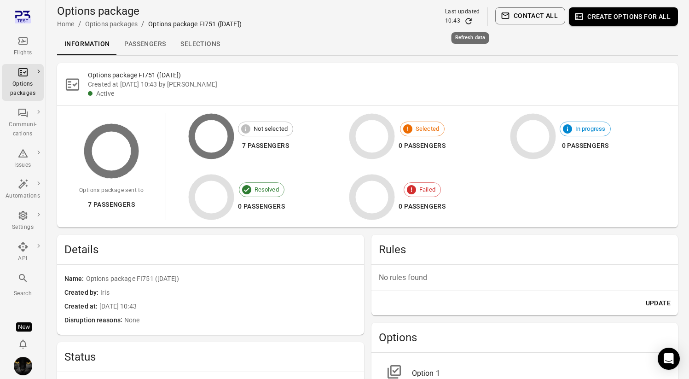
click at [473, 19] on icon "Refresh data" at bounding box center [468, 21] width 9 height 9
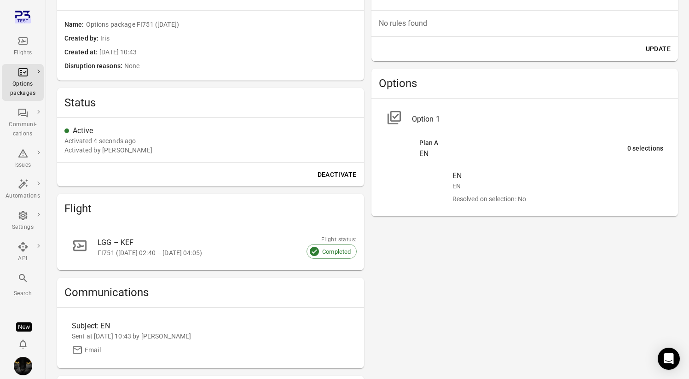
scroll to position [358, 0]
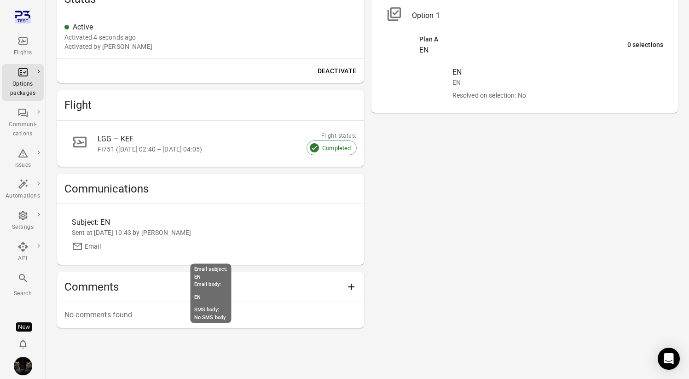
click at [130, 228] on div "Sent at 3 Sep 2025 10:43 by Iris" at bounding box center [210, 232] width 277 height 9
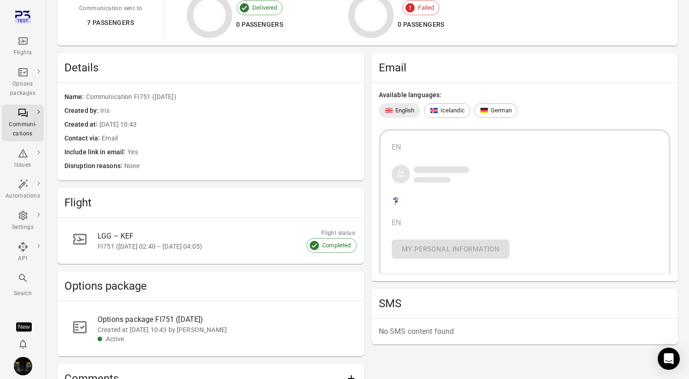
scroll to position [184, 0]
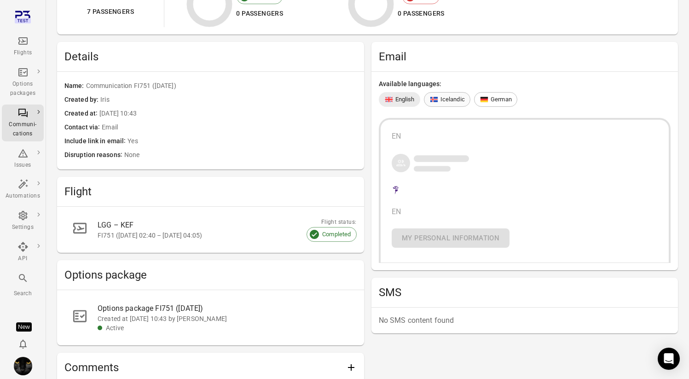
click at [453, 98] on span "Icelandic" at bounding box center [452, 99] width 24 height 9
click at [493, 98] on span "German" at bounding box center [501, 99] width 21 height 9
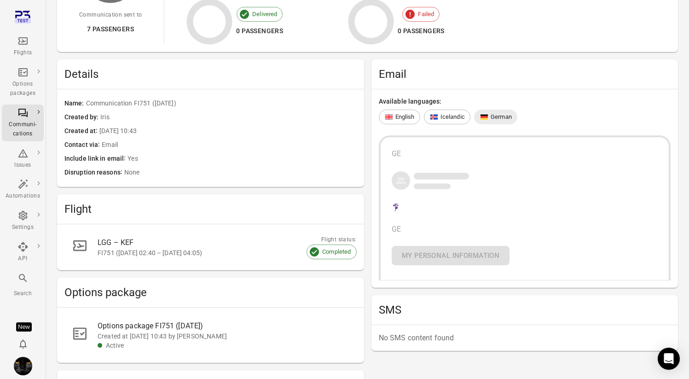
scroll to position [0, 0]
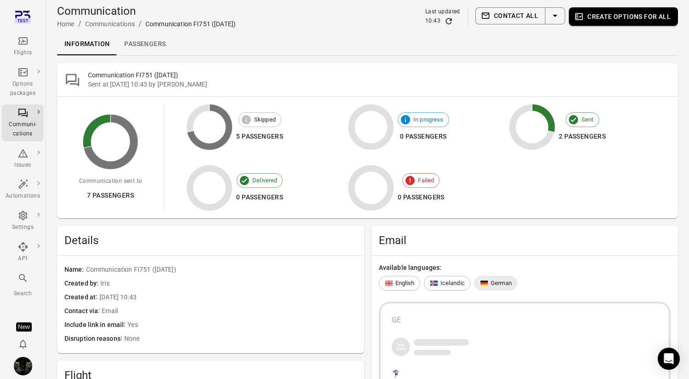
click at [139, 48] on link "Passengers" at bounding box center [145, 44] width 56 height 22
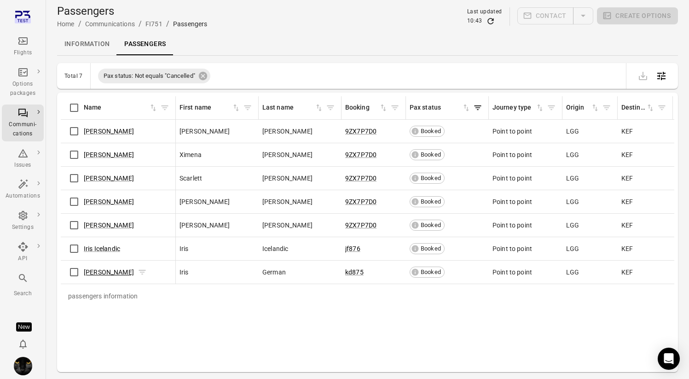
click at [102, 275] on link "Iris German" at bounding box center [109, 271] width 50 height 7
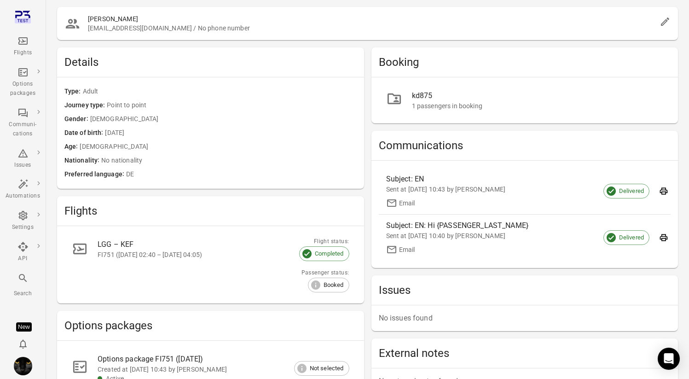
scroll to position [35, 0]
click at [661, 188] on icon "Export email to PDF" at bounding box center [664, 190] width 8 height 7
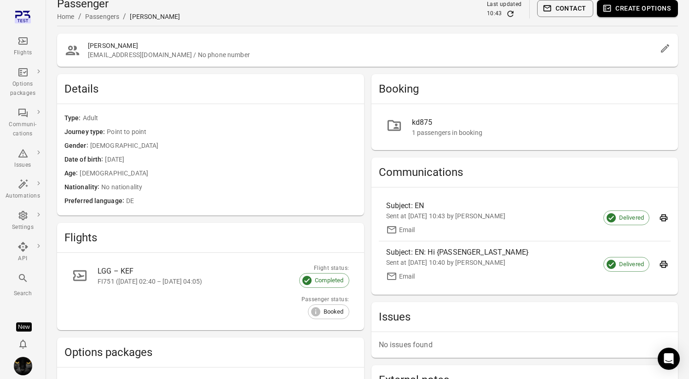
scroll to position [0, 0]
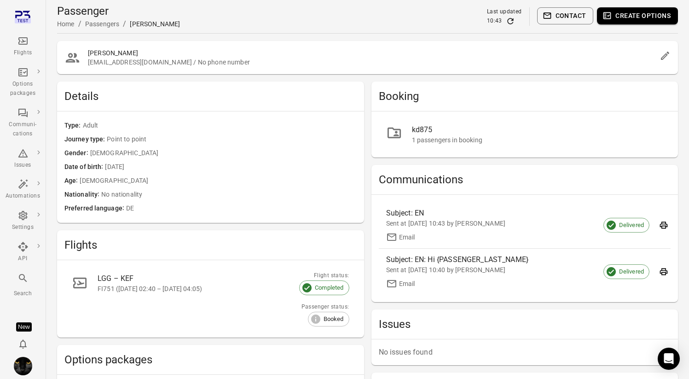
click at [423, 142] on div "1 passengers in booking" at bounding box center [538, 139] width 252 height 9
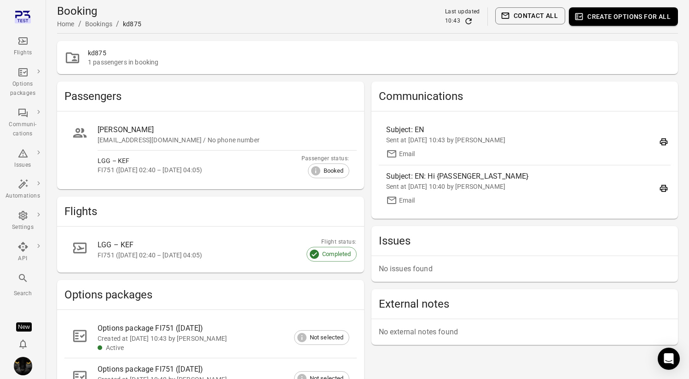
click at [22, 43] on icon "Main navigation" at bounding box center [22, 40] width 11 height 11
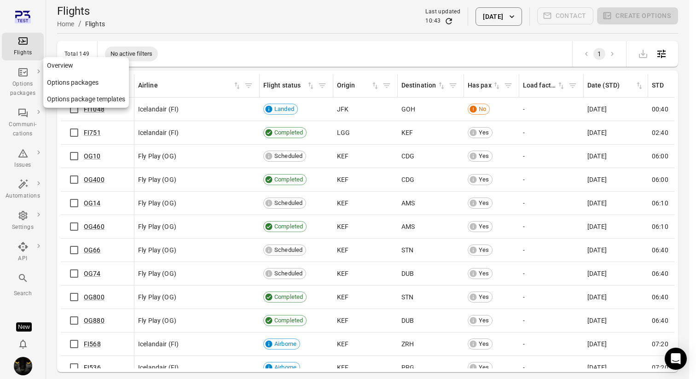
click at [29, 73] on div "Options packages" at bounding box center [23, 82] width 35 height 31
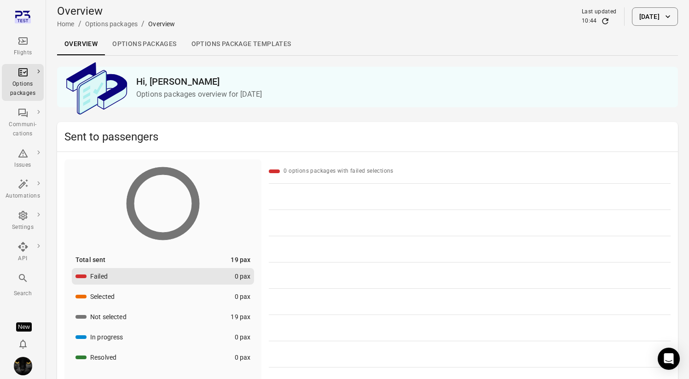
click at [250, 40] on link "Options package Templates" at bounding box center [241, 44] width 115 height 22
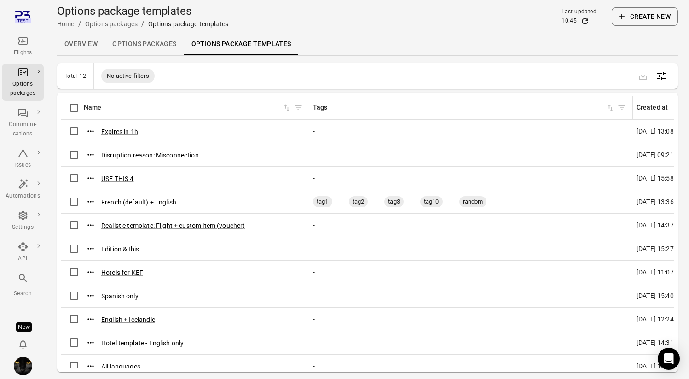
click at [642, 17] on button "Create new" at bounding box center [645, 16] width 66 height 18
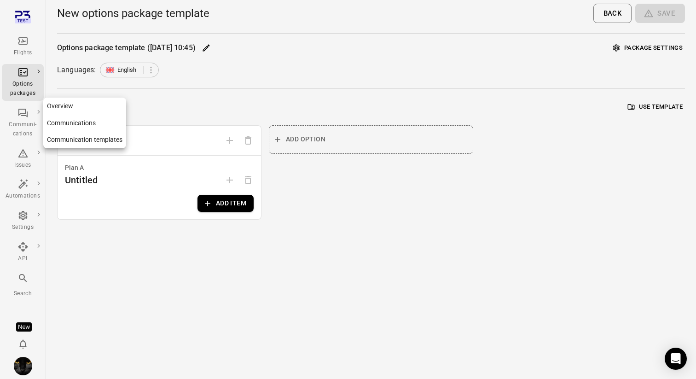
click at [22, 124] on div "Communi-cations" at bounding box center [23, 129] width 35 height 18
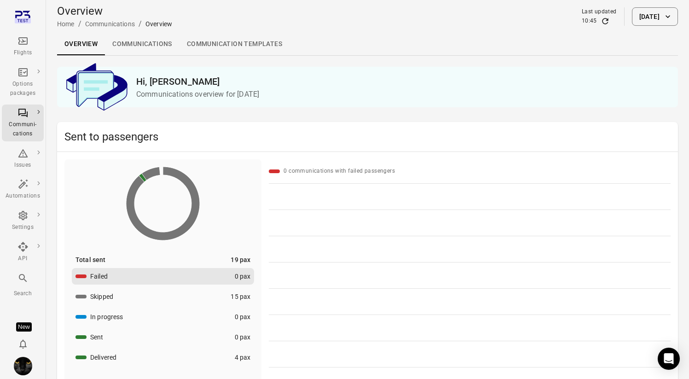
click at [218, 40] on link "Communication templates" at bounding box center [234, 44] width 110 height 22
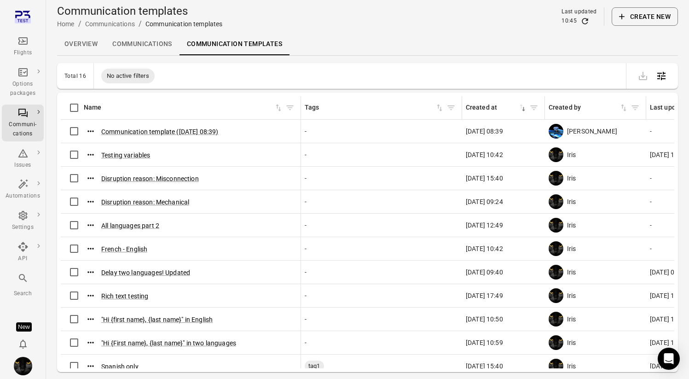
click at [643, 22] on button "Create new" at bounding box center [645, 16] width 66 height 18
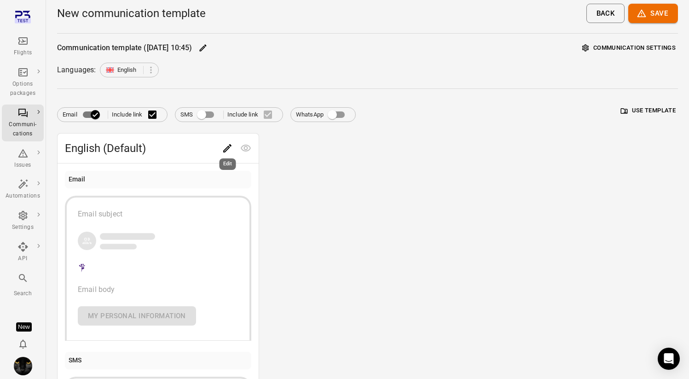
click at [231, 149] on icon "Edit" at bounding box center [227, 148] width 11 height 11
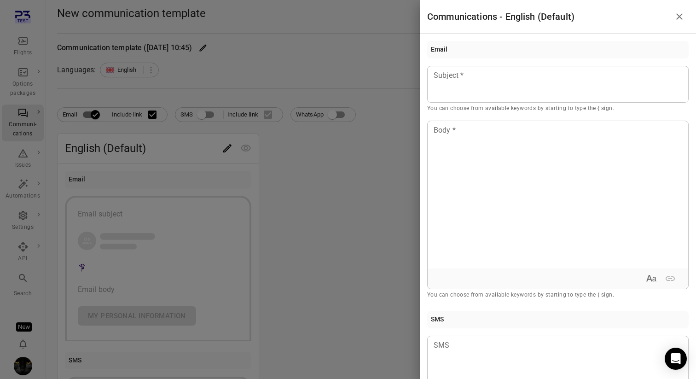
click at [309, 167] on div at bounding box center [348, 189] width 696 height 379
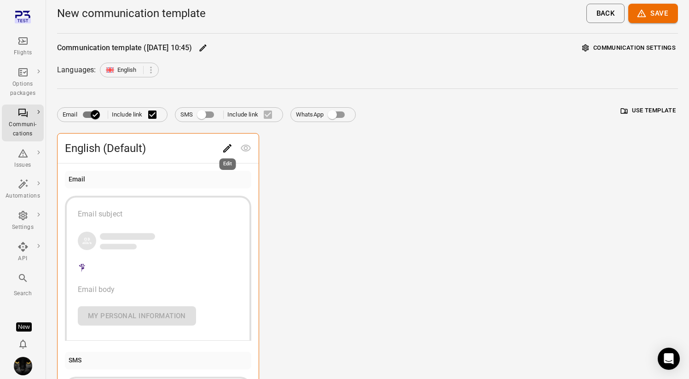
click at [218, 144] on span "Edit" at bounding box center [227, 147] width 18 height 9
click at [225, 147] on icon "Edit" at bounding box center [227, 148] width 11 height 11
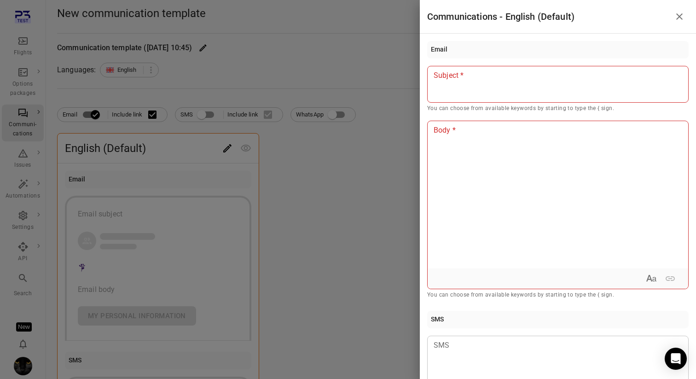
click at [394, 192] on div at bounding box center [348, 189] width 696 height 379
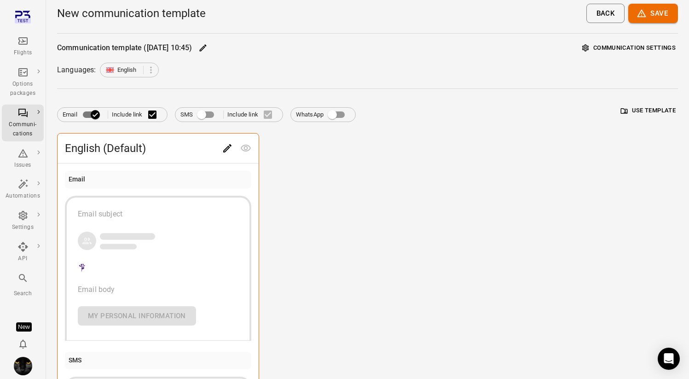
click at [254, 64] on div "Languages: English" at bounding box center [367, 70] width 621 height 15
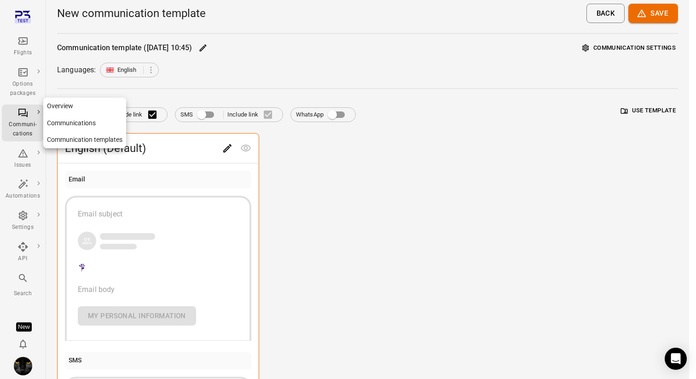
click at [76, 138] on link "Communication templates" at bounding box center [84, 139] width 83 height 17
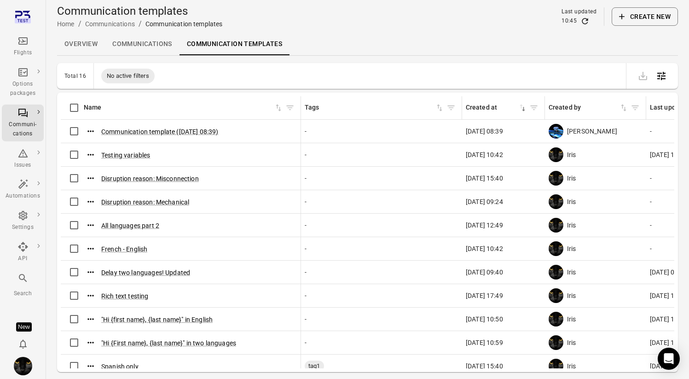
click at [381, 29] on div "Communication templates Home / Communications / Communication templates Last up…" at bounding box center [367, 17] width 621 height 26
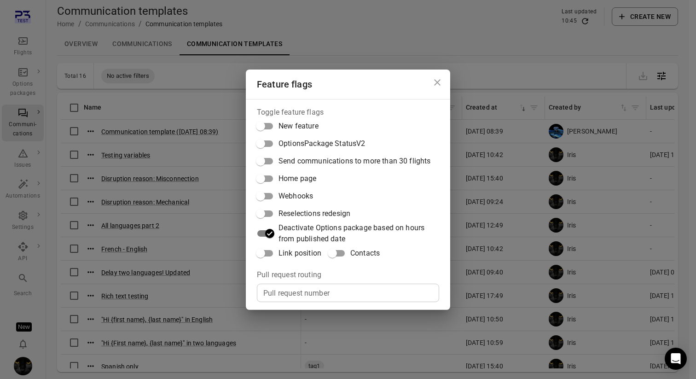
click at [289, 254] on span "Link position" at bounding box center [299, 253] width 43 height 11
click at [176, 196] on div "Feature flags Toggle feature flags New feature OptionsPackage StatusV2 Send com…" at bounding box center [348, 189] width 696 height 379
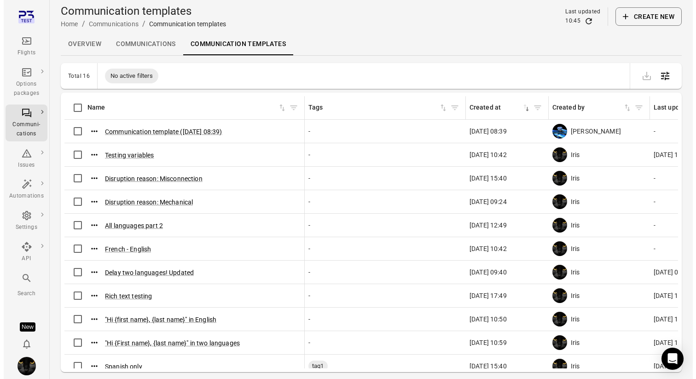
scroll to position [156, 0]
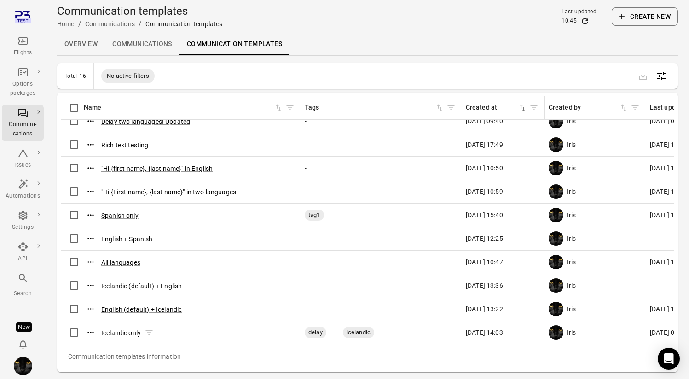
click at [123, 328] on button "Icelandic only" at bounding box center [121, 332] width 40 height 9
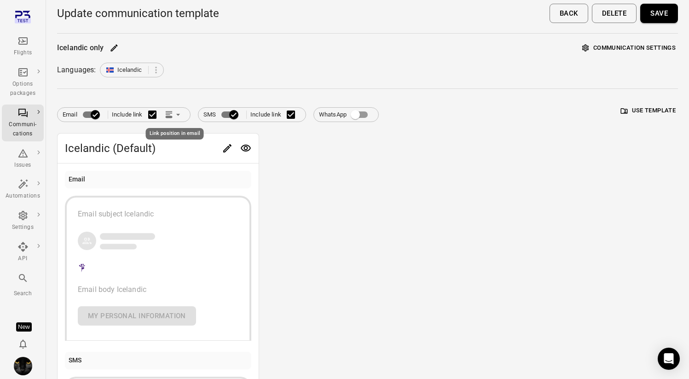
click at [173, 114] on icon "Link position in email" at bounding box center [168, 114] width 9 height 9
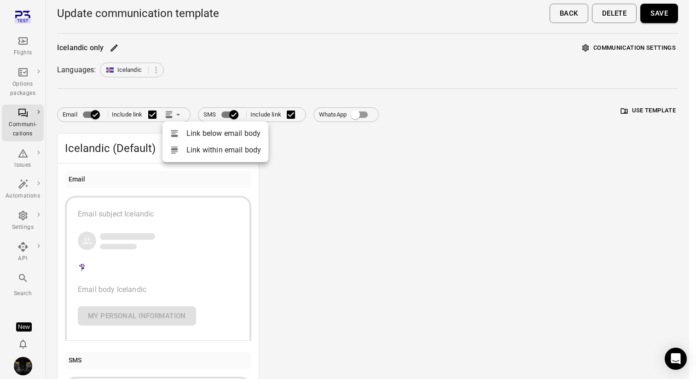
click at [185, 146] on div at bounding box center [178, 149] width 17 height 9
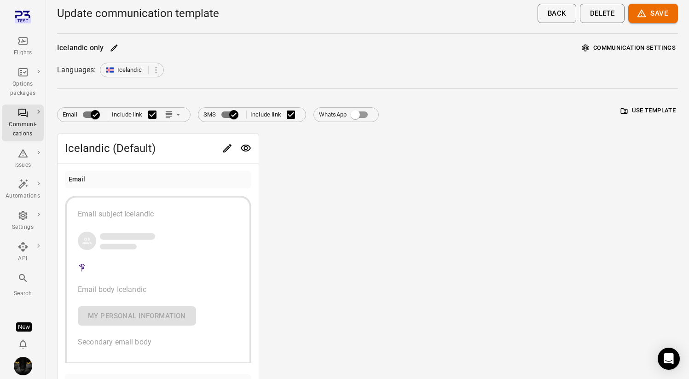
click at [651, 14] on button "Save" at bounding box center [653, 13] width 50 height 19
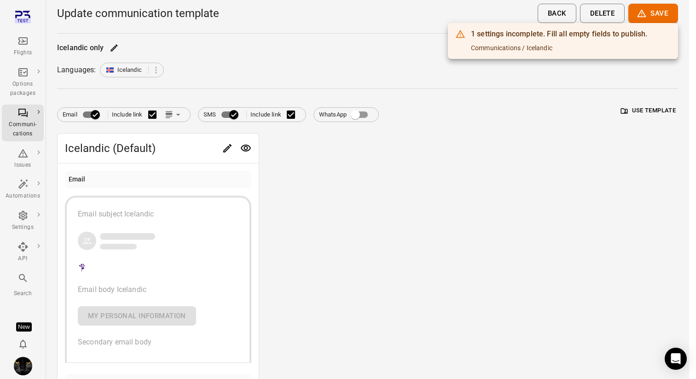
click at [231, 147] on div at bounding box center [348, 189] width 696 height 379
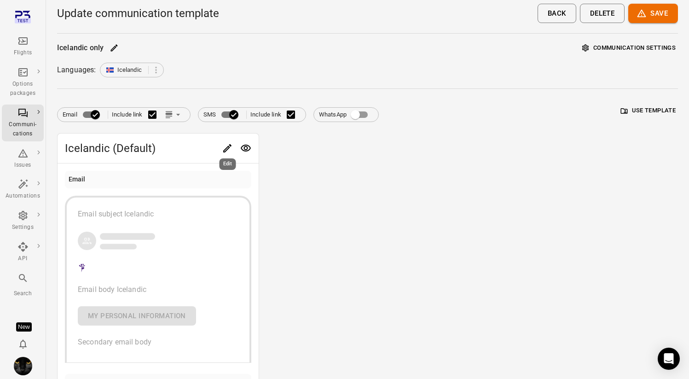
click at [222, 145] on icon "Edit" at bounding box center [227, 148] width 11 height 11
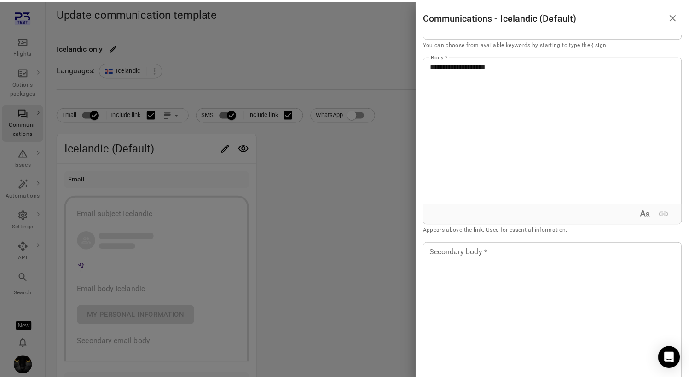
scroll to position [88, 0]
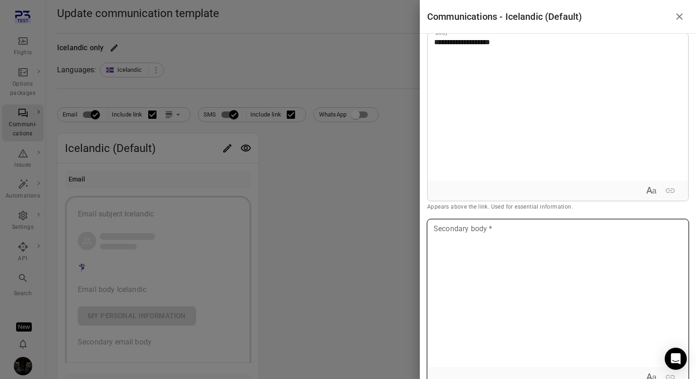
click at [527, 255] on div at bounding box center [557, 292] width 260 height 147
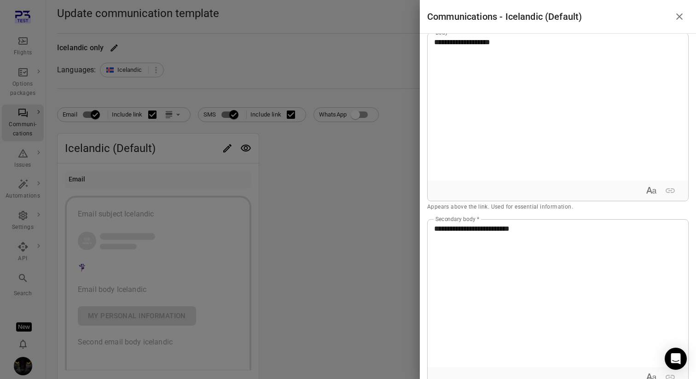
click at [387, 78] on div at bounding box center [348, 189] width 696 height 379
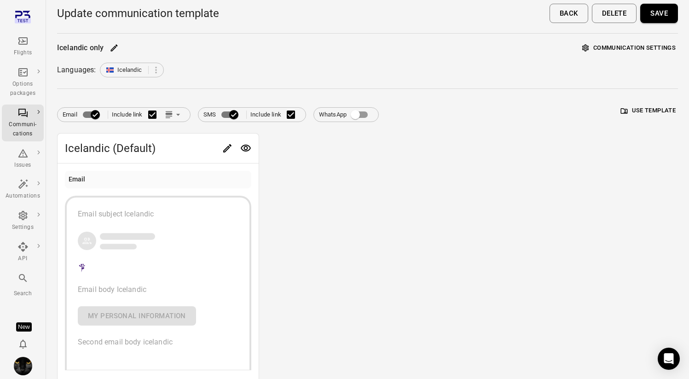
click at [653, 12] on button "Save" at bounding box center [659, 13] width 38 height 19
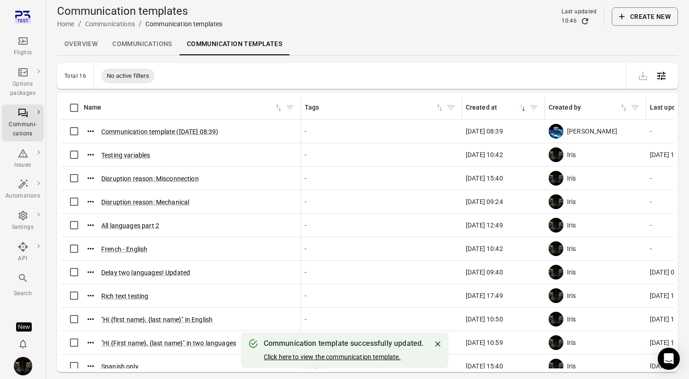
click at [328, 357] on button "Click here to view the communication template." at bounding box center [332, 356] width 137 height 9
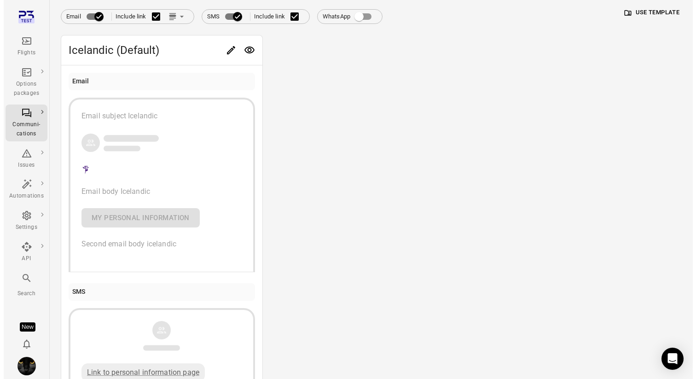
scroll to position [35, 0]
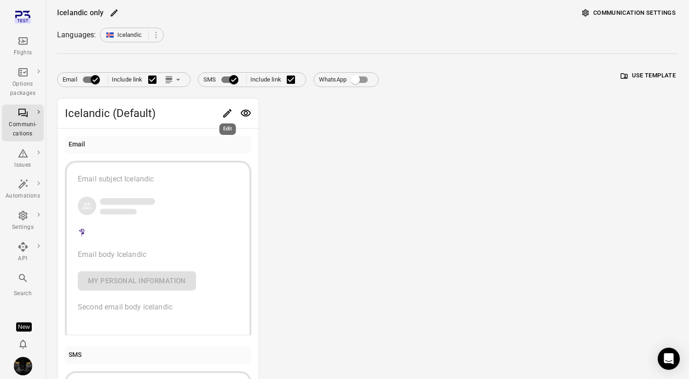
click at [223, 110] on icon "Edit" at bounding box center [227, 113] width 11 height 11
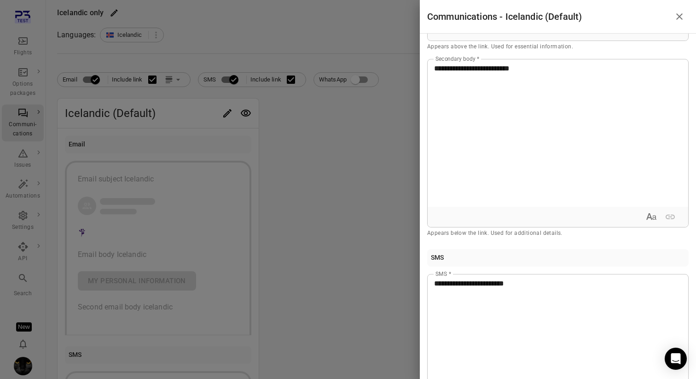
scroll to position [273, 0]
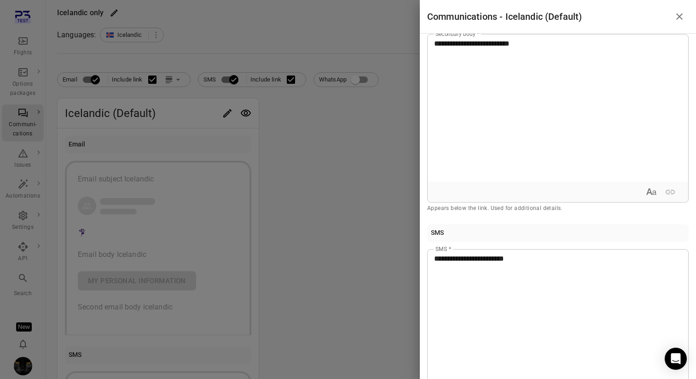
click at [357, 147] on div at bounding box center [348, 189] width 696 height 379
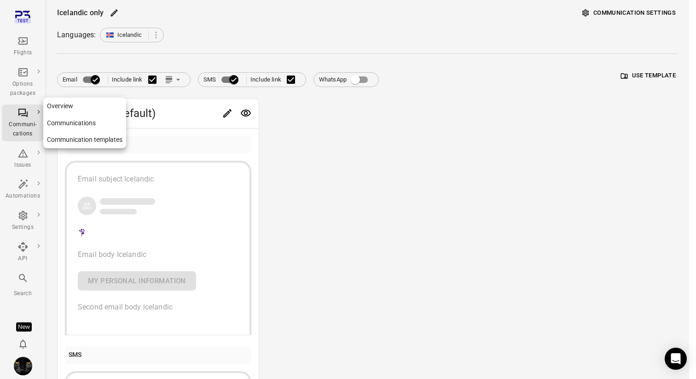
click at [62, 138] on link "Communication templates" at bounding box center [84, 139] width 83 height 17
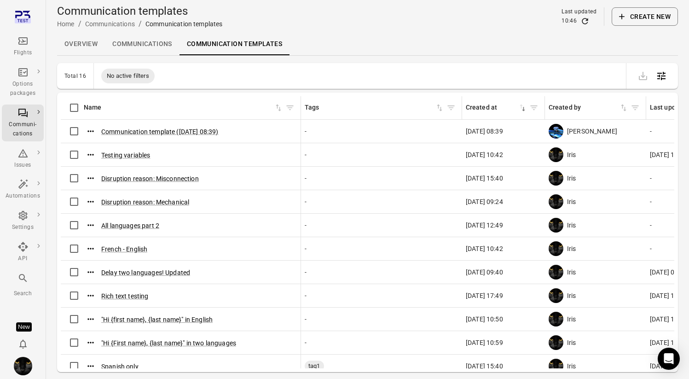
click at [650, 12] on button "Create new" at bounding box center [645, 16] width 66 height 18
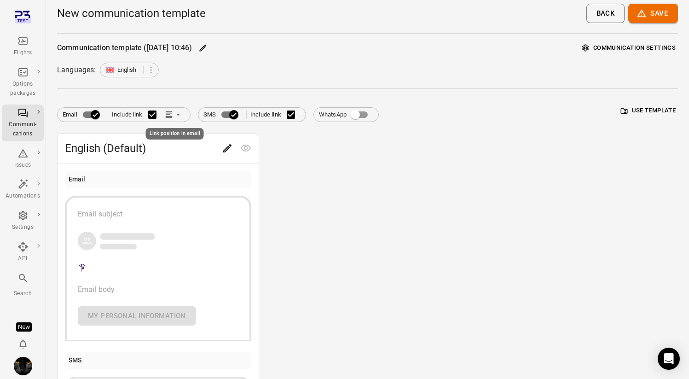
click at [170, 115] on icon "Link position in email" at bounding box center [168, 114] width 9 height 9
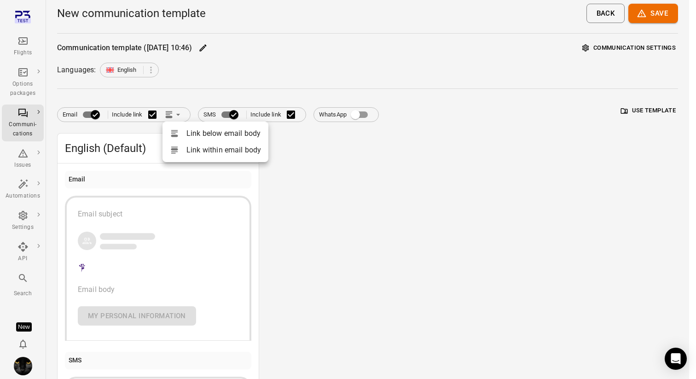
click at [144, 56] on div at bounding box center [348, 189] width 696 height 379
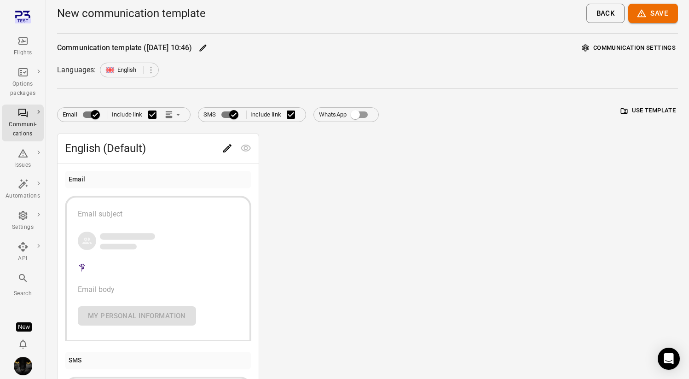
click at [151, 60] on div "Communication template (3 Sep 2025 10:46) Communication settings Languages: Eng…" at bounding box center [367, 268] width 621 height 454
click at [153, 69] on icon at bounding box center [151, 70] width 10 height 10
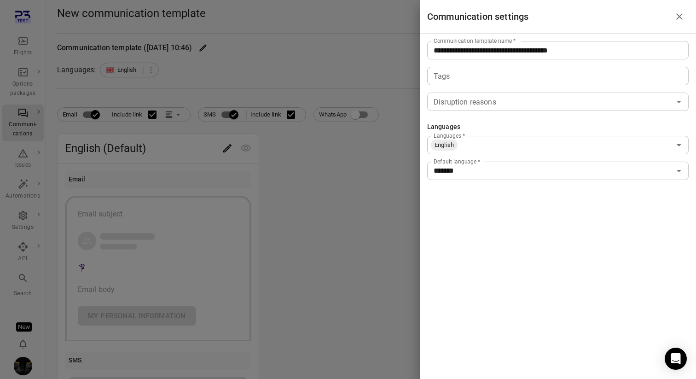
click at [225, 77] on div at bounding box center [348, 189] width 696 height 379
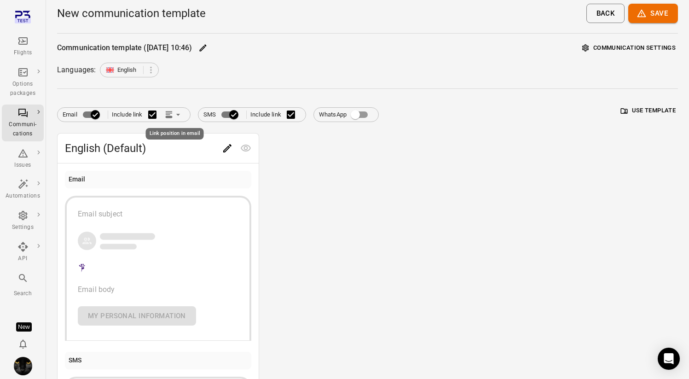
click at [172, 114] on icon "Link position in email" at bounding box center [168, 114] width 9 height 9
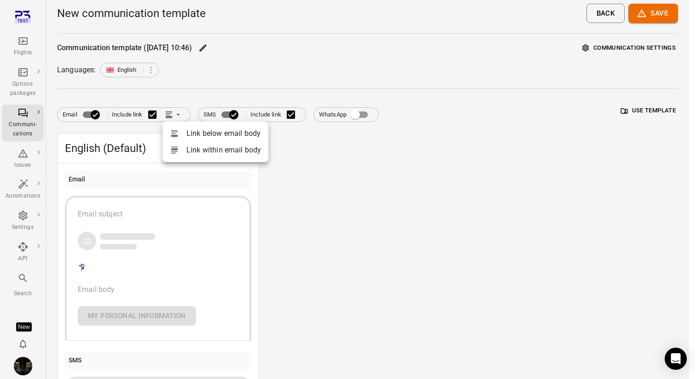
click at [235, 151] on li "Link within email body" at bounding box center [215, 150] width 106 height 17
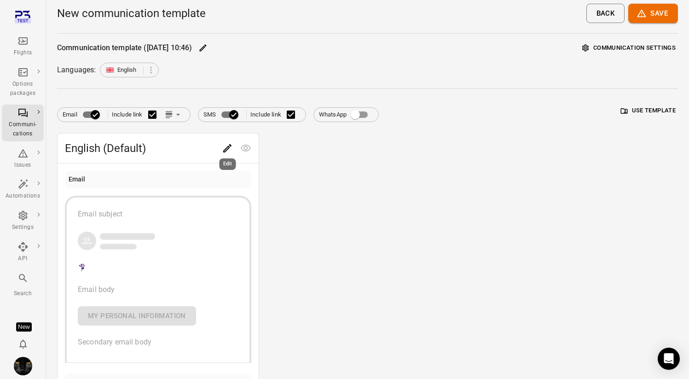
click at [226, 147] on icon "Edit" at bounding box center [227, 148] width 11 height 11
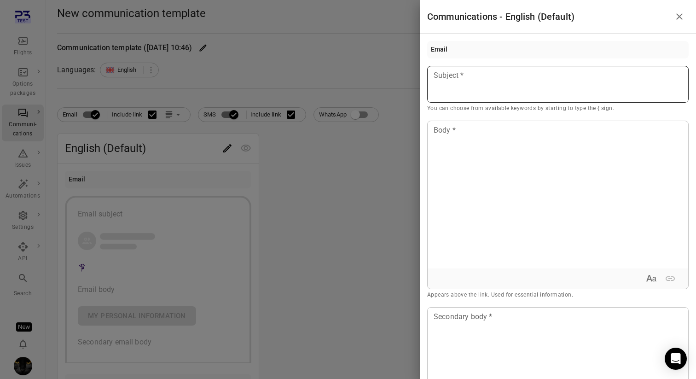
click at [518, 92] on div at bounding box center [557, 84] width 261 height 37
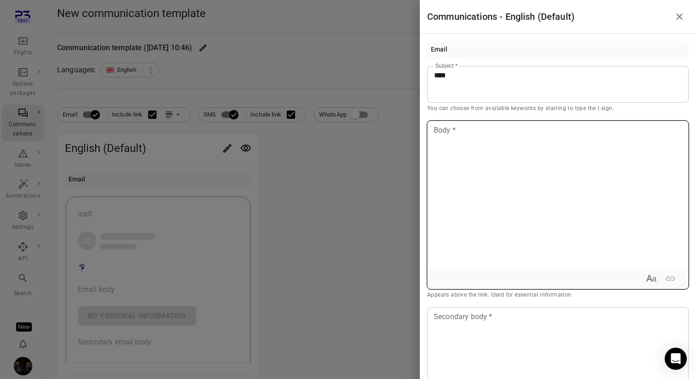
click at [514, 153] on div at bounding box center [557, 194] width 260 height 147
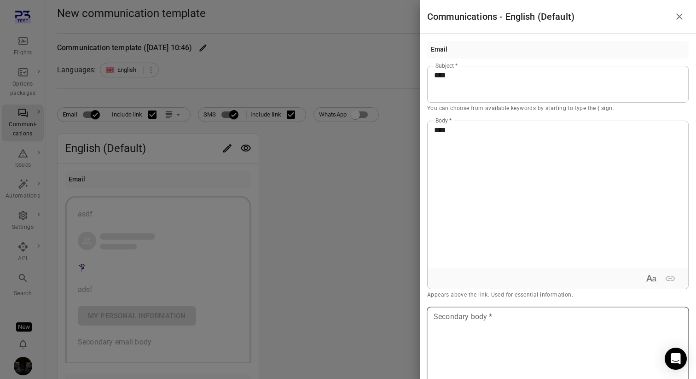
click at [462, 327] on div at bounding box center [557, 380] width 260 height 147
click at [352, 198] on div at bounding box center [348, 189] width 696 height 379
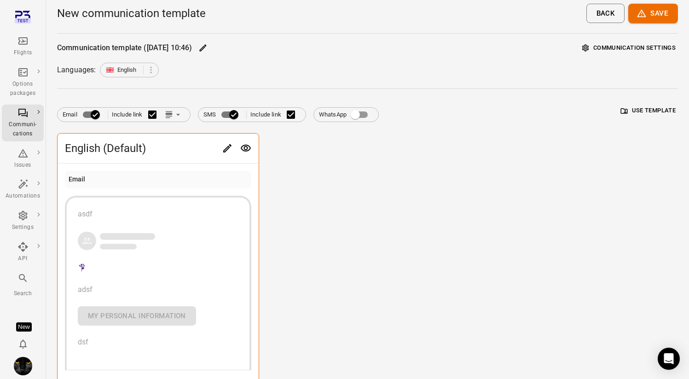
click at [656, 12] on button "Save" at bounding box center [653, 13] width 50 height 19
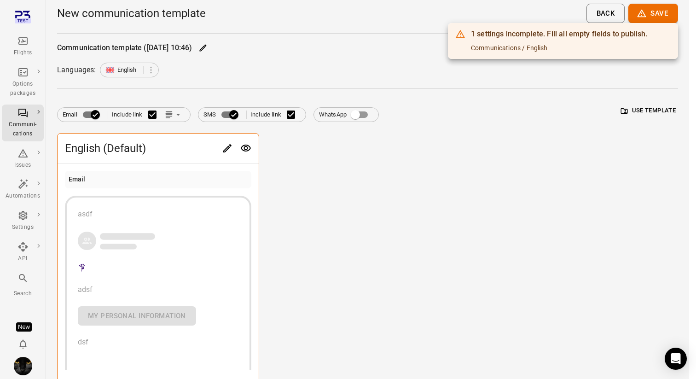
click at [420, 117] on div at bounding box center [348, 189] width 696 height 379
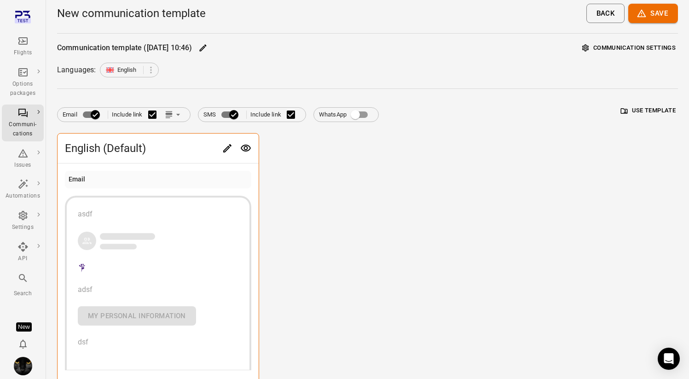
click at [420, 117] on div "1 settings incomplete. Fill all empty fields to publish. Communications / Engli…" at bounding box center [344, 189] width 689 height 379
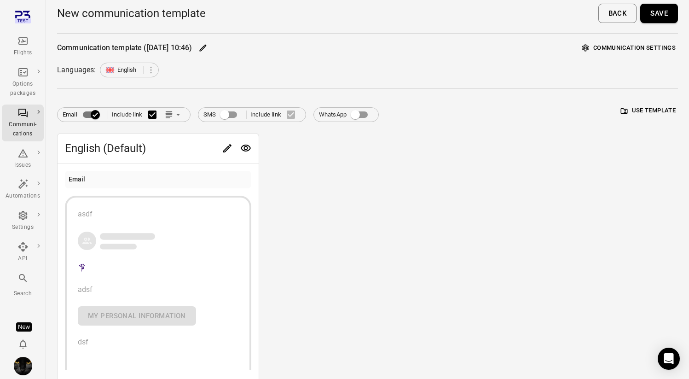
click at [680, 12] on main "New communication template Back Save Communication template (3 Sep 2025 10:46) …" at bounding box center [367, 280] width 643 height 561
click at [657, 11] on button "Save" at bounding box center [659, 13] width 38 height 19
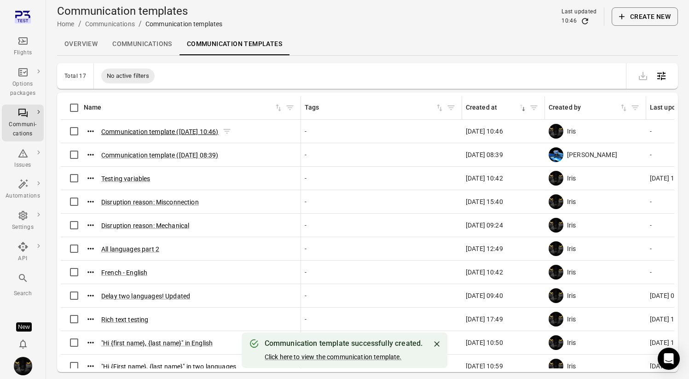
click at [202, 134] on button "Communication template (3 Sep 2025 10:46)" at bounding box center [159, 131] width 117 height 9
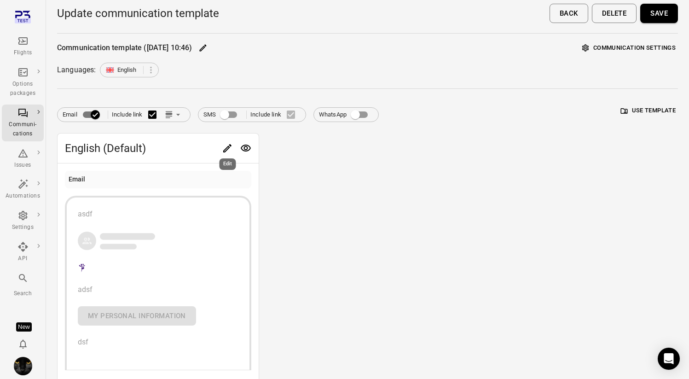
click at [235, 146] on button "Edit" at bounding box center [227, 148] width 18 height 18
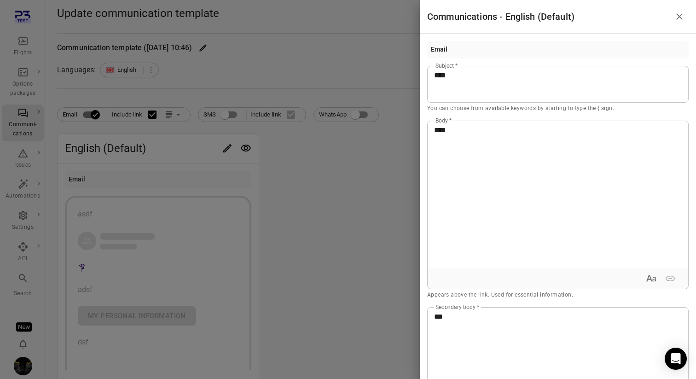
click at [358, 193] on div at bounding box center [348, 189] width 696 height 379
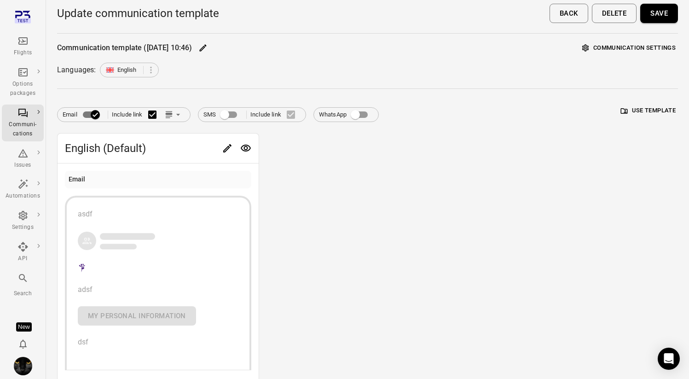
click at [609, 12] on button "Delete" at bounding box center [614, 13] width 45 height 19
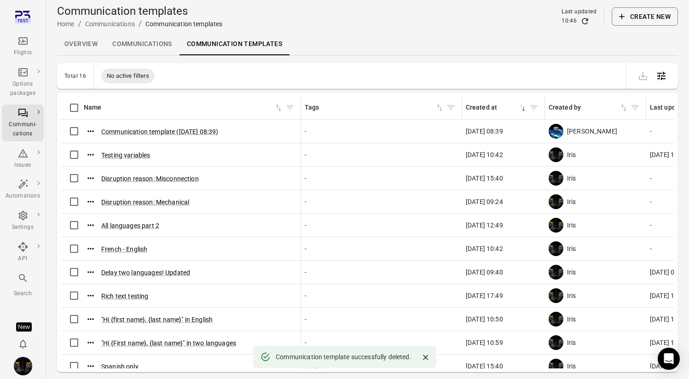
click at [658, 12] on button "Create new" at bounding box center [645, 16] width 66 height 18
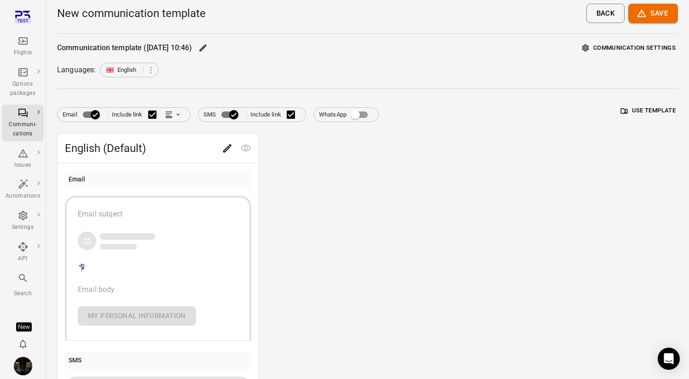
click at [605, 46] on button "Communication settings" at bounding box center [629, 48] width 98 height 14
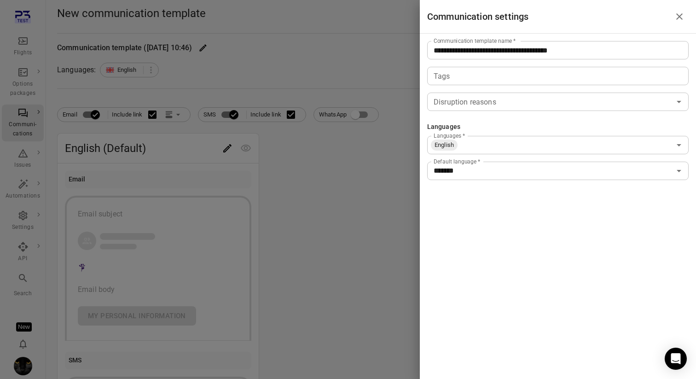
click at [528, 146] on input "Languages   *" at bounding box center [564, 145] width 212 height 13
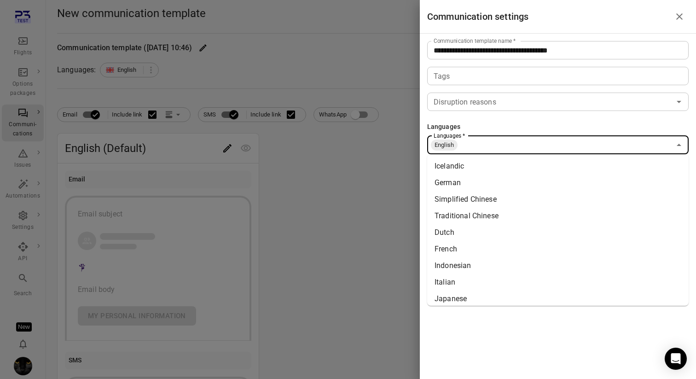
click at [527, 162] on li "Icelandic" at bounding box center [557, 166] width 261 height 17
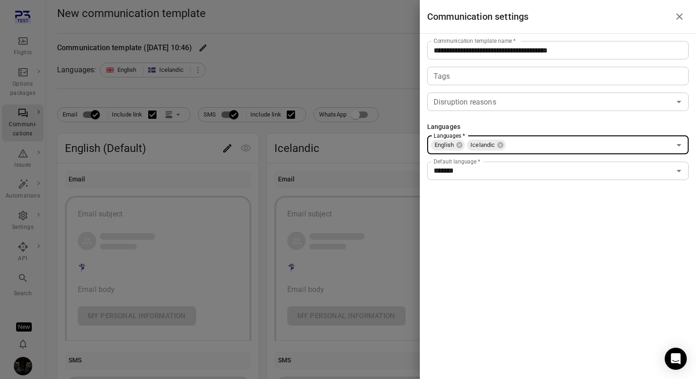
click at [340, 158] on div at bounding box center [348, 189] width 696 height 379
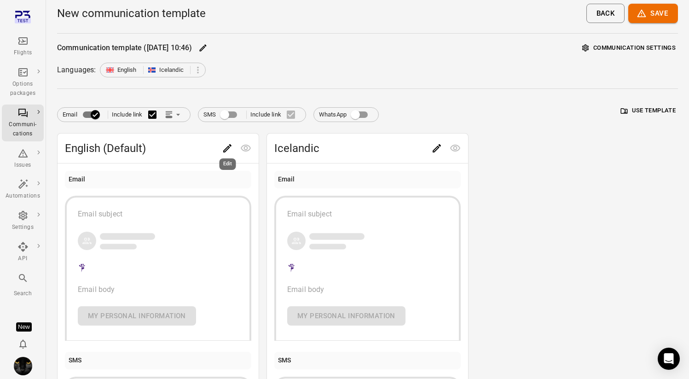
click at [229, 141] on button "Edit" at bounding box center [227, 148] width 18 height 18
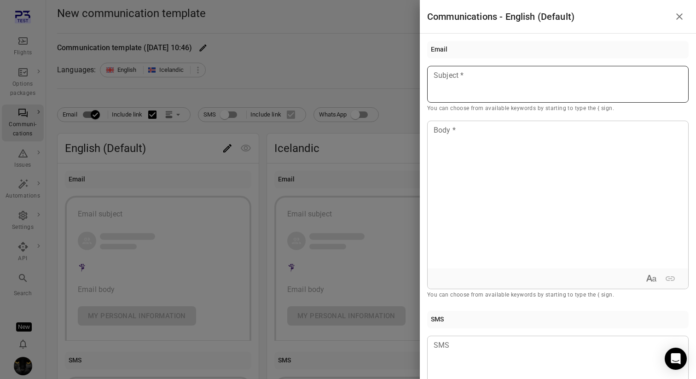
click at [451, 92] on div at bounding box center [557, 84] width 261 height 37
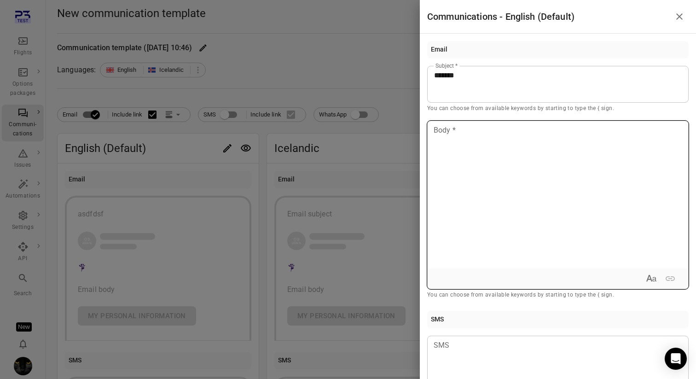
click at [473, 208] on div at bounding box center [557, 194] width 260 height 147
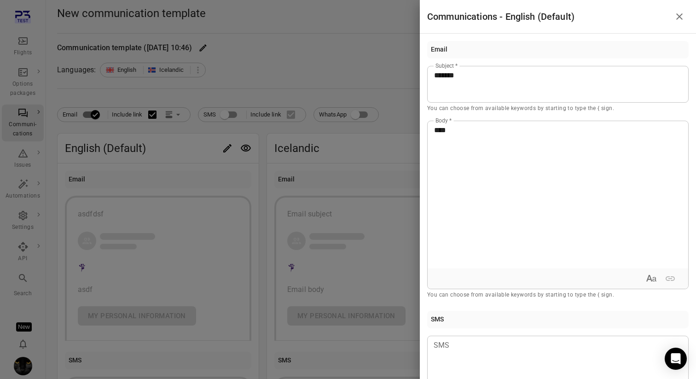
click at [170, 116] on div at bounding box center [348, 189] width 696 height 379
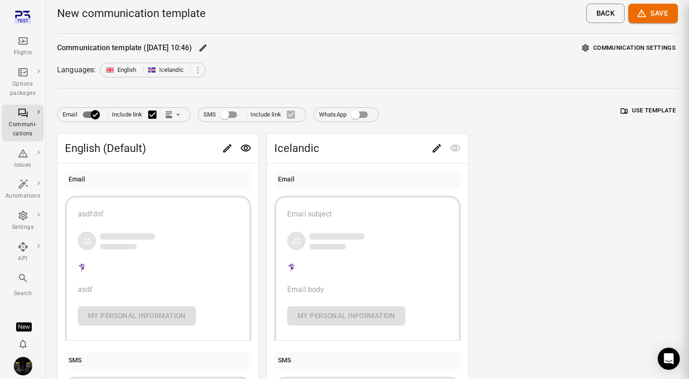
click at [170, 116] on icon "Link position in email" at bounding box center [168, 116] width 7 height 2
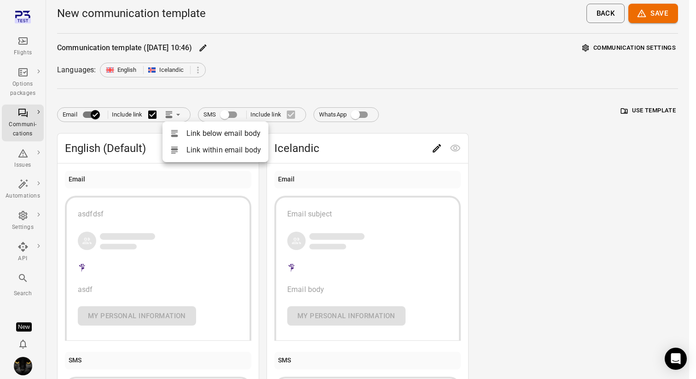
click at [170, 116] on div at bounding box center [348, 189] width 696 height 379
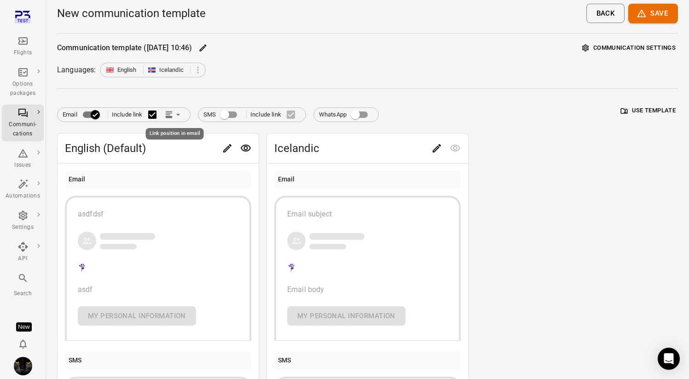
click at [170, 116] on icon "Link position in email" at bounding box center [168, 116] width 7 height 2
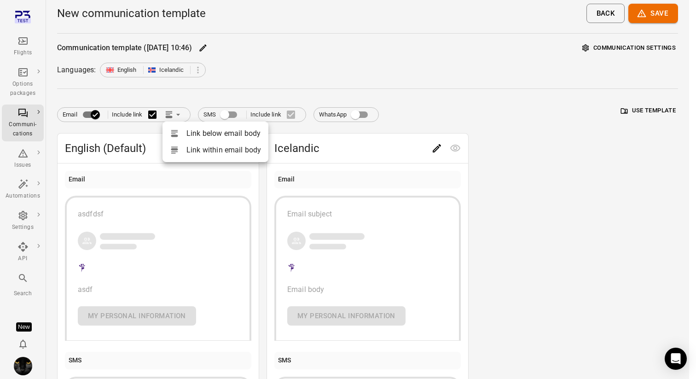
click at [189, 146] on li "Link within email body" at bounding box center [215, 150] width 106 height 17
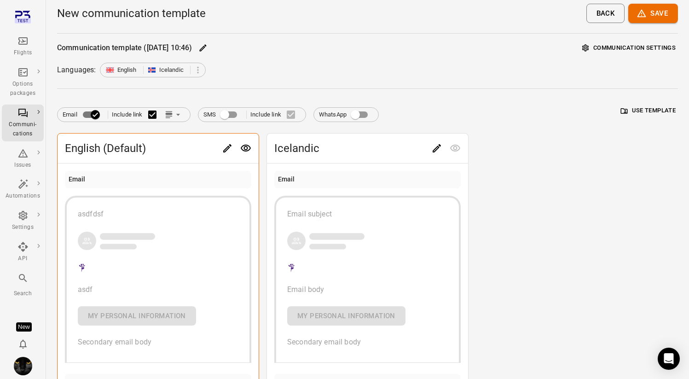
click at [231, 159] on div "English (Default)" at bounding box center [158, 147] width 201 height 29
click at [227, 151] on icon "Edit" at bounding box center [227, 148] width 11 height 11
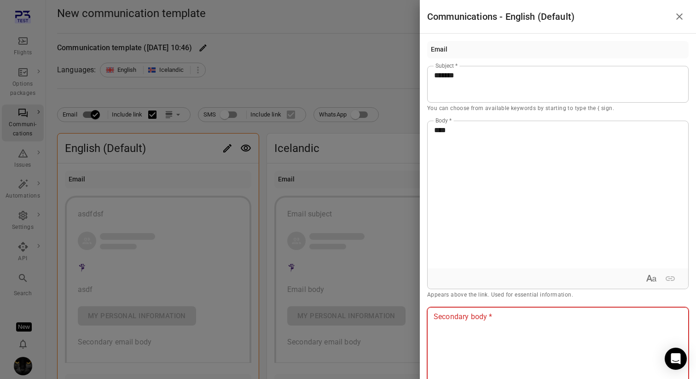
click at [498, 318] on p at bounding box center [558, 316] width 248 height 11
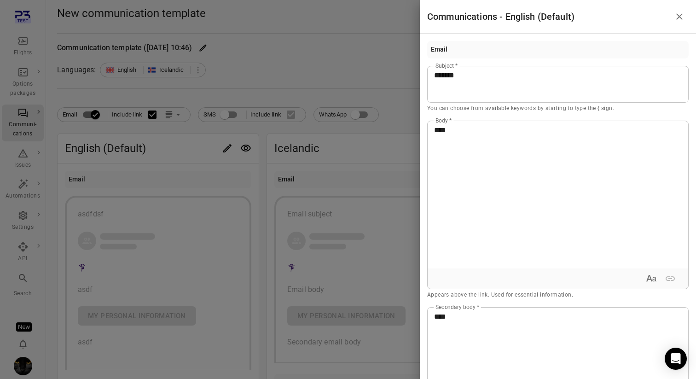
click at [382, 135] on div at bounding box center [348, 189] width 696 height 379
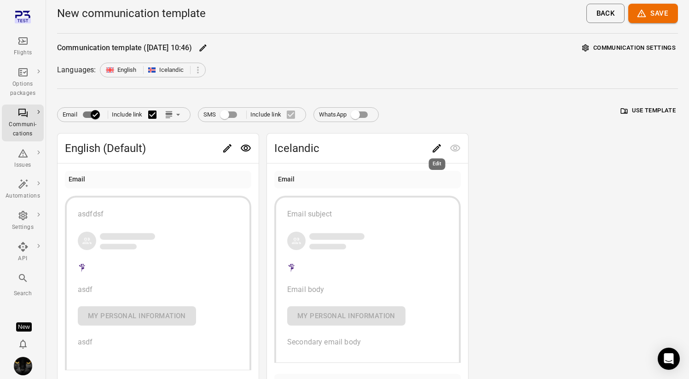
click at [428, 152] on div "Edit" at bounding box center [437, 161] width 18 height 19
click at [432, 150] on icon "Edit" at bounding box center [436, 148] width 11 height 11
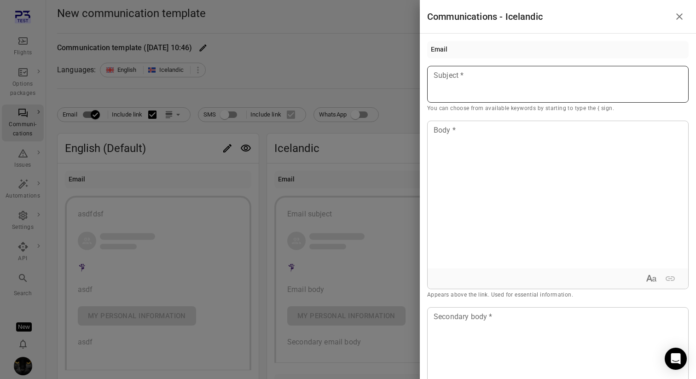
click at [500, 94] on div at bounding box center [557, 84] width 261 height 37
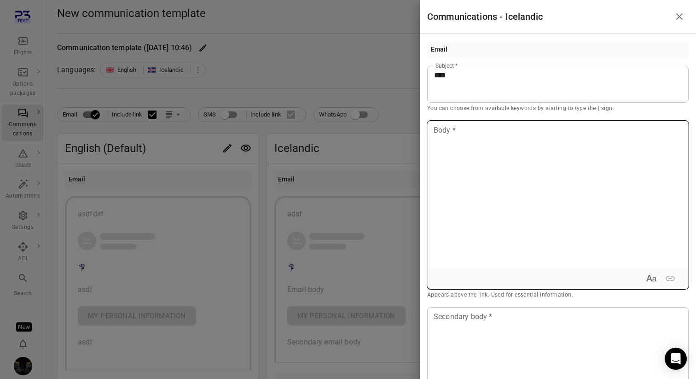
click at [513, 188] on div at bounding box center [557, 194] width 260 height 147
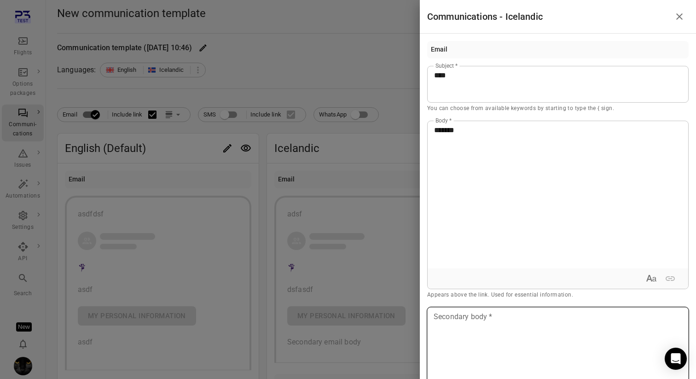
click at [491, 332] on div at bounding box center [557, 380] width 260 height 147
click at [388, 39] on div at bounding box center [348, 189] width 696 height 379
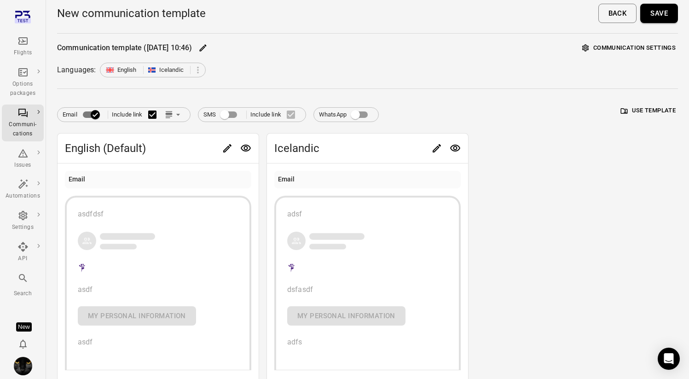
click at [665, 14] on button "Save" at bounding box center [659, 13] width 38 height 19
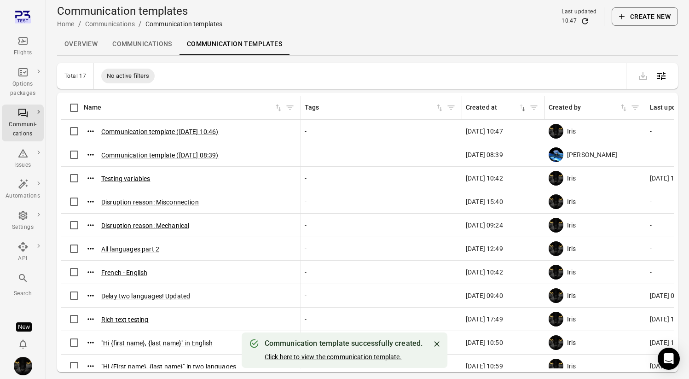
click at [322, 358] on button "Click here to view the communication template." at bounding box center [333, 356] width 137 height 9
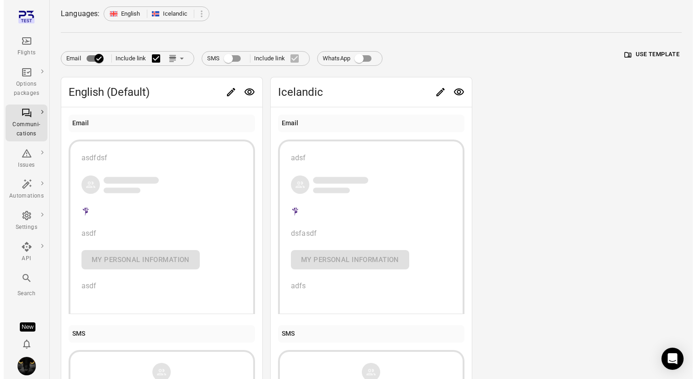
scroll to position [18, 0]
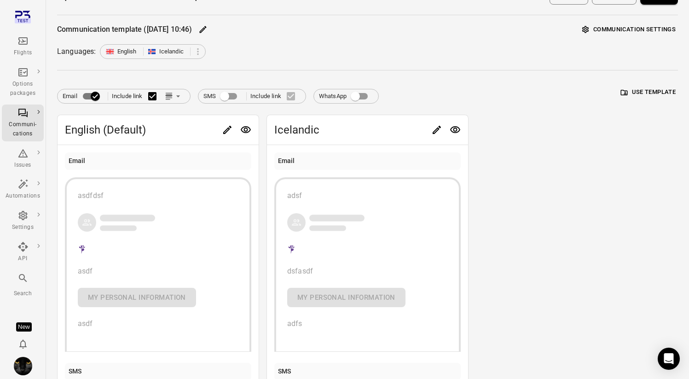
click at [176, 98] on icon "Link position in email" at bounding box center [177, 96] width 9 height 9
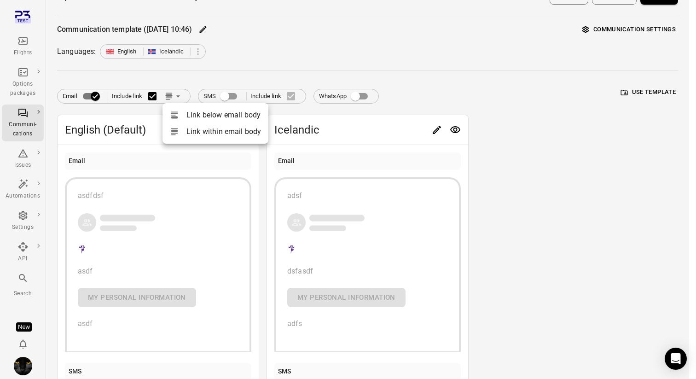
click at [143, 148] on div at bounding box center [348, 189] width 696 height 379
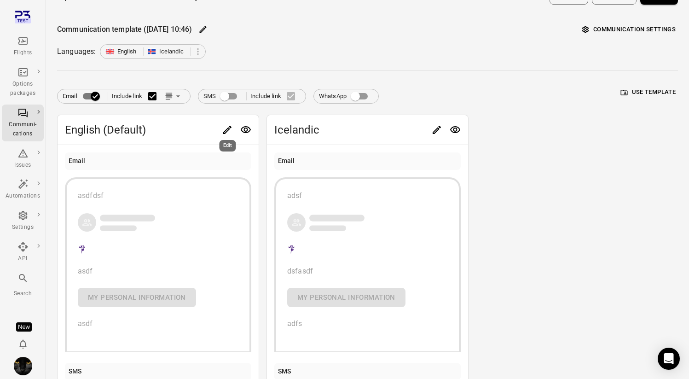
click at [228, 132] on icon "Edit" at bounding box center [227, 129] width 11 height 11
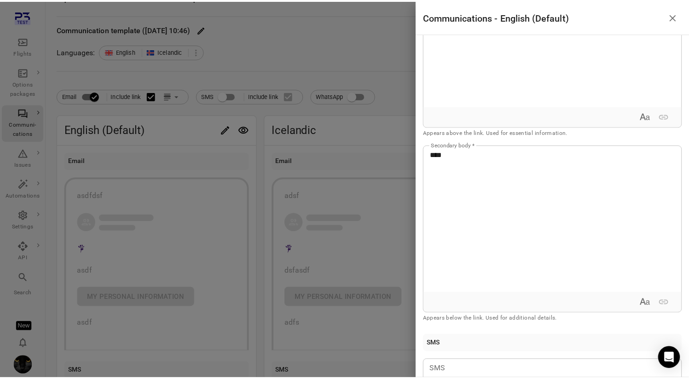
scroll to position [0, 0]
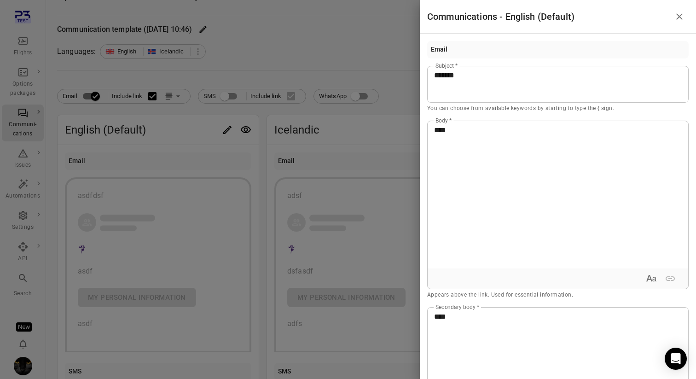
click at [214, 115] on div at bounding box center [348, 189] width 696 height 379
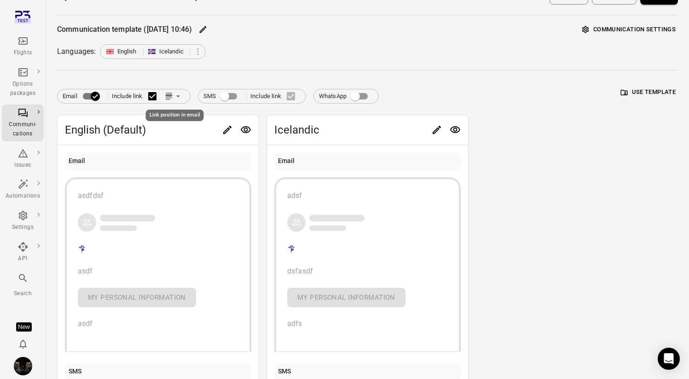
click at [174, 97] on icon "Link position in email" at bounding box center [177, 96] width 9 height 9
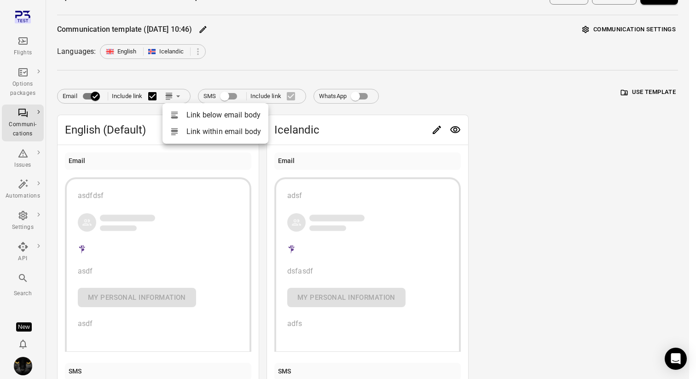
click at [214, 61] on div at bounding box center [348, 189] width 696 height 379
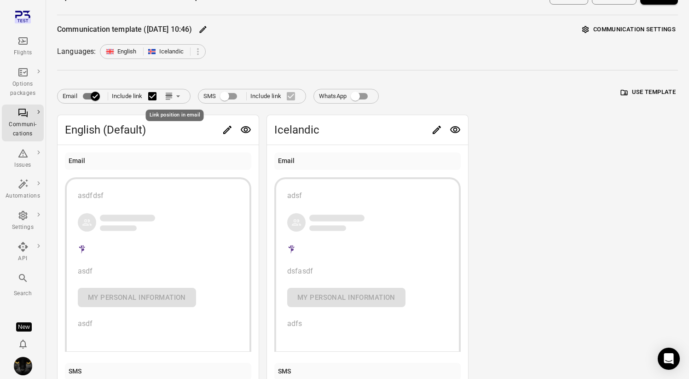
click at [176, 96] on icon "Link position in email" at bounding box center [177, 96] width 9 height 9
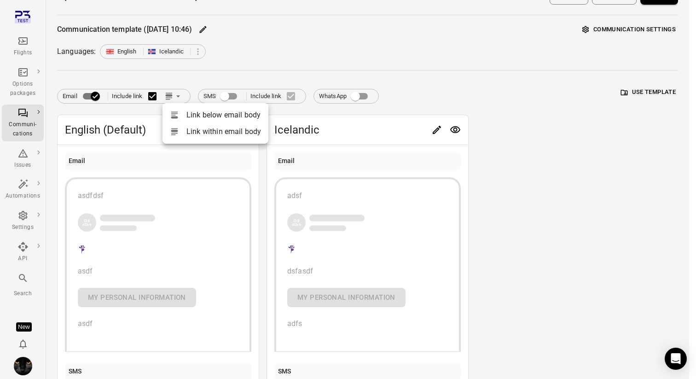
click at [191, 65] on div at bounding box center [348, 189] width 696 height 379
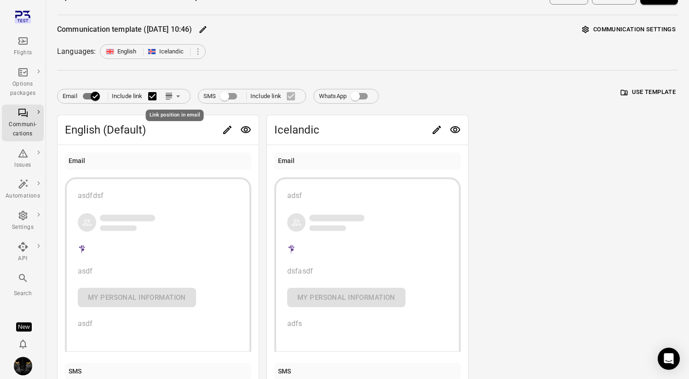
click at [180, 95] on icon "Link position in email" at bounding box center [177, 96] width 9 height 9
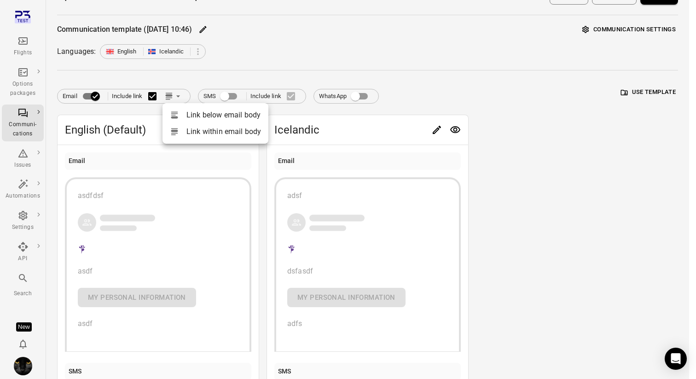
click at [202, 78] on div at bounding box center [348, 189] width 696 height 379
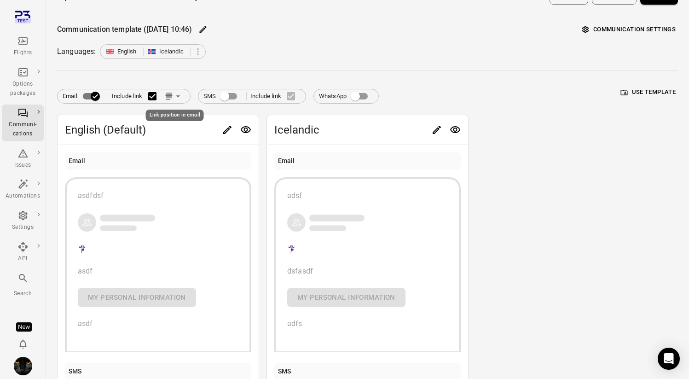
click at [179, 97] on icon "Link position in email" at bounding box center [177, 96] width 9 height 9
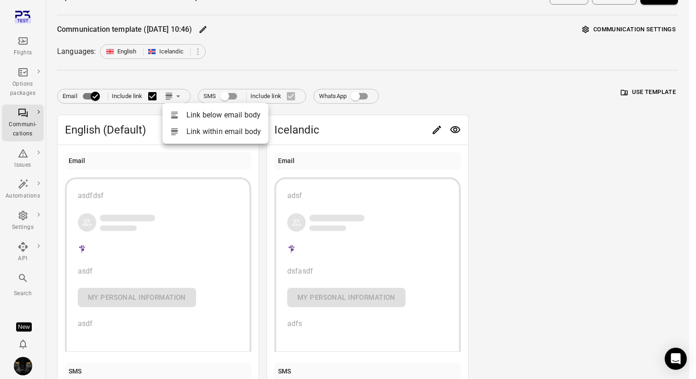
click at [193, 77] on div at bounding box center [348, 189] width 696 height 379
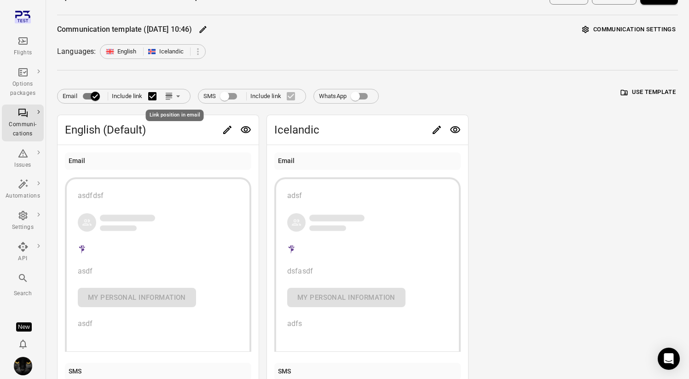
click at [177, 96] on icon "Link position in email" at bounding box center [177, 96] width 9 height 9
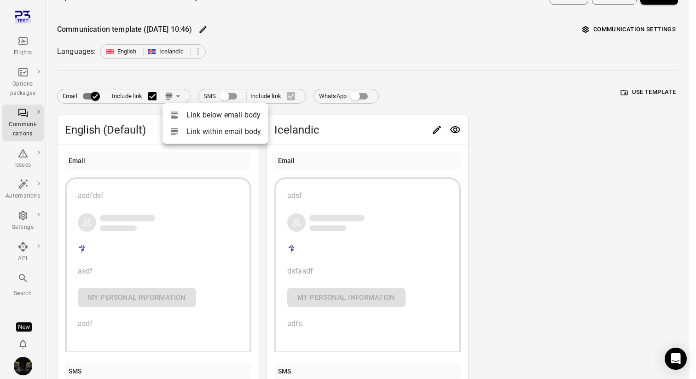
click at [181, 75] on div at bounding box center [348, 189] width 696 height 379
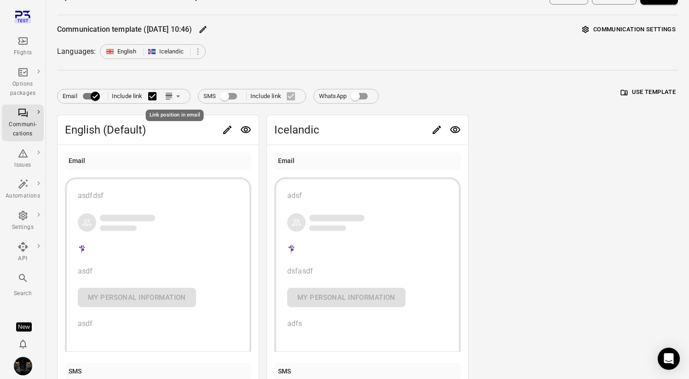
click at [172, 94] on icon "Link position in email" at bounding box center [168, 95] width 7 height 2
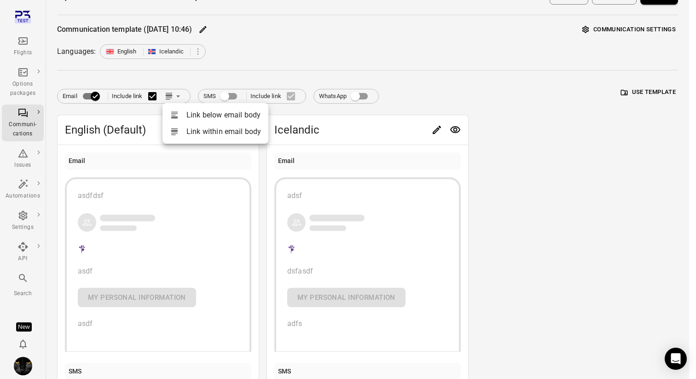
click at [467, 47] on div at bounding box center [348, 189] width 696 height 379
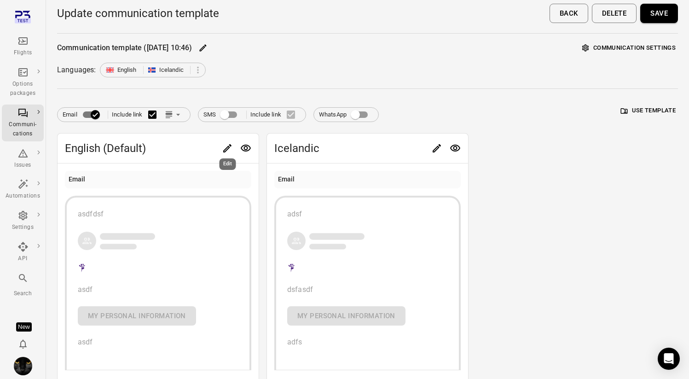
click at [228, 150] on icon "Edit" at bounding box center [227, 148] width 11 height 11
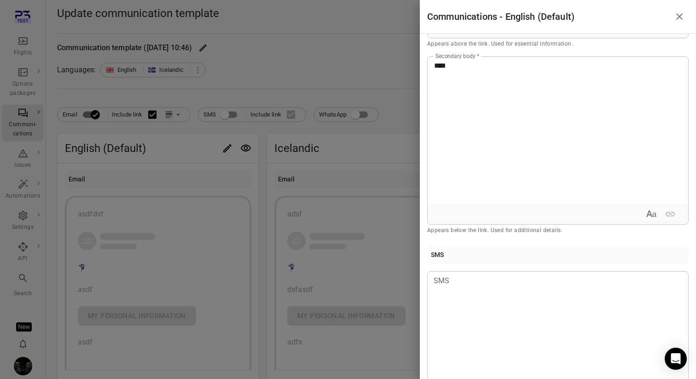
scroll to position [308, 0]
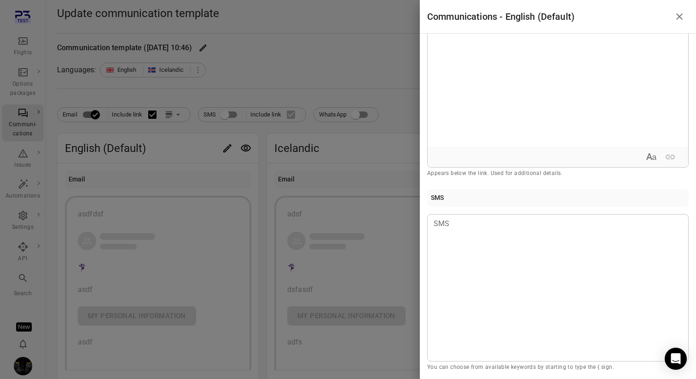
click at [358, 166] on div at bounding box center [348, 189] width 696 height 379
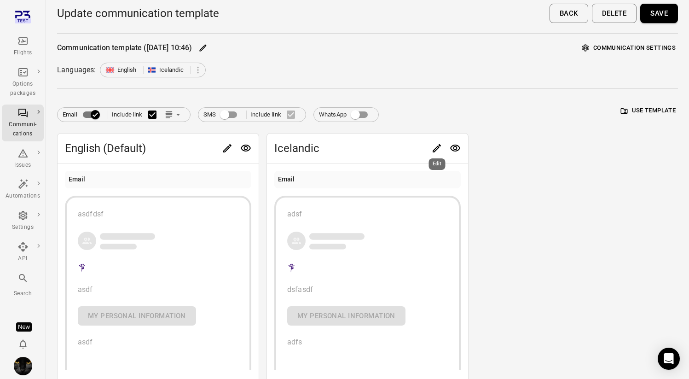
click at [439, 147] on icon "Edit" at bounding box center [436, 148] width 11 height 11
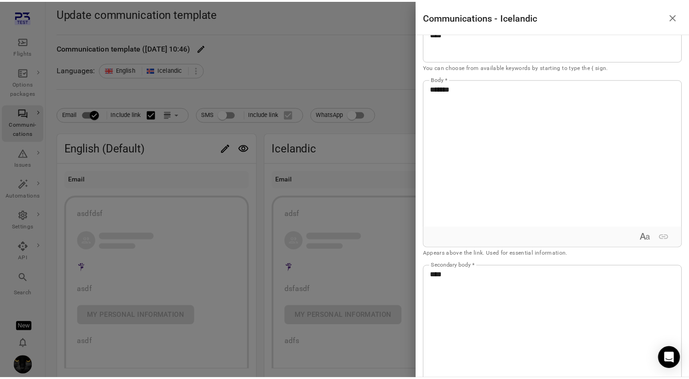
scroll to position [0, 0]
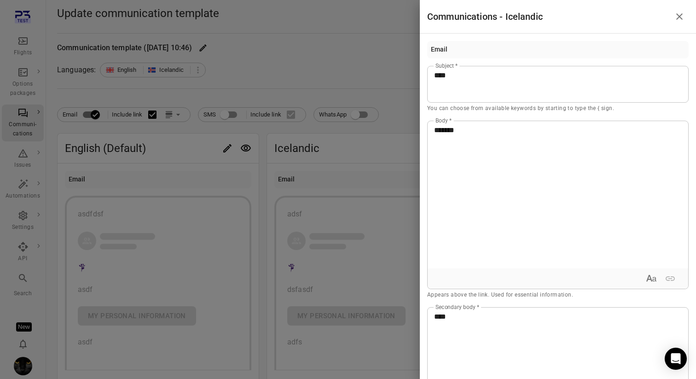
click at [372, 77] on div at bounding box center [348, 189] width 696 height 379
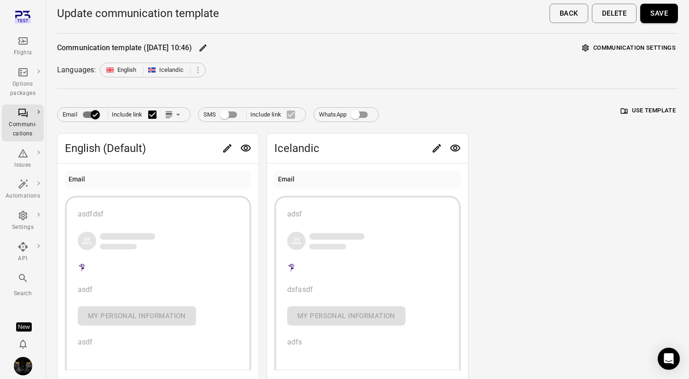
click at [665, 17] on button "Save" at bounding box center [659, 13] width 38 height 19
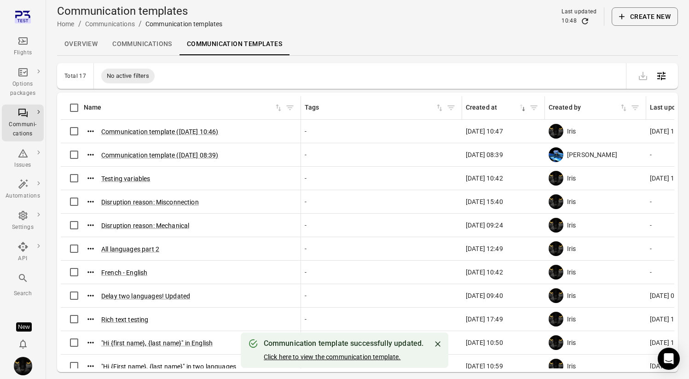
click at [342, 356] on button "Click here to view the communication template." at bounding box center [332, 356] width 137 height 9
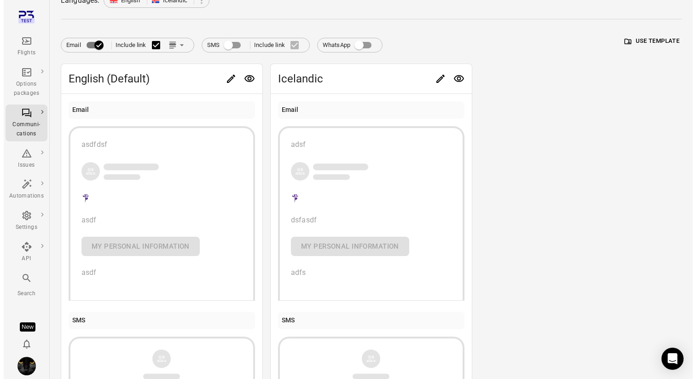
scroll to position [48, 0]
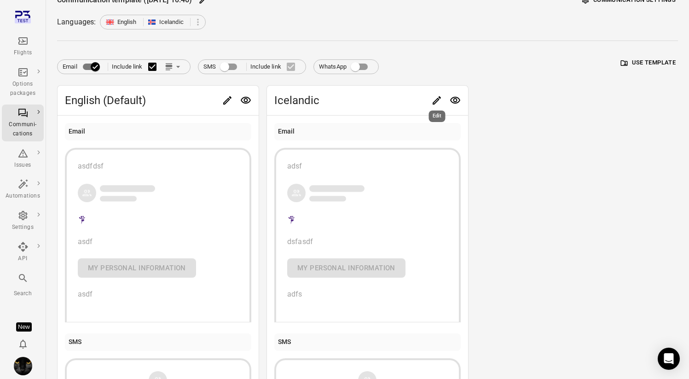
click at [433, 93] on button "Edit" at bounding box center [436, 100] width 18 height 18
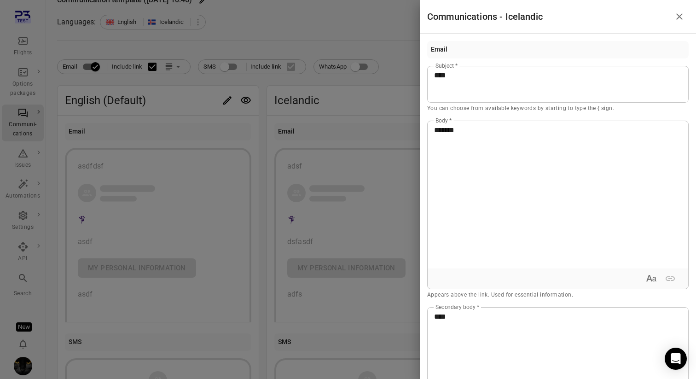
click at [388, 40] on div at bounding box center [348, 189] width 696 height 379
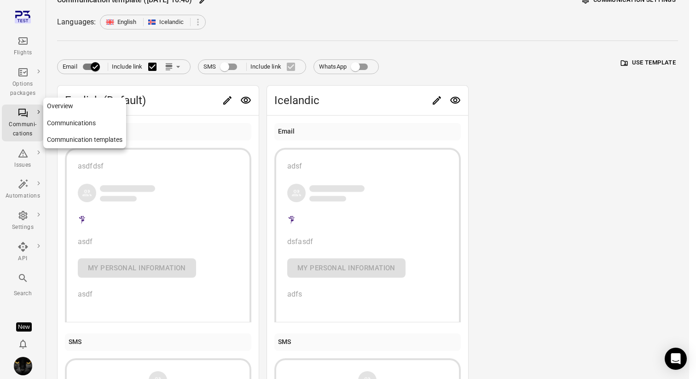
click at [78, 139] on link "Communication templates" at bounding box center [84, 139] width 83 height 17
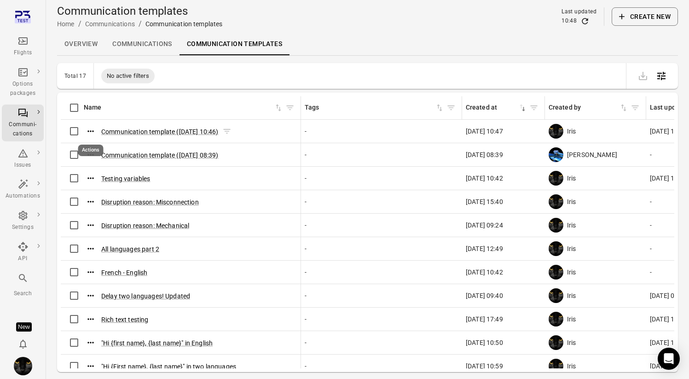
click at [91, 131] on icon "Actions" at bounding box center [90, 130] width 6 height 1
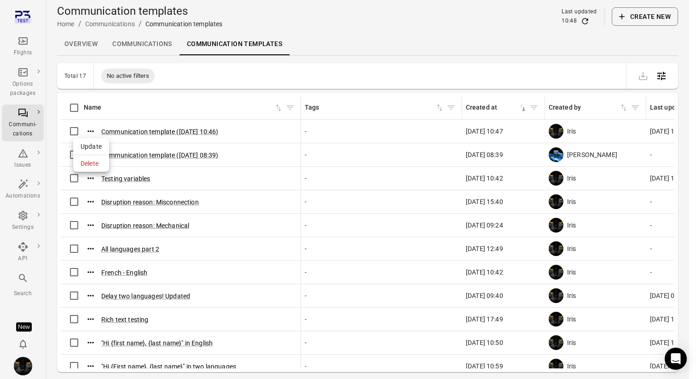
click at [94, 163] on span "Delete" at bounding box center [91, 163] width 21 height 9
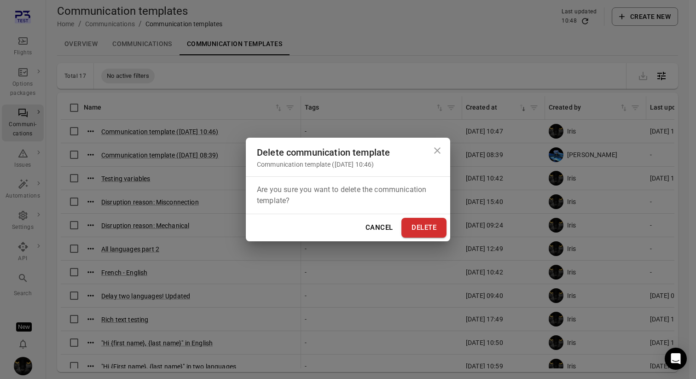
click at [419, 219] on button "Delete" at bounding box center [423, 227] width 45 height 19
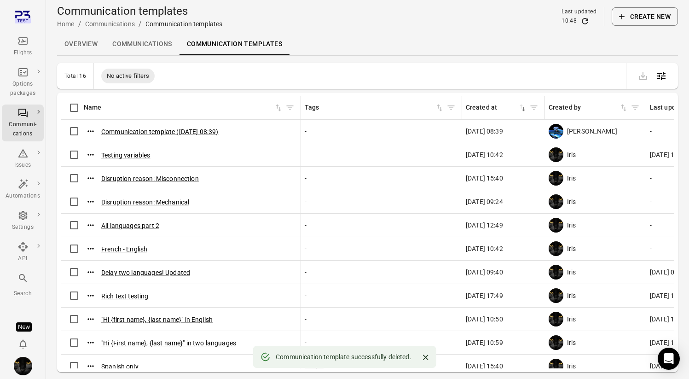
click at [641, 21] on button "Create new" at bounding box center [645, 16] width 66 height 18
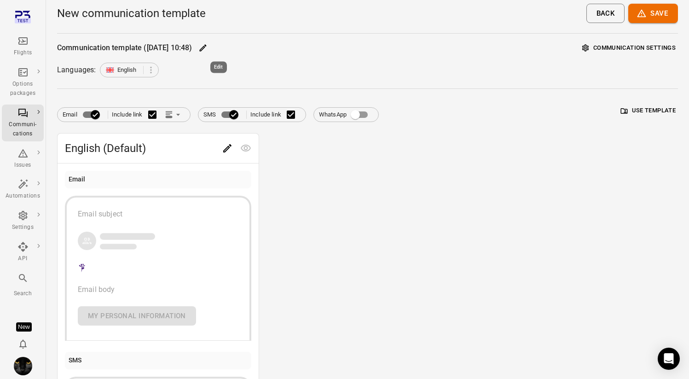
click at [208, 48] on icon "Edit" at bounding box center [202, 47] width 9 height 9
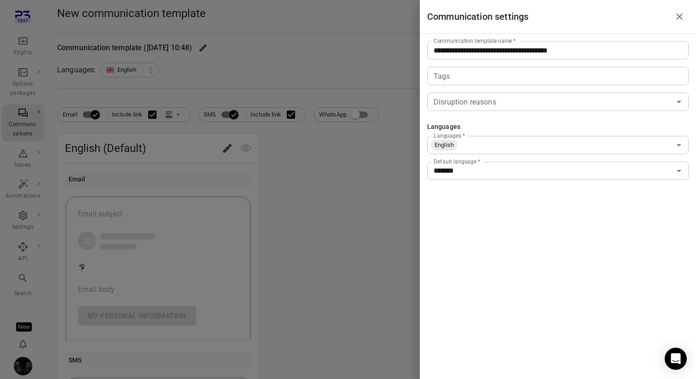
click at [476, 52] on input "**********" at bounding box center [557, 50] width 261 height 18
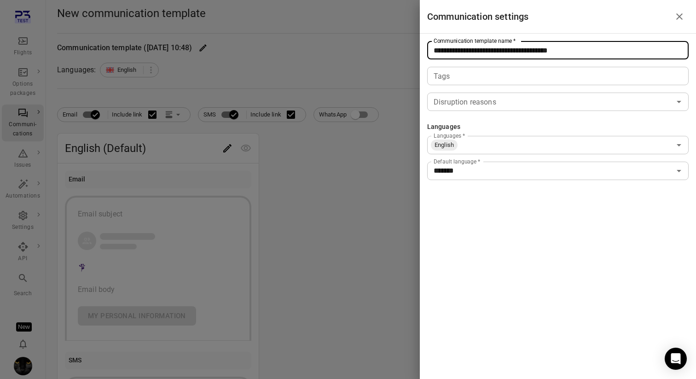
click at [476, 52] on input "**********" at bounding box center [557, 50] width 261 height 18
type input "**********"
click at [392, 94] on div at bounding box center [348, 189] width 696 height 379
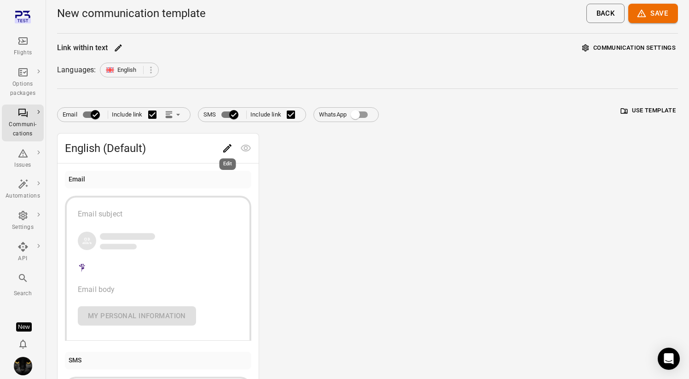
click at [222, 147] on icon "Edit" at bounding box center [227, 148] width 11 height 11
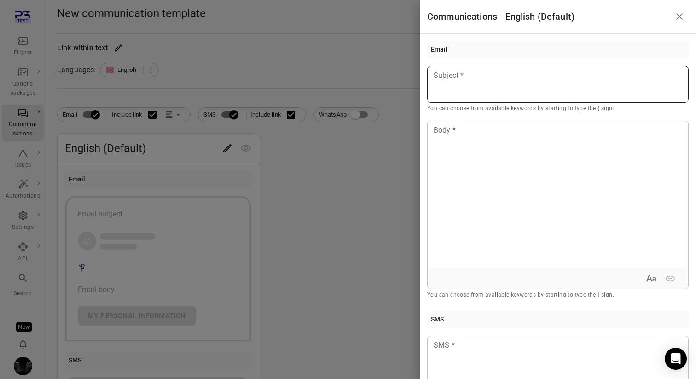
click at [509, 81] on p at bounding box center [558, 75] width 248 height 11
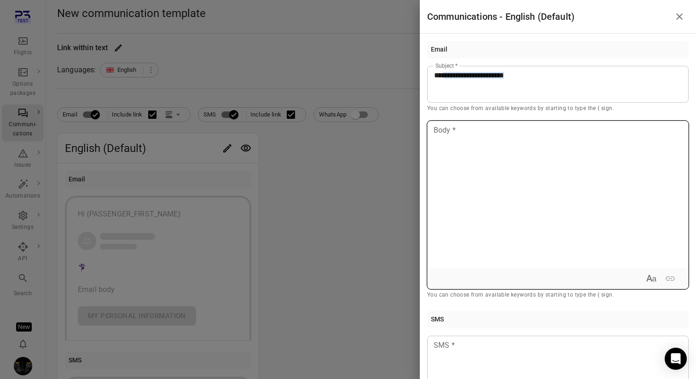
click at [514, 155] on div at bounding box center [557, 194] width 260 height 147
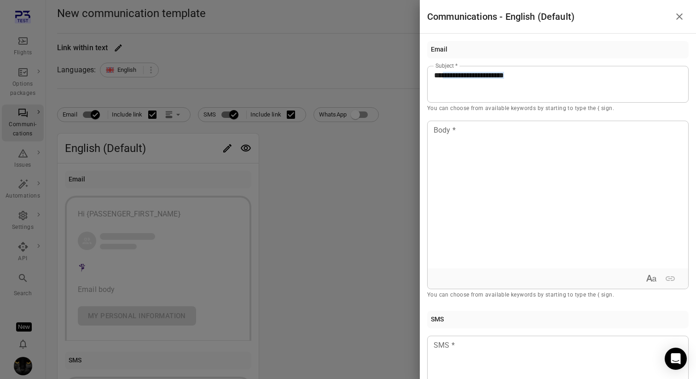
click at [169, 118] on div at bounding box center [348, 189] width 696 height 379
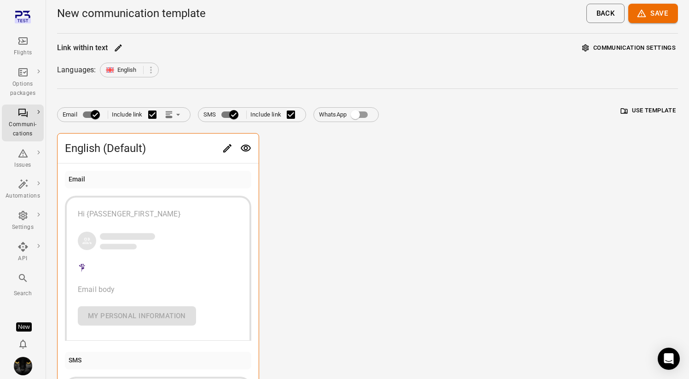
click at [174, 115] on icon "Link position in email" at bounding box center [177, 114] width 9 height 9
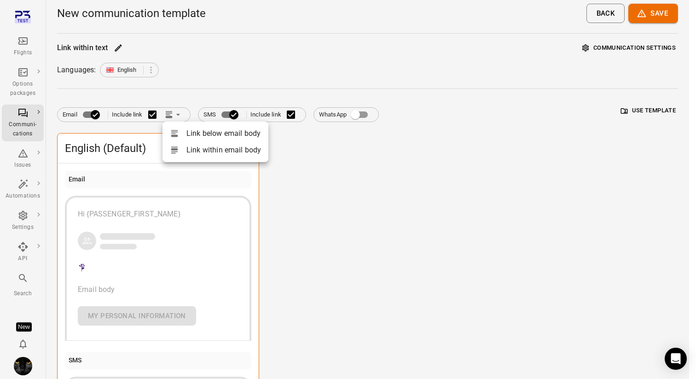
click at [199, 149] on li "Link within email body" at bounding box center [215, 150] width 106 height 17
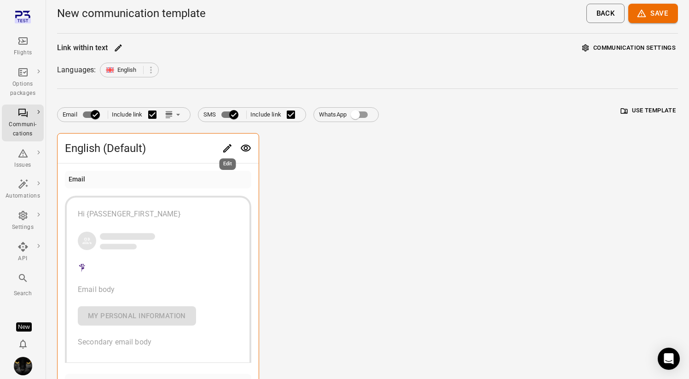
click at [229, 146] on icon "Edit" at bounding box center [227, 148] width 8 height 8
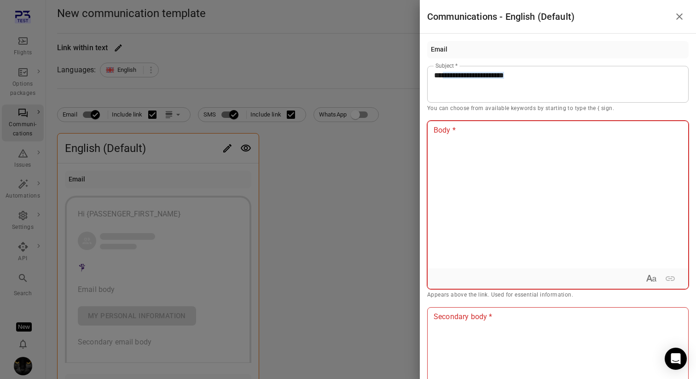
click at [501, 165] on div at bounding box center [557, 194] width 260 height 147
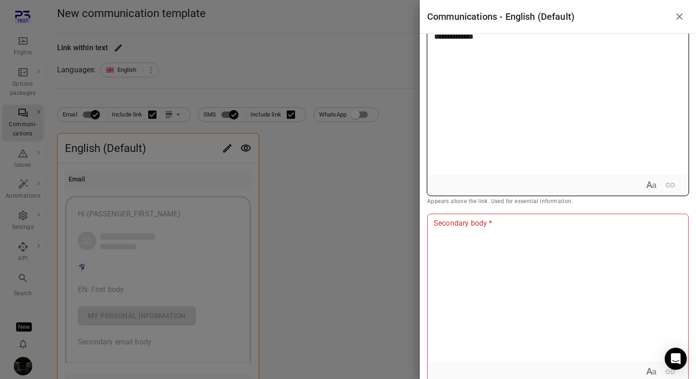
scroll to position [139, 0]
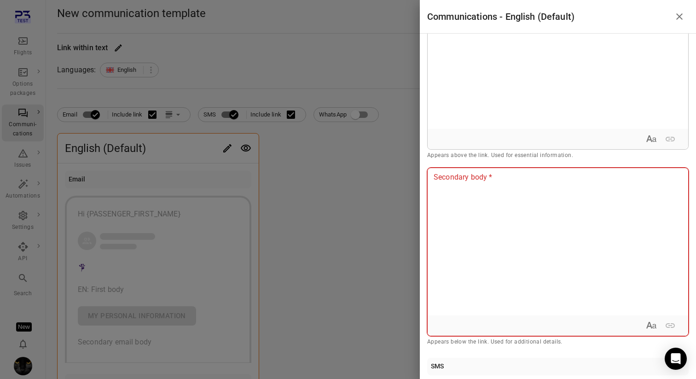
click at [502, 233] on div at bounding box center [557, 241] width 260 height 147
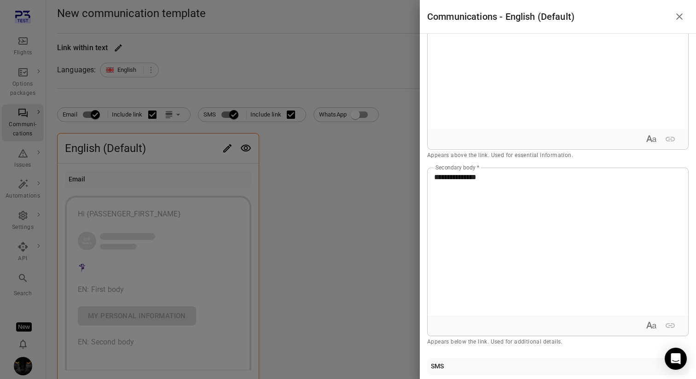
click at [227, 117] on div at bounding box center [348, 189] width 696 height 379
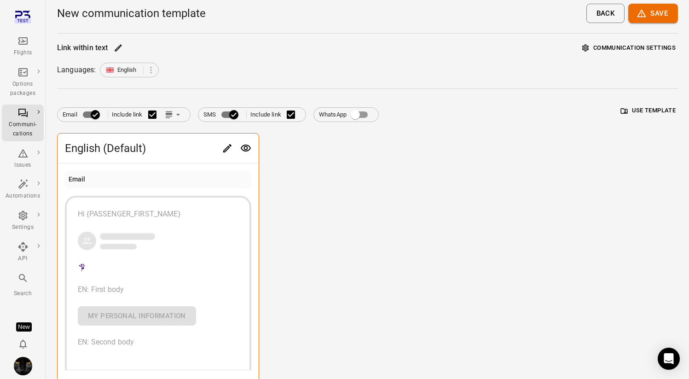
click at [662, 48] on button "Communication settings" at bounding box center [629, 48] width 98 height 14
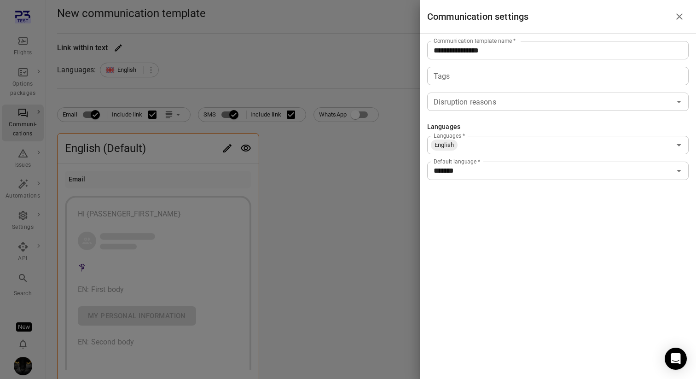
click at [510, 143] on input "Languages   *" at bounding box center [564, 145] width 212 height 13
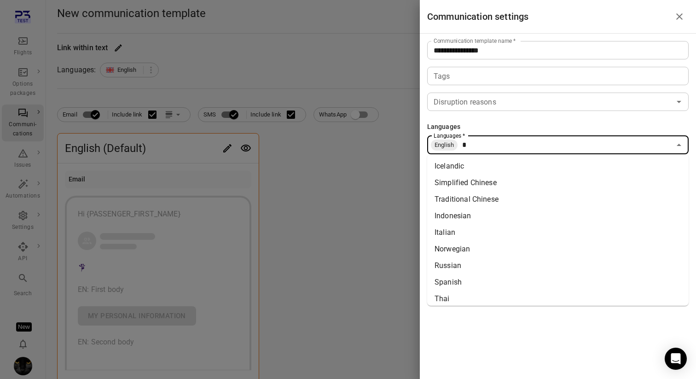
type input "**"
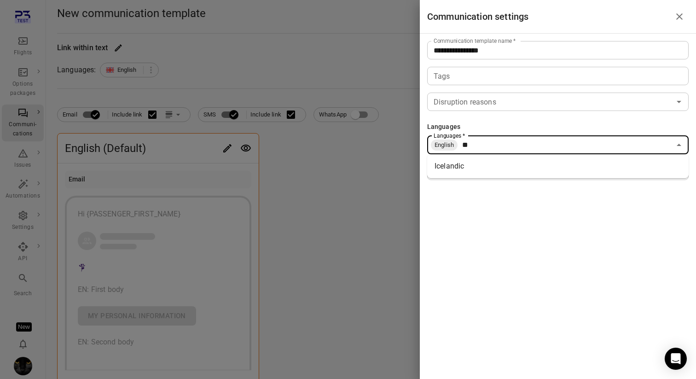
click at [480, 168] on li "Icelandic" at bounding box center [557, 166] width 261 height 17
click at [224, 145] on div at bounding box center [348, 189] width 696 height 379
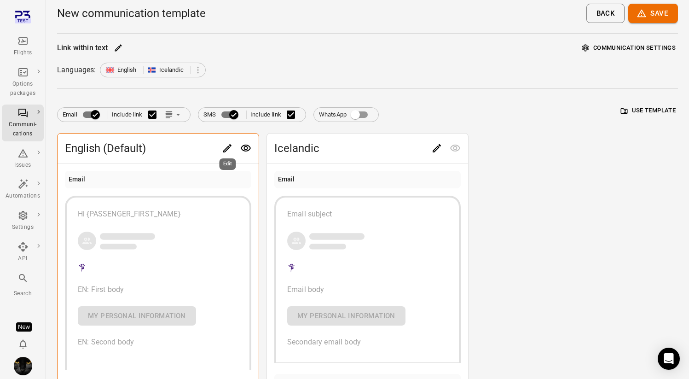
click at [228, 149] on icon "Edit" at bounding box center [227, 148] width 8 height 8
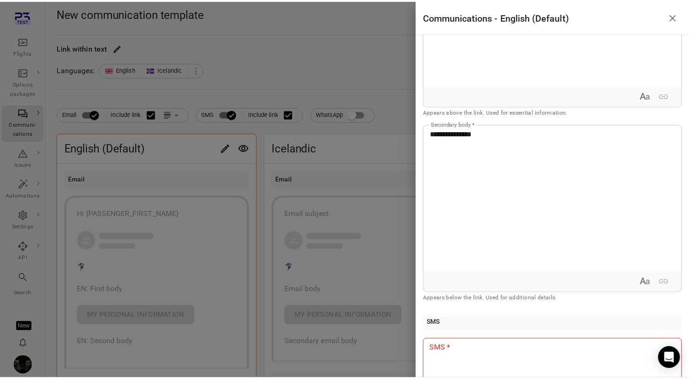
scroll to position [308, 0]
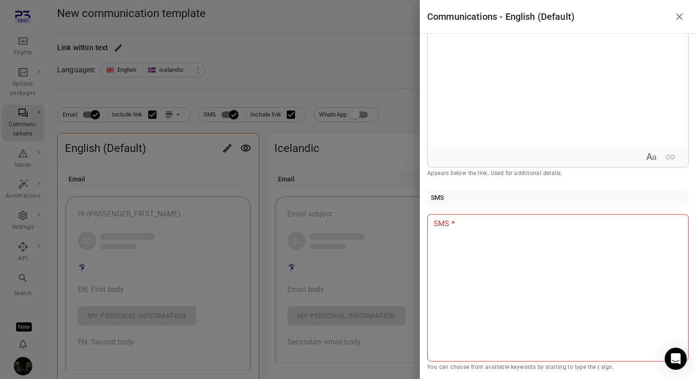
click at [284, 63] on div at bounding box center [348, 189] width 696 height 379
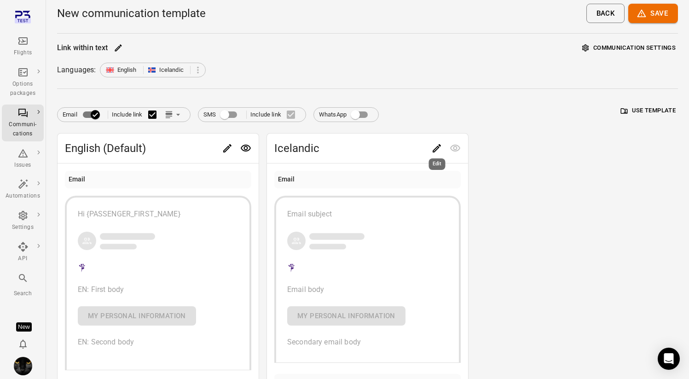
click at [440, 154] on div "Edit" at bounding box center [437, 161] width 18 height 19
click at [433, 149] on icon "Edit" at bounding box center [436, 148] width 11 height 11
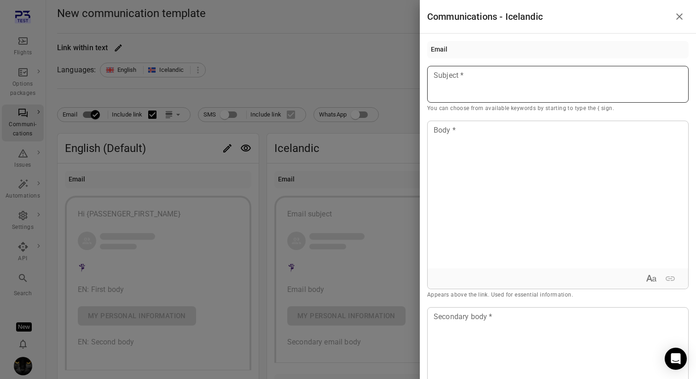
click at [485, 76] on p at bounding box center [558, 75] width 248 height 11
click at [489, 102] on div "Passenger first name" at bounding box center [490, 101] width 78 height 9
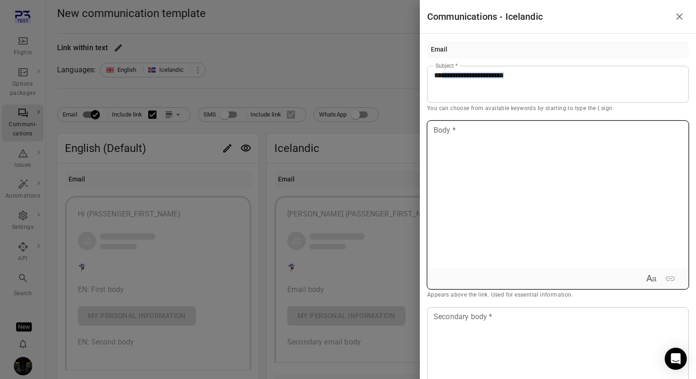
click at [474, 149] on div at bounding box center [557, 194] width 260 height 147
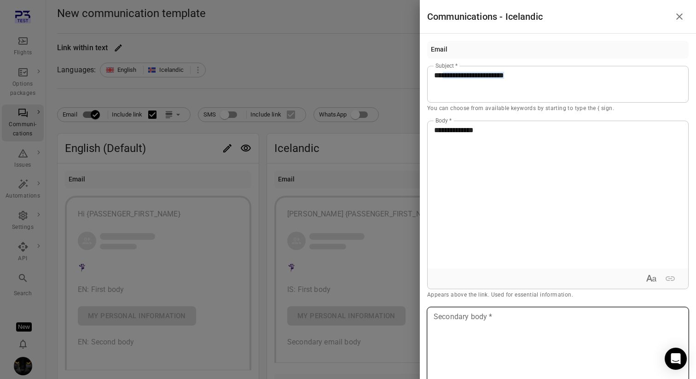
click at [475, 307] on div at bounding box center [557, 380] width 260 height 147
click at [375, 41] on div at bounding box center [348, 189] width 696 height 379
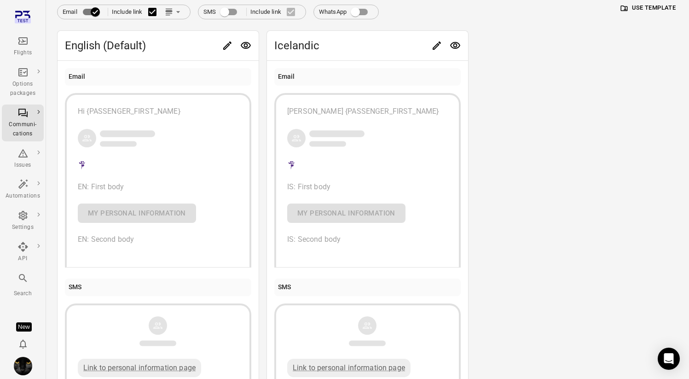
scroll to position [0, 0]
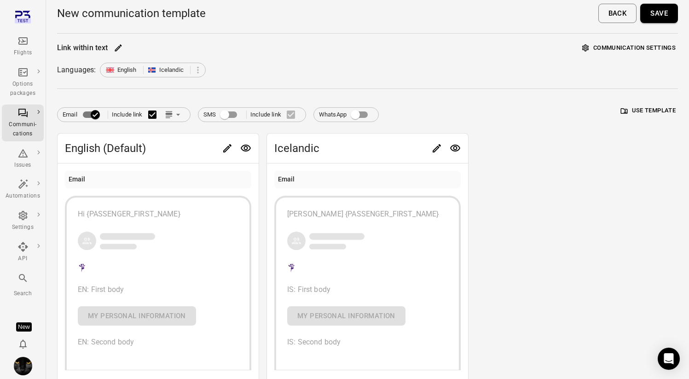
click at [663, 21] on button "Save" at bounding box center [659, 13] width 38 height 19
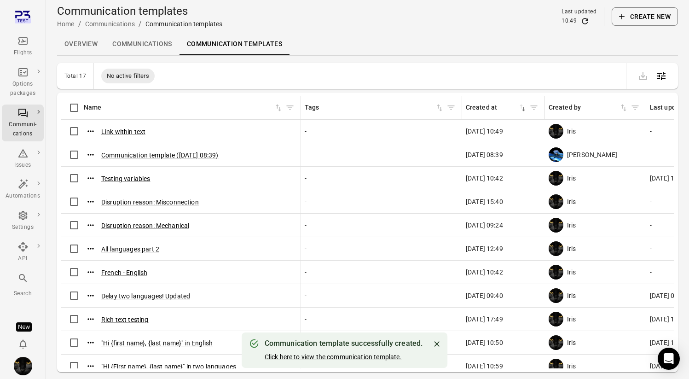
click at [25, 43] on icon "Main navigation" at bounding box center [22, 40] width 11 height 11
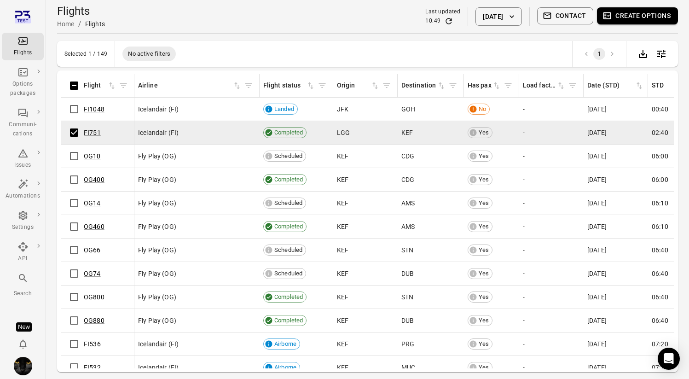
click at [660, 11] on button "Create options" at bounding box center [637, 15] width 81 height 17
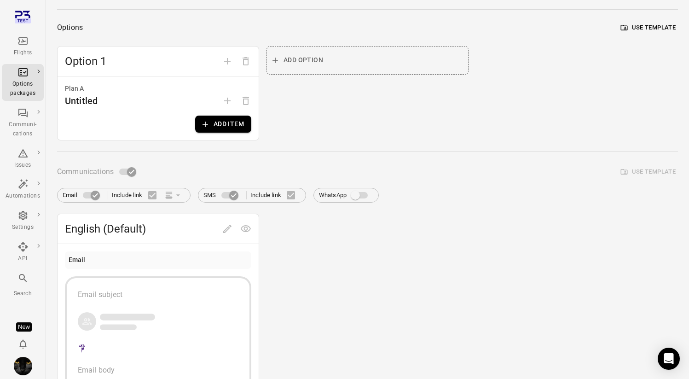
scroll to position [104, 0]
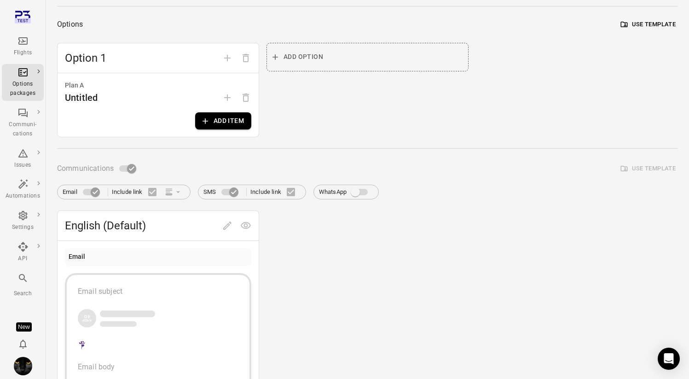
click at [217, 118] on button "Add item" at bounding box center [223, 120] width 56 height 17
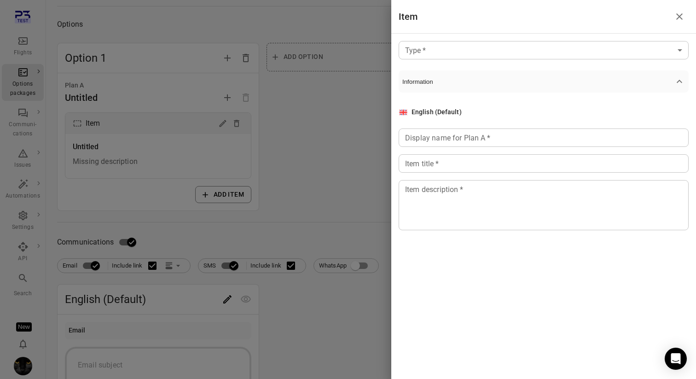
click at [499, 51] on body "Flights Options packages Communi-cations Issues Automations Settings API Search…" at bounding box center [348, 289] width 696 height 787
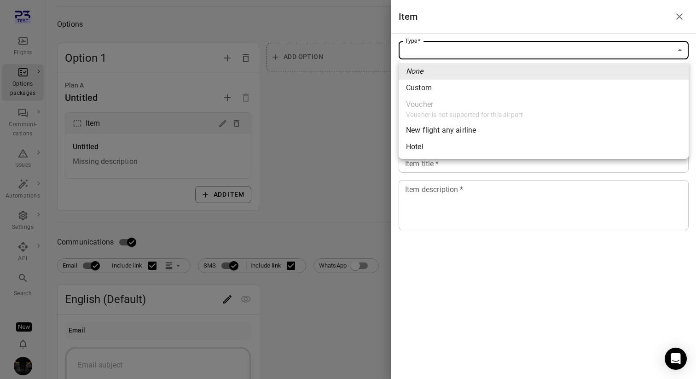
click at [301, 125] on div at bounding box center [348, 189] width 696 height 379
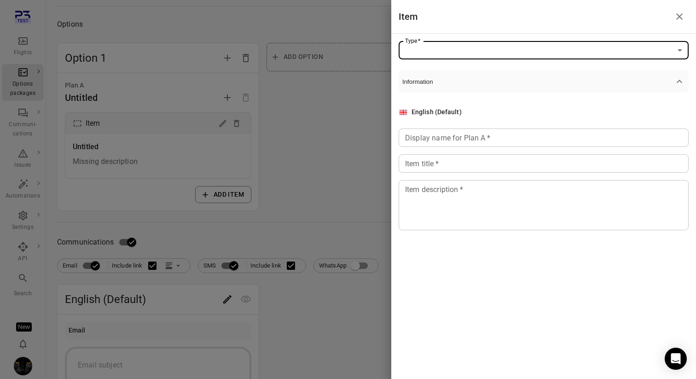
click at [323, 167] on div at bounding box center [348, 189] width 696 height 379
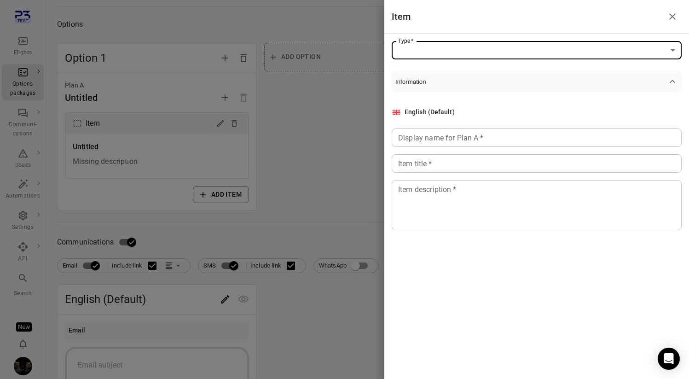
click at [323, 167] on div at bounding box center [344, 189] width 689 height 379
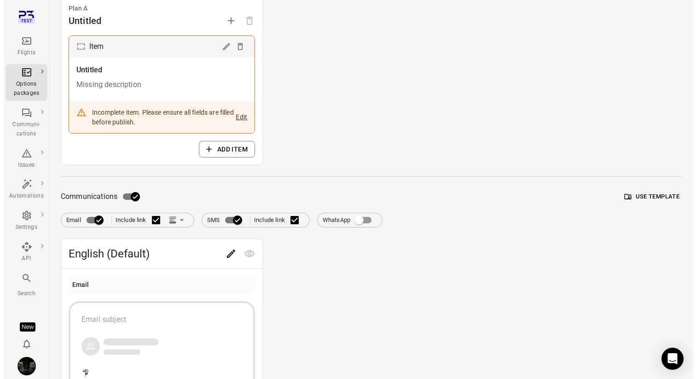
scroll to position [223, 0]
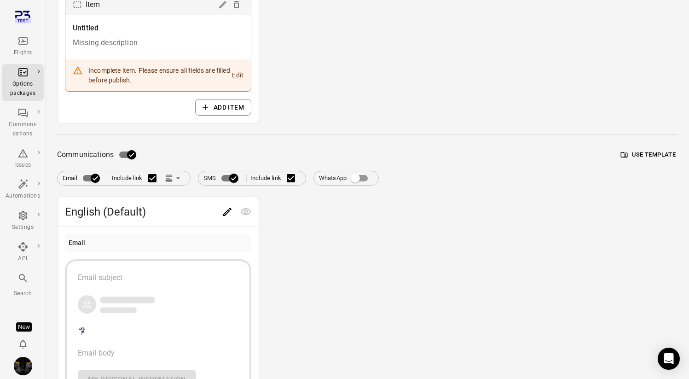
click at [649, 157] on button "Use template" at bounding box center [647, 155] width 59 height 14
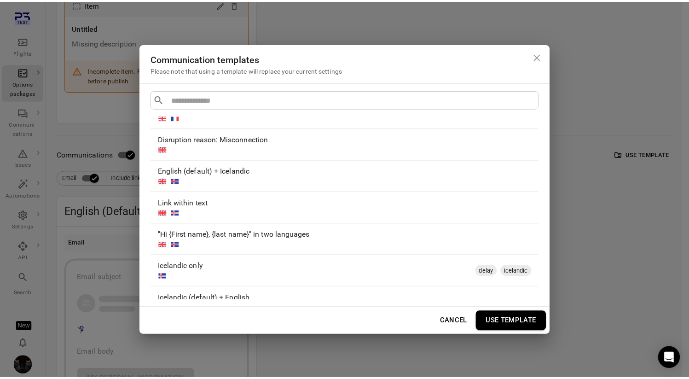
scroll to position [237, 0]
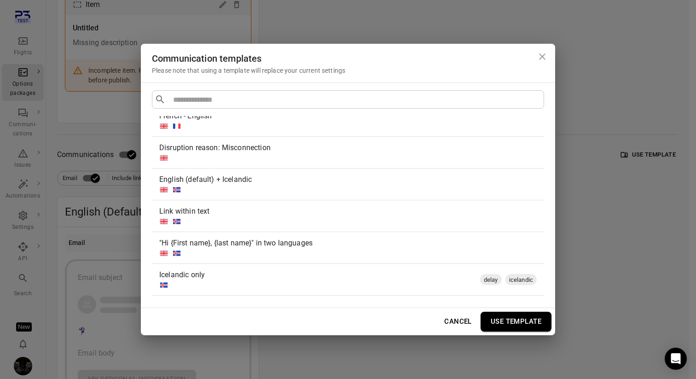
click at [323, 208] on div "Link within text" at bounding box center [346, 211] width 374 height 11
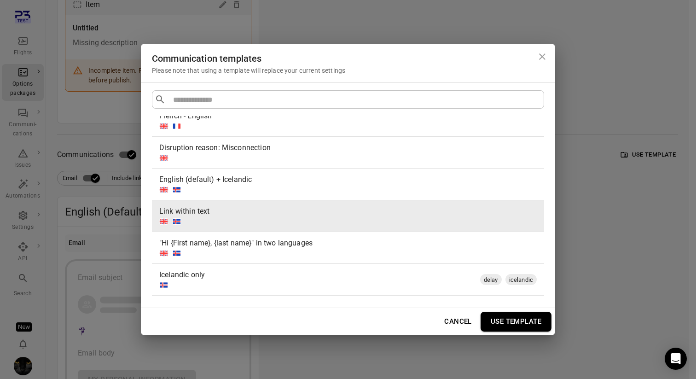
click at [512, 314] on button "Use template" at bounding box center [515, 321] width 71 height 19
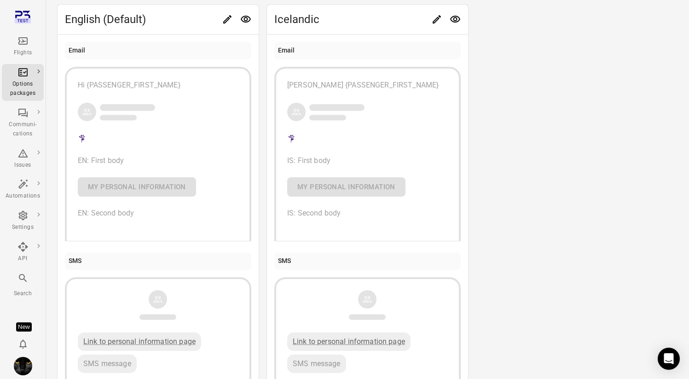
scroll to position [408, 0]
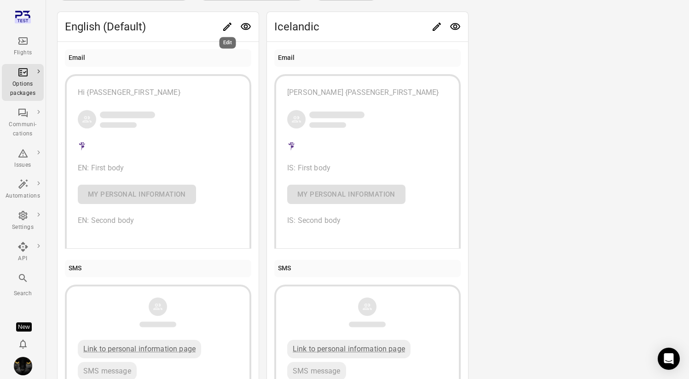
click at [226, 26] on icon "Edit" at bounding box center [227, 27] width 8 height 8
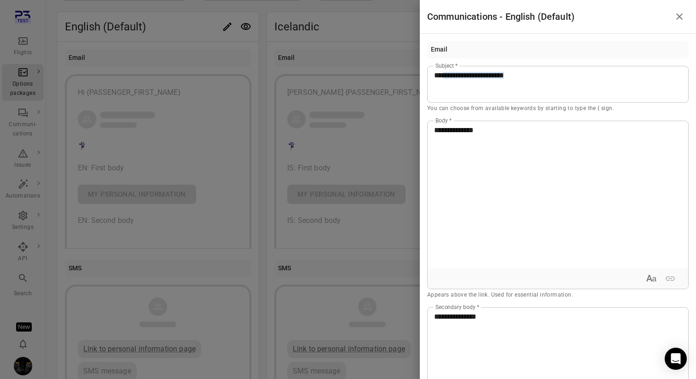
click at [363, 14] on div at bounding box center [348, 189] width 696 height 379
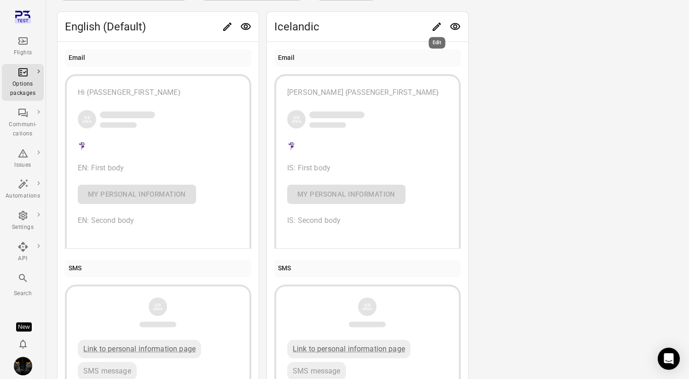
click at [440, 29] on icon "Edit" at bounding box center [436, 26] width 11 height 11
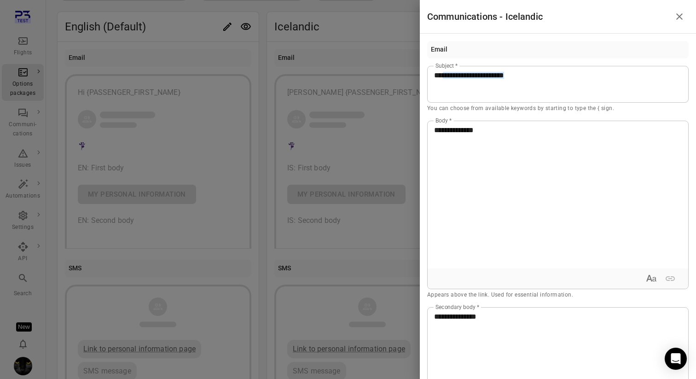
click at [359, 21] on div at bounding box center [348, 189] width 696 height 379
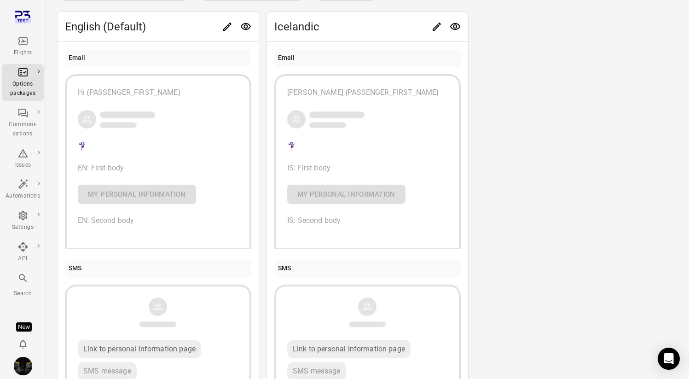
click at [23, 43] on icon "Main navigation" at bounding box center [22, 40] width 11 height 11
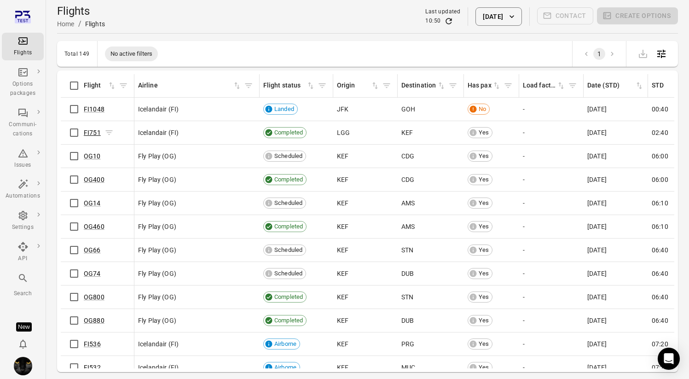
click at [97, 133] on link "FI751" at bounding box center [92, 132] width 17 height 7
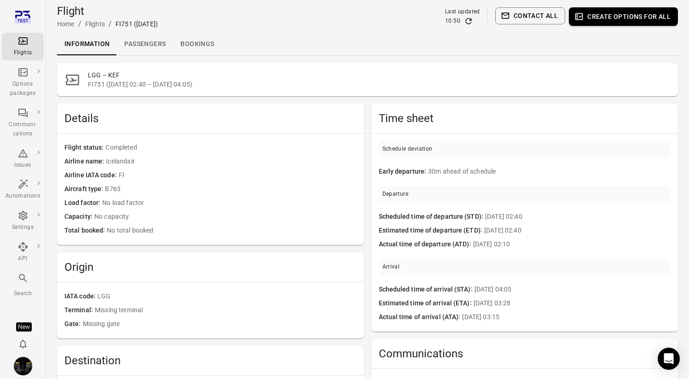
click at [146, 43] on link "Passengers" at bounding box center [145, 44] width 56 height 22
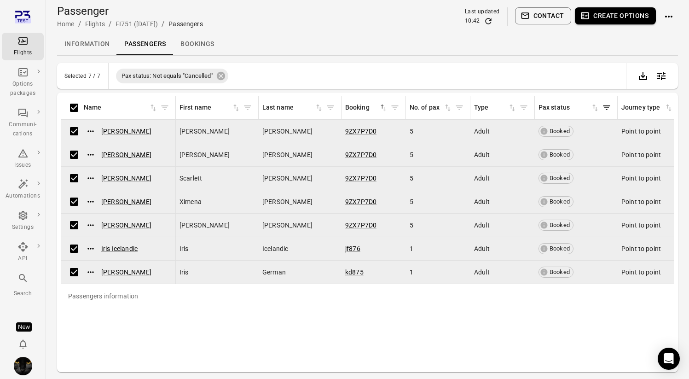
click at [529, 14] on icon "button" at bounding box center [525, 16] width 8 height 6
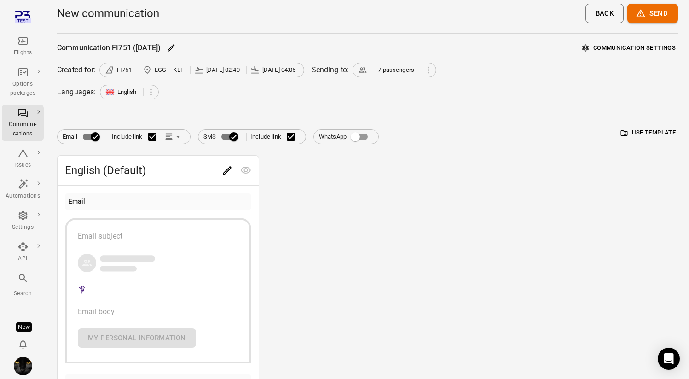
click at [644, 136] on button "Use template" at bounding box center [647, 133] width 59 height 14
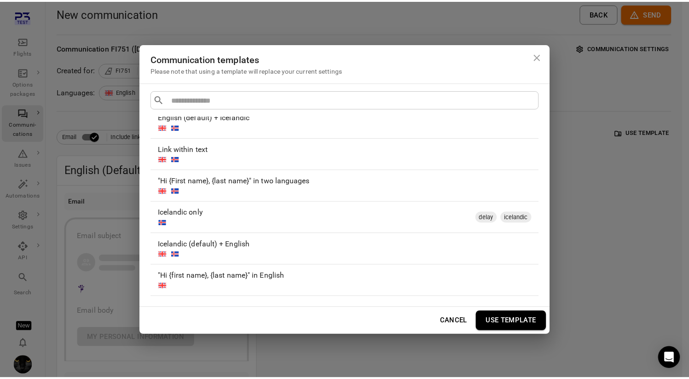
scroll to position [295, 0]
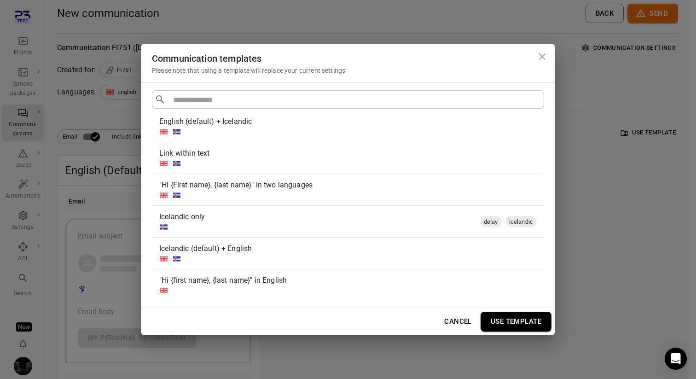
click at [276, 154] on div "Link within text" at bounding box center [346, 153] width 374 height 11
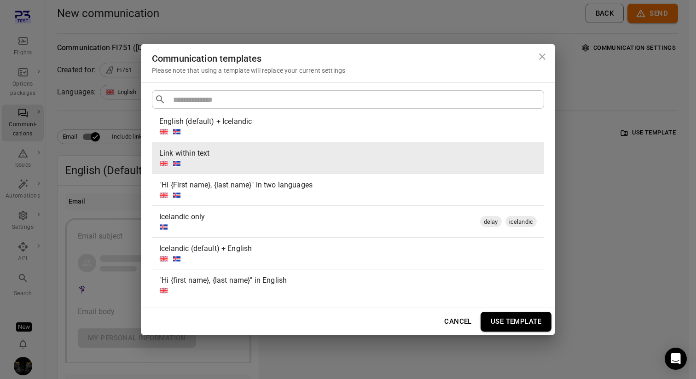
click at [518, 316] on button "Use template" at bounding box center [515, 321] width 71 height 19
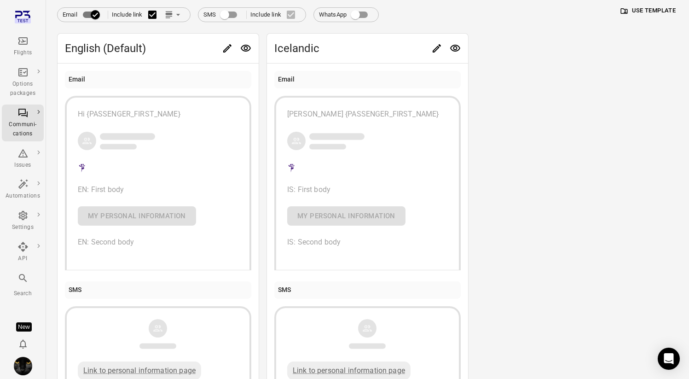
scroll to position [115, 0]
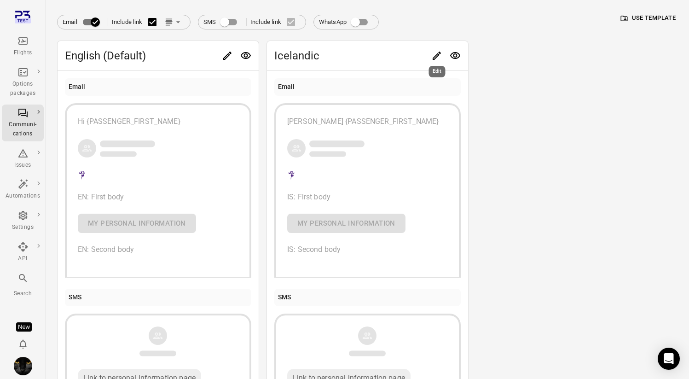
click at [433, 58] on icon "Edit" at bounding box center [437, 56] width 8 height 8
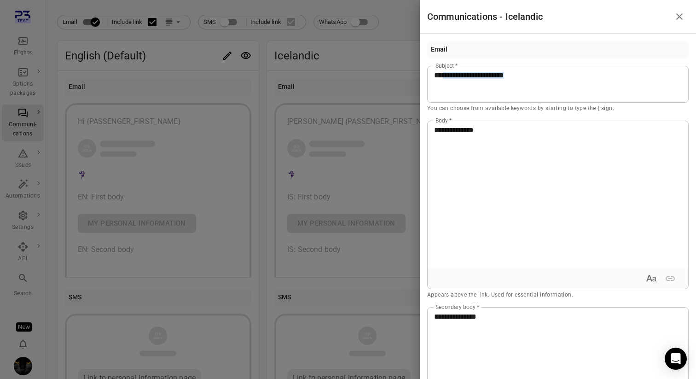
click at [392, 24] on div at bounding box center [348, 189] width 696 height 379
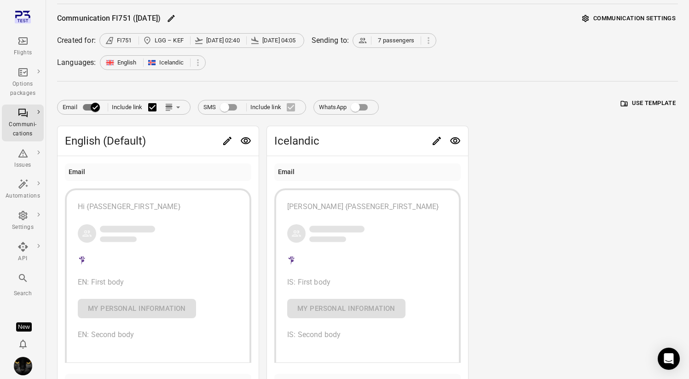
scroll to position [0, 0]
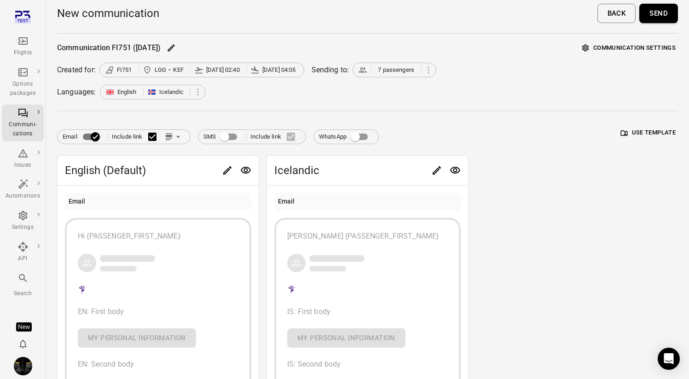
click at [663, 19] on button "Send" at bounding box center [658, 13] width 39 height 19
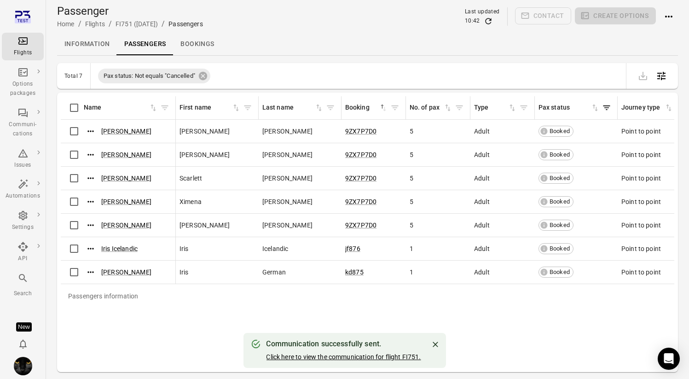
click at [329, 356] on link "Click here to view the communication for flight FI751." at bounding box center [343, 356] width 155 height 7
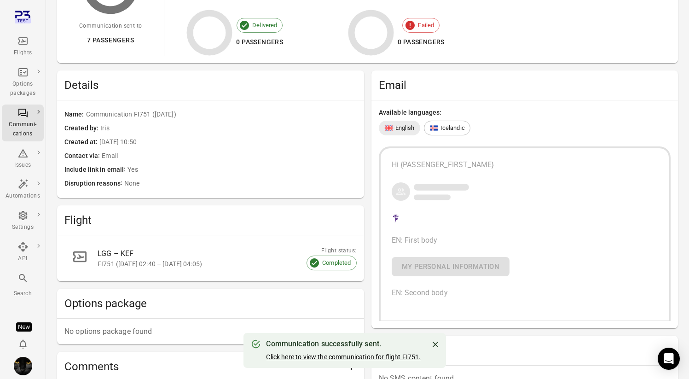
scroll to position [236, 0]
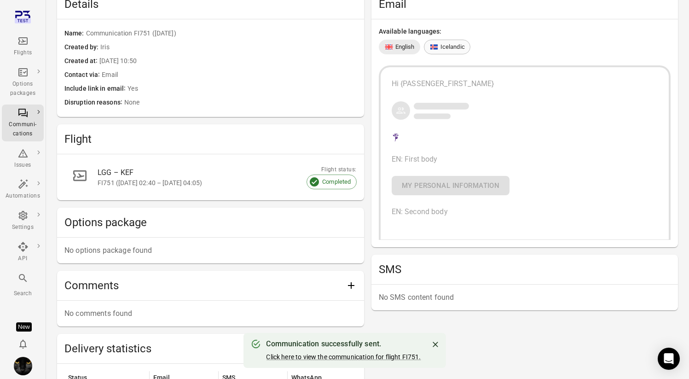
click at [434, 46] on icon at bounding box center [433, 47] width 8 height 6
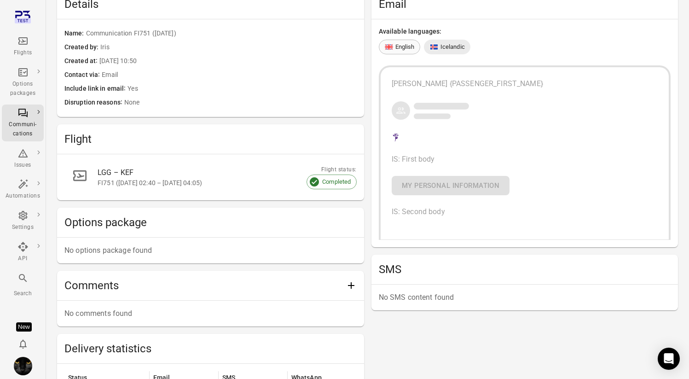
click at [398, 45] on span "English" at bounding box center [404, 46] width 19 height 9
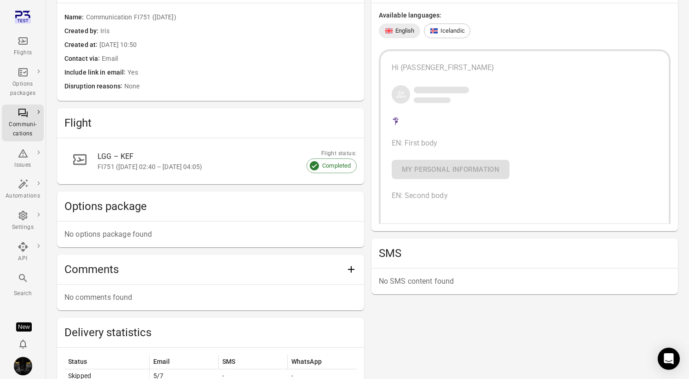
click at [227, 148] on link "LGG – KEF FI751 (3 Sep 2025 02:40 – 3 Sep 2025 04:05)" at bounding box center [210, 160] width 292 height 31
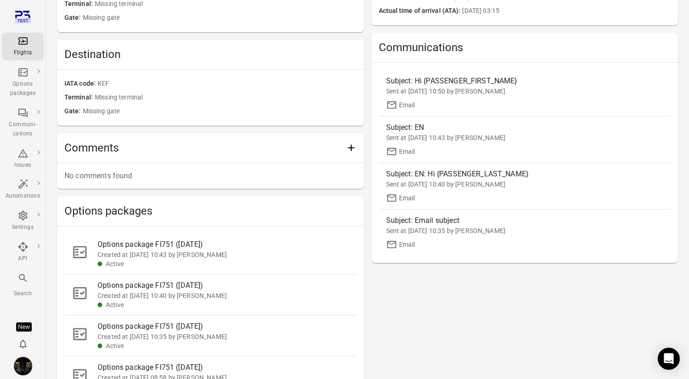
scroll to position [330, 0]
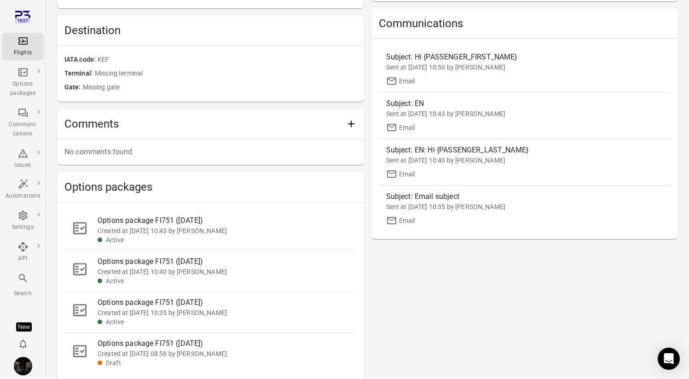
click at [182, 219] on div "Options package FI751 (3 Sep)" at bounding box center [224, 220] width 252 height 11
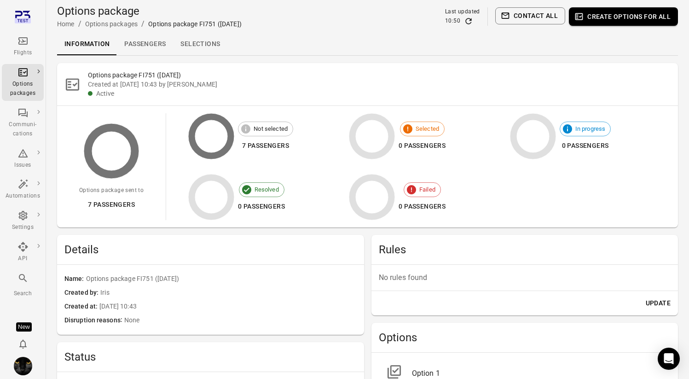
click at [144, 39] on link "Passengers" at bounding box center [145, 44] width 56 height 22
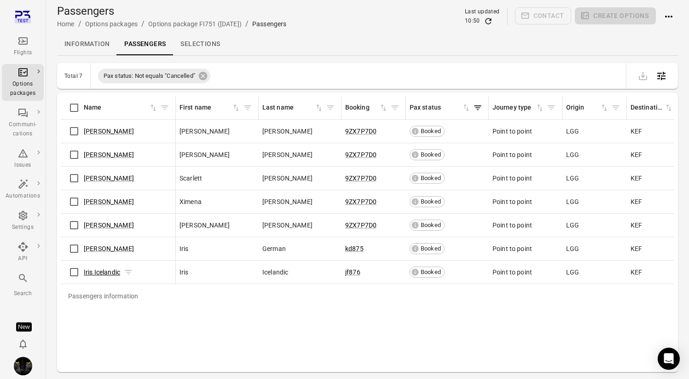
click at [102, 269] on link "Iris Icelandic" at bounding box center [102, 271] width 36 height 7
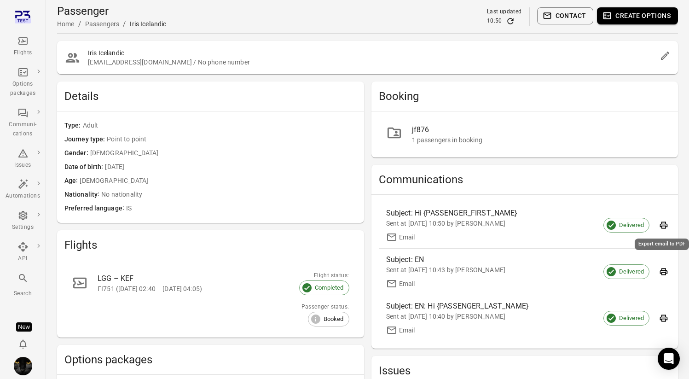
click at [663, 225] on icon "Export email to PDF" at bounding box center [663, 224] width 9 height 9
click at [28, 48] on div "Flights" at bounding box center [23, 52] width 35 height 9
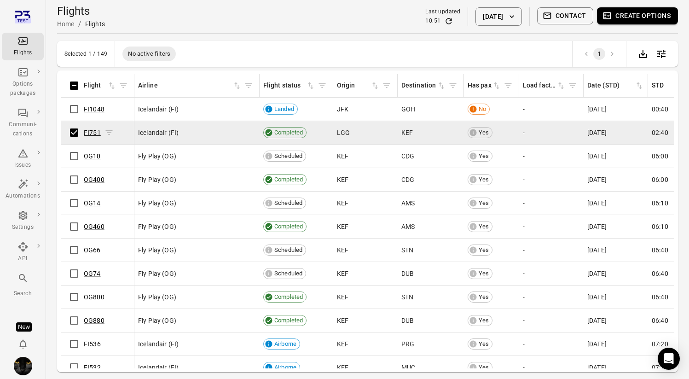
click at [88, 131] on link "FI751" at bounding box center [92, 132] width 17 height 7
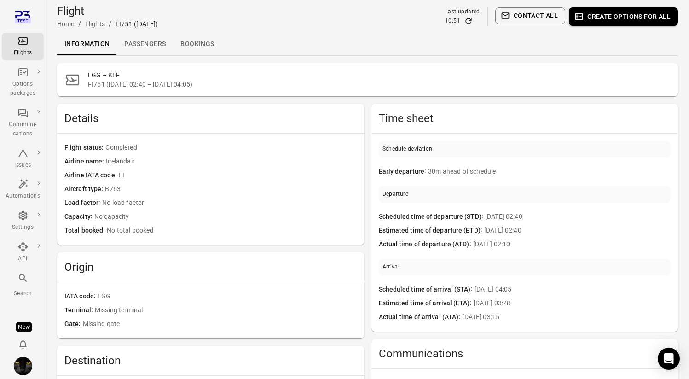
click at [147, 50] on link "Passengers" at bounding box center [145, 44] width 56 height 22
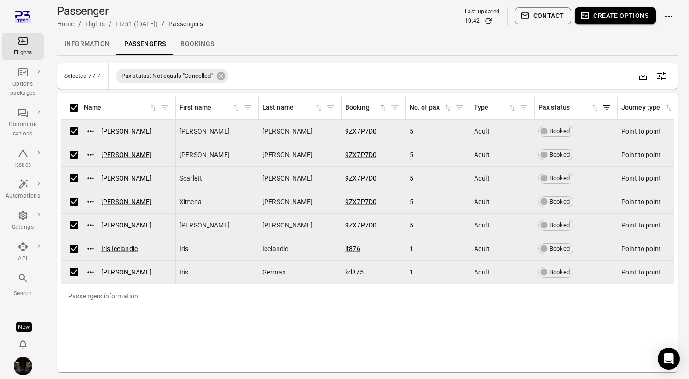
click at [619, 19] on button "Create options" at bounding box center [615, 15] width 81 height 17
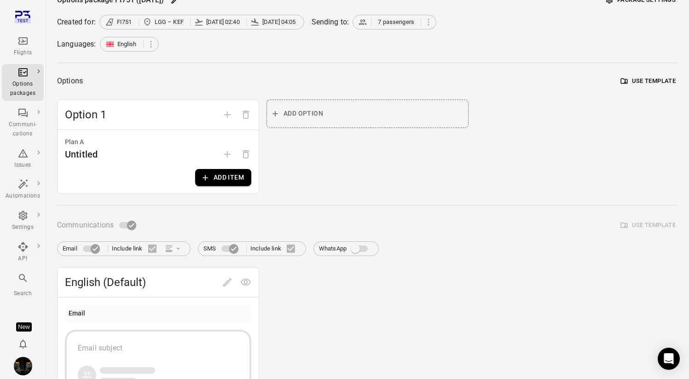
scroll to position [51, 0]
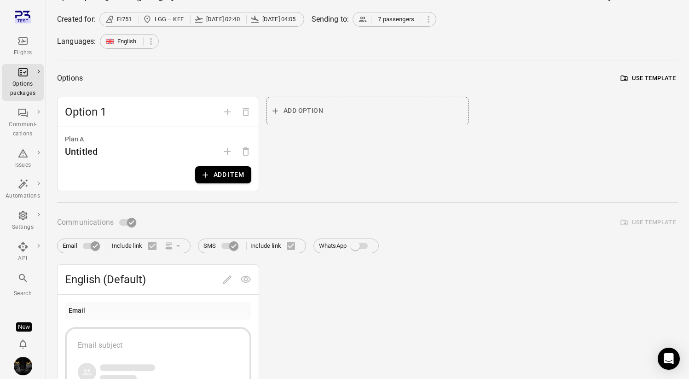
click at [214, 177] on button "Add item" at bounding box center [223, 174] width 56 height 17
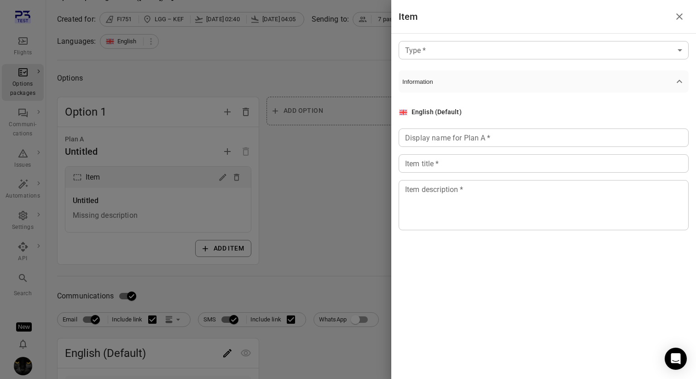
click at [499, 56] on body "Flights Options packages Communi-cations Issues Automations Settings API Search…" at bounding box center [348, 342] width 696 height 787
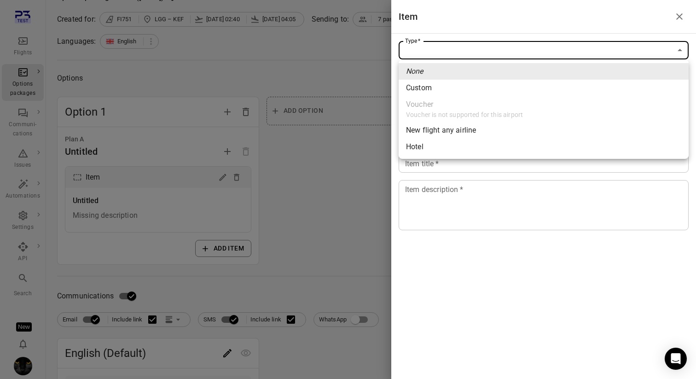
click at [481, 84] on span "Custom" at bounding box center [543, 87] width 275 height 11
type input "******"
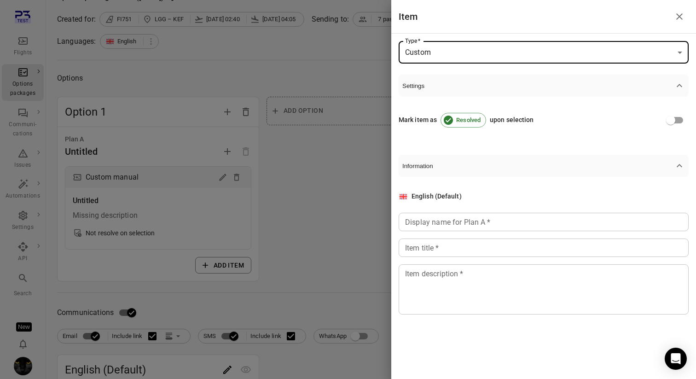
click at [303, 181] on div at bounding box center [348, 189] width 696 height 379
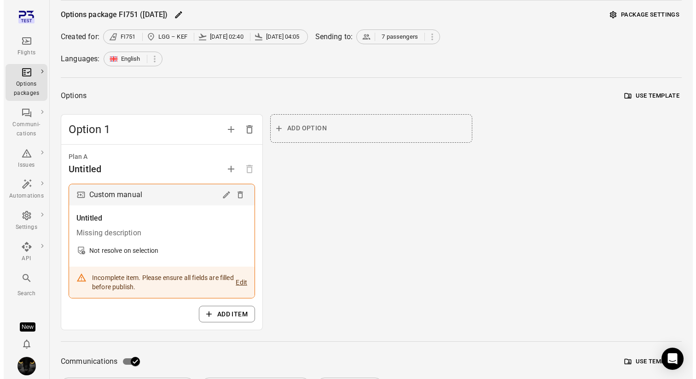
scroll to position [0, 0]
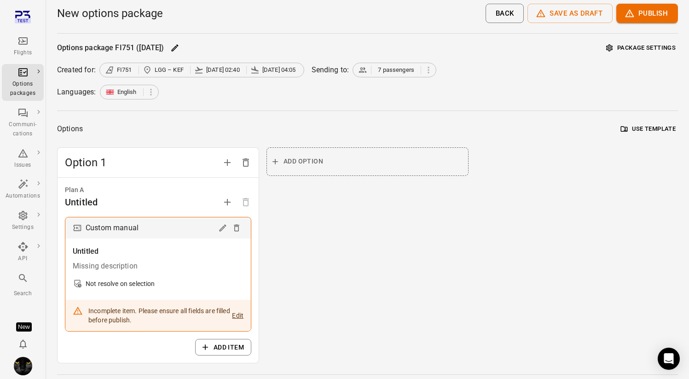
click at [655, 52] on button "Package settings" at bounding box center [641, 48] width 74 height 14
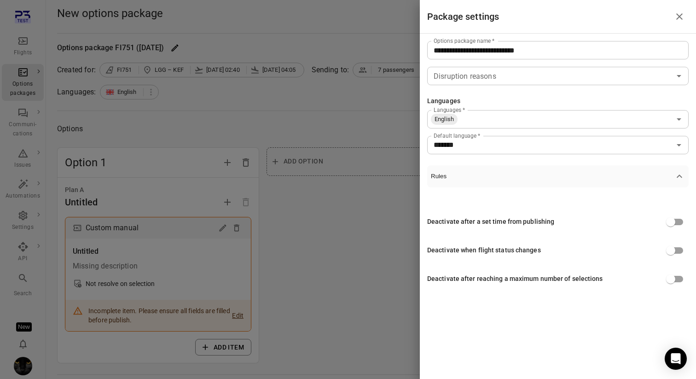
click at [481, 147] on input "*******" at bounding box center [550, 145] width 241 height 13
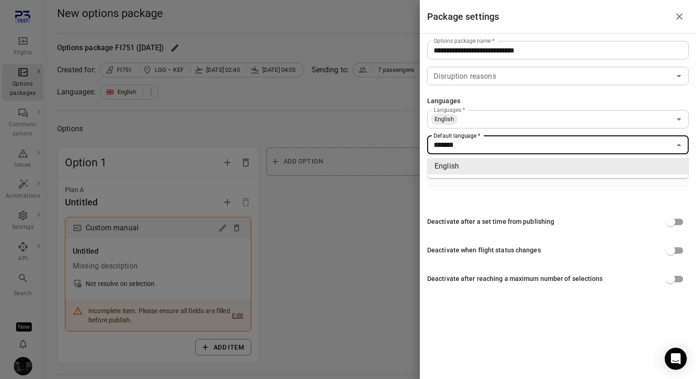
click at [483, 119] on input "Languages   *" at bounding box center [564, 119] width 212 height 13
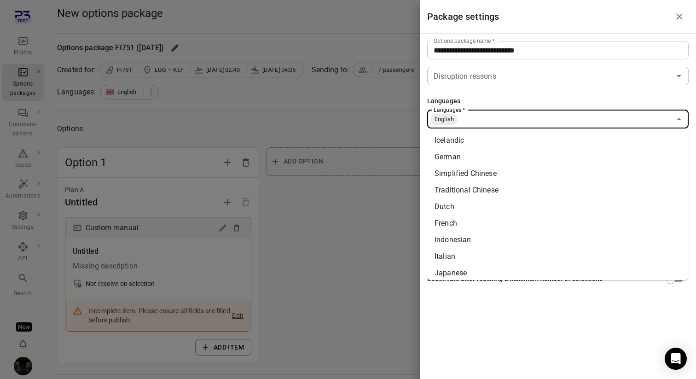
click at [469, 144] on li "Icelandic" at bounding box center [557, 140] width 261 height 17
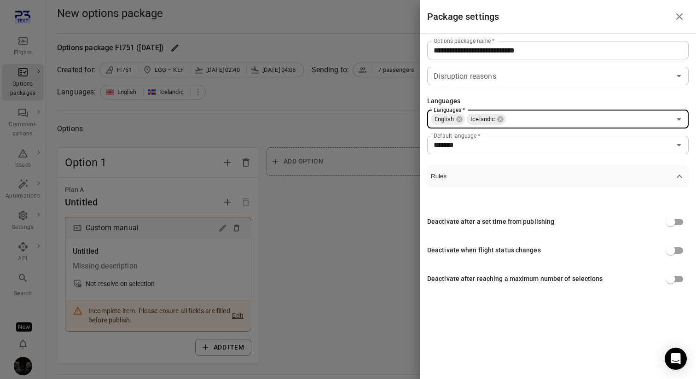
click at [374, 115] on div at bounding box center [348, 189] width 696 height 379
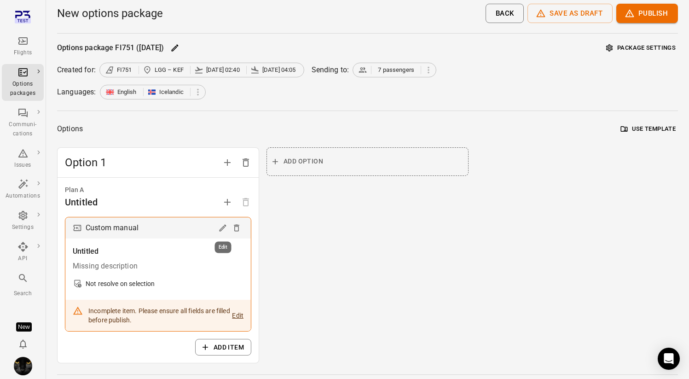
click at [222, 225] on icon "Edit" at bounding box center [222, 227] width 9 height 9
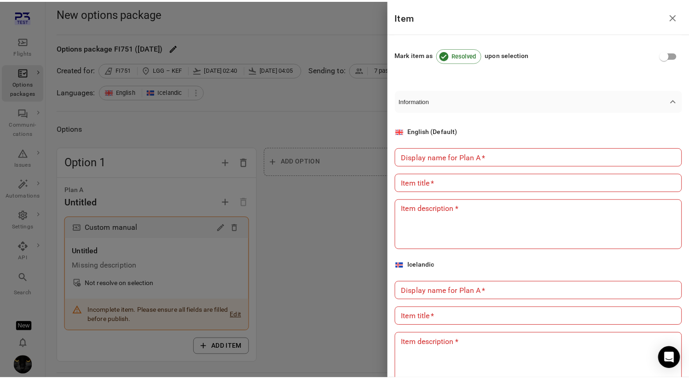
scroll to position [92, 0]
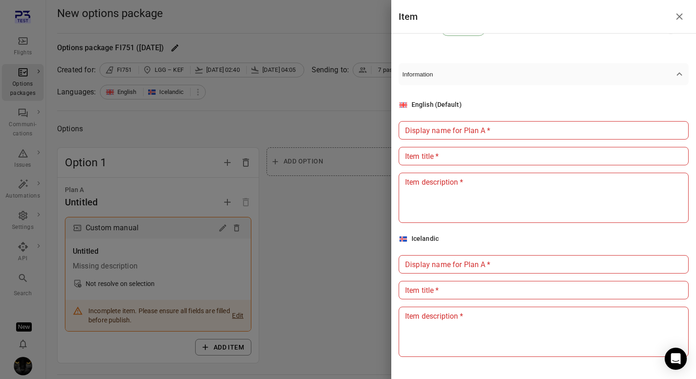
click at [466, 127] on div "Display name for Plan A   * Display name for Plan A   *" at bounding box center [543, 130] width 290 height 18
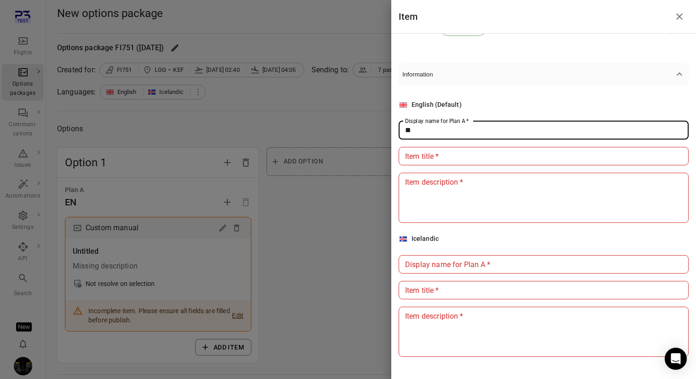
type input "**"
click at [460, 145] on div "English (Default) Display name for Plan A   * ** Display name for Plan A   * It…" at bounding box center [543, 161] width 290 height 123
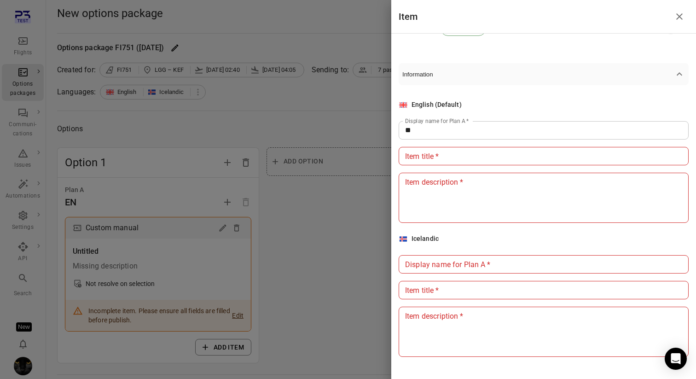
click at [460, 156] on input "Item title   *" at bounding box center [543, 156] width 290 height 18
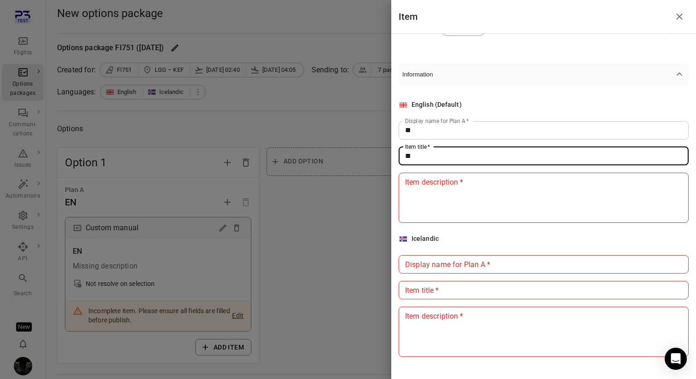
type input "**"
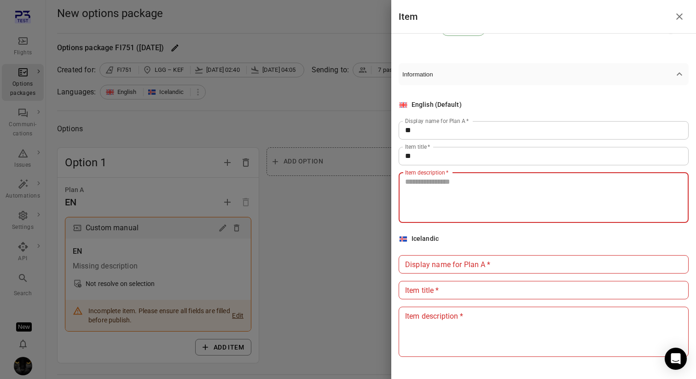
click at [447, 192] on textarea "Item description   *" at bounding box center [543, 197] width 277 height 42
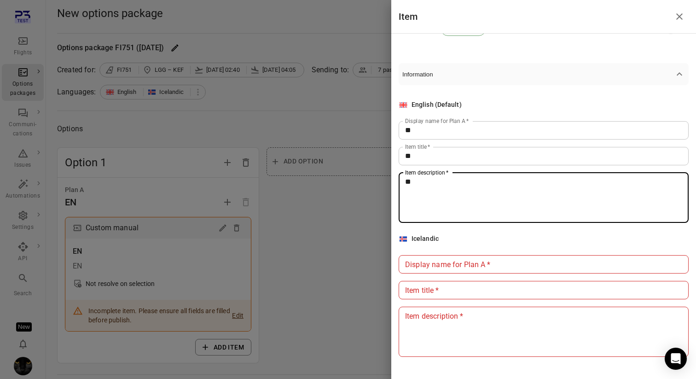
type textarea "**"
click at [431, 267] on input "Display name for Plan A   *" at bounding box center [543, 264] width 290 height 18
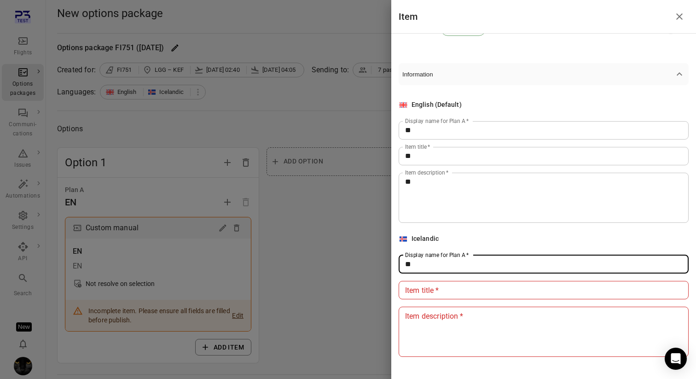
type input "**"
click at [421, 282] on div "Item title   * Item title   *" at bounding box center [543, 290] width 290 height 18
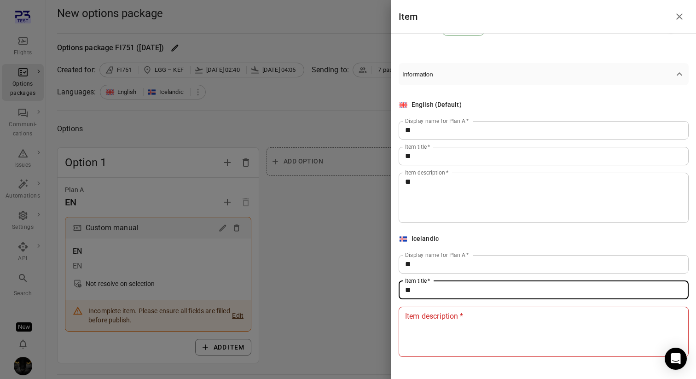
type input "**"
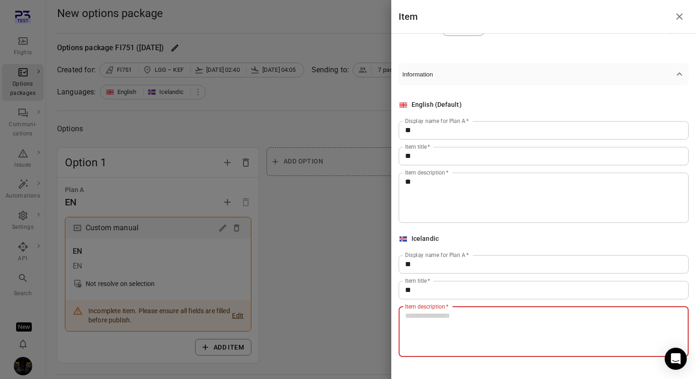
click at [412, 334] on textarea "Item description   *" at bounding box center [543, 331] width 277 height 42
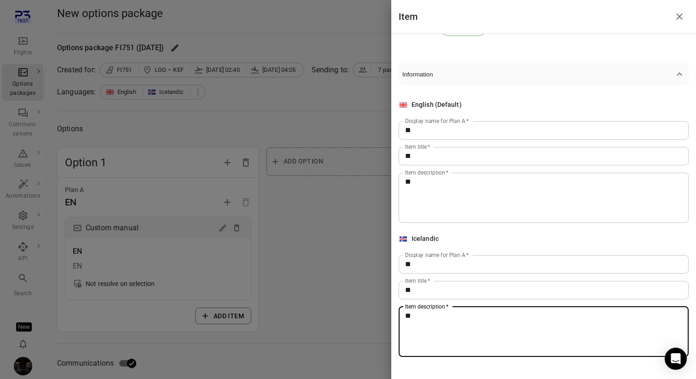
type textarea "**"
click at [383, 302] on div at bounding box center [348, 189] width 696 height 379
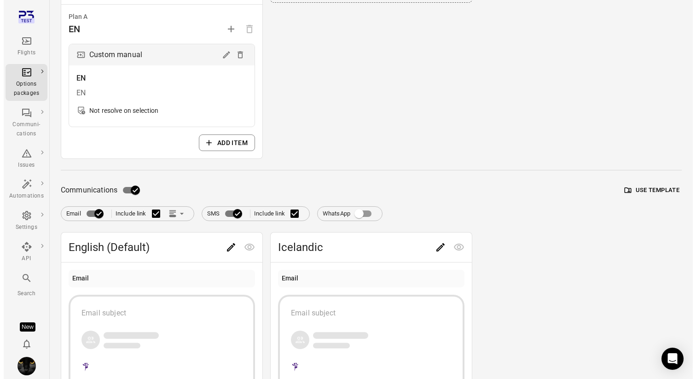
scroll to position [324, 0]
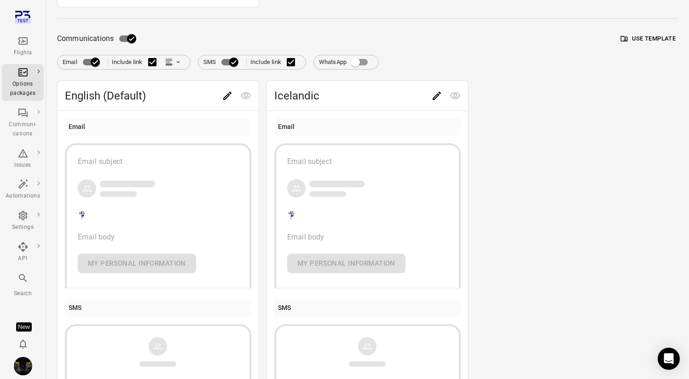
click at [653, 40] on button "Use template" at bounding box center [647, 39] width 59 height 14
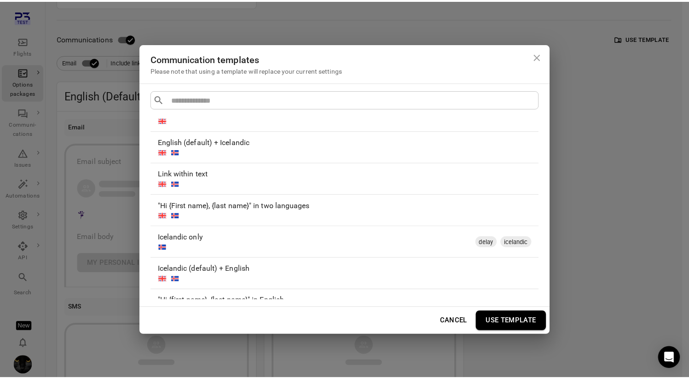
scroll to position [288, 0]
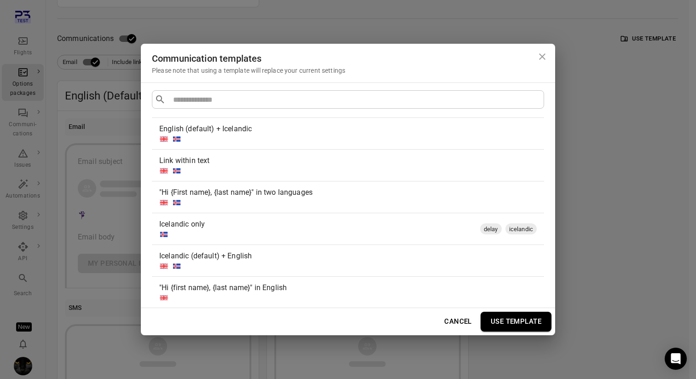
click at [358, 167] on div at bounding box center [346, 170] width 374 height 9
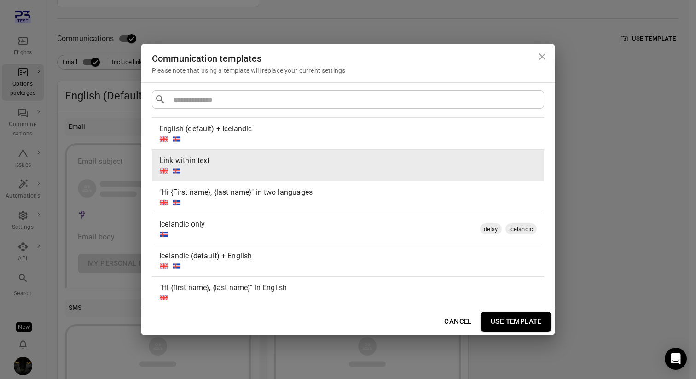
click at [513, 322] on button "Use template" at bounding box center [515, 321] width 71 height 19
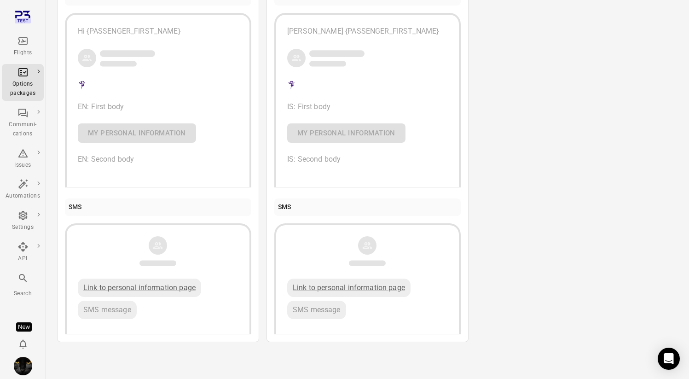
scroll to position [0, 0]
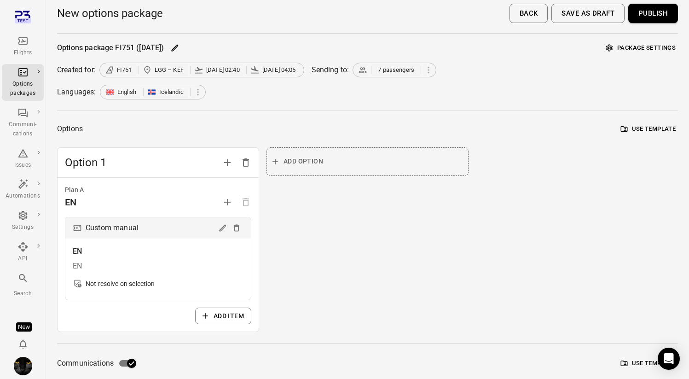
click at [585, 12] on button "Save as draft" at bounding box center [587, 13] width 73 height 19
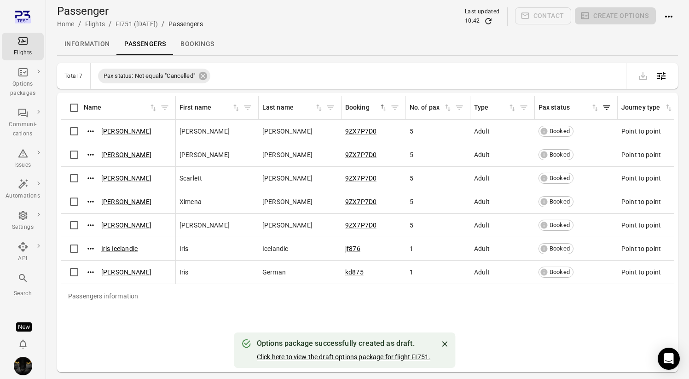
click at [372, 355] on button "Click here to view the draft options package for flight FI751." at bounding box center [343, 356] width 173 height 9
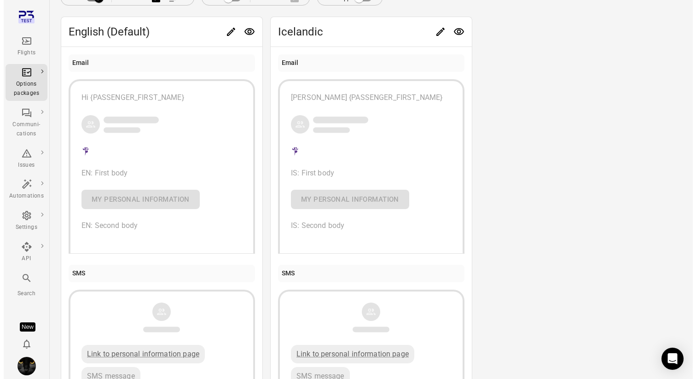
scroll to position [358, 0]
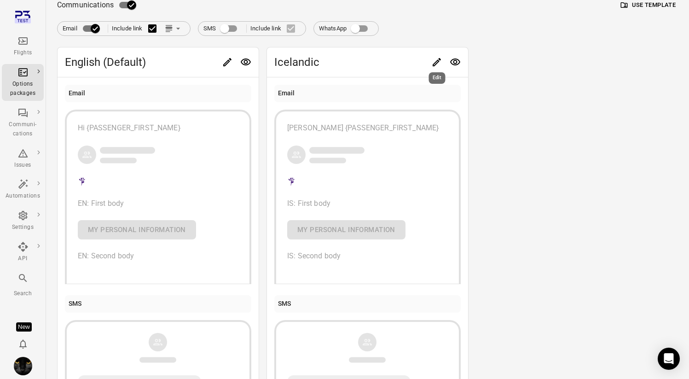
click at [436, 60] on icon "Edit" at bounding box center [436, 62] width 11 height 11
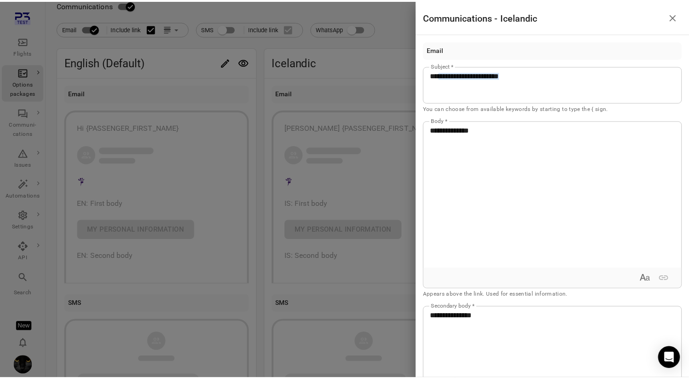
scroll to position [308, 0]
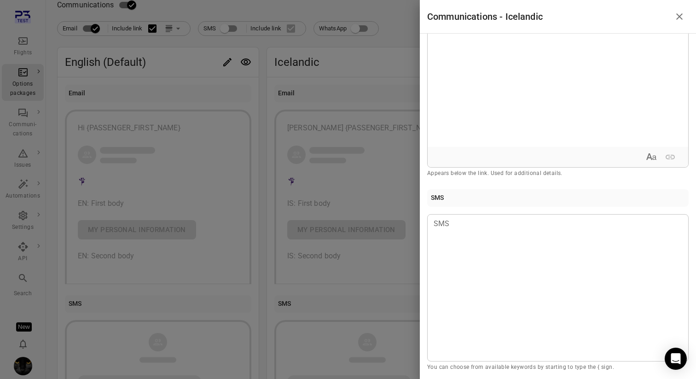
click at [354, 27] on div at bounding box center [348, 189] width 696 height 379
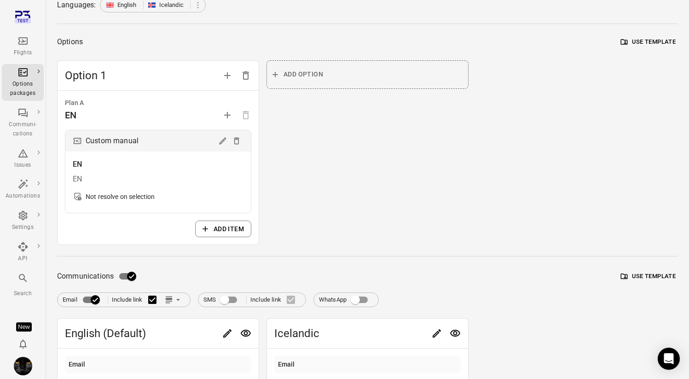
scroll to position [0, 0]
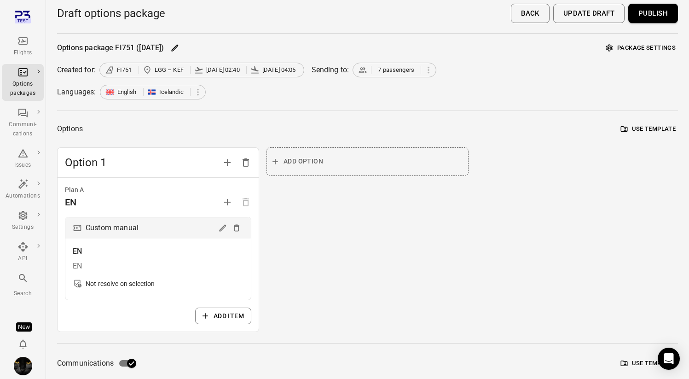
click at [650, 12] on button "Publish" at bounding box center [653, 13] width 50 height 19
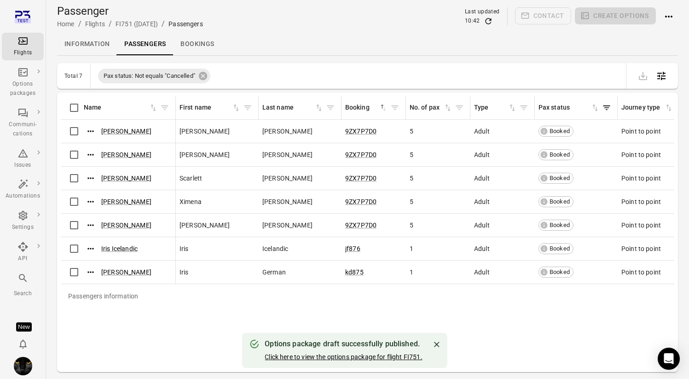
click at [329, 358] on link "Click here to view the options package for flight FI751." at bounding box center [343, 356] width 157 height 7
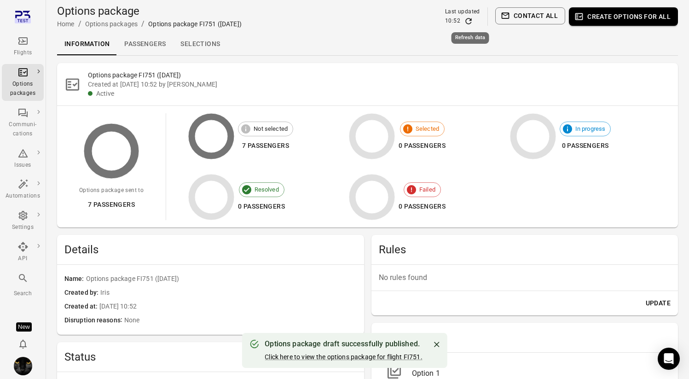
click at [470, 23] on icon "Refresh data" at bounding box center [468, 21] width 6 height 6
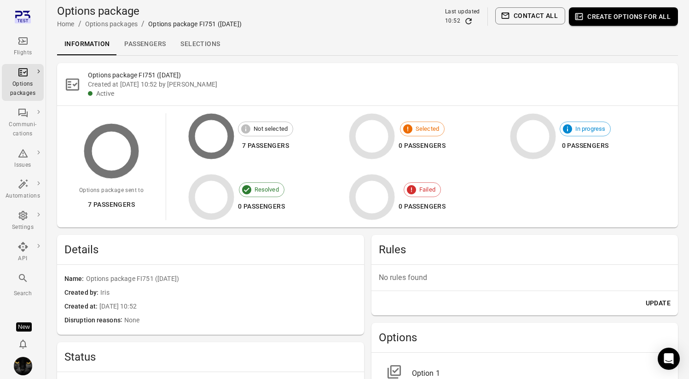
click at [470, 20] on icon "Refresh data" at bounding box center [468, 21] width 9 height 9
click at [464, 25] on div "10:52" at bounding box center [462, 21] width 35 height 9
click at [467, 23] on icon "Refresh data" at bounding box center [468, 21] width 6 height 6
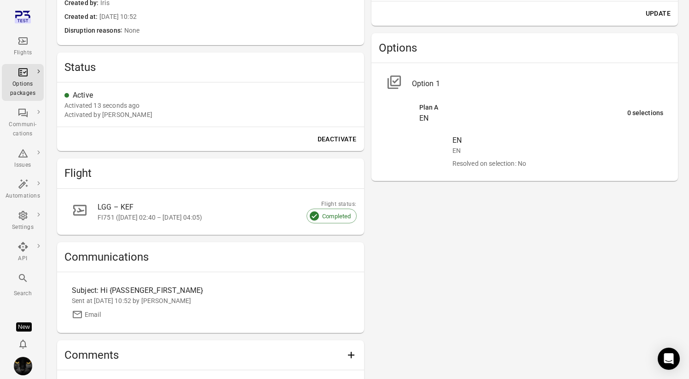
scroll to position [358, 0]
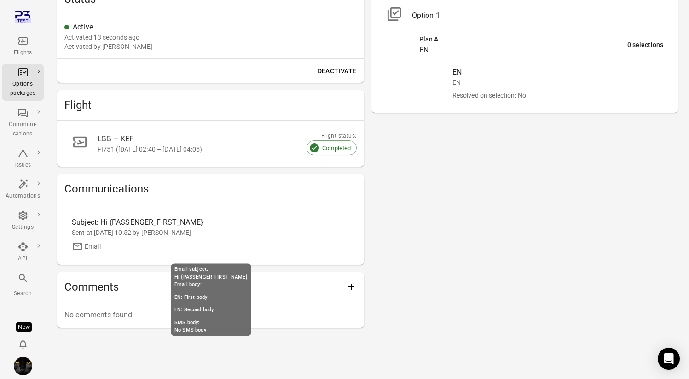
click at [203, 223] on div "Subject: Hi {PASSENGER_FIRST_NAME}" at bounding box center [176, 222] width 208 height 11
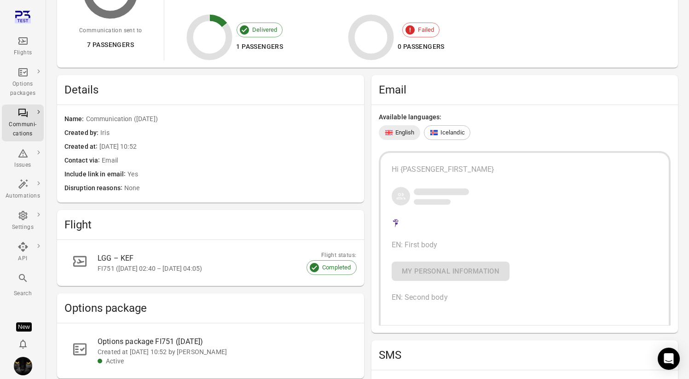
scroll to position [238, 0]
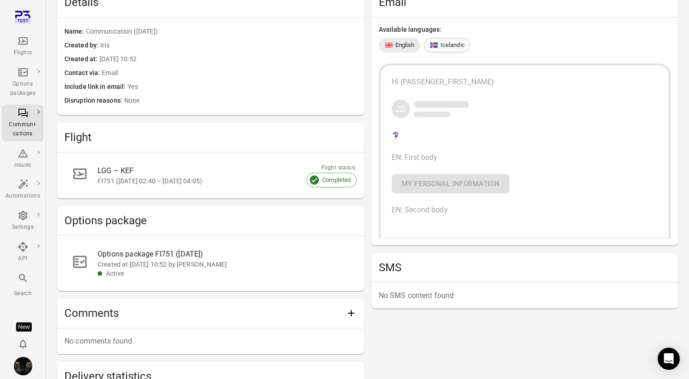
click at [439, 44] on div "Icelandic" at bounding box center [446, 44] width 35 height 9
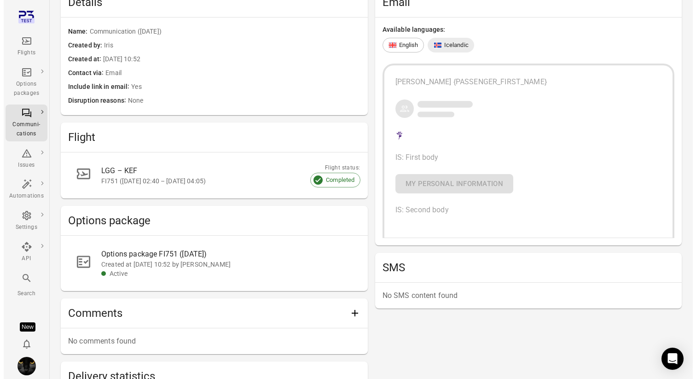
scroll to position [0, 0]
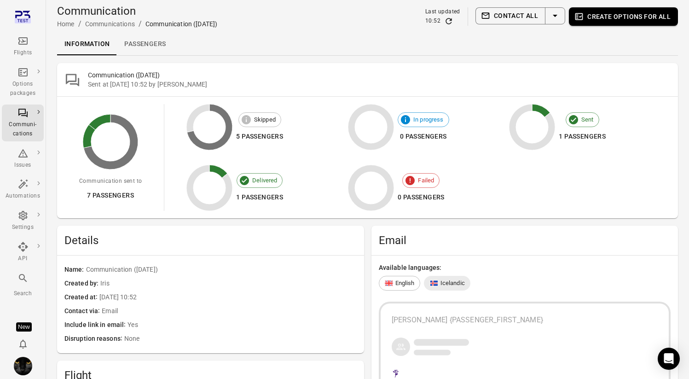
click at [21, 46] on icon "Main navigation" at bounding box center [22, 40] width 11 height 11
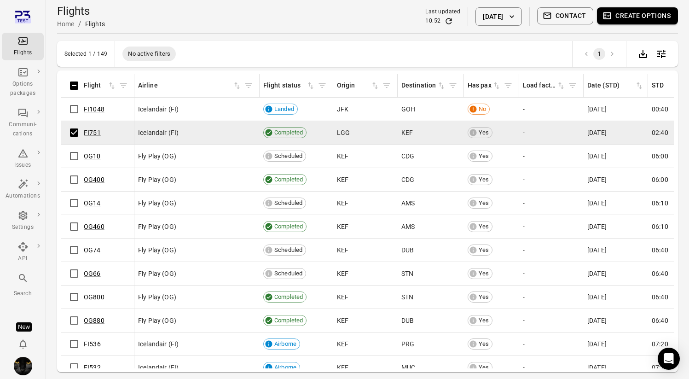
click at [554, 15] on button "Contact" at bounding box center [565, 15] width 57 height 17
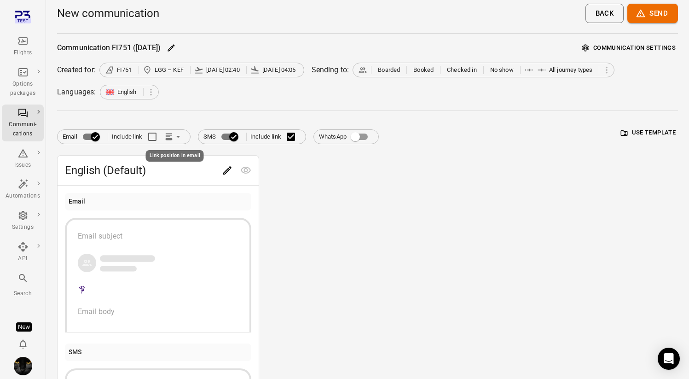
click at [173, 140] on icon "Link position in email" at bounding box center [168, 136] width 9 height 9
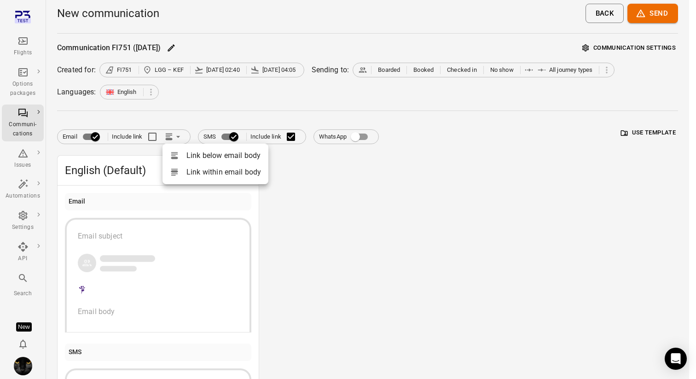
click at [248, 103] on div at bounding box center [348, 189] width 696 height 379
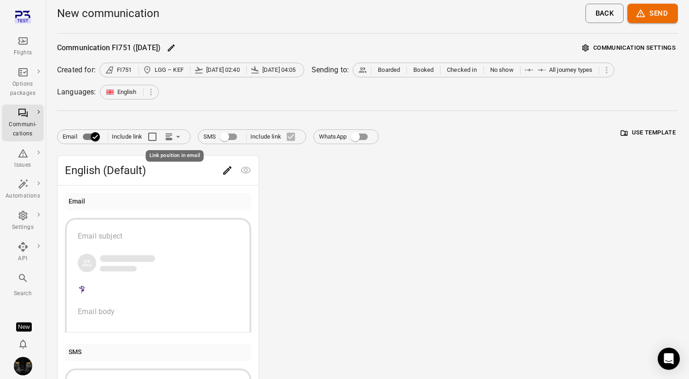
click at [174, 137] on icon "Link position in email" at bounding box center [177, 136] width 9 height 9
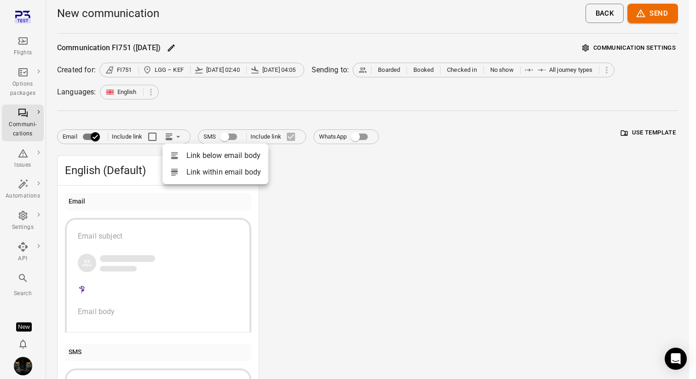
click at [174, 137] on div at bounding box center [348, 189] width 696 height 379
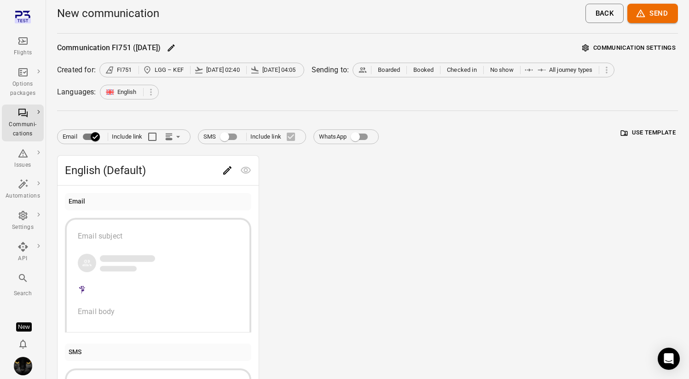
click at [174, 137] on icon "Link position in email" at bounding box center [177, 136] width 9 height 9
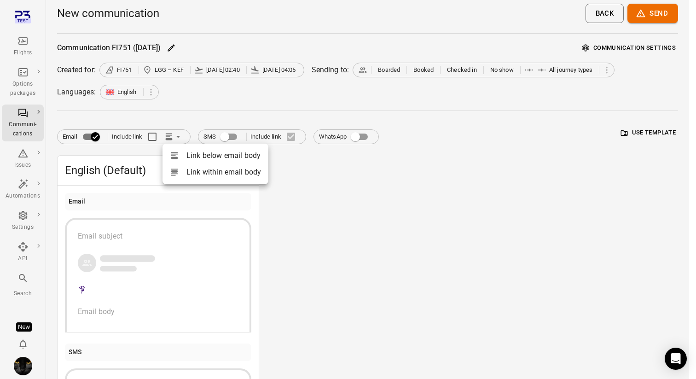
click at [156, 126] on div at bounding box center [348, 189] width 696 height 379
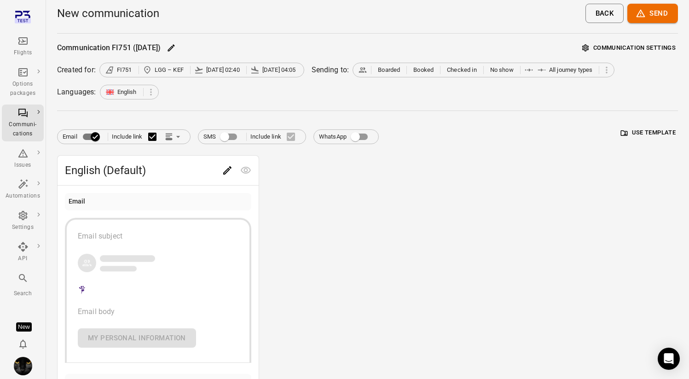
click at [169, 137] on icon "Link position in email" at bounding box center [167, 136] width 5 height 1
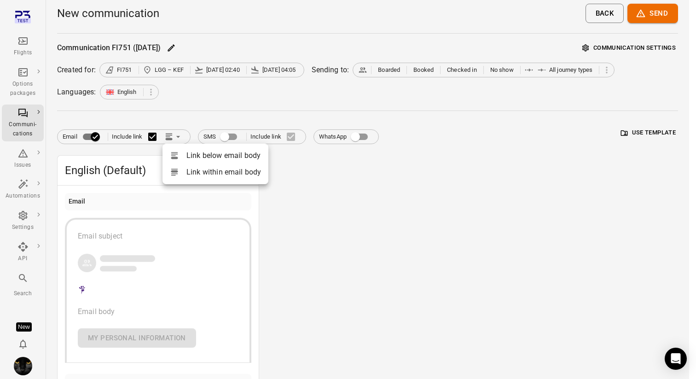
click at [187, 170] on li "Link within email body" at bounding box center [215, 172] width 106 height 17
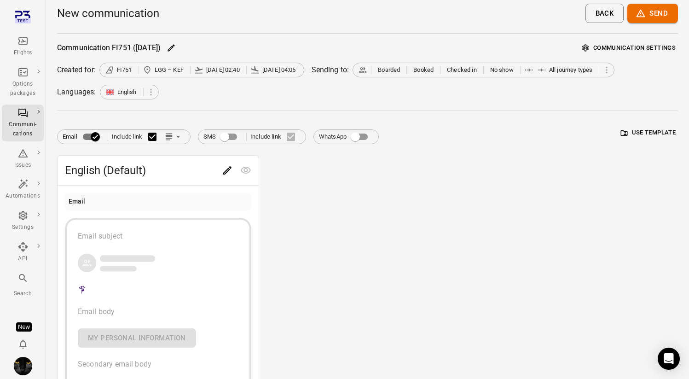
click at [227, 170] on icon "Edit" at bounding box center [227, 170] width 11 height 11
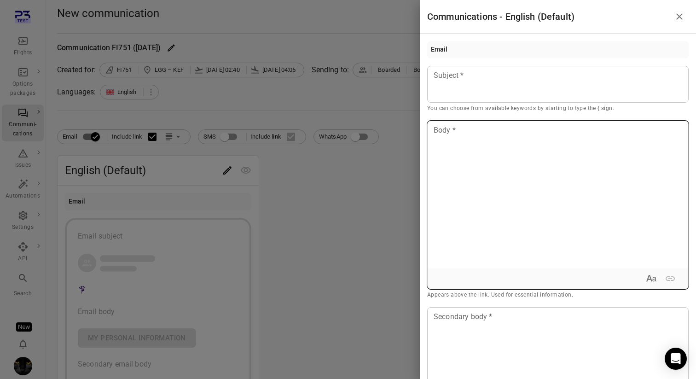
click at [462, 173] on div at bounding box center [557, 194] width 260 height 147
click at [516, 177] on div at bounding box center [557, 194] width 260 height 147
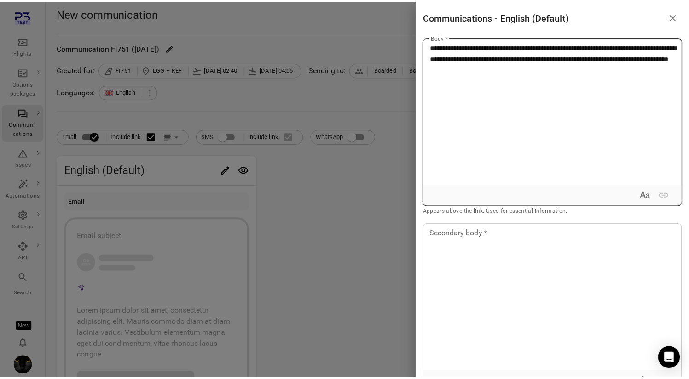
scroll to position [74, 0]
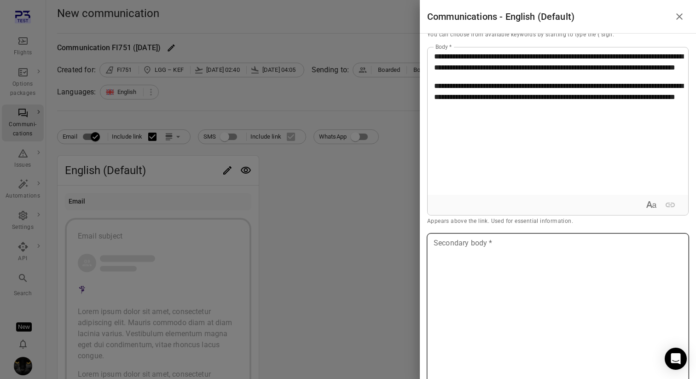
click at [470, 253] on div at bounding box center [557, 307] width 260 height 147
paste div
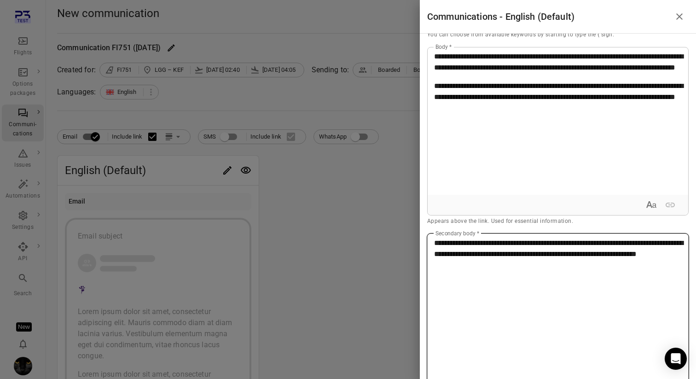
click at [434, 242] on span "**********" at bounding box center [558, 248] width 249 height 18
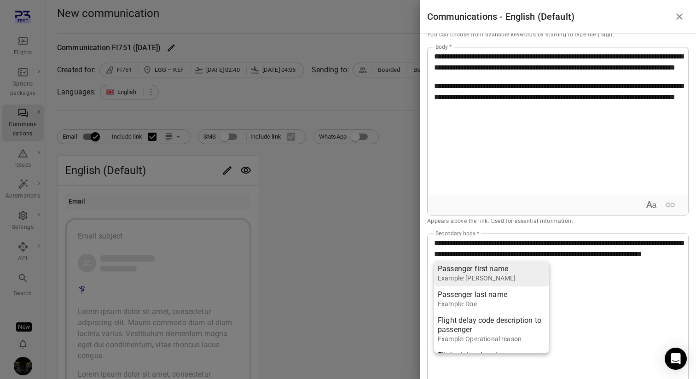
click at [448, 276] on div "Example: Jane" at bounding box center [477, 277] width 78 height 9
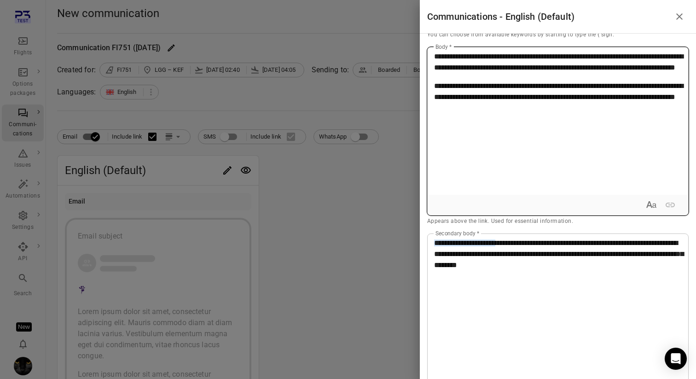
click at [494, 150] on div "**********" at bounding box center [557, 120] width 260 height 147
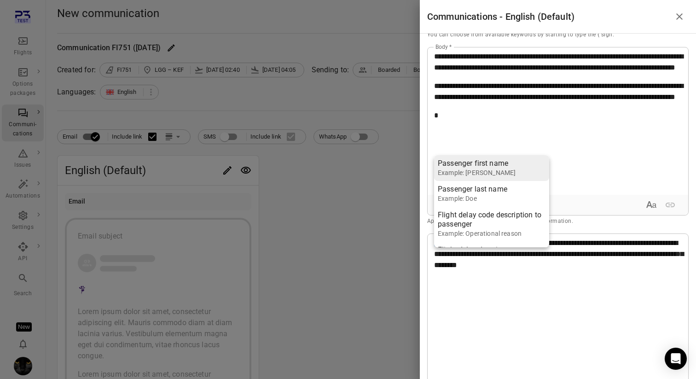
click at [489, 163] on div "Passenger first name" at bounding box center [477, 163] width 78 height 9
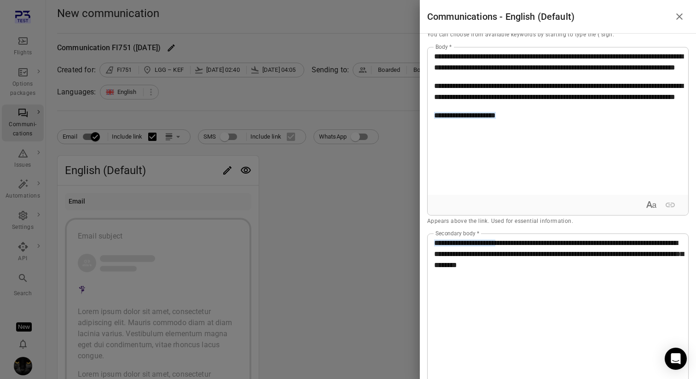
click at [314, 172] on div at bounding box center [348, 189] width 696 height 379
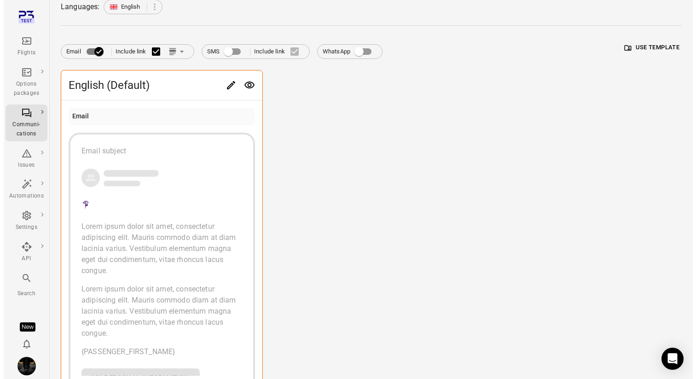
scroll to position [103, 0]
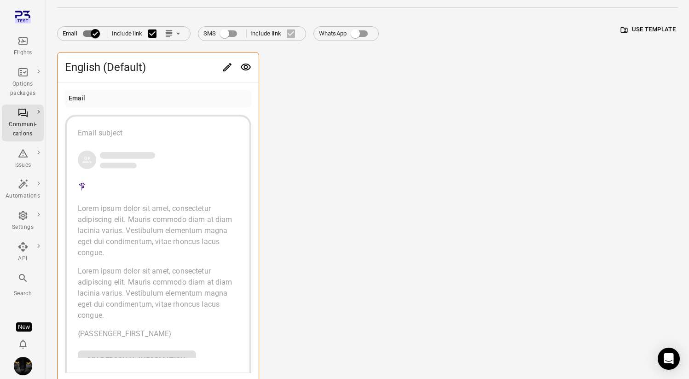
click at [169, 35] on icon "Link position in email" at bounding box center [168, 35] width 6 height 1
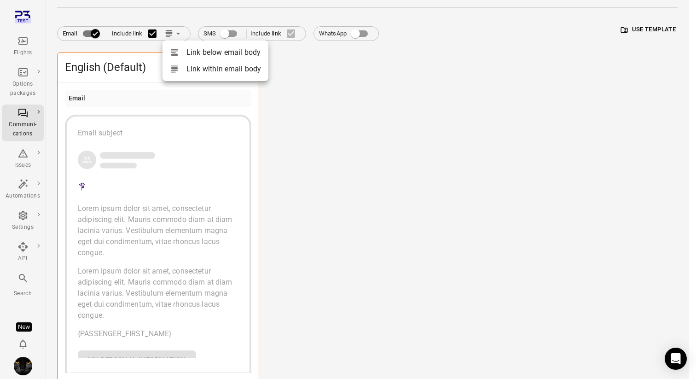
click at [180, 51] on div at bounding box center [178, 52] width 17 height 9
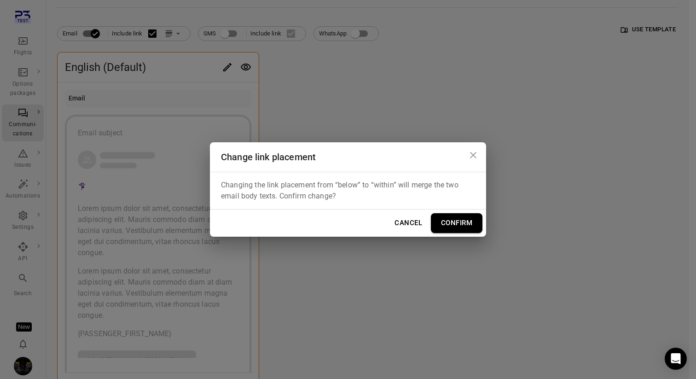
click at [461, 223] on button "Confirm" at bounding box center [457, 222] width 52 height 19
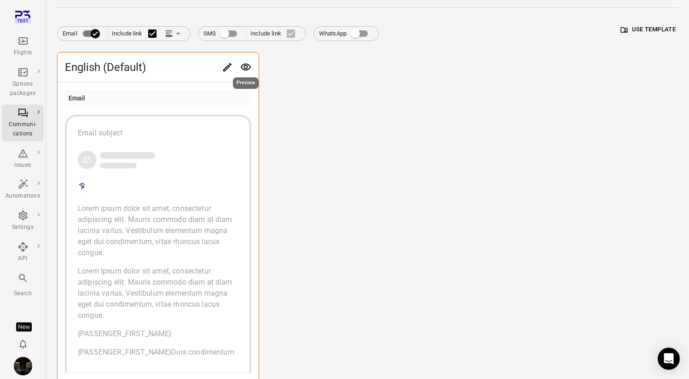
click at [244, 67] on icon "Preview" at bounding box center [246, 66] width 10 height 7
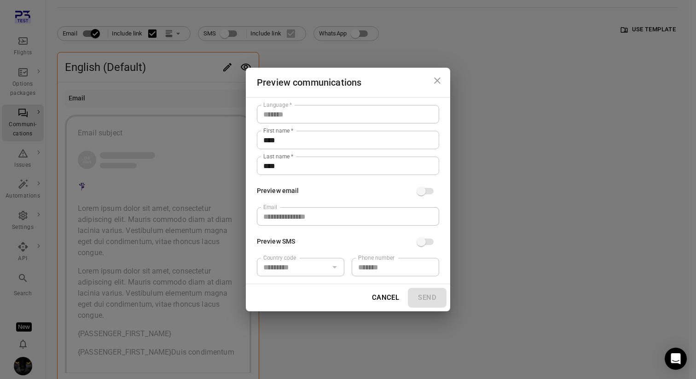
click at [269, 58] on div "**********" at bounding box center [348, 189] width 696 height 379
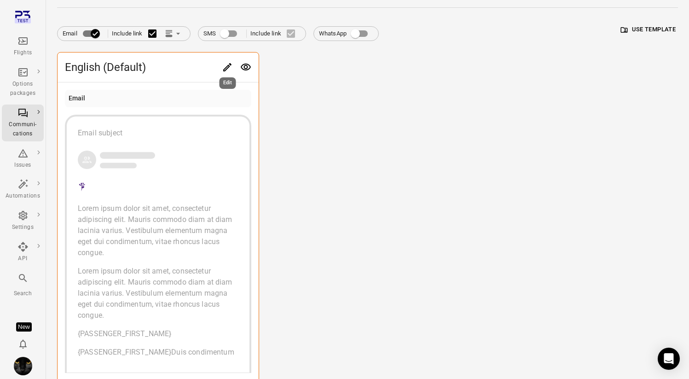
click at [231, 66] on icon "Edit" at bounding box center [227, 67] width 11 height 11
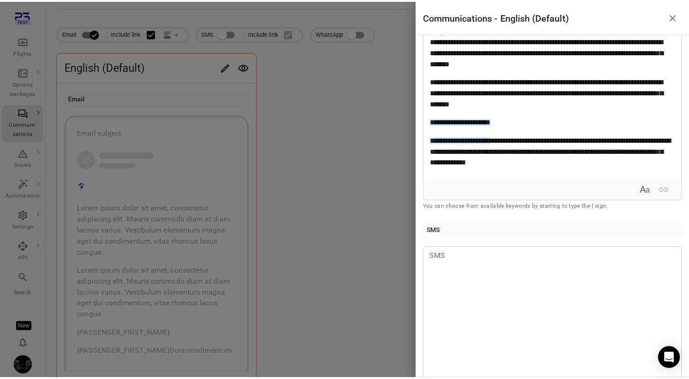
scroll to position [92, 0]
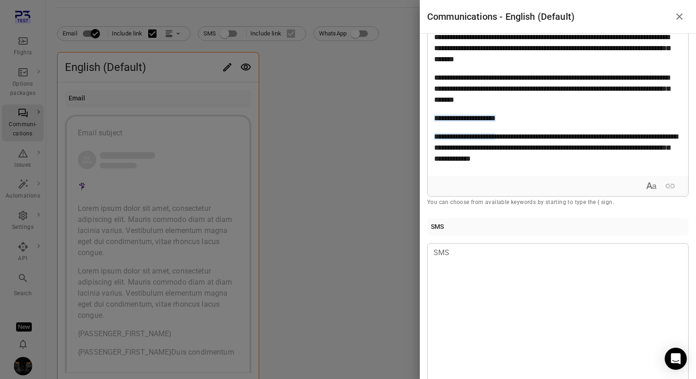
click at [526, 123] on p "**********" at bounding box center [554, 118] width 241 height 11
click at [565, 120] on p "**********" at bounding box center [554, 118] width 241 height 11
click at [350, 180] on div at bounding box center [348, 189] width 696 height 379
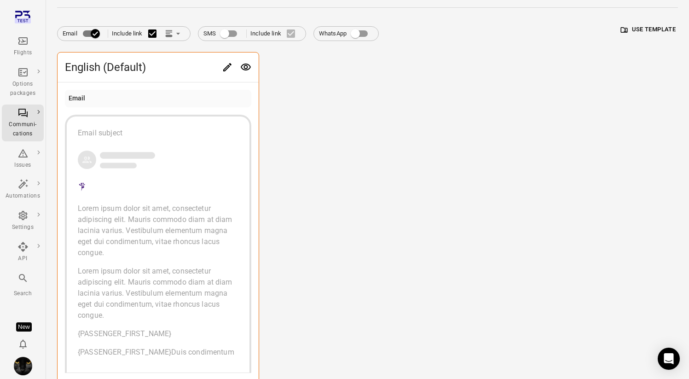
scroll to position [75, 0]
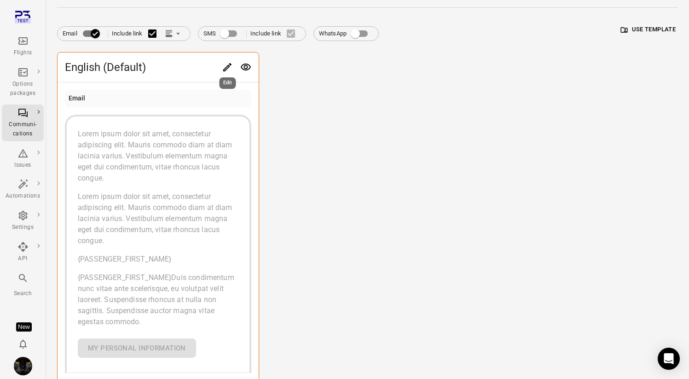
click at [227, 68] on icon "Edit" at bounding box center [227, 67] width 11 height 11
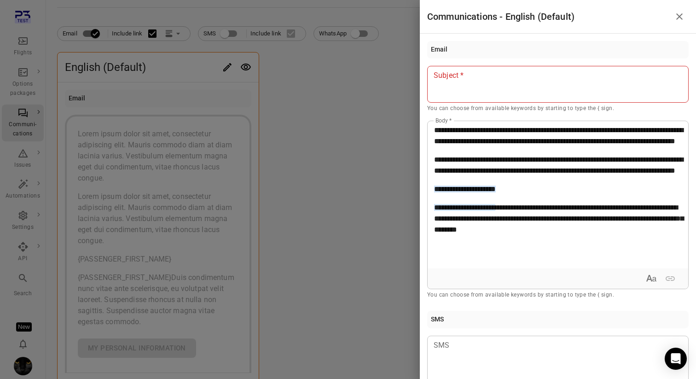
click at [376, 161] on div at bounding box center [348, 189] width 696 height 379
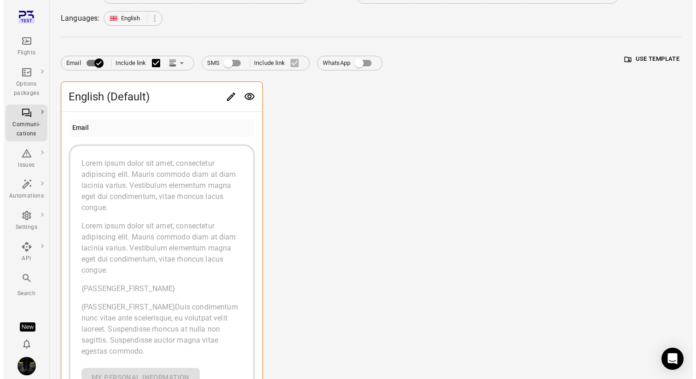
scroll to position [68, 0]
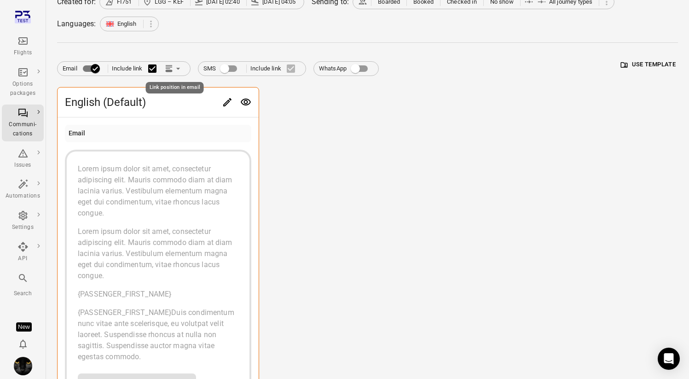
click at [172, 71] on icon "Link position in email" at bounding box center [168, 68] width 9 height 9
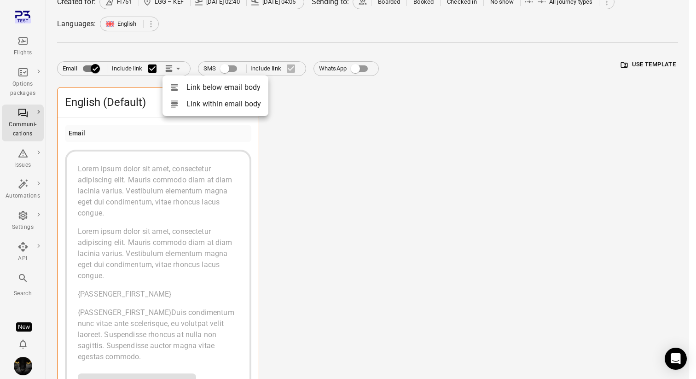
click at [198, 108] on li "Link within email body" at bounding box center [215, 104] width 106 height 17
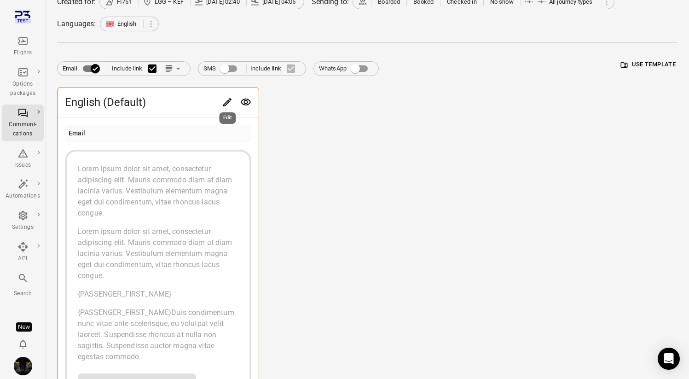
click at [230, 104] on icon "Edit" at bounding box center [227, 102] width 11 height 11
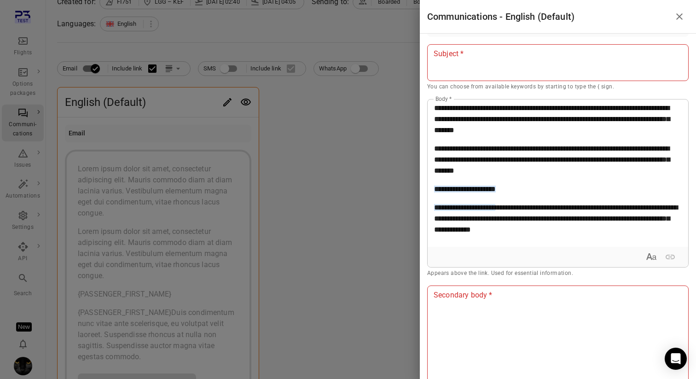
scroll to position [23, 0]
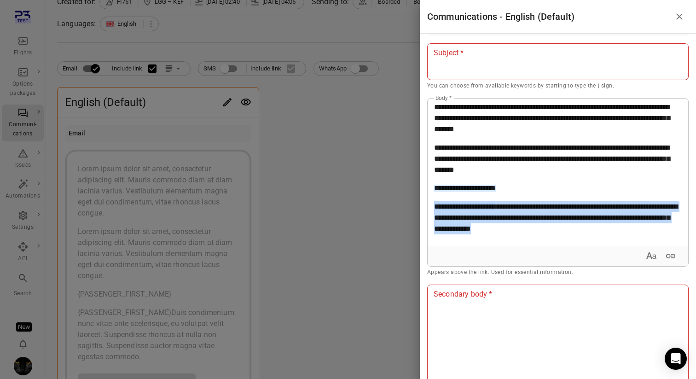
drag, startPoint x: 658, startPoint y: 230, endPoint x: 431, endPoint y: 204, distance: 228.7
click at [431, 204] on div "**********" at bounding box center [554, 171] width 254 height 147
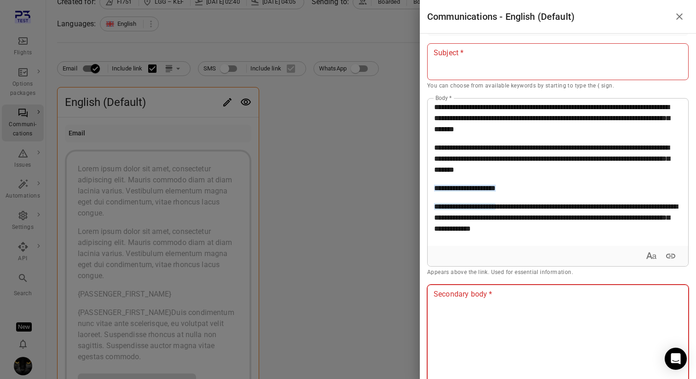
click at [449, 329] on div at bounding box center [557, 358] width 260 height 147
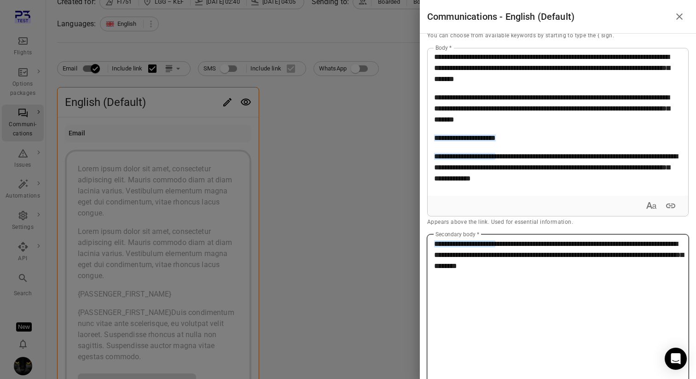
scroll to position [97, 0]
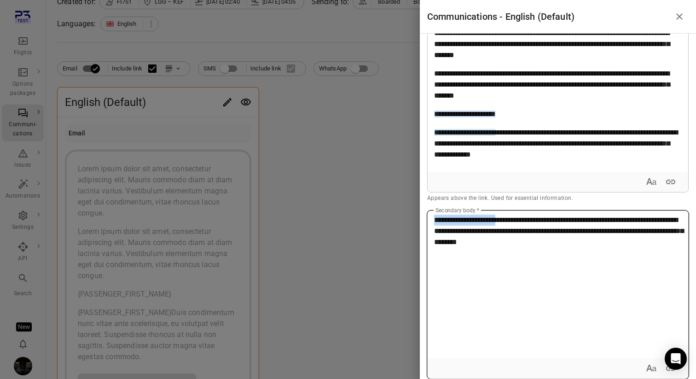
drag, startPoint x: 528, startPoint y: 219, endPoint x: 427, endPoint y: 220, distance: 101.2
click at [427, 220] on div "**********" at bounding box center [557, 284] width 260 height 147
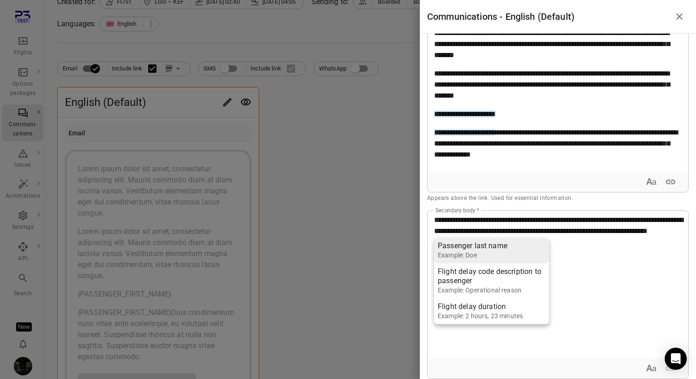
click at [453, 240] on li "Passenger last name Example: Doe" at bounding box center [491, 250] width 115 height 26
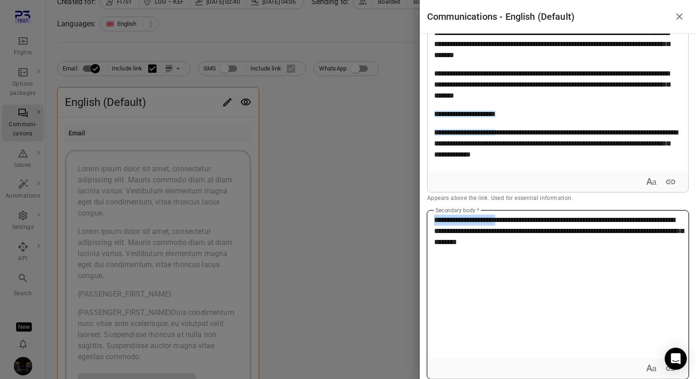
drag, startPoint x: 529, startPoint y: 219, endPoint x: 419, endPoint y: 221, distance: 109.5
click at [420, 221] on div "**********" at bounding box center [558, 206] width 276 height 345
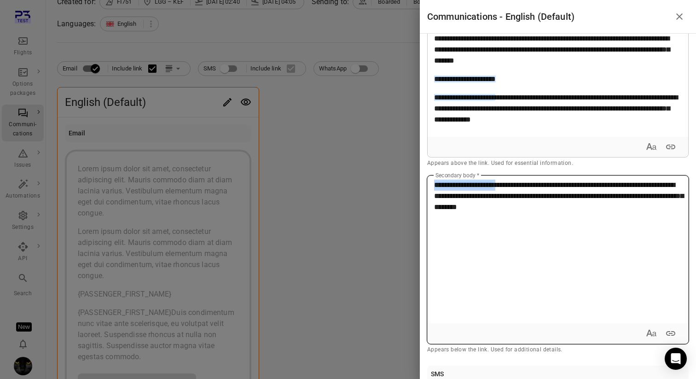
scroll to position [143, 0]
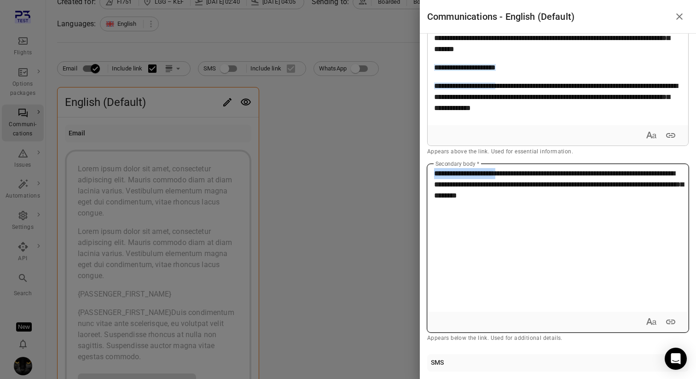
click at [646, 322] on icon "Expand text format" at bounding box center [651, 321] width 11 height 11
click at [582, 323] on icon "Bold" at bounding box center [587, 321] width 11 height 11
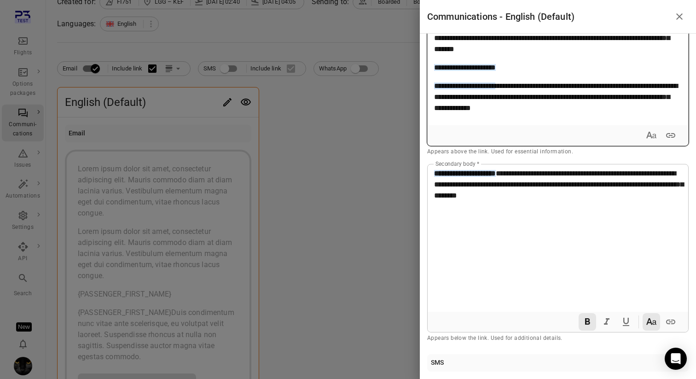
click at [534, 115] on div "**********" at bounding box center [554, 51] width 254 height 147
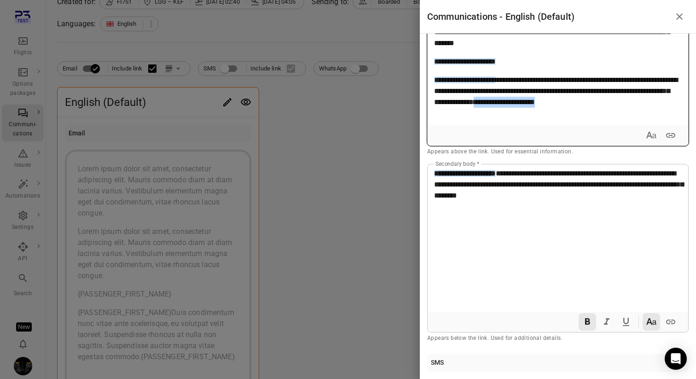
drag, startPoint x: 540, startPoint y: 112, endPoint x: 416, endPoint y: 108, distance: 124.3
click at [416, 108] on div "**********" at bounding box center [348, 189] width 696 height 379
click at [646, 137] on icon "Expand text format" at bounding box center [651, 135] width 11 height 11
click at [604, 133] on icon "Italic" at bounding box center [606, 135] width 11 height 11
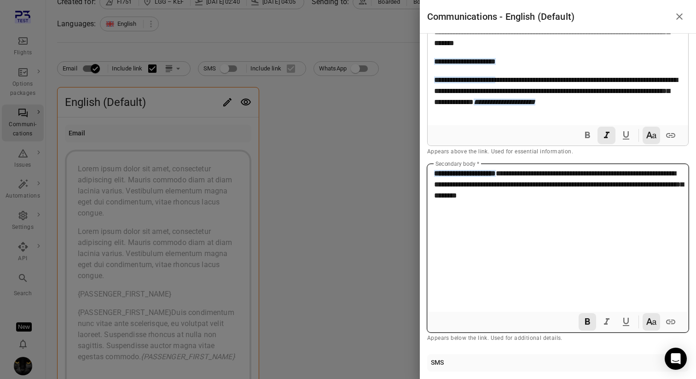
click at [596, 254] on div "**********" at bounding box center [557, 237] width 260 height 147
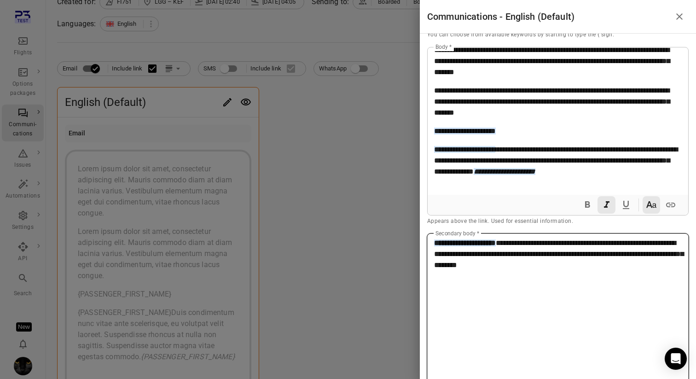
scroll to position [0, 0]
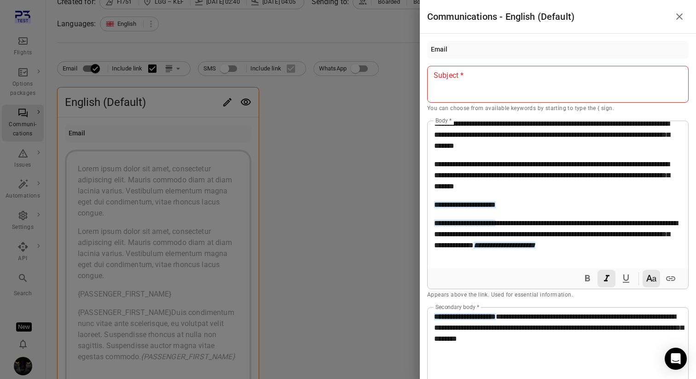
click at [341, 161] on div at bounding box center [348, 189] width 696 height 379
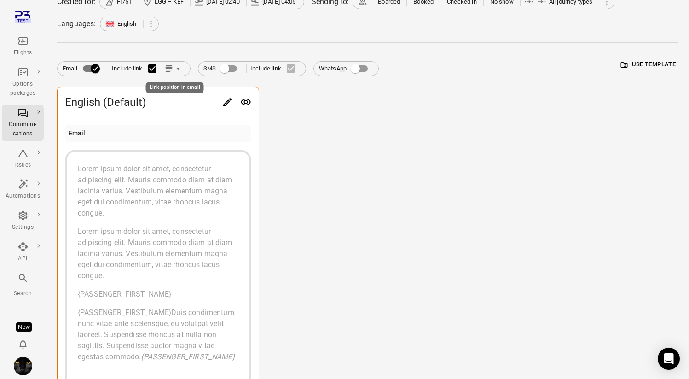
click at [172, 68] on icon "Link position in email" at bounding box center [168, 68] width 7 height 2
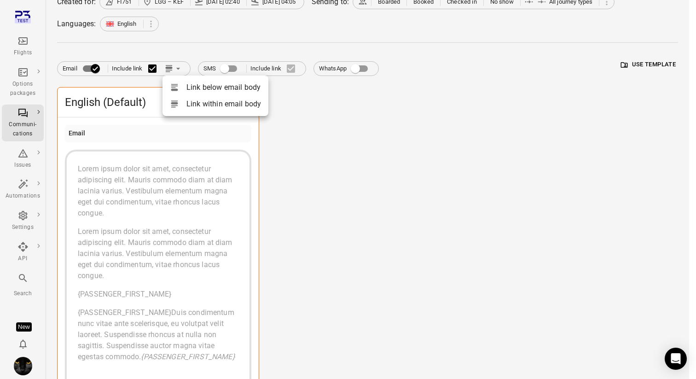
click at [186, 86] on li "Link below email body" at bounding box center [215, 87] width 106 height 17
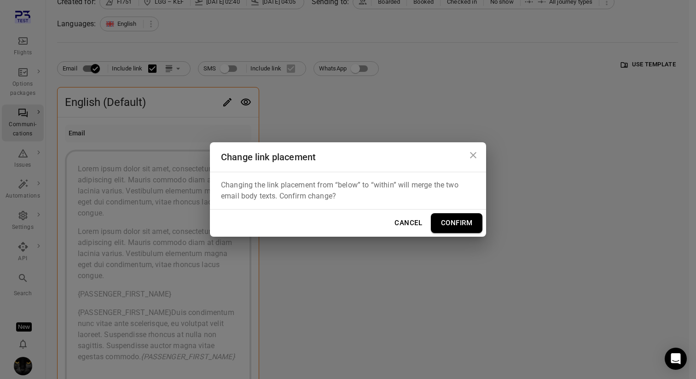
click at [447, 224] on button "Confirm" at bounding box center [457, 222] width 52 height 19
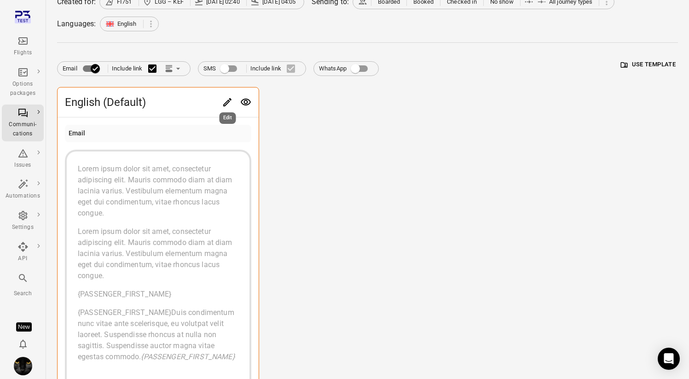
click at [228, 98] on icon "Edit" at bounding box center [227, 102] width 11 height 11
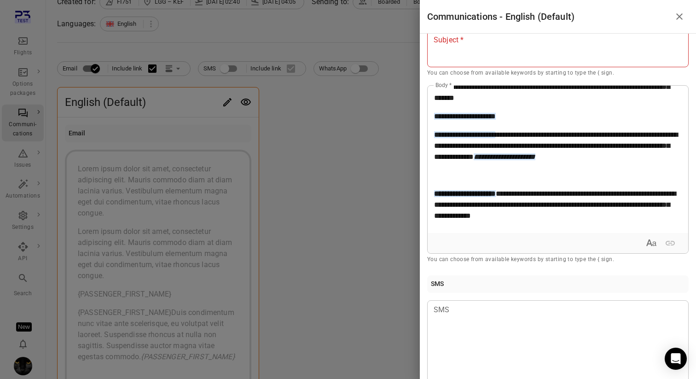
scroll to position [36, 0]
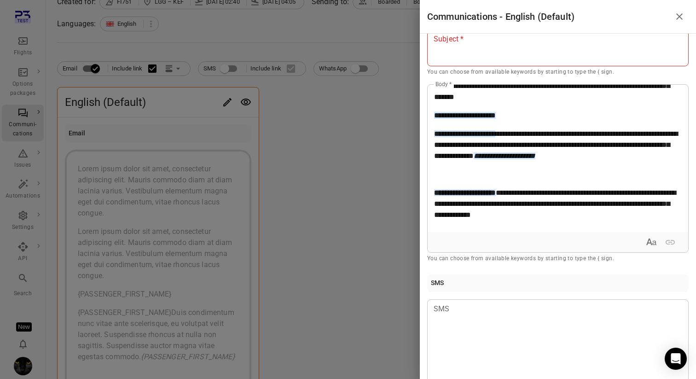
click at [560, 186] on div "**********" at bounding box center [554, 158] width 254 height 147
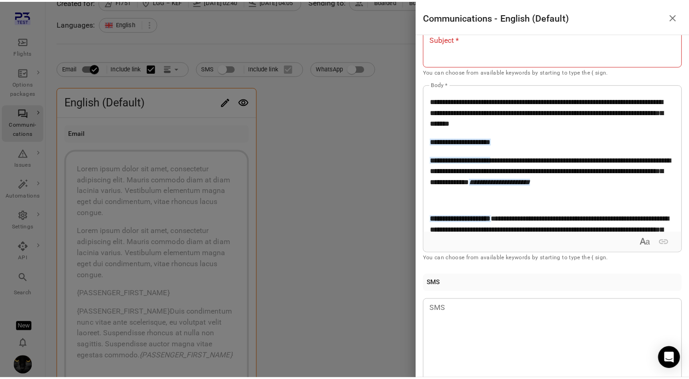
scroll to position [30, 0]
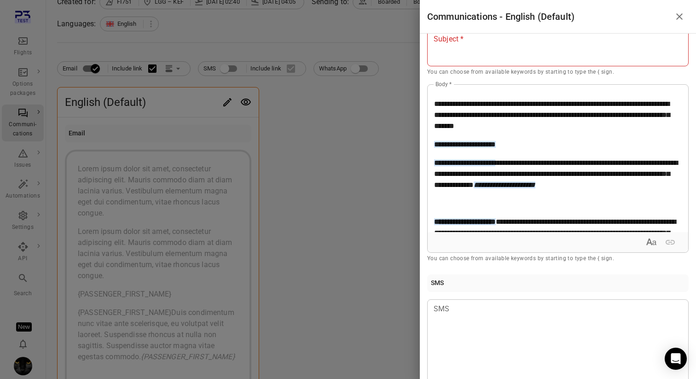
click at [349, 172] on div at bounding box center [348, 189] width 696 height 379
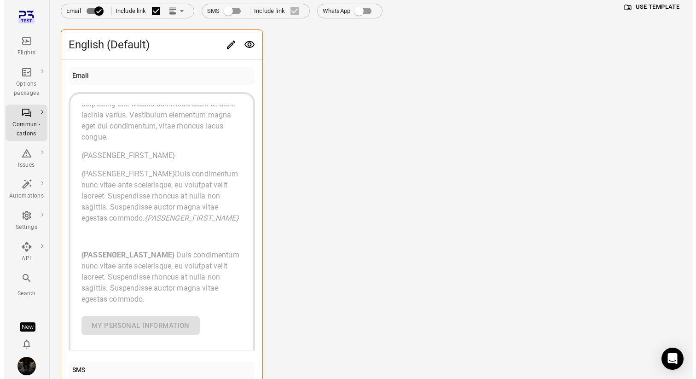
scroll to position [110, 0]
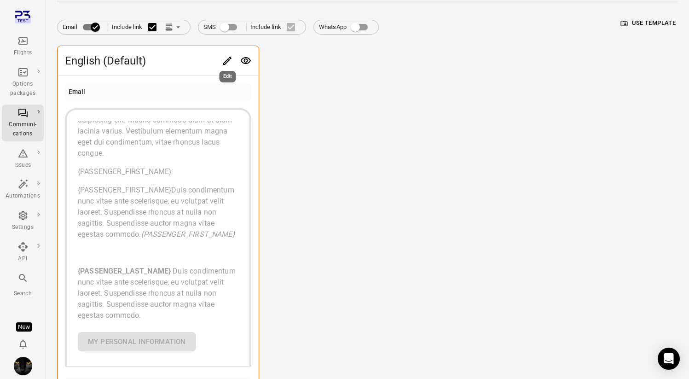
click at [223, 60] on icon "Edit" at bounding box center [227, 60] width 11 height 11
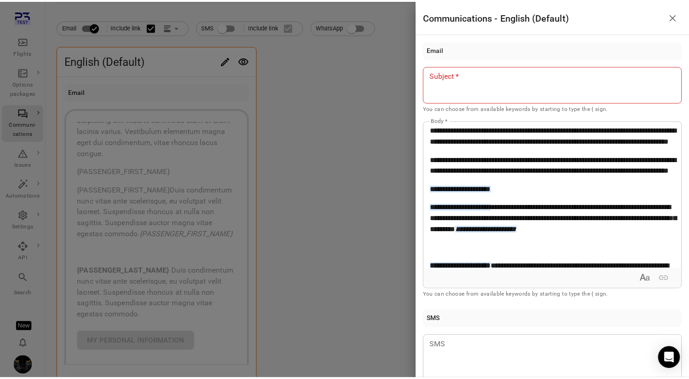
scroll to position [58, 0]
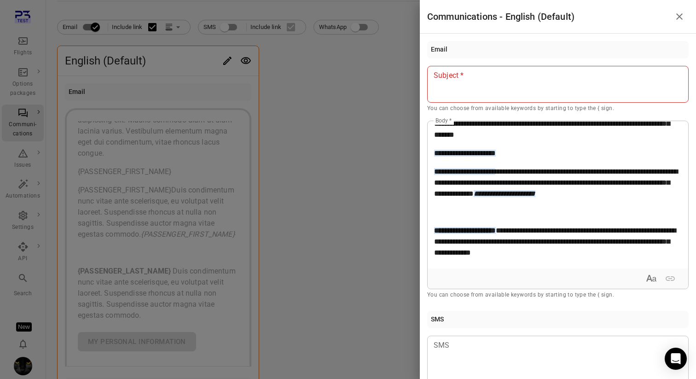
click at [449, 81] on p at bounding box center [558, 75] width 248 height 11
click at [344, 134] on div at bounding box center [348, 189] width 696 height 379
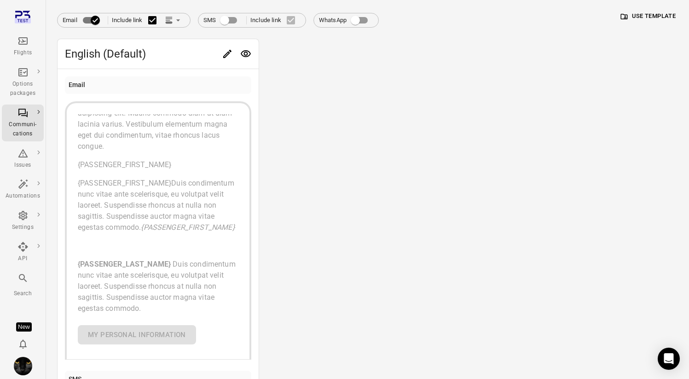
scroll to position [0, 0]
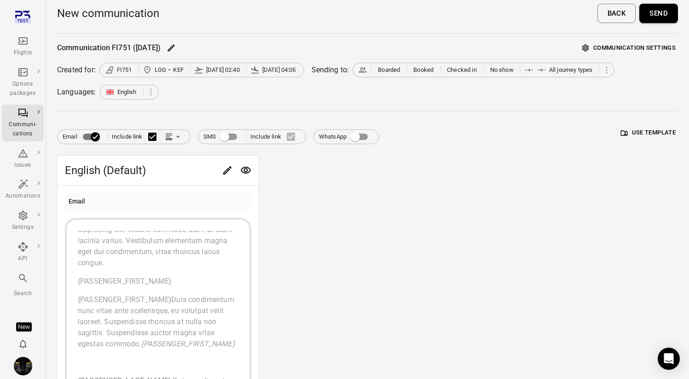
click at [666, 12] on button "Send" at bounding box center [658, 13] width 39 height 19
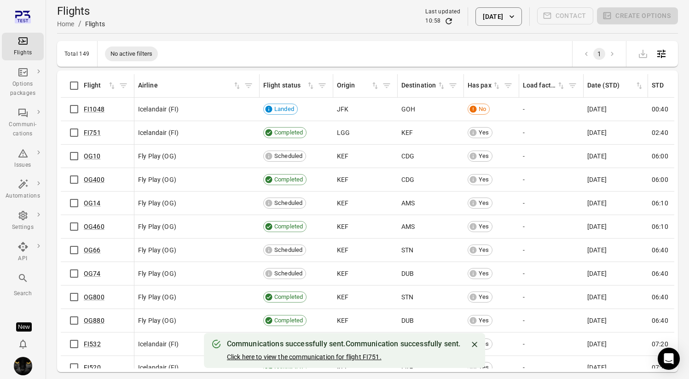
click at [319, 353] on link "Click here to view the communication for flight FI751." at bounding box center [304, 356] width 155 height 7
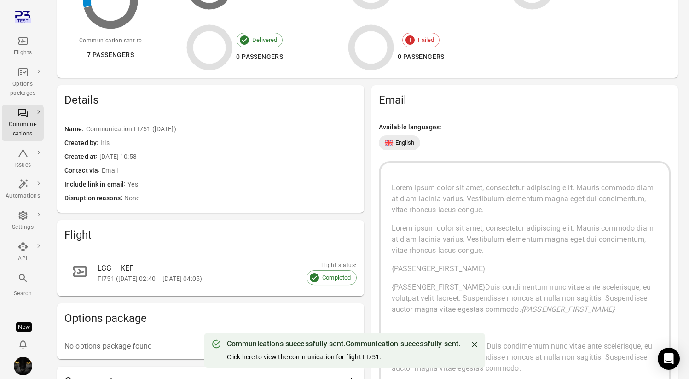
scroll to position [88, 0]
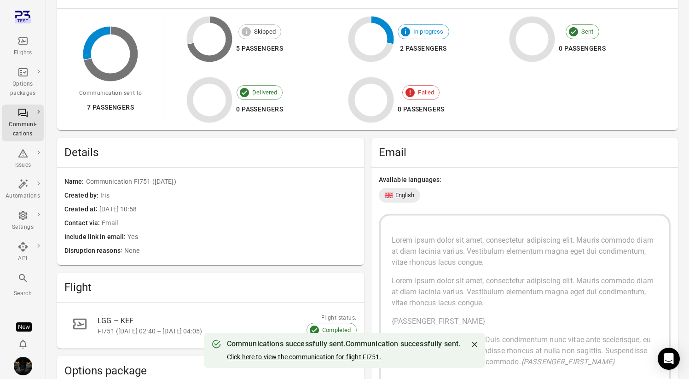
click at [35, 35] on div "Flights" at bounding box center [23, 46] width 35 height 22
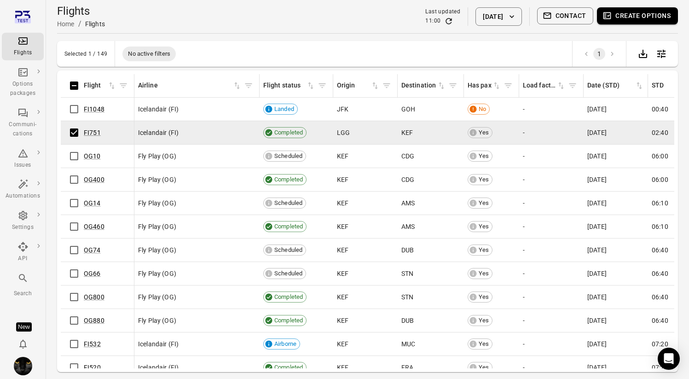
click at [549, 17] on icon "button" at bounding box center [546, 15] width 9 height 9
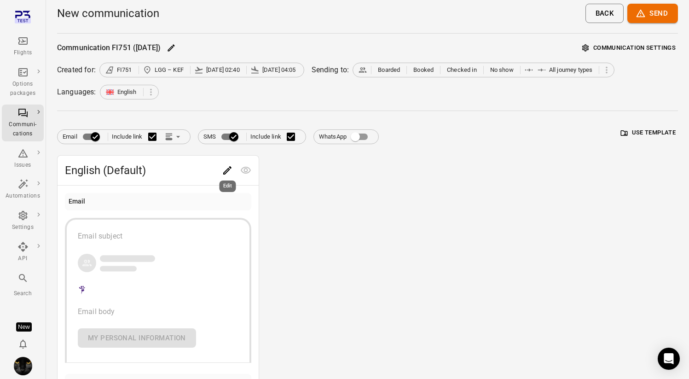
click at [225, 169] on icon "Edit" at bounding box center [227, 170] width 11 height 11
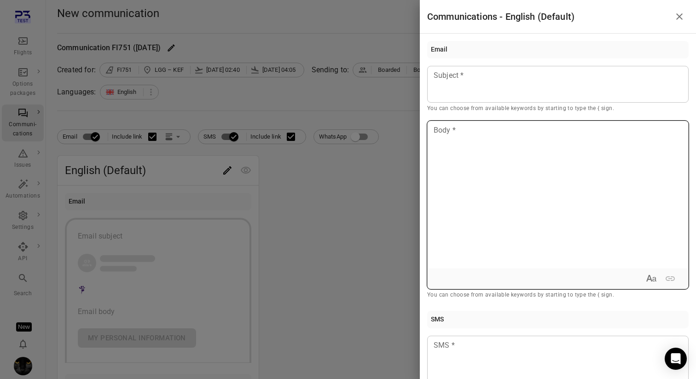
click at [481, 159] on div at bounding box center [557, 194] width 260 height 147
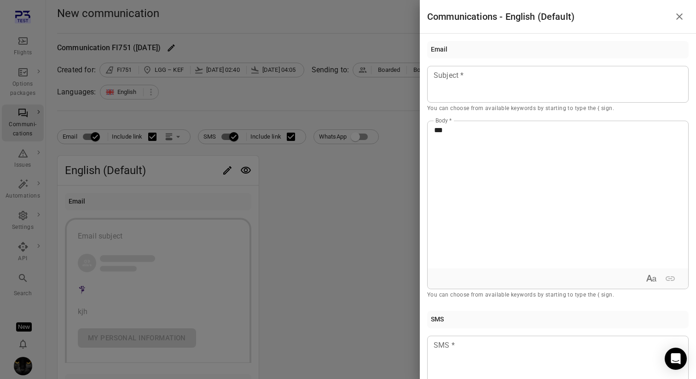
click at [170, 138] on div at bounding box center [348, 189] width 696 height 379
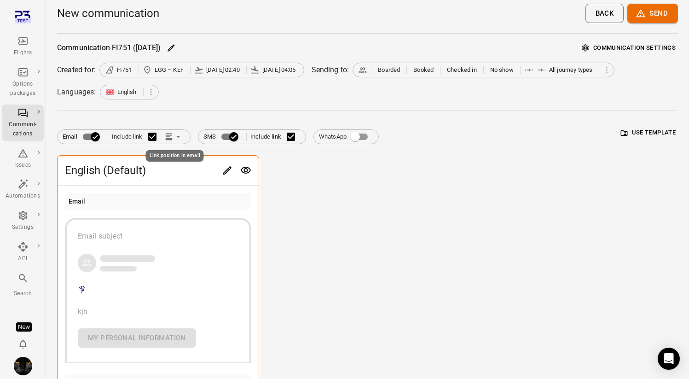
click at [175, 138] on icon "Link position in email" at bounding box center [177, 136] width 9 height 9
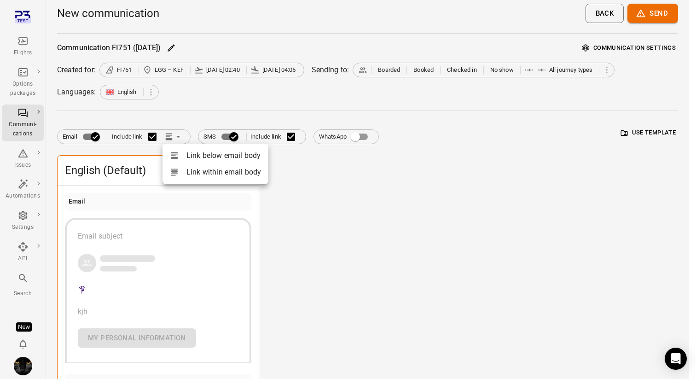
click at [207, 176] on li "Link within email body" at bounding box center [215, 172] width 106 height 17
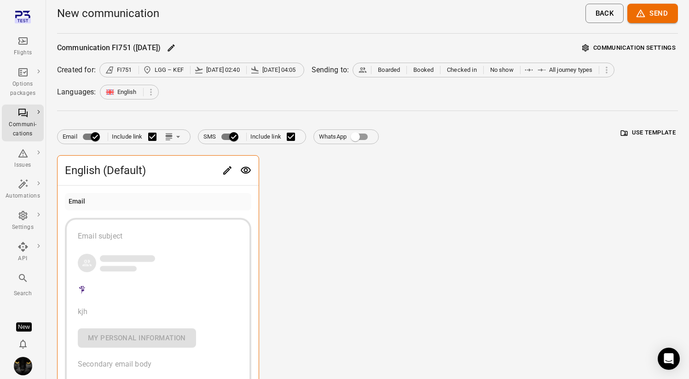
click at [371, 198] on div "English (Default) Email Email subject kjh My personal information Secondary ema…" at bounding box center [367, 363] width 621 height 416
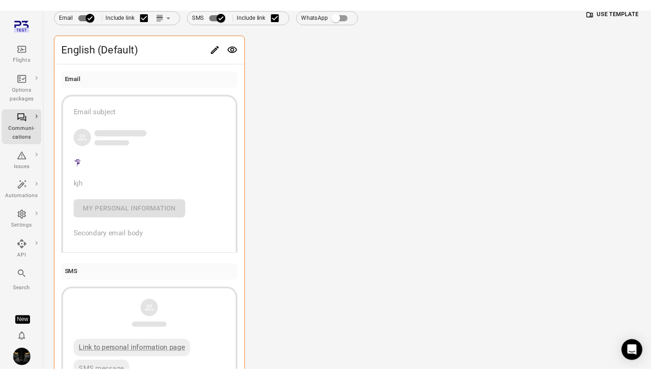
scroll to position [104, 0]
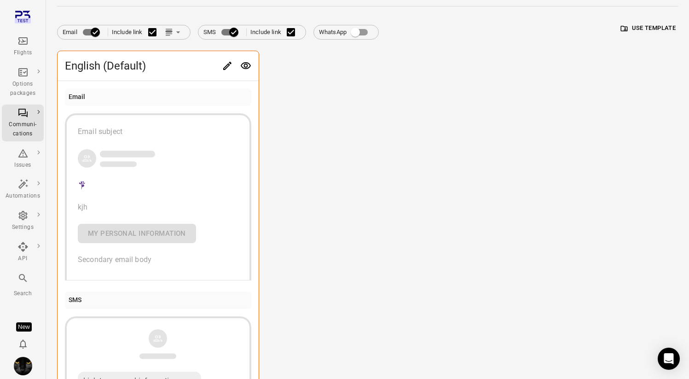
click at [169, 32] on icon "Link position in email" at bounding box center [168, 31] width 7 height 2
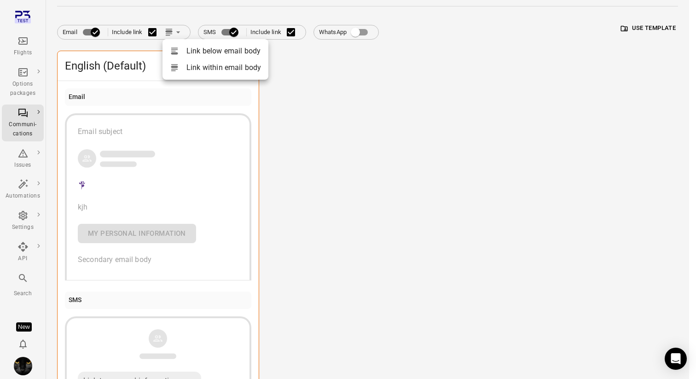
click at [196, 53] on li "Link below email body" at bounding box center [215, 51] width 106 height 17
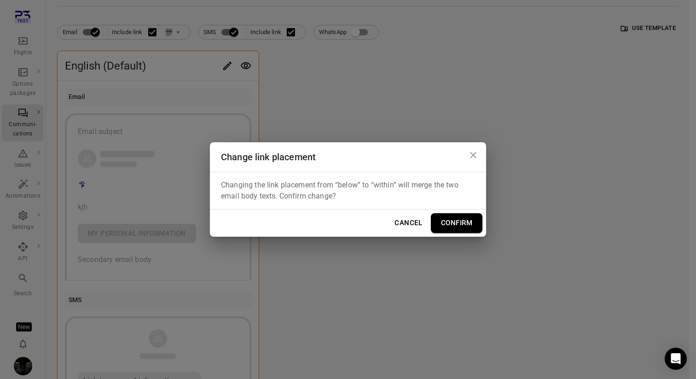
click at [451, 231] on button "Confirm" at bounding box center [457, 222] width 52 height 19
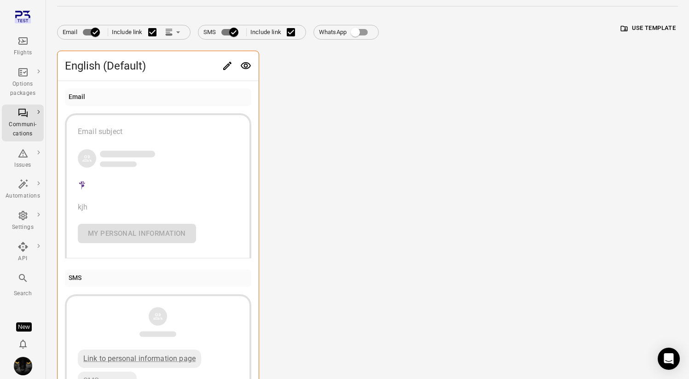
click at [230, 60] on icon "Edit" at bounding box center [227, 65] width 11 height 11
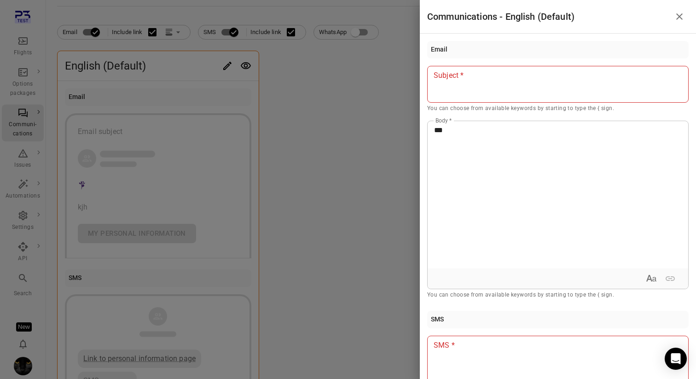
click at [335, 142] on div at bounding box center [348, 189] width 696 height 379
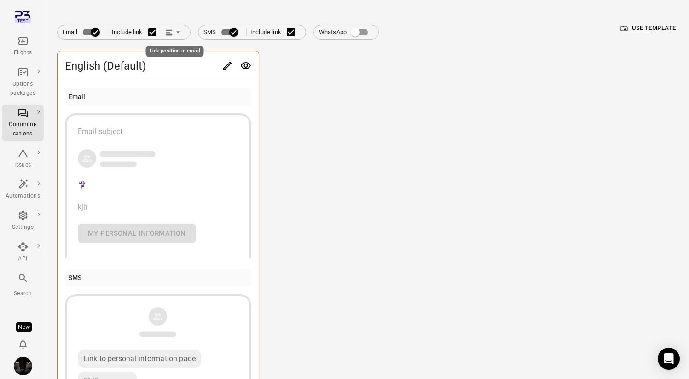
click at [178, 30] on icon "Link position in email" at bounding box center [177, 32] width 9 height 9
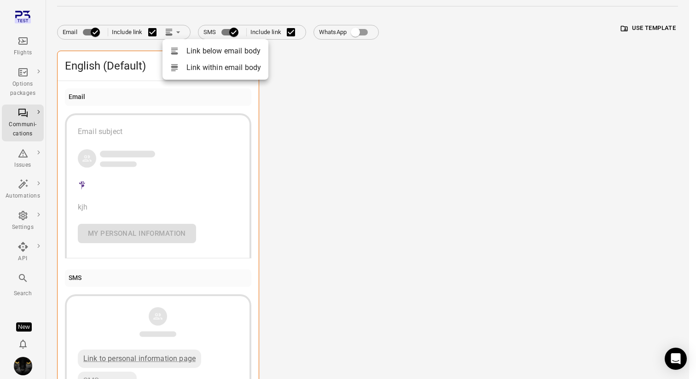
click at [203, 67] on li "Link within email body" at bounding box center [215, 67] width 106 height 17
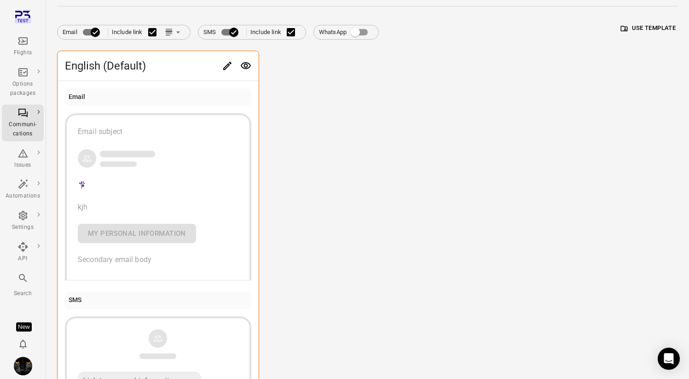
click at [231, 63] on icon "Edit" at bounding box center [227, 66] width 8 height 8
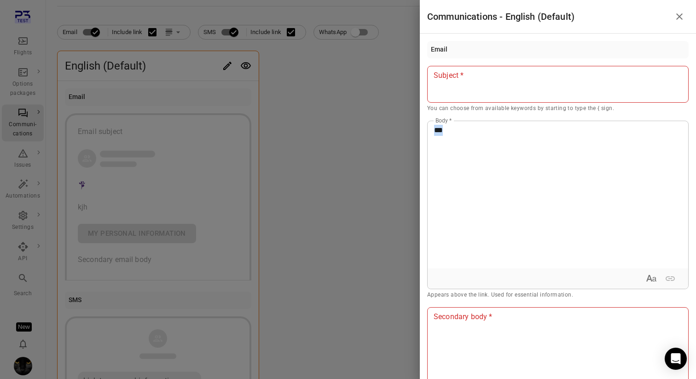
drag, startPoint x: 462, startPoint y: 134, endPoint x: 373, endPoint y: 128, distance: 89.0
click at [373, 128] on div "Communications - English (Default) Email Subject Subject * You can choose from …" at bounding box center [348, 189] width 696 height 379
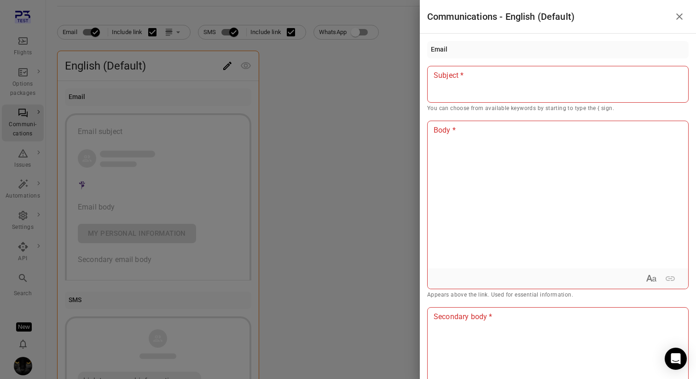
click at [369, 126] on div at bounding box center [348, 189] width 696 height 379
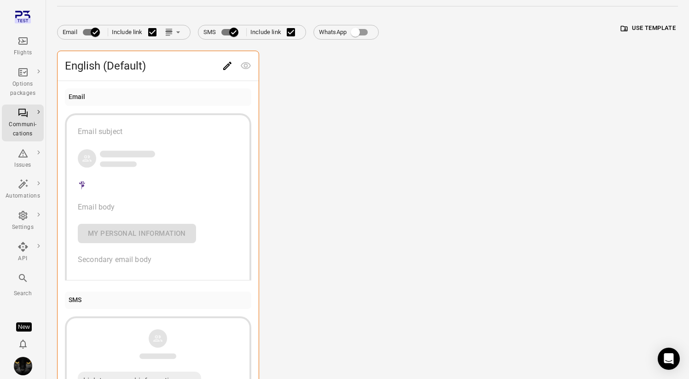
click at [165, 25] on span "Email Include link" at bounding box center [124, 32] width 122 height 19
click at [168, 33] on icon "Link position in email" at bounding box center [168, 33] width 6 height 1
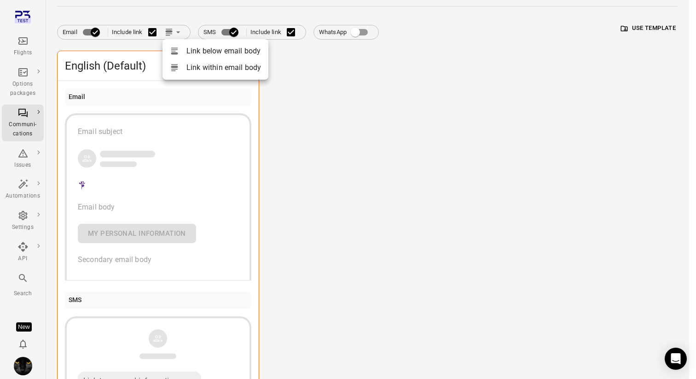
click at [179, 52] on div at bounding box center [178, 50] width 17 height 9
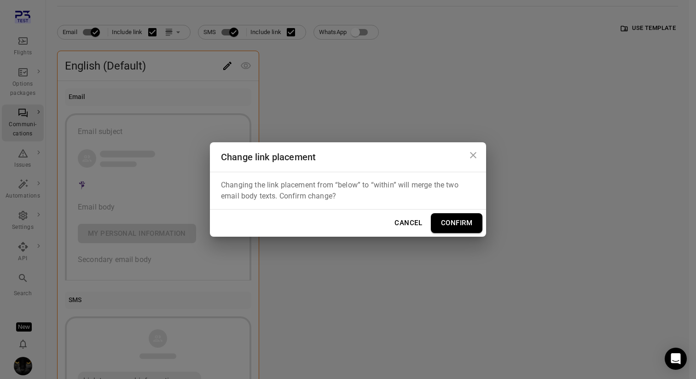
click at [465, 224] on button "Confirm" at bounding box center [457, 222] width 52 height 19
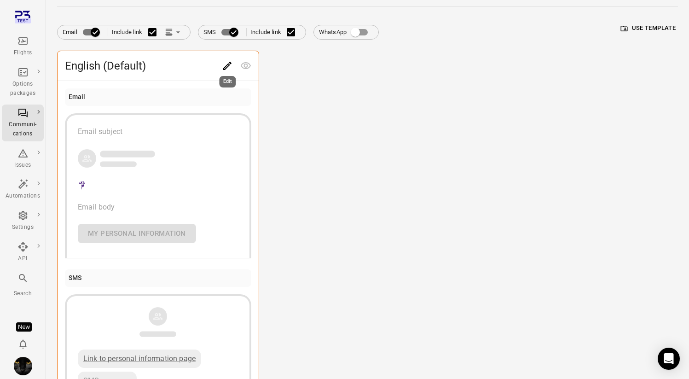
click at [223, 63] on icon "Edit" at bounding box center [227, 65] width 11 height 11
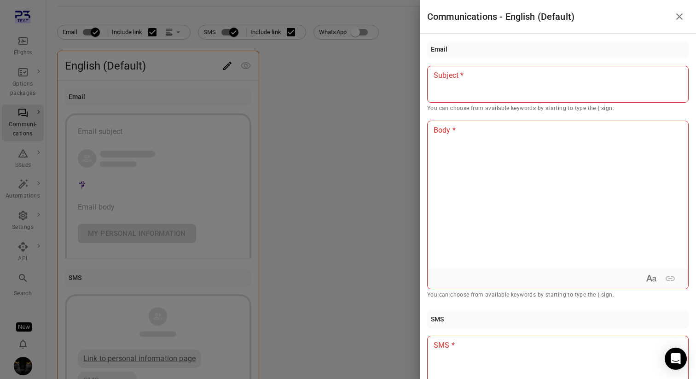
click at [306, 105] on div at bounding box center [348, 189] width 696 height 379
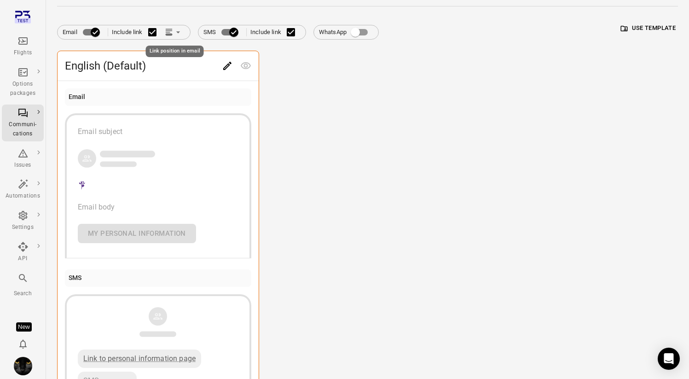
click at [170, 36] on icon "Link position in email" at bounding box center [168, 32] width 9 height 9
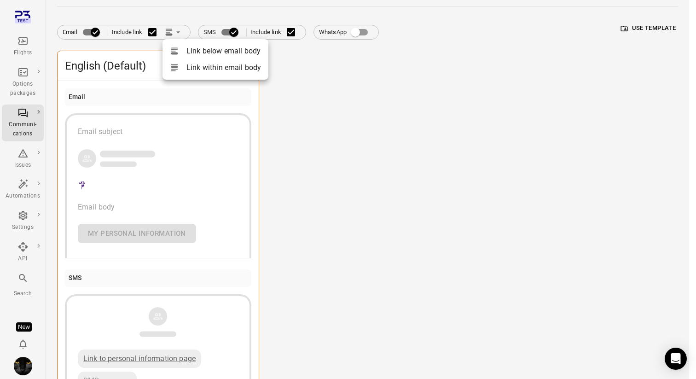
click at [175, 69] on icon at bounding box center [174, 67] width 9 height 9
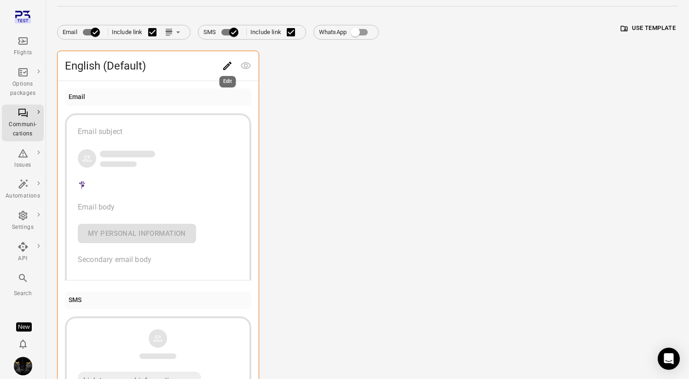
click at [227, 62] on icon "Edit" at bounding box center [227, 65] width 11 height 11
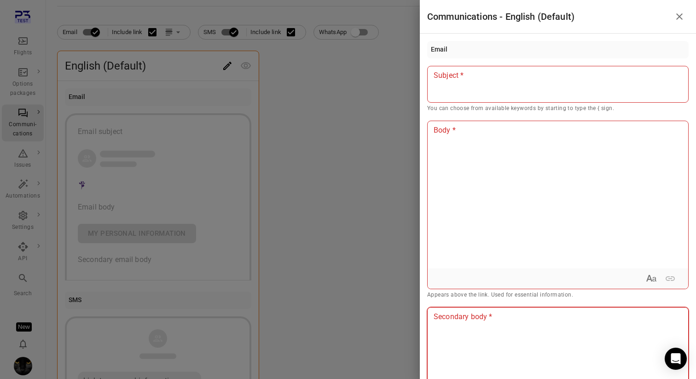
click at [465, 328] on div at bounding box center [557, 380] width 260 height 147
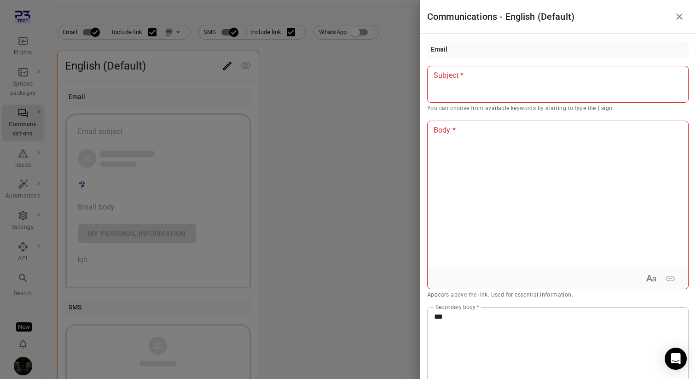
click at [335, 241] on div at bounding box center [348, 189] width 696 height 379
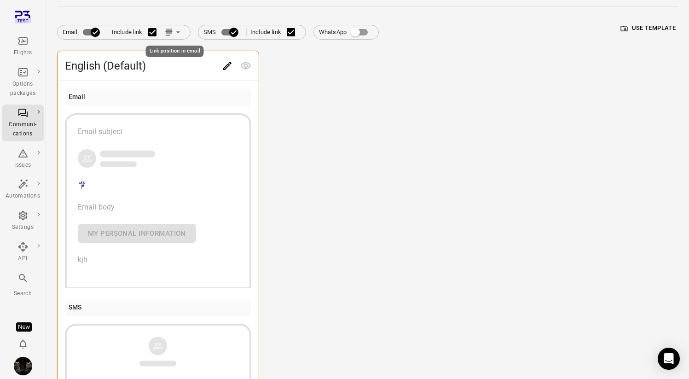
click at [175, 34] on icon "Link position in email" at bounding box center [177, 32] width 9 height 9
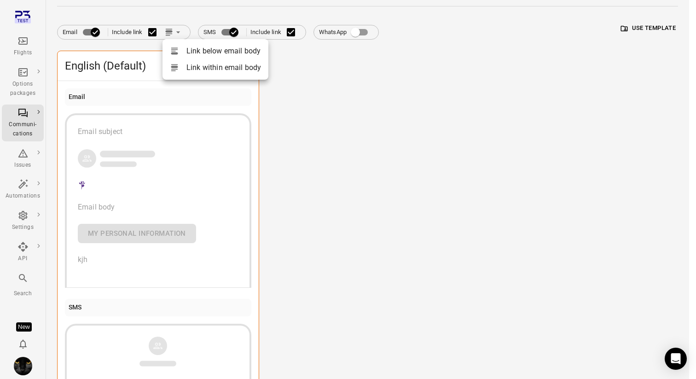
click at [182, 50] on div at bounding box center [178, 50] width 17 height 9
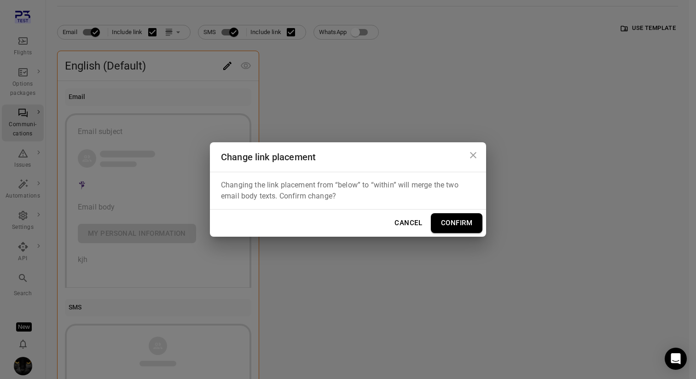
click at [449, 220] on button "Confirm" at bounding box center [457, 222] width 52 height 19
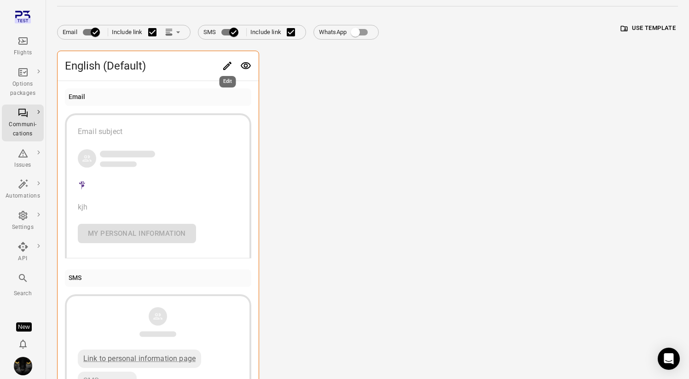
click at [232, 68] on icon "Edit" at bounding box center [227, 65] width 11 height 11
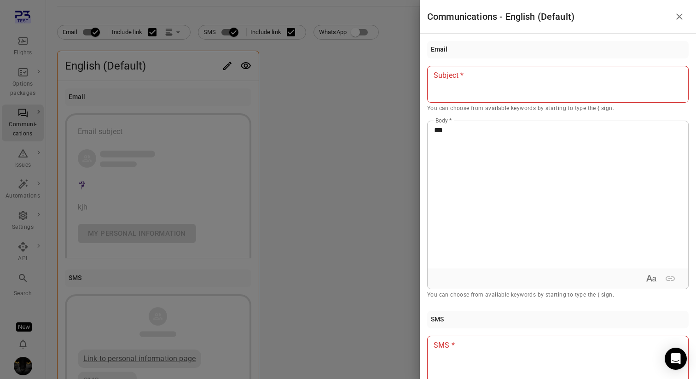
click at [388, 158] on div at bounding box center [348, 189] width 696 height 379
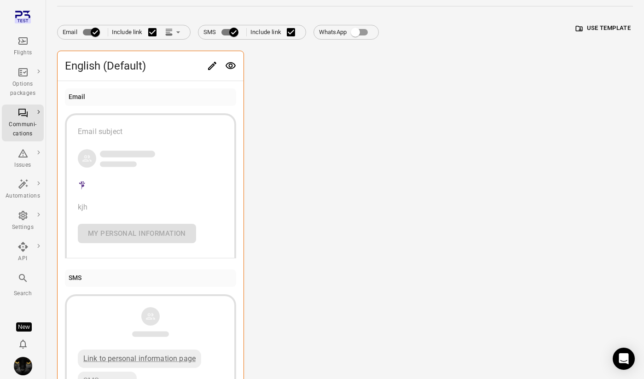
click at [211, 61] on icon "Edit" at bounding box center [212, 65] width 11 height 11
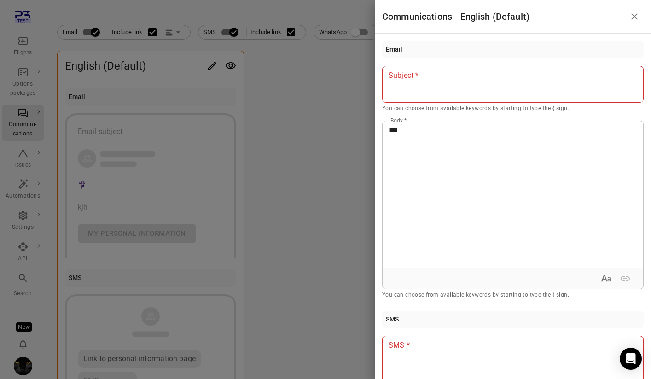
click at [375, 90] on div "Email Subject Subject * You can choose from available keywords by starting to t…" at bounding box center [513, 206] width 276 height 345
click at [239, 79] on div at bounding box center [325, 189] width 651 height 379
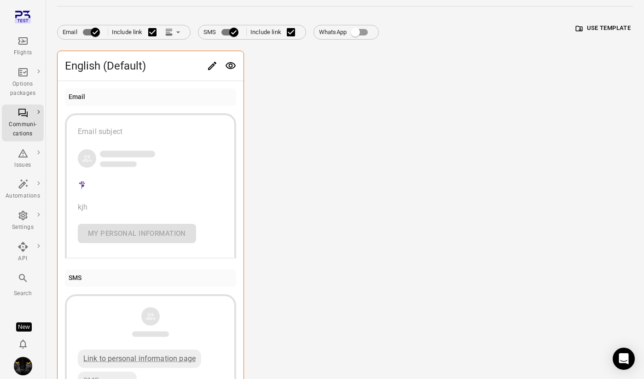
click at [171, 29] on icon "Link position in email" at bounding box center [168, 30] width 6 height 2
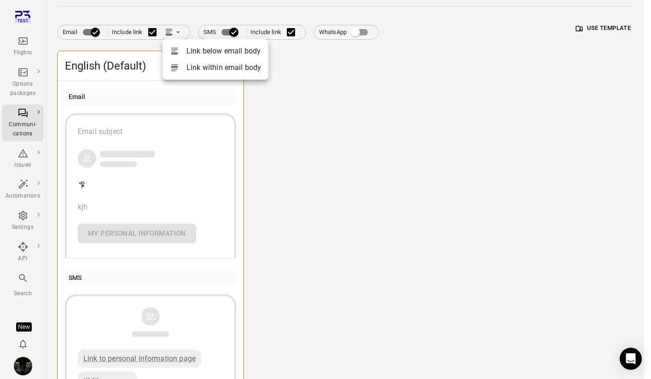
click at [192, 73] on li "Link within email body" at bounding box center [215, 67] width 106 height 17
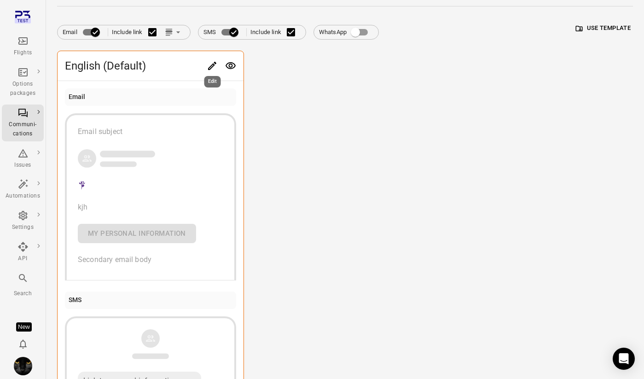
click at [210, 69] on div "Edit" at bounding box center [212, 78] width 18 height 19
click at [207, 64] on icon "Edit" at bounding box center [212, 65] width 11 height 11
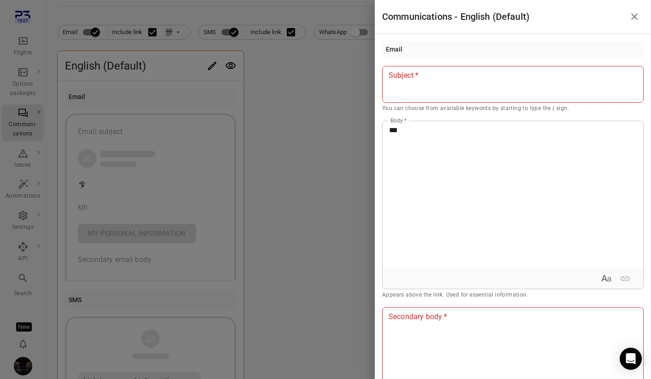
click at [443, 176] on div "***" at bounding box center [512, 194] width 260 height 147
click at [447, 338] on div at bounding box center [512, 380] width 260 height 147
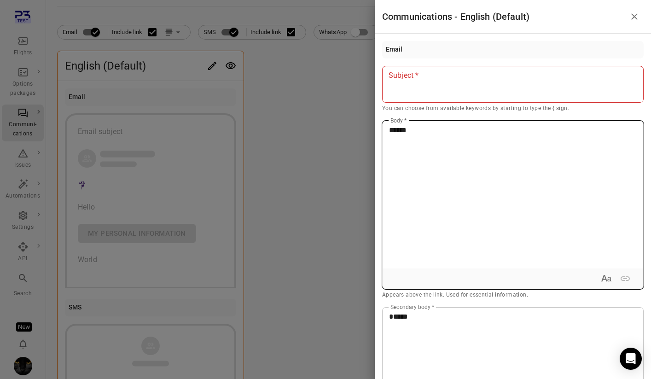
click at [400, 228] on div "*****" at bounding box center [512, 194] width 260 height 147
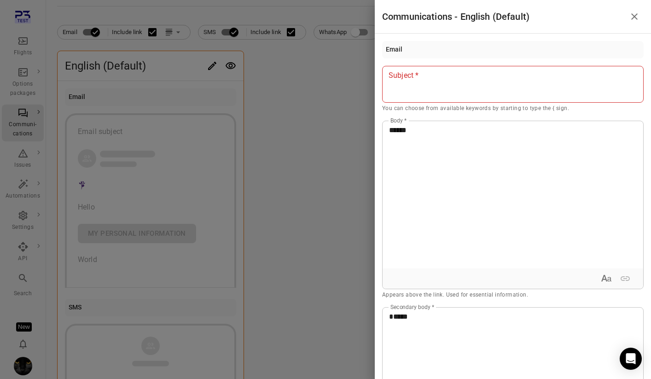
click at [316, 87] on div at bounding box center [325, 189] width 651 height 379
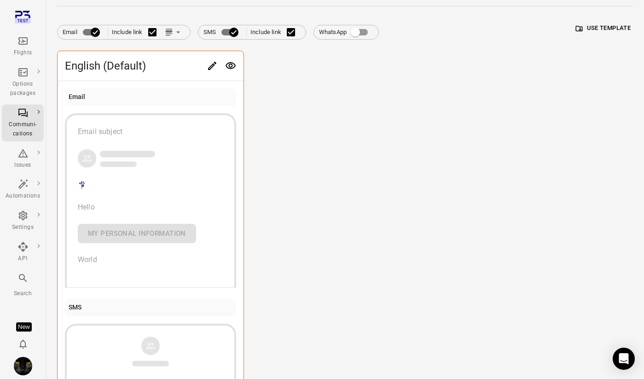
click at [164, 26] on span "Email Include link" at bounding box center [124, 32] width 122 height 19
click at [171, 38] on button "Link position in email" at bounding box center [173, 32] width 23 height 14
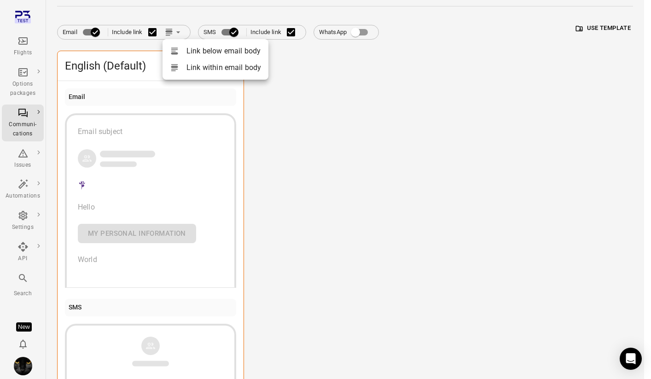
click at [193, 51] on li "Link below email body" at bounding box center [215, 51] width 106 height 17
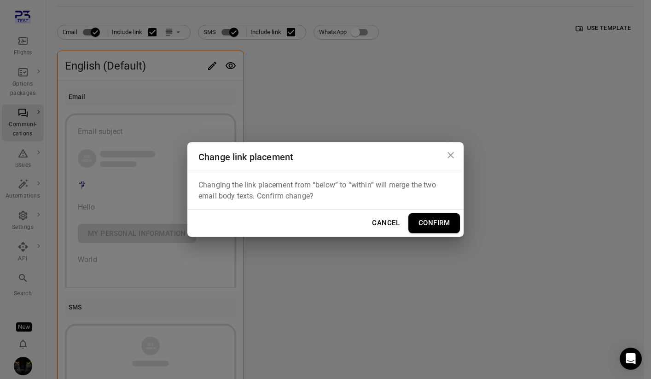
click at [445, 214] on button "Confirm" at bounding box center [434, 222] width 52 height 19
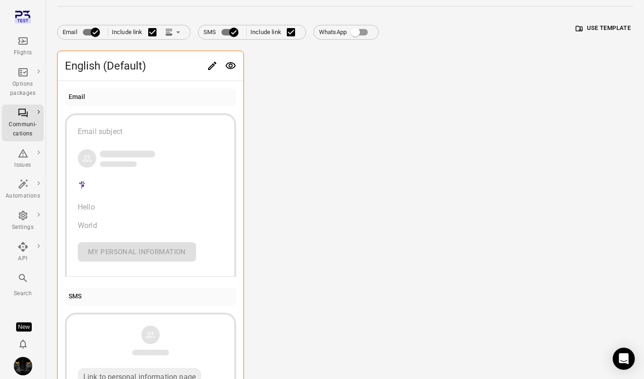
click at [216, 68] on icon "Edit" at bounding box center [212, 65] width 11 height 11
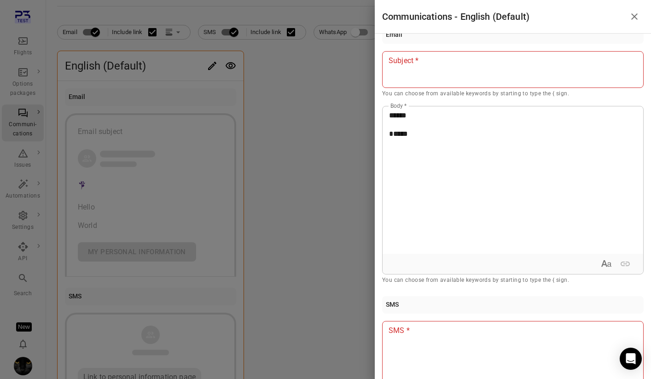
scroll to position [16, 0]
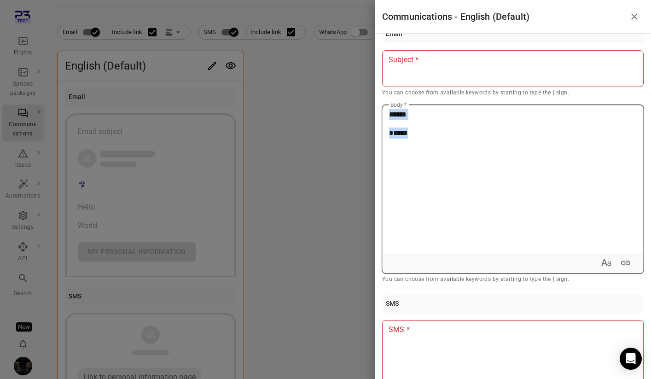
drag, startPoint x: 377, startPoint y: 128, endPoint x: 328, endPoint y: 93, distance: 60.0
click at [328, 93] on div "Communications - English (Default) Email Subject Subject * You can choose from …" at bounding box center [325, 189] width 651 height 379
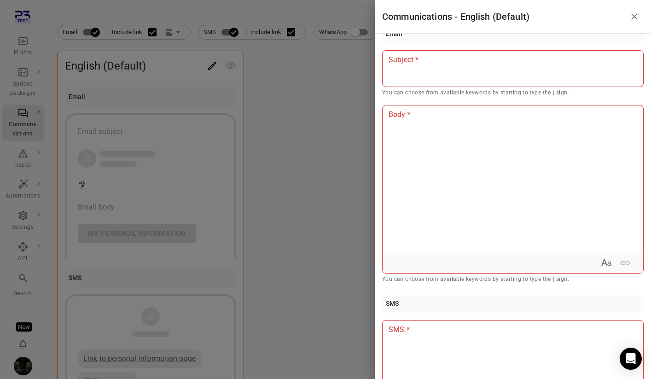
click at [179, 30] on div at bounding box center [325, 189] width 651 height 379
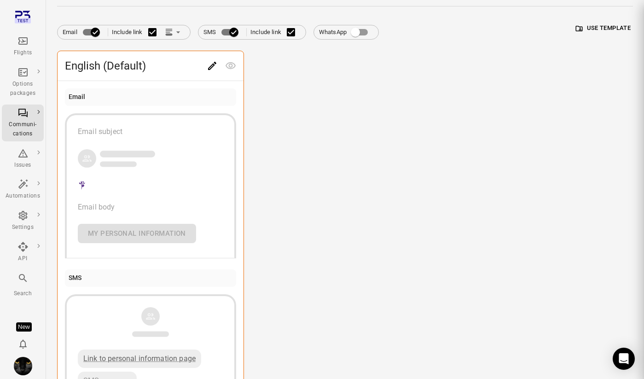
click at [170, 32] on icon "Link position in email" at bounding box center [167, 32] width 5 height 1
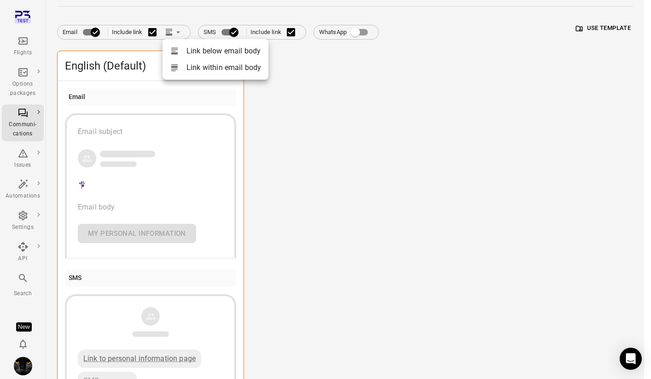
click at [196, 73] on li "Link within email body" at bounding box center [215, 67] width 106 height 17
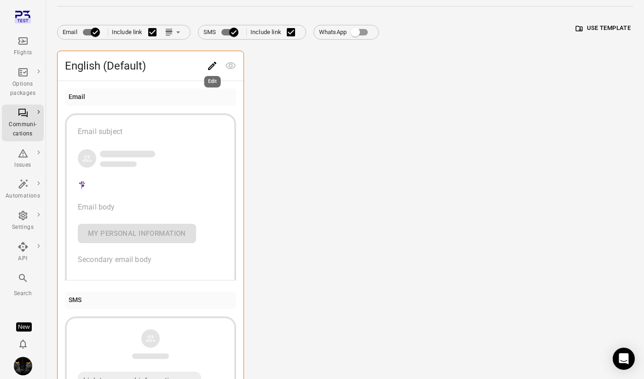
click at [211, 61] on icon "Edit" at bounding box center [212, 65] width 11 height 11
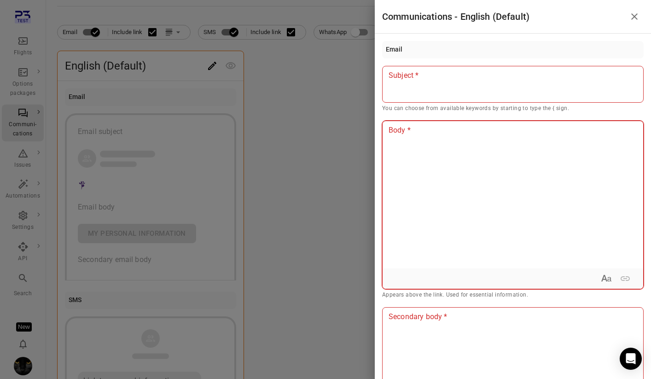
click at [438, 156] on div at bounding box center [512, 194] width 260 height 147
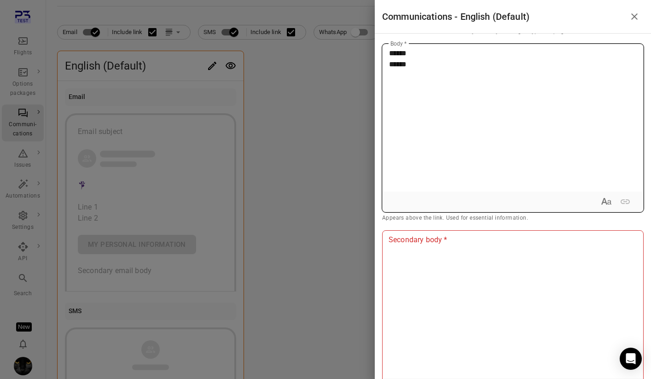
scroll to position [99, 0]
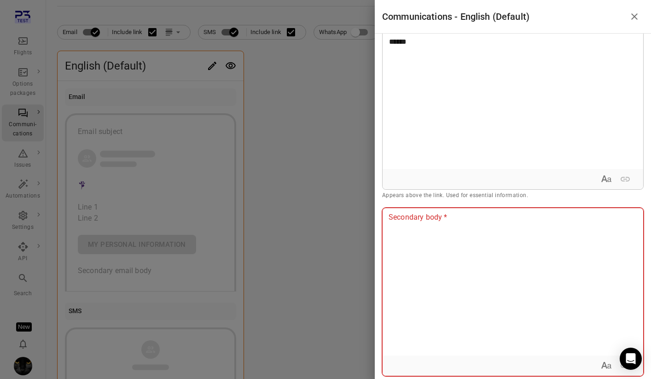
click at [438, 242] on div at bounding box center [512, 281] width 260 height 147
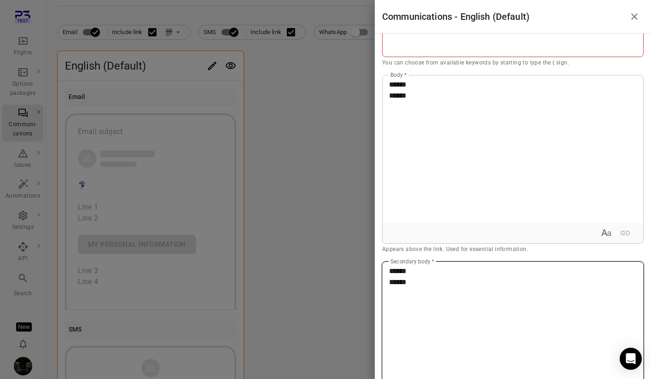
scroll to position [43, 0]
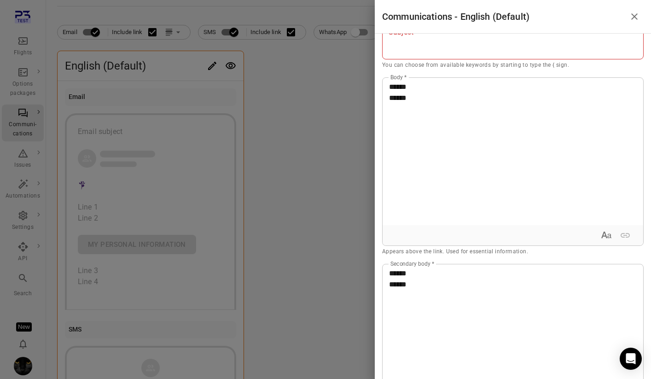
click at [307, 132] on div at bounding box center [325, 189] width 651 height 379
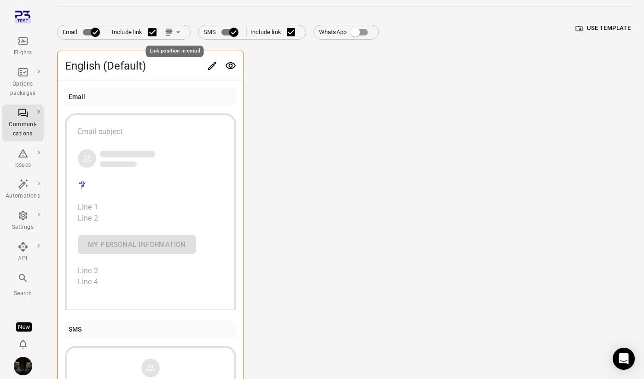
click at [171, 33] on icon "Link position in email" at bounding box center [168, 32] width 9 height 9
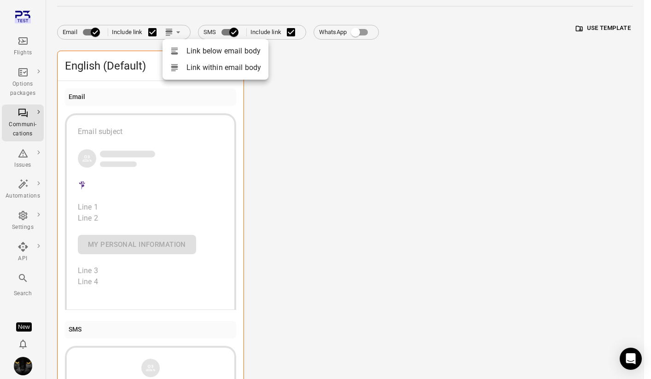
click at [189, 45] on li "Link below email body" at bounding box center [215, 51] width 106 height 17
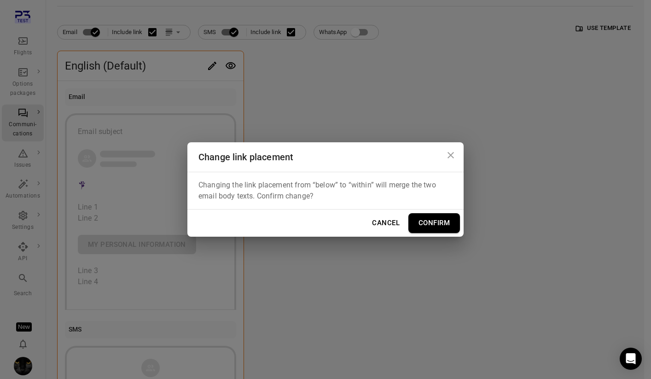
click at [442, 226] on button "Confirm" at bounding box center [434, 222] width 52 height 19
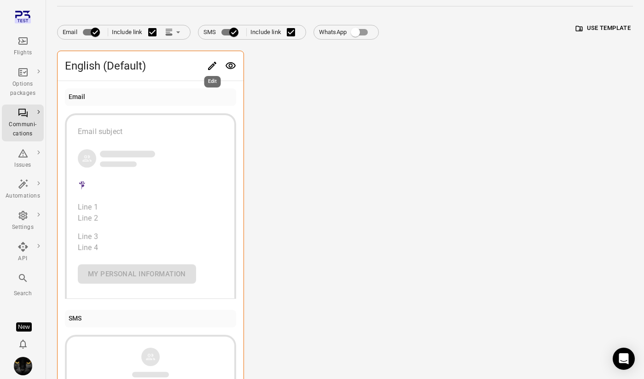
click at [209, 63] on icon "Edit" at bounding box center [212, 65] width 11 height 11
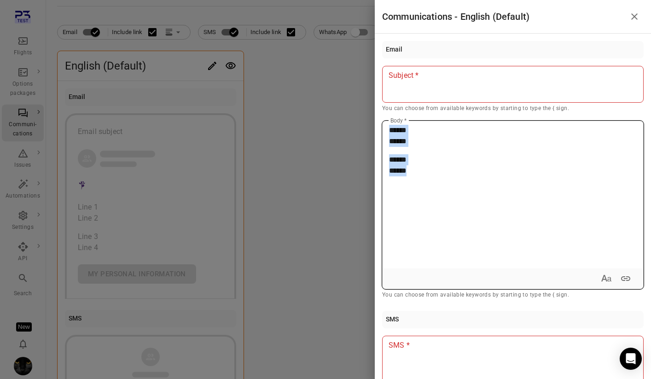
drag, startPoint x: 436, startPoint y: 180, endPoint x: 395, endPoint y: 108, distance: 83.2
click at [395, 108] on div "Subject Subject * You can choose from available keywords by starting to type th…" at bounding box center [512, 183] width 261 height 234
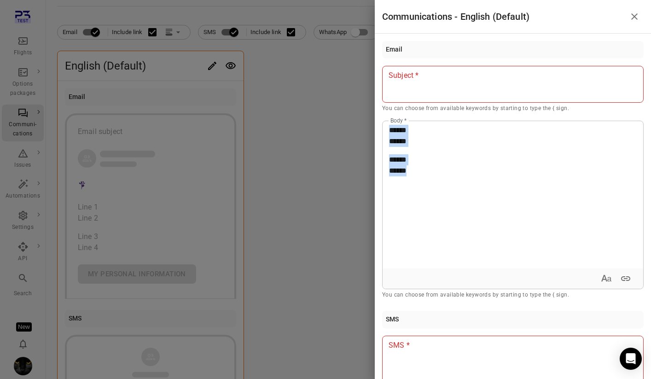
click at [165, 22] on div at bounding box center [325, 189] width 651 height 379
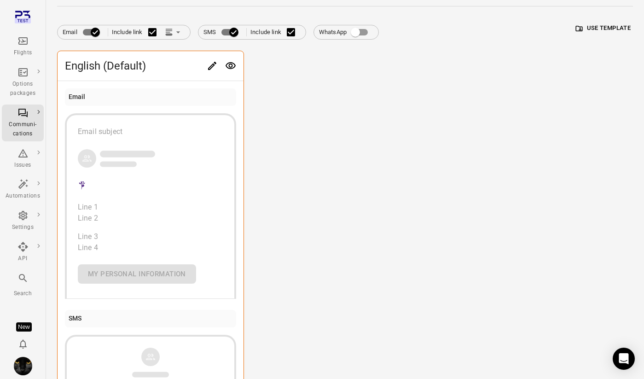
click at [169, 32] on icon "Link position in email" at bounding box center [167, 32] width 5 height 1
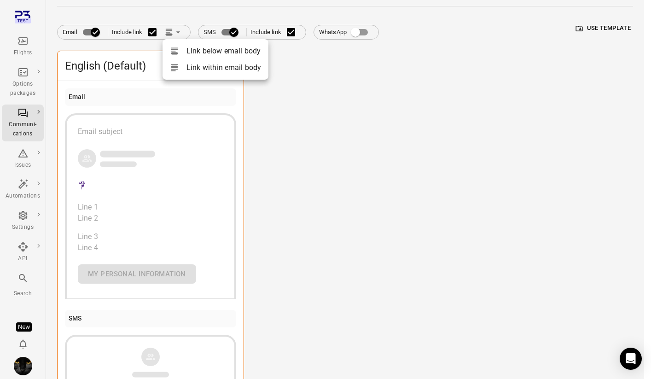
click at [186, 69] on li "Link within email body" at bounding box center [215, 67] width 106 height 17
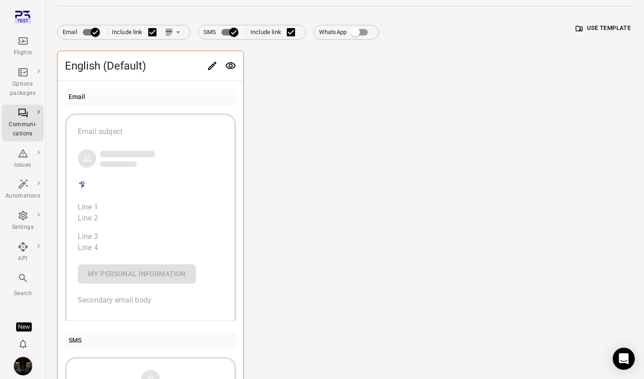
click at [212, 68] on icon "Edit" at bounding box center [212, 65] width 11 height 11
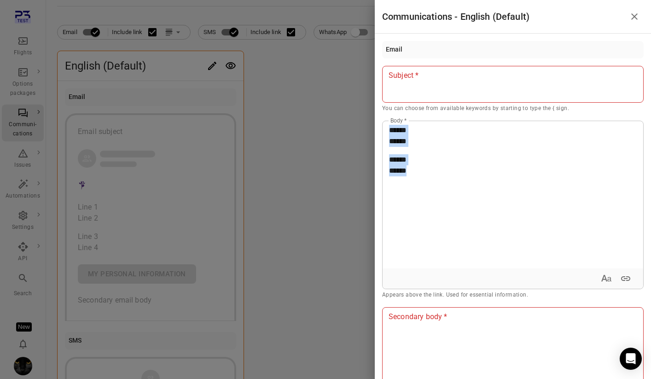
drag, startPoint x: 419, startPoint y: 175, endPoint x: 374, endPoint y: 100, distance: 87.9
click at [374, 100] on div "Communications - English (Default) Email Subject Subject * You can choose from …" at bounding box center [325, 189] width 651 height 379
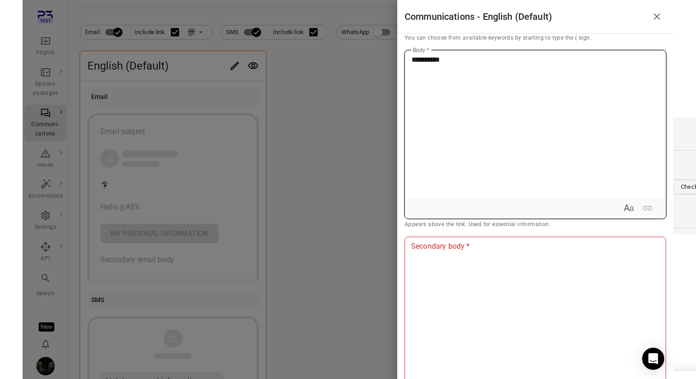
scroll to position [81, 0]
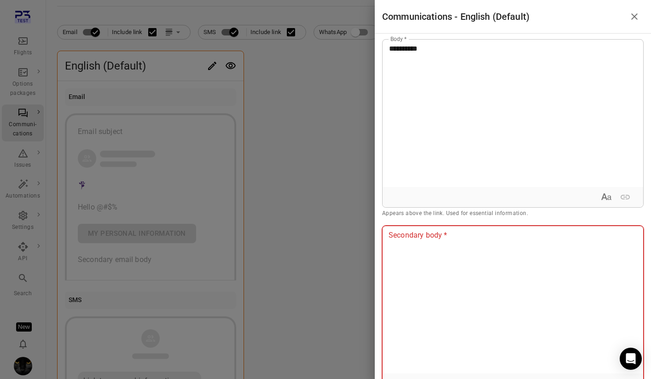
click at [429, 287] on div at bounding box center [512, 299] width 260 height 147
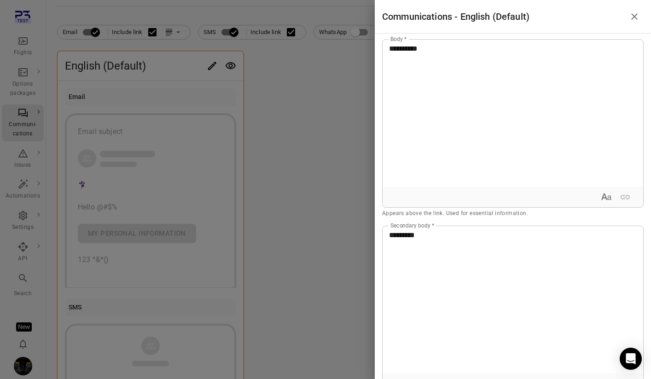
click at [290, 144] on div at bounding box center [325, 189] width 651 height 379
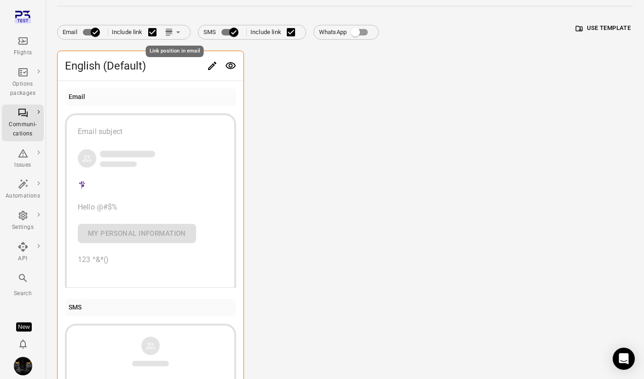
click at [165, 28] on icon "Link position in email" at bounding box center [168, 32] width 9 height 9
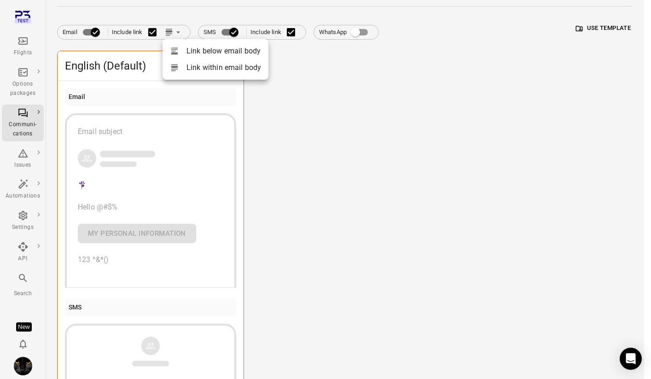
click at [182, 53] on div at bounding box center [178, 50] width 17 height 9
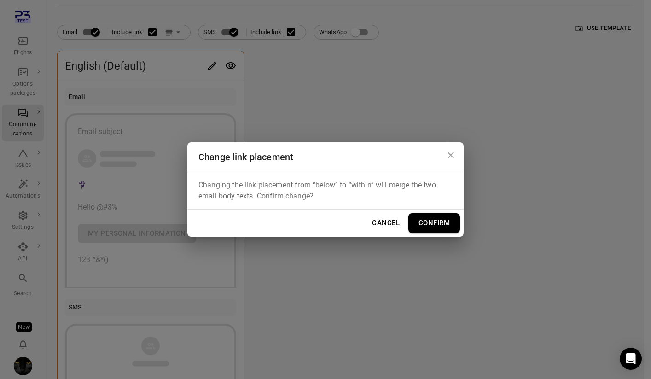
click at [432, 226] on button "Confirm" at bounding box center [434, 222] width 52 height 19
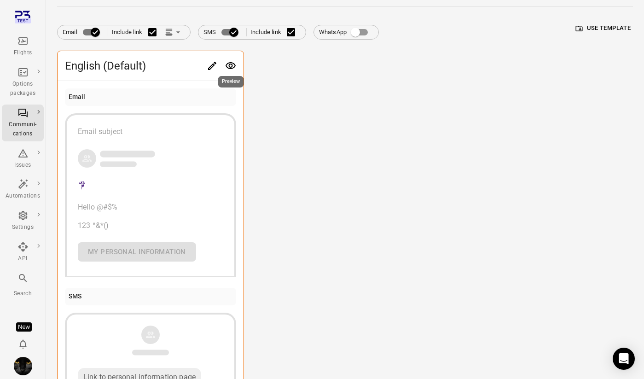
click at [230, 65] on icon "Preview" at bounding box center [230, 65] width 11 height 11
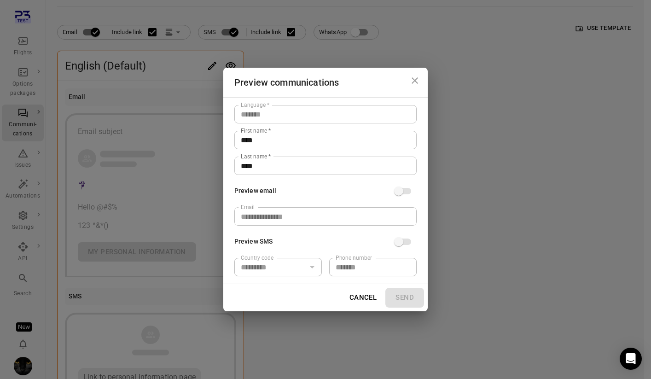
click at [202, 64] on div "**********" at bounding box center [325, 189] width 651 height 379
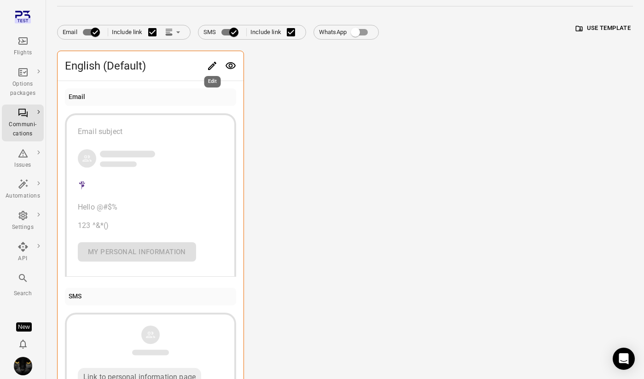
click at [214, 65] on icon "Edit" at bounding box center [212, 66] width 8 height 8
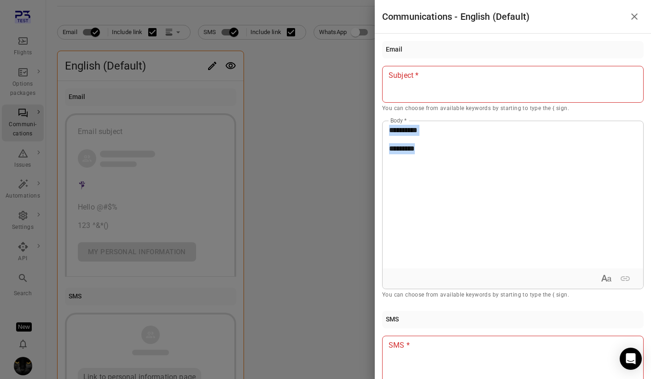
drag, startPoint x: 428, startPoint y: 146, endPoint x: 371, endPoint y: 117, distance: 63.6
click at [371, 118] on div "**********" at bounding box center [325, 189] width 651 height 379
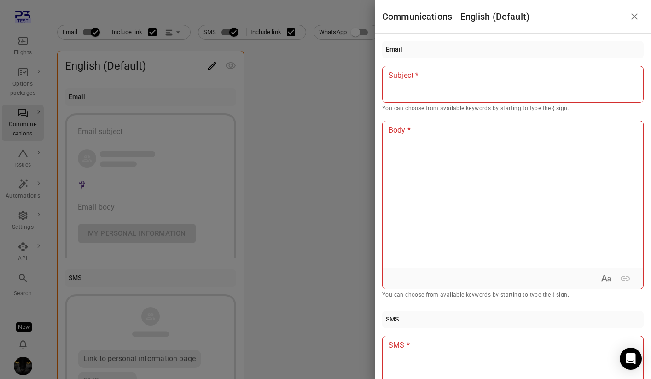
click at [170, 30] on div at bounding box center [325, 189] width 651 height 379
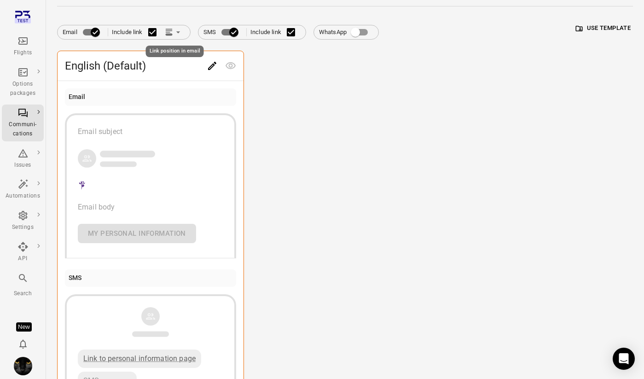
click at [172, 33] on icon "Link position in email" at bounding box center [168, 34] width 7 height 2
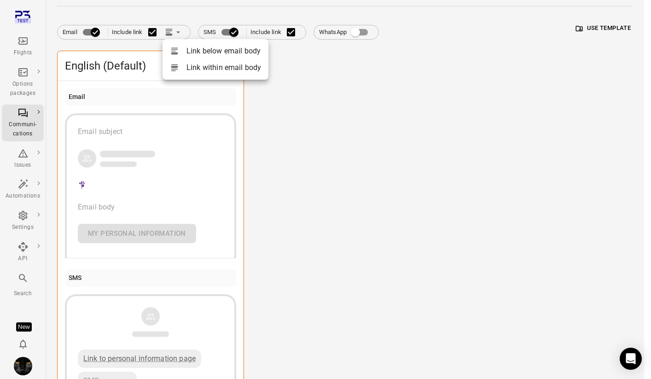
click at [209, 68] on li "Link within email body" at bounding box center [215, 67] width 106 height 17
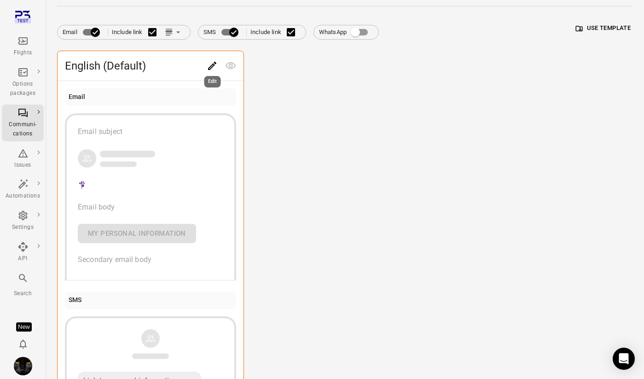
click at [208, 66] on icon "Edit" at bounding box center [212, 65] width 11 height 11
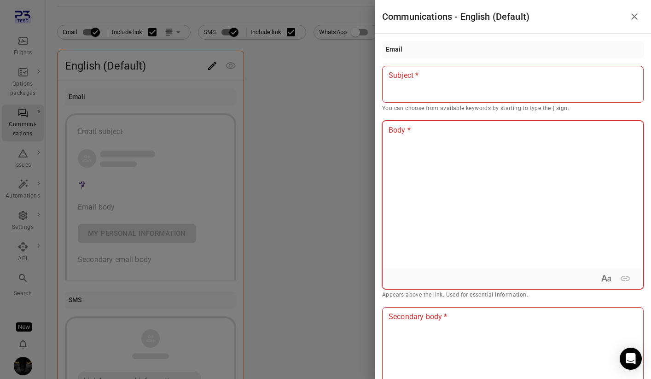
click at [455, 154] on div at bounding box center [512, 194] width 260 height 147
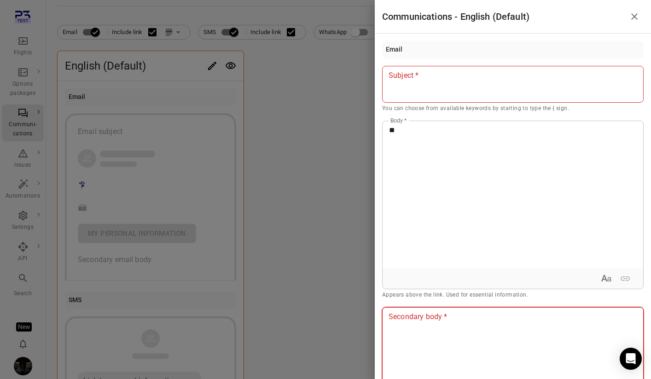
click at [424, 333] on div at bounding box center [512, 380] width 260 height 147
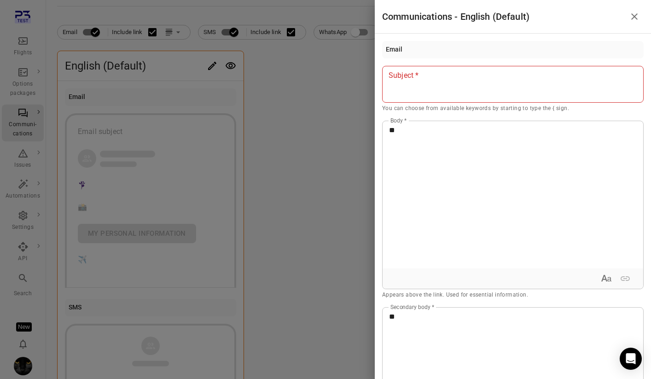
click at [313, 152] on div at bounding box center [325, 189] width 651 height 379
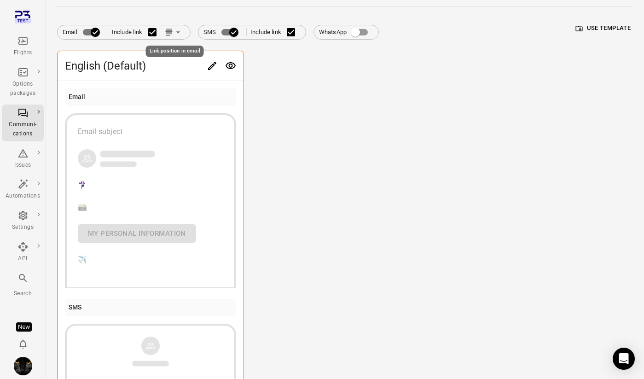
click at [167, 35] on icon "Link position in email" at bounding box center [168, 32] width 9 height 9
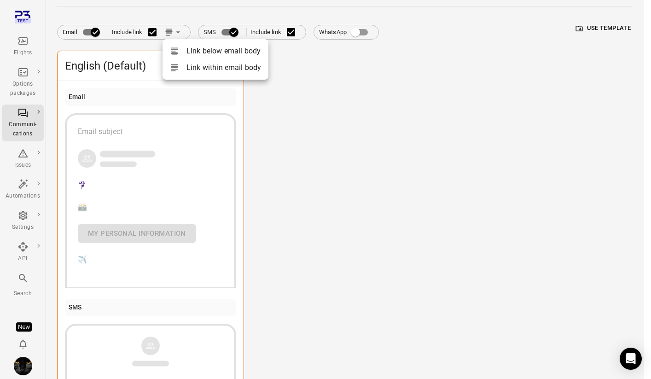
click at [202, 47] on li "Link below email body" at bounding box center [215, 51] width 106 height 17
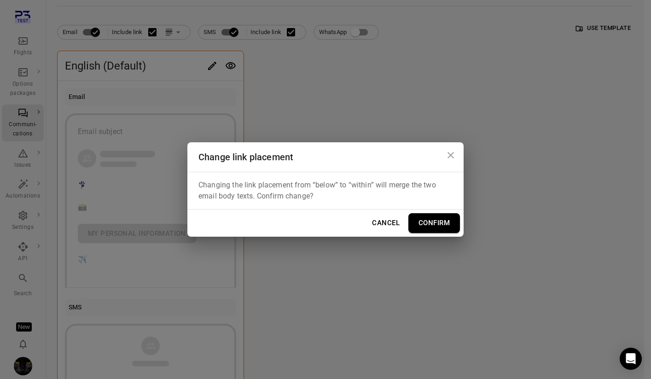
click at [427, 219] on button "Confirm" at bounding box center [434, 222] width 52 height 19
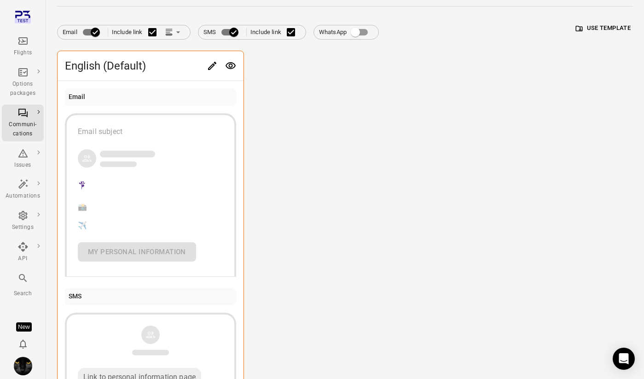
click at [230, 62] on icon "Preview" at bounding box center [230, 65] width 11 height 11
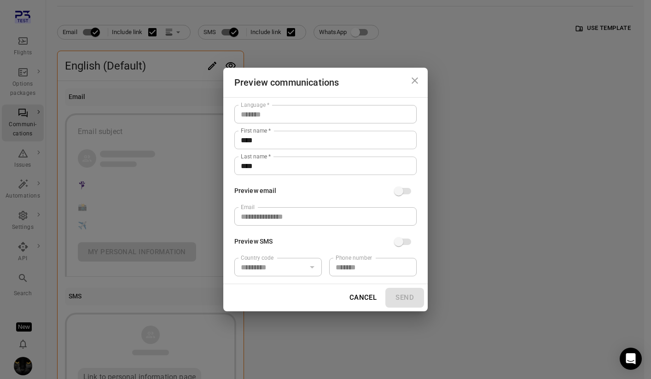
click at [277, 47] on div "**********" at bounding box center [325, 189] width 651 height 379
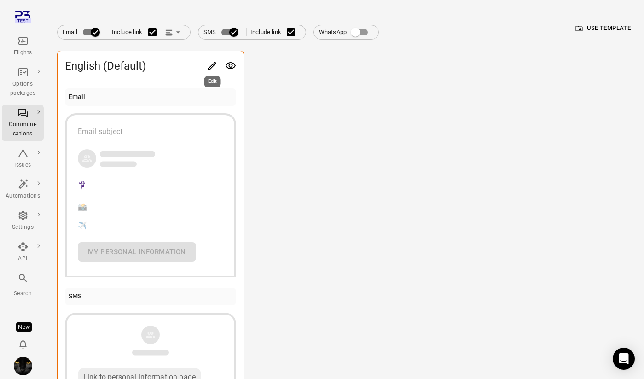
click at [210, 66] on icon "Edit" at bounding box center [212, 66] width 8 height 8
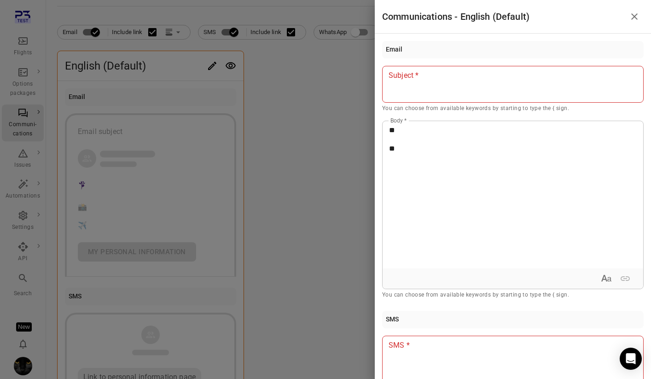
click at [345, 117] on div at bounding box center [325, 189] width 651 height 379
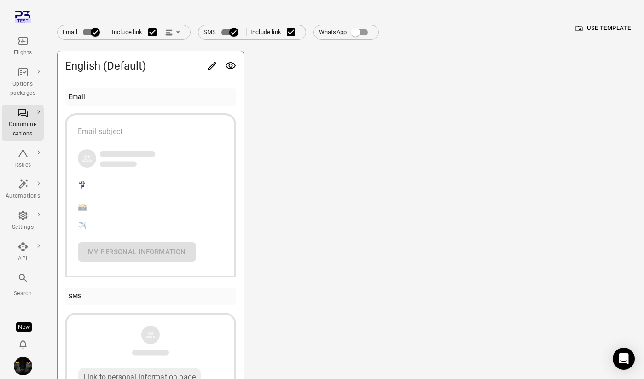
click at [177, 32] on icon "Link position in email" at bounding box center [177, 32] width 9 height 9
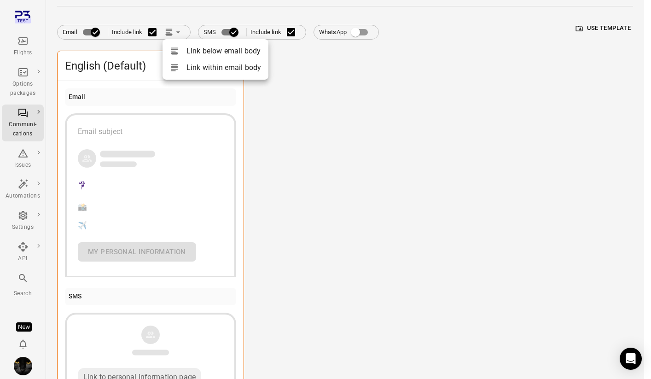
click at [192, 71] on li "Link within email body" at bounding box center [215, 67] width 106 height 17
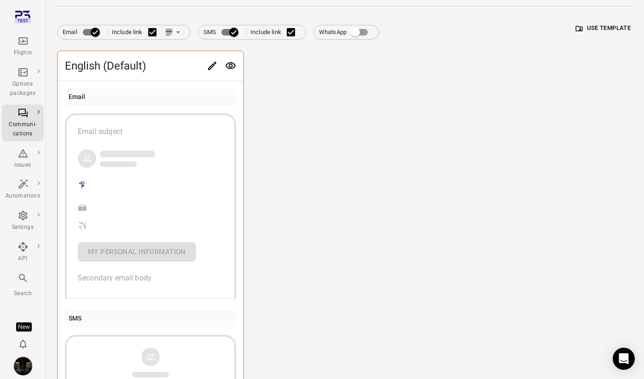
click at [213, 67] on icon "Edit" at bounding box center [212, 65] width 11 height 11
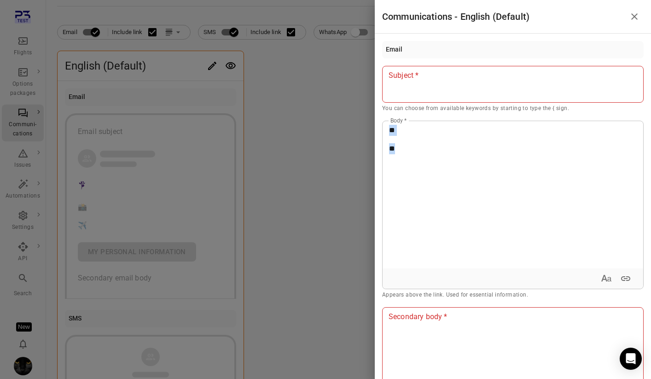
drag, startPoint x: 423, startPoint y: 154, endPoint x: 368, endPoint y: 99, distance: 77.8
click at [368, 99] on div "Communications - English (Default) Email Subject Subject * You can choose from …" at bounding box center [325, 189] width 651 height 379
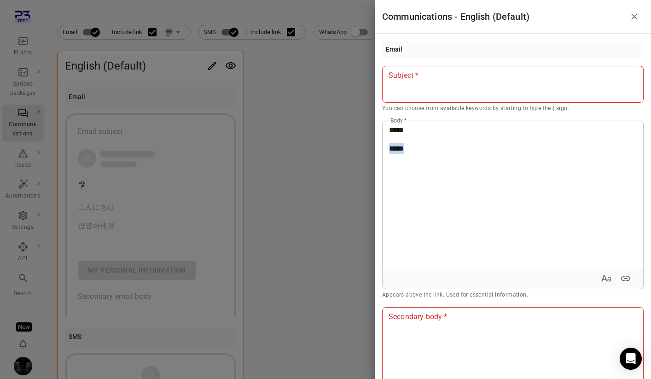
drag, startPoint x: 424, startPoint y: 149, endPoint x: 385, endPoint y: 149, distance: 39.6
click at [385, 149] on div "***** *****" at bounding box center [512, 194] width 260 height 147
click at [412, 361] on div at bounding box center [512, 380] width 260 height 147
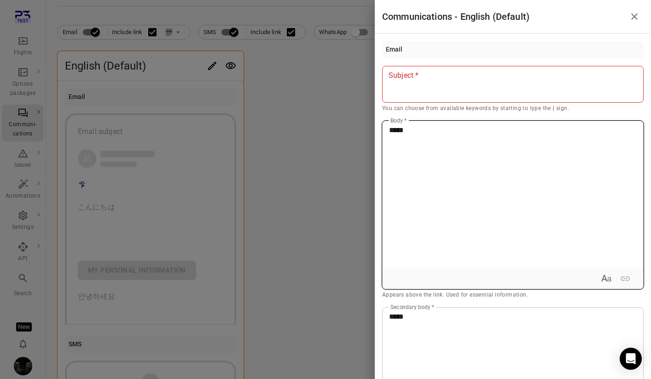
click at [414, 179] on div "*****" at bounding box center [512, 194] width 260 height 147
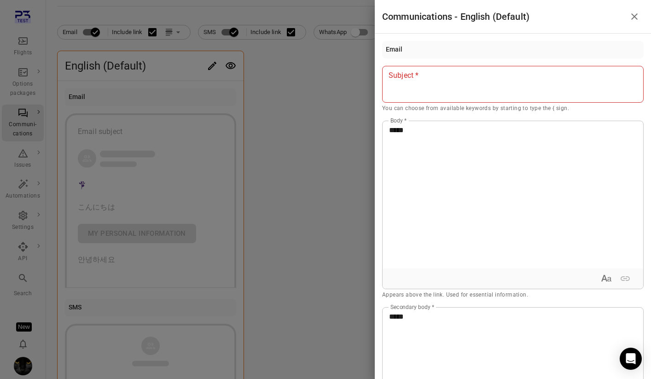
click at [327, 115] on div at bounding box center [325, 189] width 651 height 379
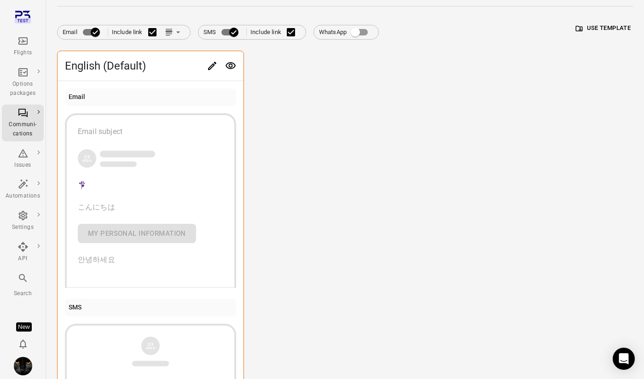
click at [176, 32] on icon "Link position in email" at bounding box center [177, 32] width 9 height 9
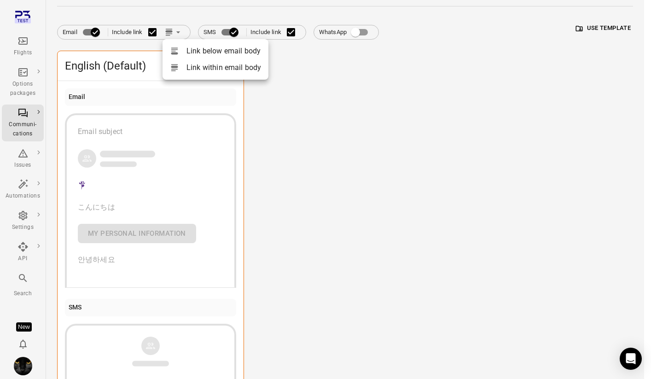
click at [204, 54] on li "Link below email body" at bounding box center [215, 51] width 106 height 17
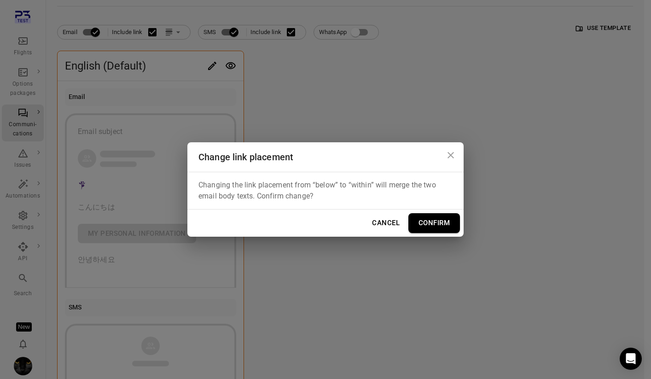
click at [430, 224] on button "Confirm" at bounding box center [434, 222] width 52 height 19
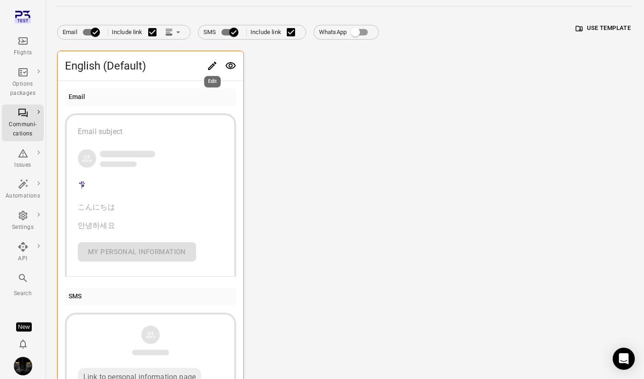
click at [212, 64] on icon "Edit" at bounding box center [212, 65] width 11 height 11
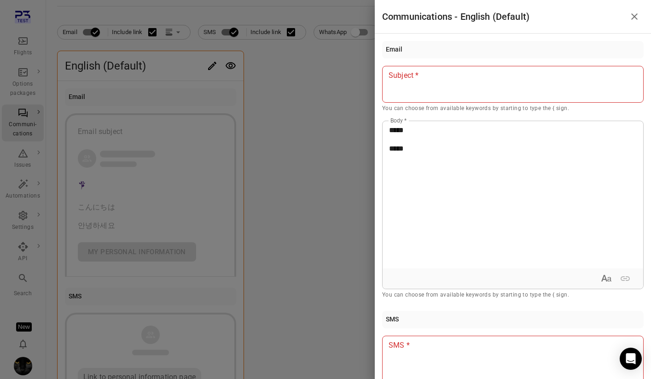
click at [291, 190] on div at bounding box center [325, 189] width 651 height 379
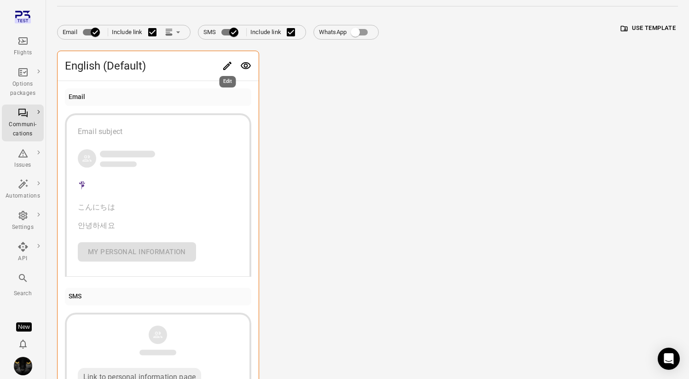
click at [220, 68] on button "Edit" at bounding box center [227, 66] width 18 height 18
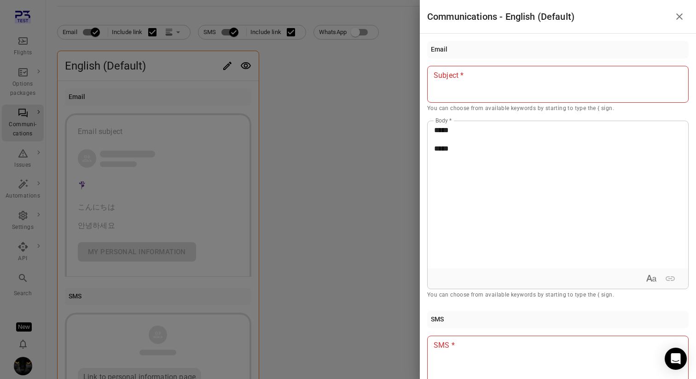
click at [187, 38] on div at bounding box center [348, 189] width 696 height 379
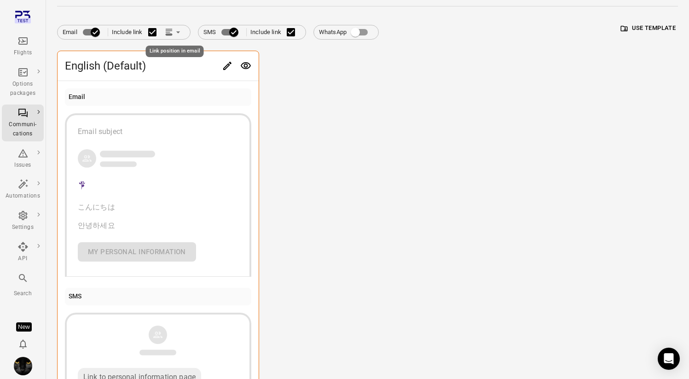
click at [168, 29] on icon "Link position in email" at bounding box center [168, 32] width 9 height 9
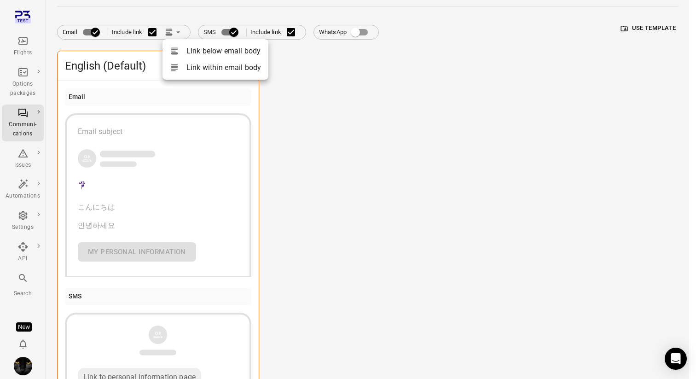
click at [190, 68] on li "Link within email body" at bounding box center [215, 67] width 106 height 17
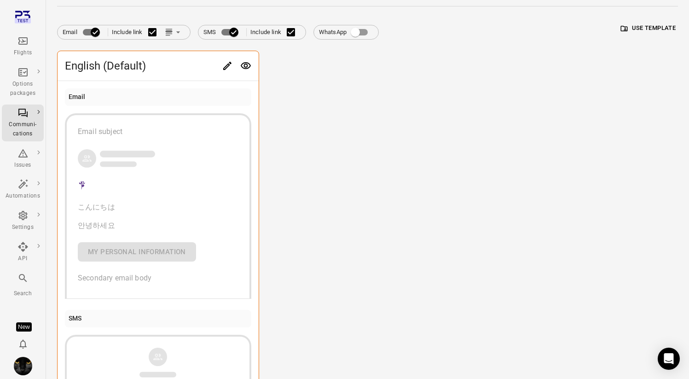
click at [229, 66] on icon "Edit" at bounding box center [227, 65] width 11 height 11
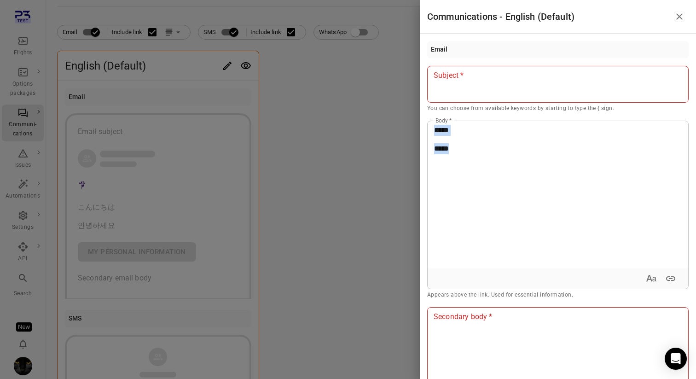
drag, startPoint x: 482, startPoint y: 157, endPoint x: 421, endPoint y: 99, distance: 85.0
click at [421, 99] on div "Email Subject Subject * You can choose from available keywords by starting to t…" at bounding box center [558, 206] width 276 height 345
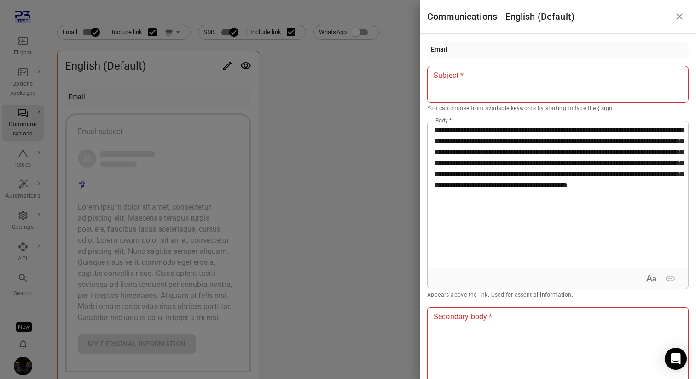
click at [464, 336] on div at bounding box center [557, 380] width 260 height 147
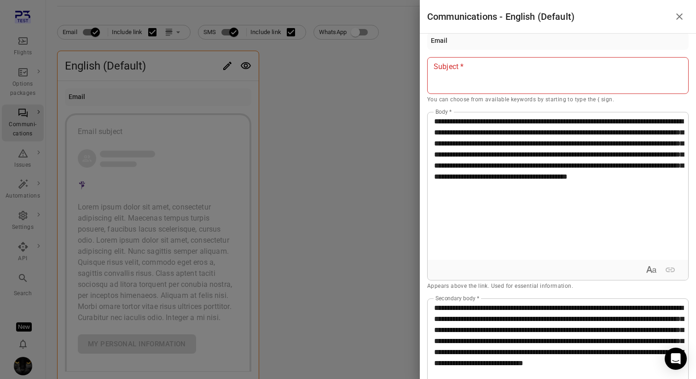
click at [294, 163] on div at bounding box center [348, 189] width 696 height 379
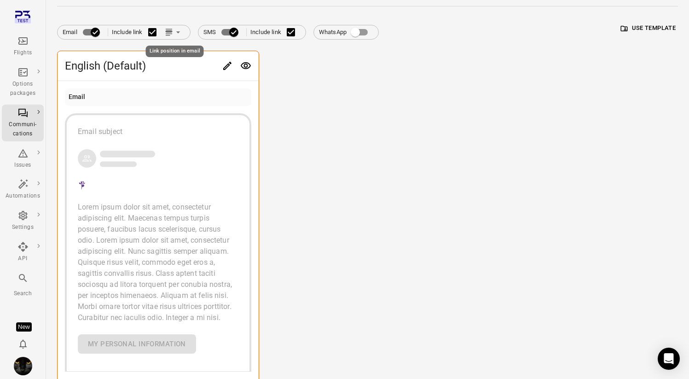
click at [178, 31] on icon "Link position in email" at bounding box center [178, 32] width 4 height 2
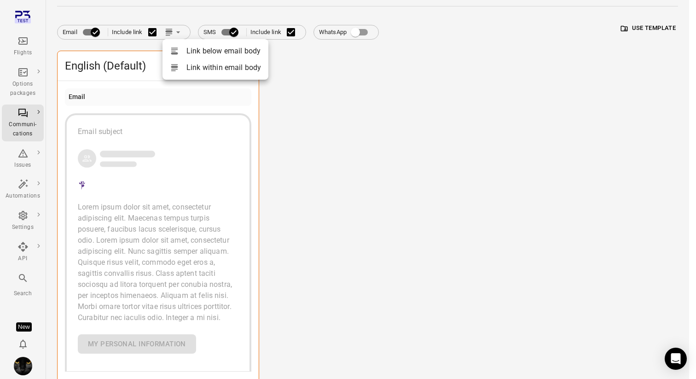
click at [188, 51] on li "Link below email body" at bounding box center [215, 51] width 106 height 17
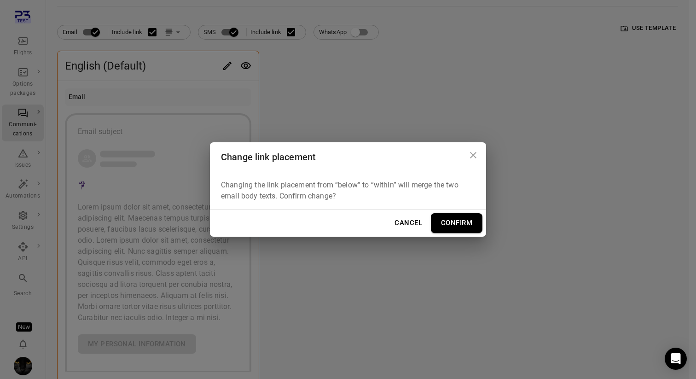
click at [466, 216] on button "Confirm" at bounding box center [457, 222] width 52 height 19
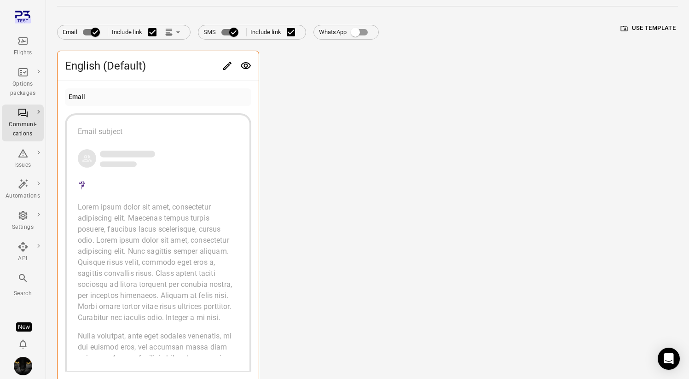
click at [222, 55] on div "English (Default)" at bounding box center [158, 65] width 201 height 29
click at [227, 60] on icon "Edit" at bounding box center [227, 65] width 11 height 11
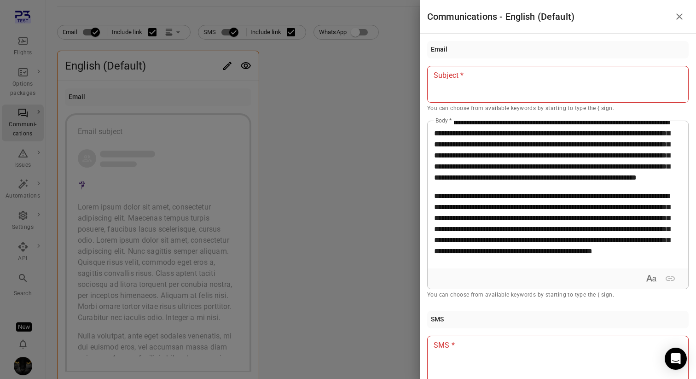
scroll to position [0, 0]
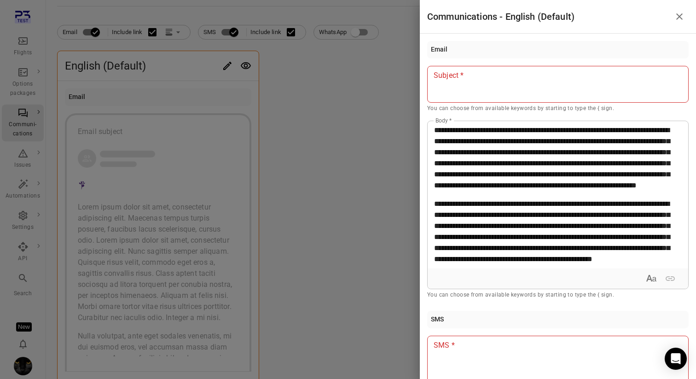
click at [275, 153] on div at bounding box center [348, 189] width 696 height 379
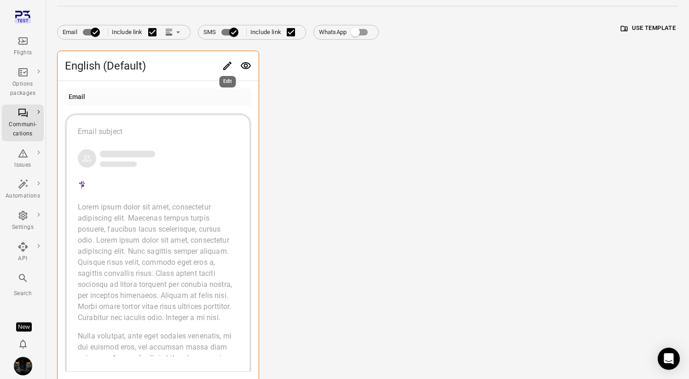
click at [221, 67] on button "Edit" at bounding box center [227, 66] width 18 height 18
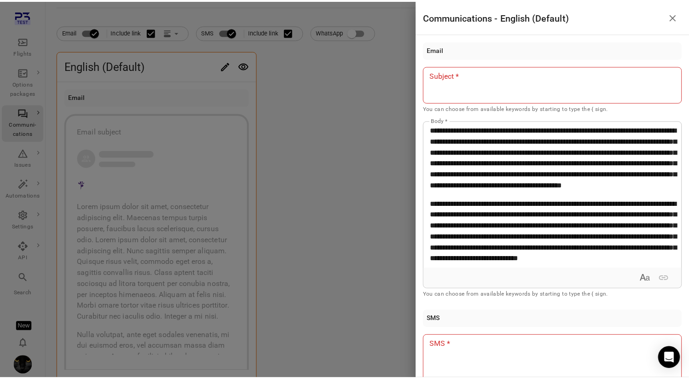
scroll to position [29, 0]
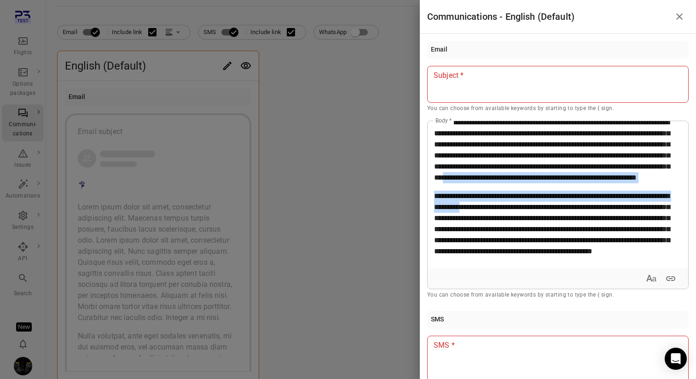
drag, startPoint x: 505, startPoint y: 168, endPoint x: 528, endPoint y: 211, distance: 49.2
click at [528, 211] on div "**********" at bounding box center [554, 194] width 254 height 147
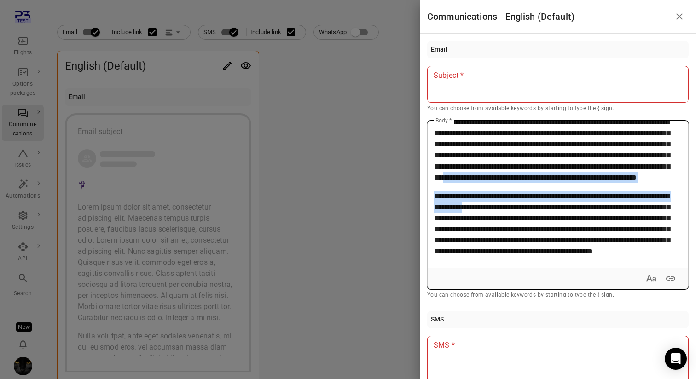
click at [652, 279] on button "Expand text format" at bounding box center [650, 278] width 17 height 17
click at [584, 278] on icon "Bold" at bounding box center [587, 278] width 11 height 11
click at [580, 199] on strong "**********" at bounding box center [551, 201] width 235 height 18
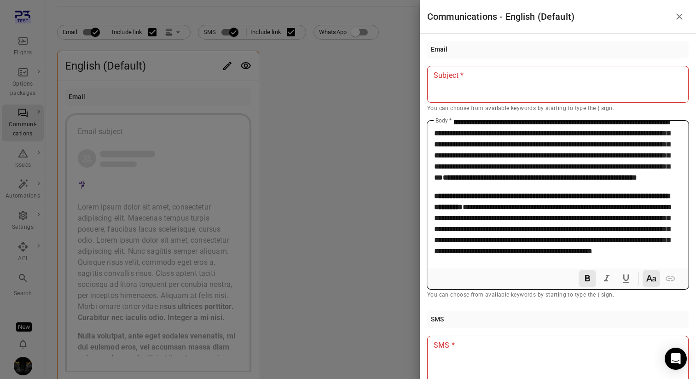
click at [541, 186] on div "**********" at bounding box center [554, 194] width 254 height 147
click at [502, 174] on p "**********" at bounding box center [554, 150] width 241 height 66
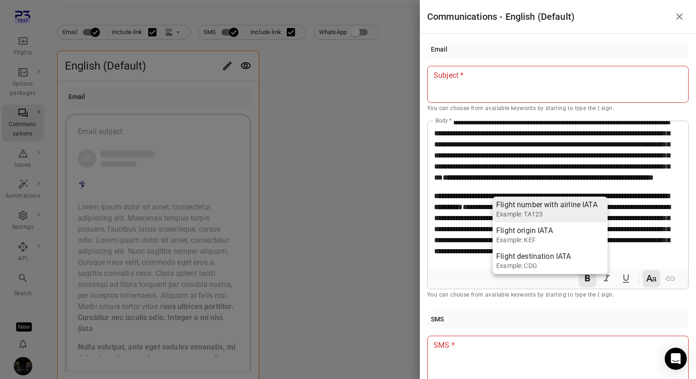
click at [523, 204] on div "Flight number with airline IATA" at bounding box center [546, 204] width 101 height 9
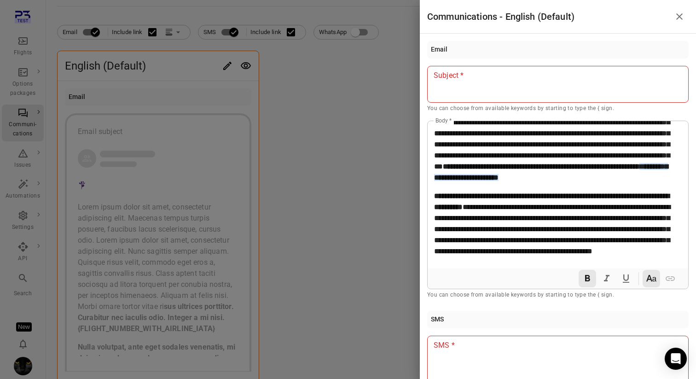
click at [374, 250] on div at bounding box center [348, 189] width 696 height 379
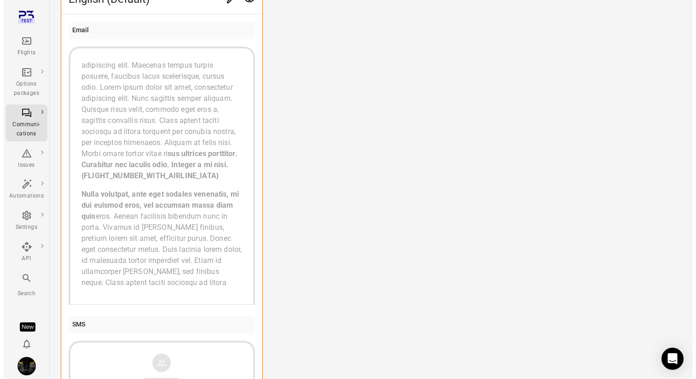
scroll to position [0, 0]
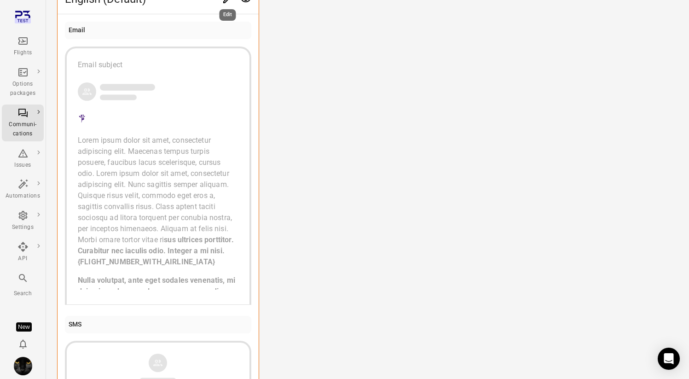
click at [229, 4] on div "Edit" at bounding box center [228, 12] width 18 height 19
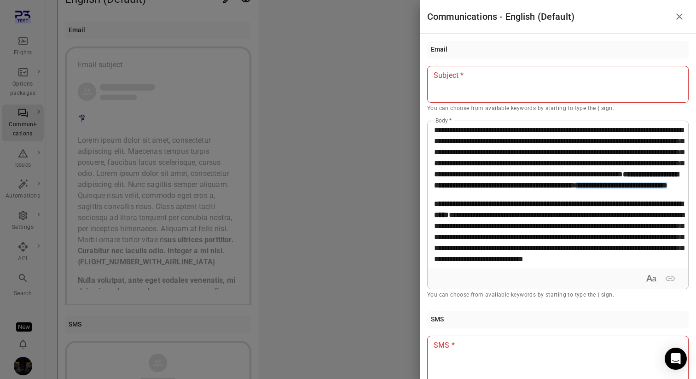
scroll to position [29, 0]
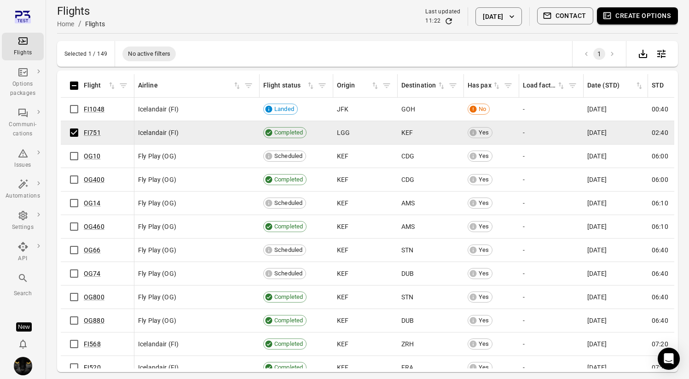
click at [567, 8] on button "Contact" at bounding box center [565, 15] width 57 height 17
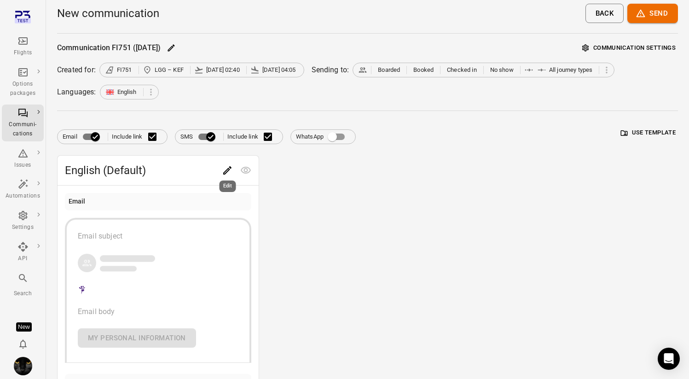
click at [224, 169] on icon "Edit" at bounding box center [227, 170] width 11 height 11
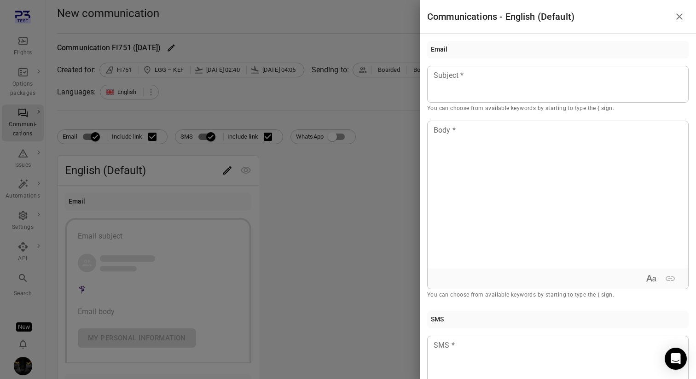
click at [328, 248] on div at bounding box center [348, 189] width 696 height 379
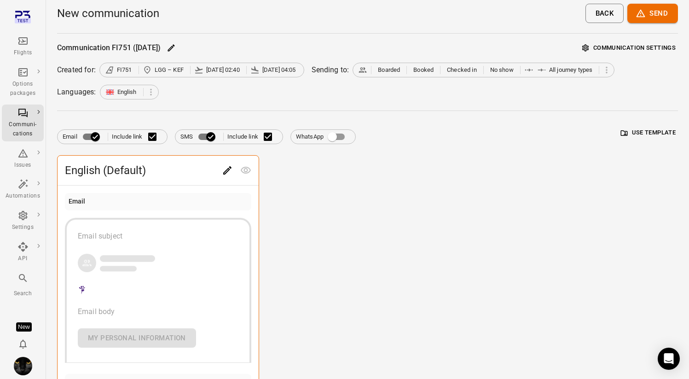
click at [328, 248] on div "English (Default) Email Email subject Email body My personal information SMS Li…" at bounding box center [367, 352] width 621 height 394
click at [535, 219] on div "English (Default) Email Email subject Email body My personal information SMS Li…" at bounding box center [367, 352] width 621 height 394
click at [27, 40] on icon "Main navigation" at bounding box center [22, 40] width 9 height 7
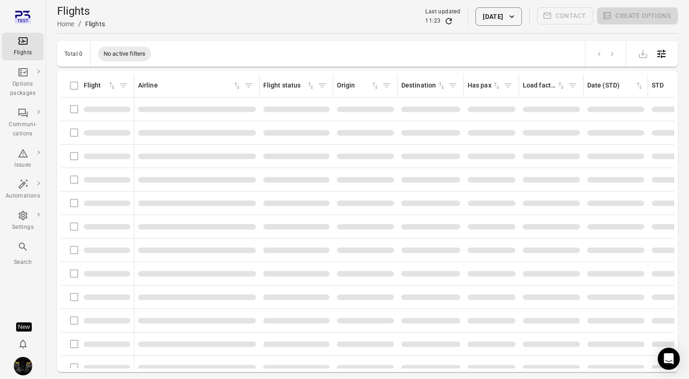
click at [215, 47] on div "Total 0 No active filters" at bounding box center [367, 54] width 621 height 26
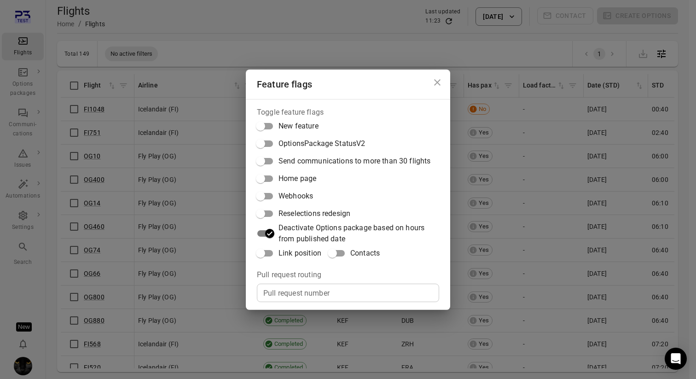
click at [303, 250] on span "Link position" at bounding box center [299, 253] width 43 height 11
click at [107, 116] on div "Feature flags Toggle feature flags New feature OptionsPackage StatusV2 Send com…" at bounding box center [348, 189] width 696 height 379
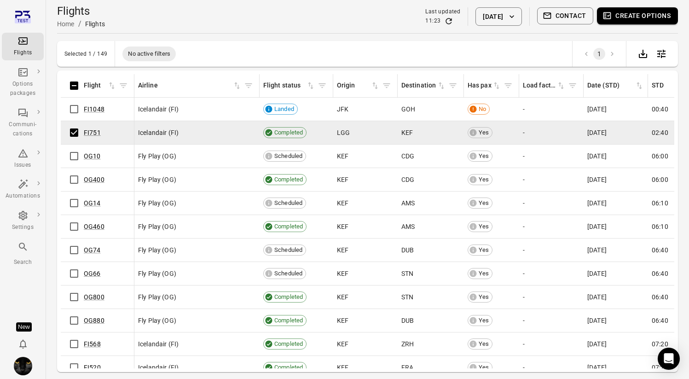
click at [582, 12] on button "Contact" at bounding box center [565, 15] width 57 height 17
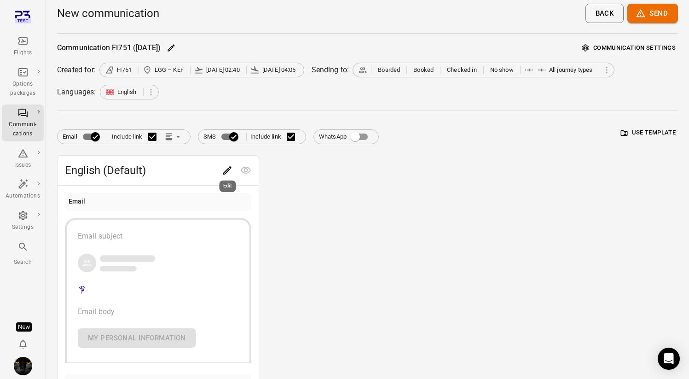
click at [223, 175] on div "Edit" at bounding box center [228, 183] width 18 height 19
click at [229, 167] on icon "Edit" at bounding box center [227, 170] width 11 height 11
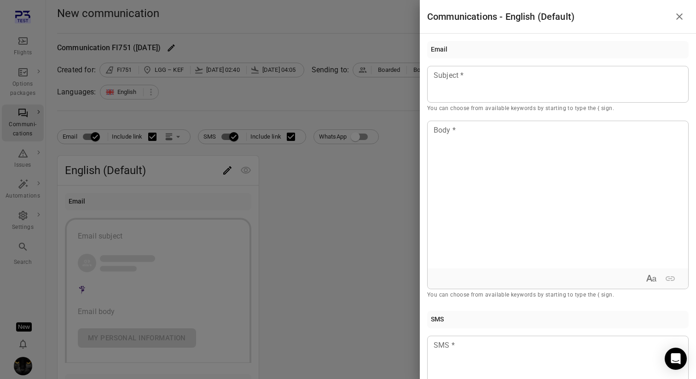
click at [275, 174] on div at bounding box center [348, 189] width 696 height 379
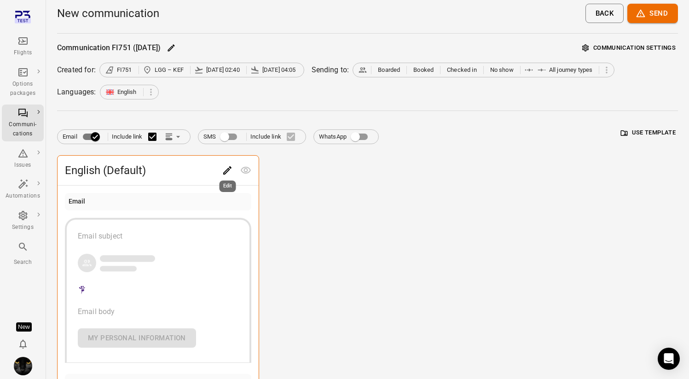
click at [230, 167] on icon "Edit" at bounding box center [227, 170] width 8 height 8
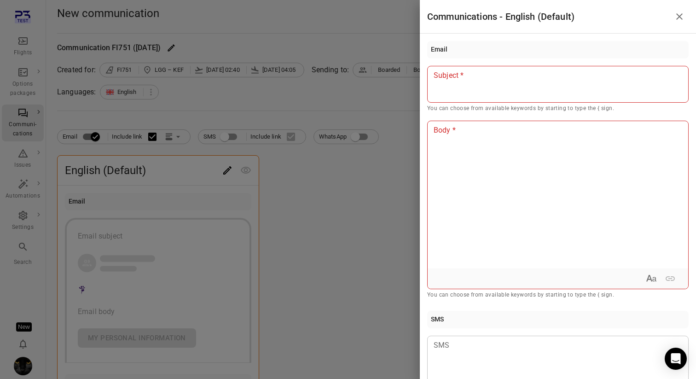
click at [27, 36] on div at bounding box center [348, 189] width 696 height 379
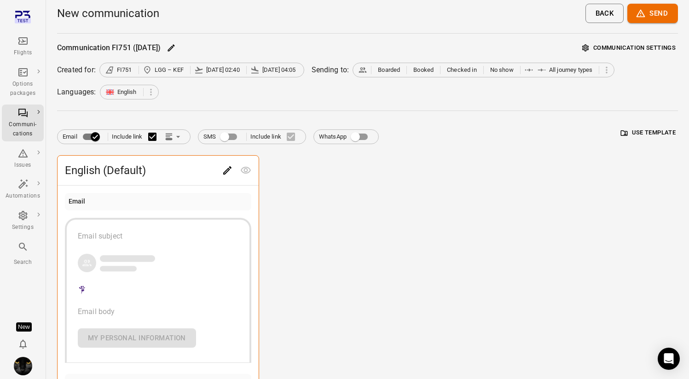
click at [23, 47] on div "Flights" at bounding box center [23, 46] width 35 height 22
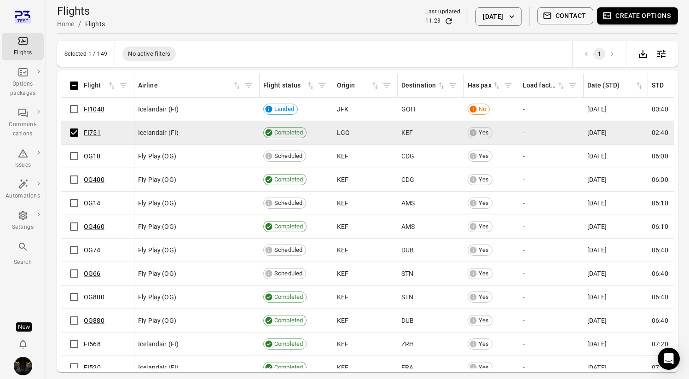
click at [562, 22] on button "Contact" at bounding box center [565, 15] width 57 height 17
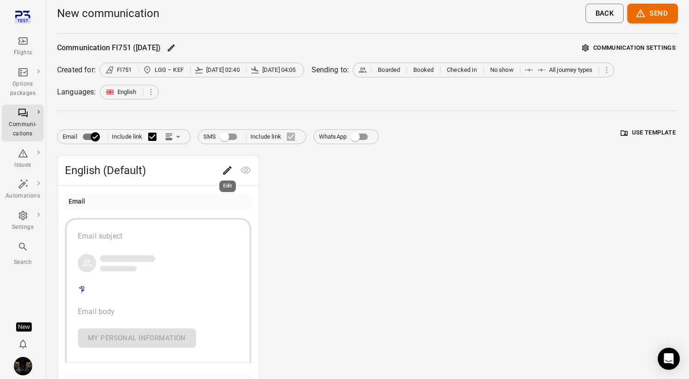
click at [227, 168] on icon "Edit" at bounding box center [227, 170] width 11 height 11
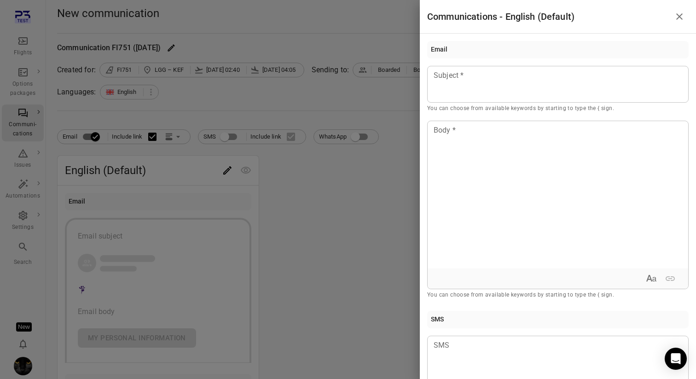
click at [272, 260] on div at bounding box center [348, 189] width 696 height 379
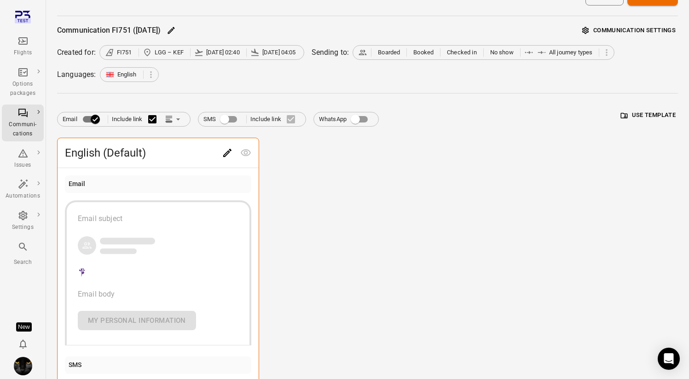
scroll to position [8, 0]
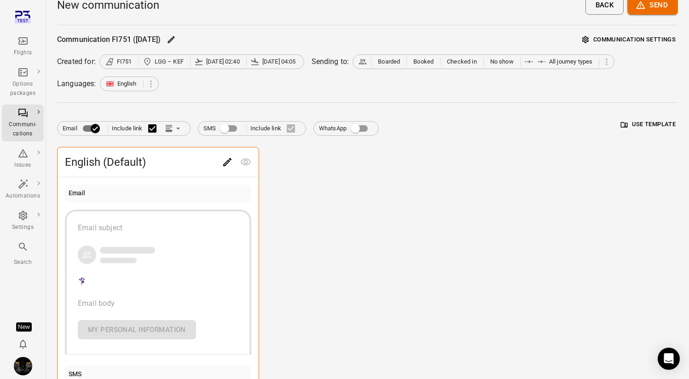
click at [25, 40] on icon "Main navigation" at bounding box center [22, 40] width 11 height 11
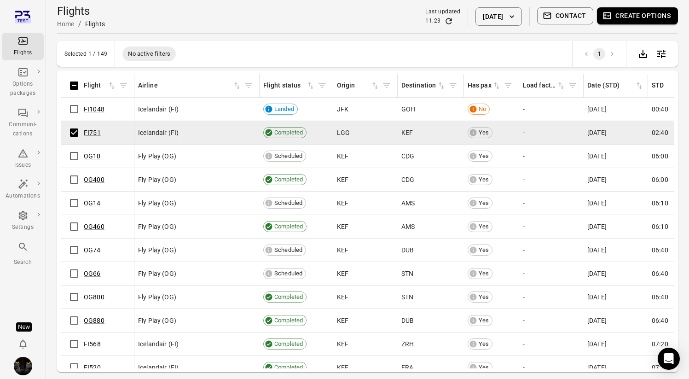
click at [573, 16] on button "Contact" at bounding box center [565, 15] width 57 height 17
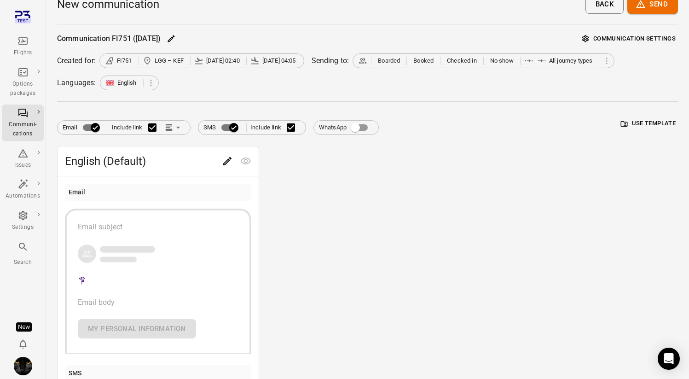
scroll to position [7, 0]
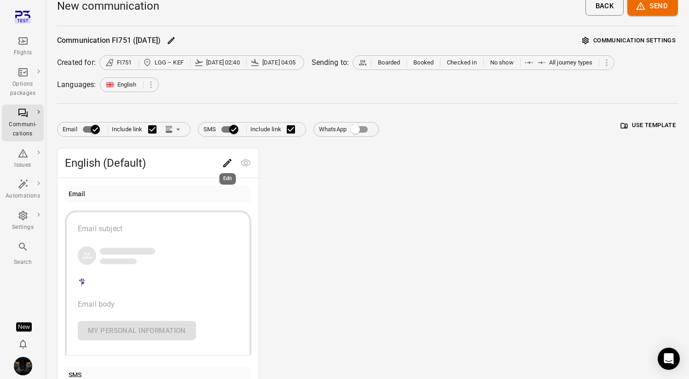
click at [222, 161] on icon "Edit" at bounding box center [227, 162] width 11 height 11
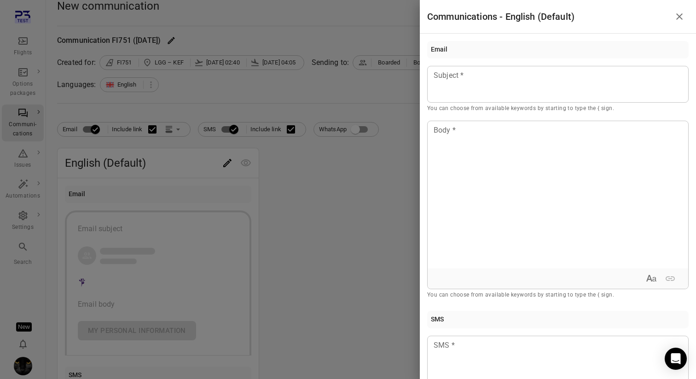
click at [339, 231] on div at bounding box center [348, 189] width 696 height 379
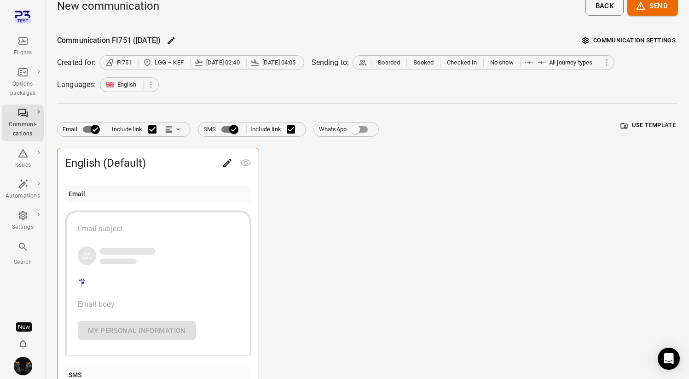
click at [15, 41] on div "Flights" at bounding box center [23, 46] width 35 height 22
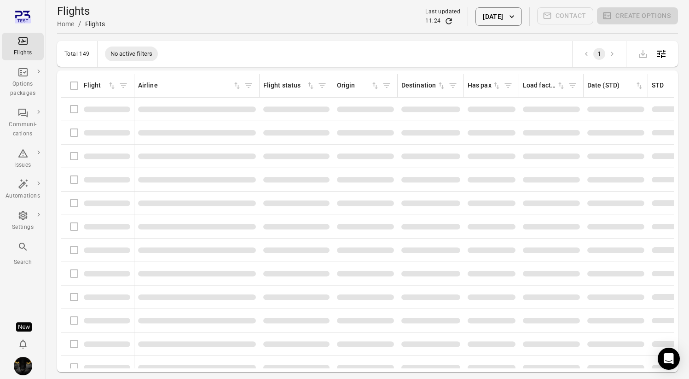
click at [73, 127] on div "Flights information" at bounding box center [97, 132] width 66 height 19
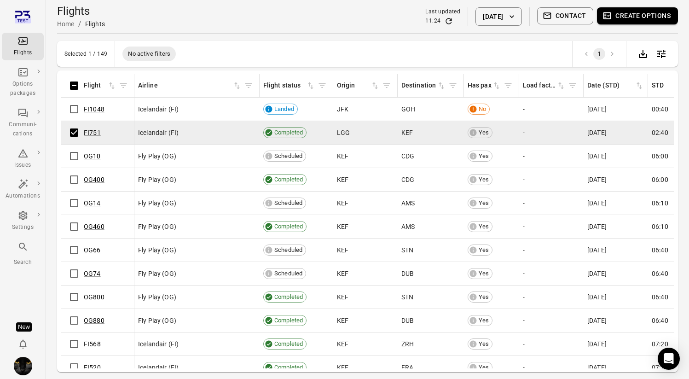
click at [562, 10] on button "Contact" at bounding box center [565, 15] width 57 height 17
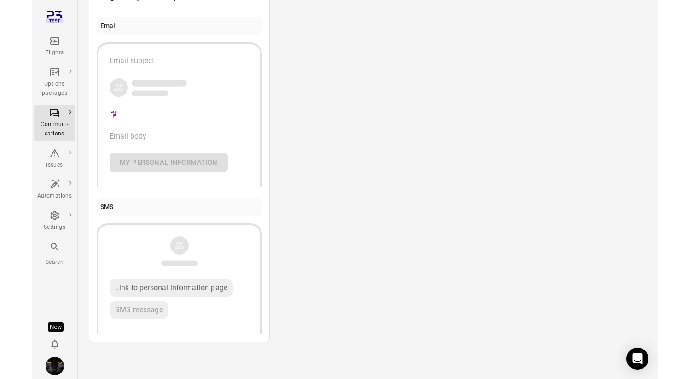
scroll to position [175, 0]
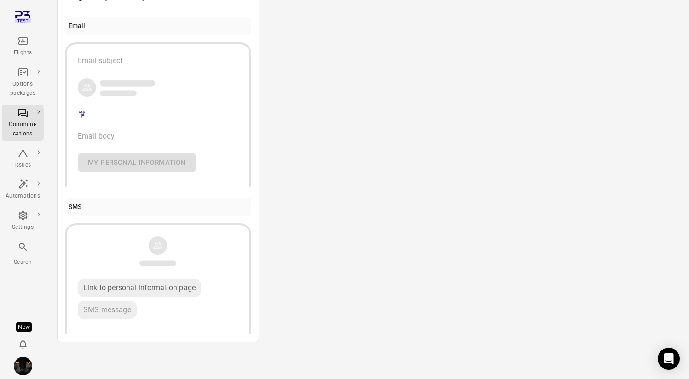
click at [22, 41] on icon "Main navigation" at bounding box center [22, 40] width 9 height 7
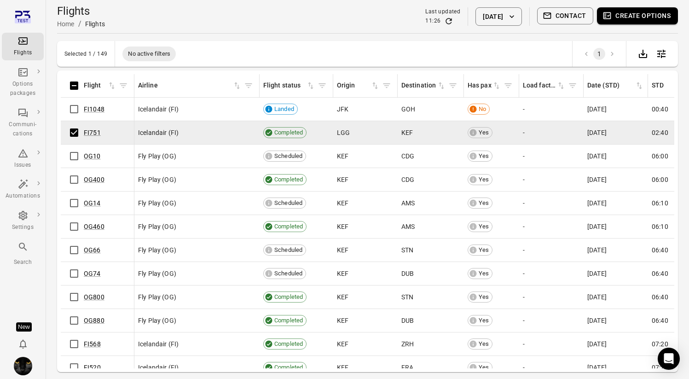
click at [571, 17] on button "Contact" at bounding box center [565, 15] width 57 height 17
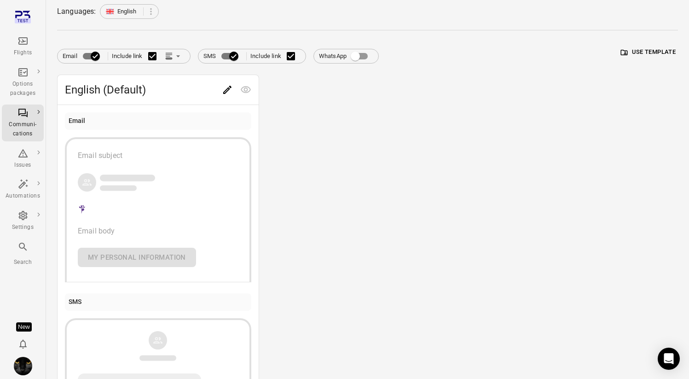
scroll to position [93, 0]
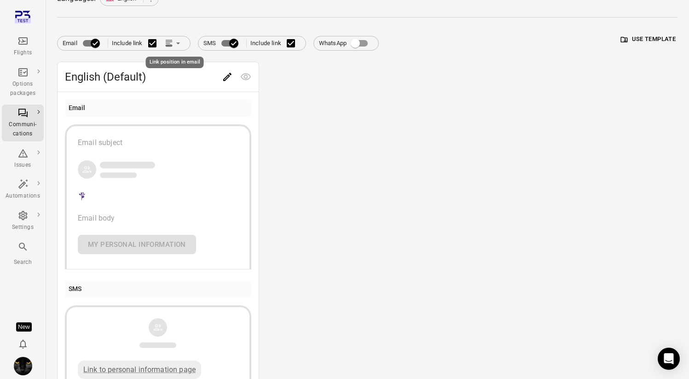
click at [176, 42] on icon "Link position in email" at bounding box center [177, 43] width 9 height 9
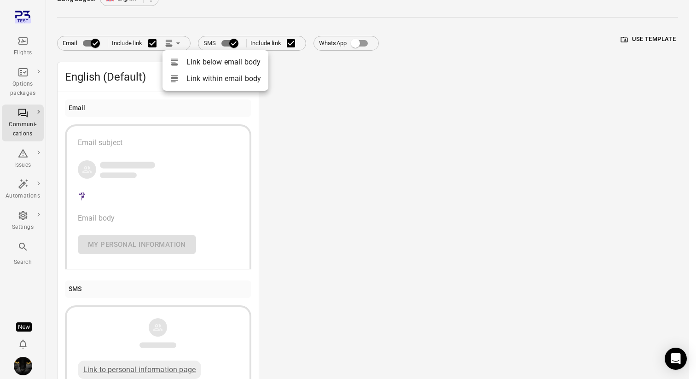
click at [321, 116] on div at bounding box center [348, 189] width 696 height 379
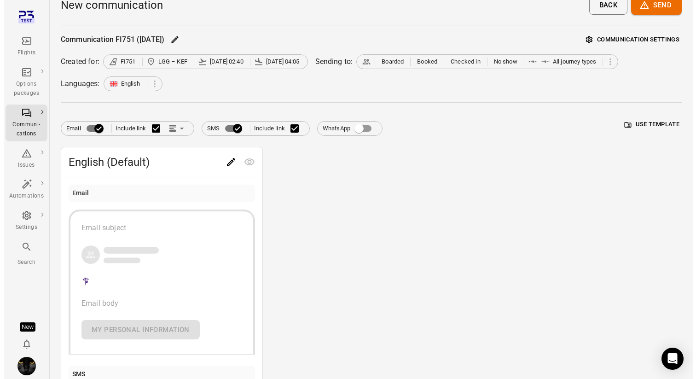
scroll to position [1, 0]
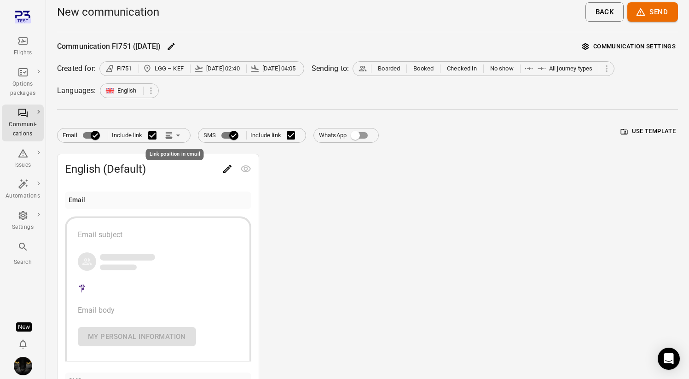
click at [177, 134] on icon "Link position in email" at bounding box center [177, 135] width 9 height 9
